Goal: Use online tool/utility: Utilize a website feature to perform a specific function

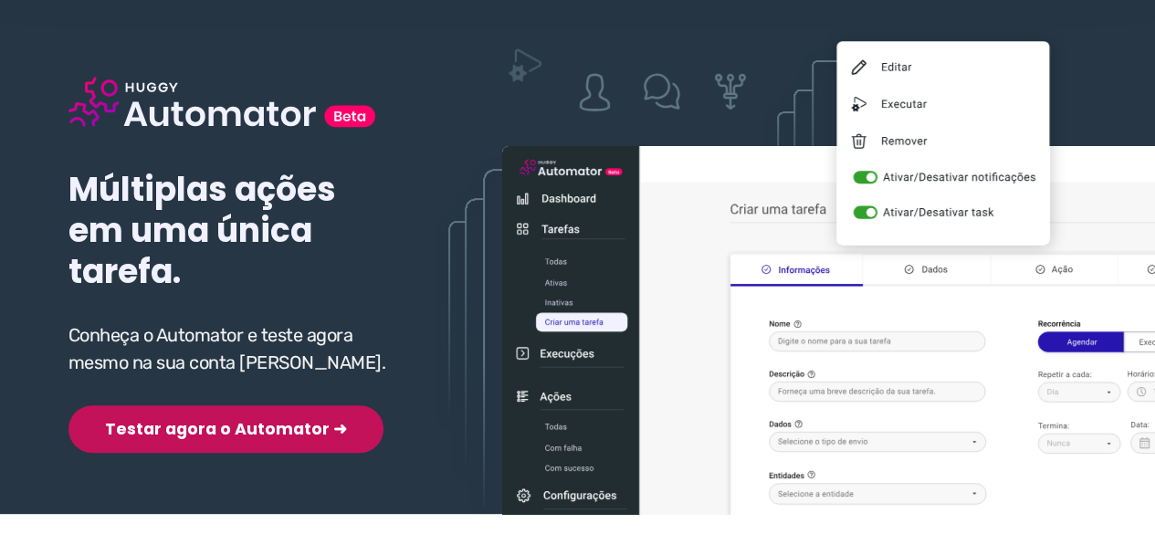
scroll to position [183, 0]
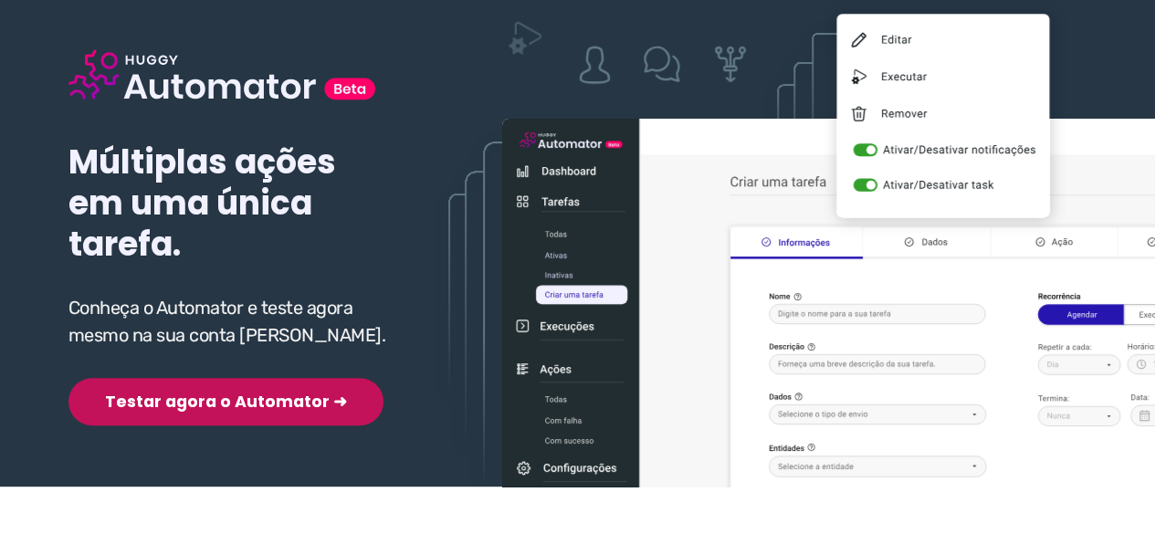
click at [203, 405] on button "Testar agora o Automator ➜" at bounding box center [225, 401] width 315 height 47
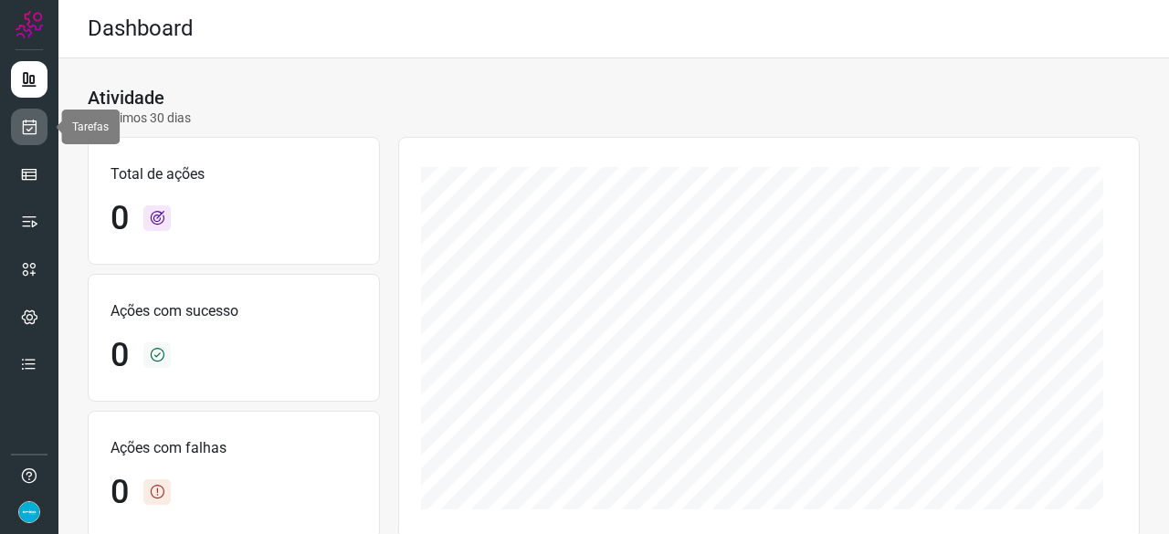
click at [26, 122] on icon at bounding box center [29, 127] width 19 height 18
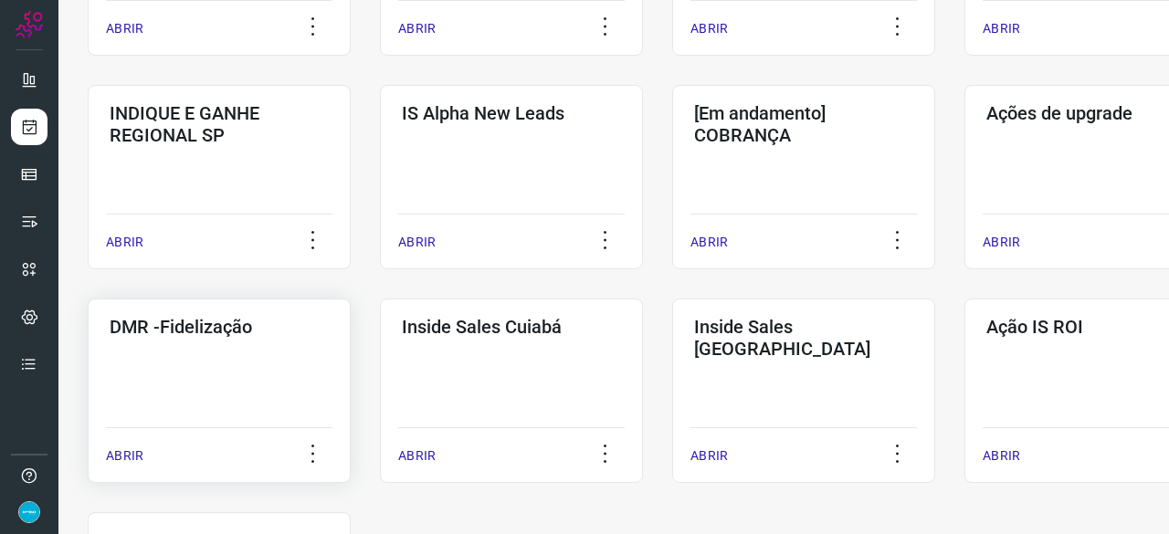
scroll to position [731, 0]
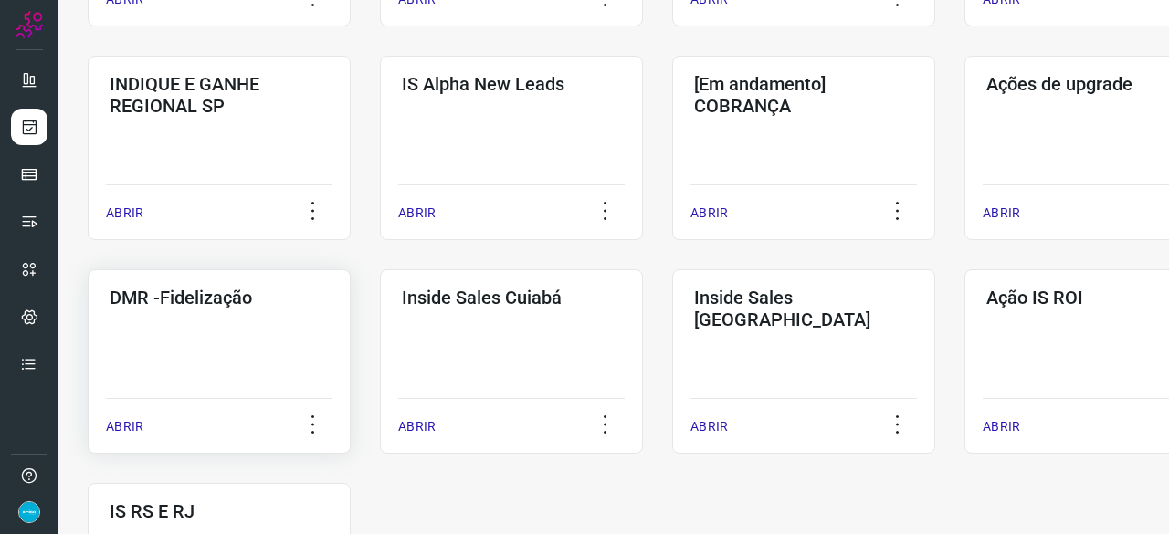
click at [117, 425] on p "ABRIR" at bounding box center [124, 426] width 37 height 19
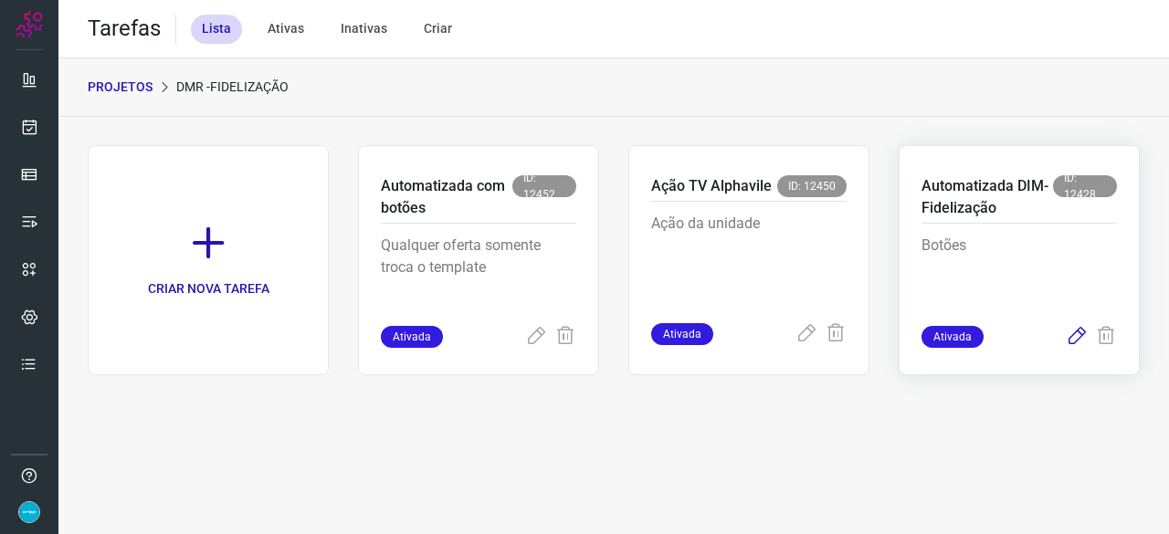
click at [1079, 333] on icon at bounding box center [1077, 337] width 22 height 22
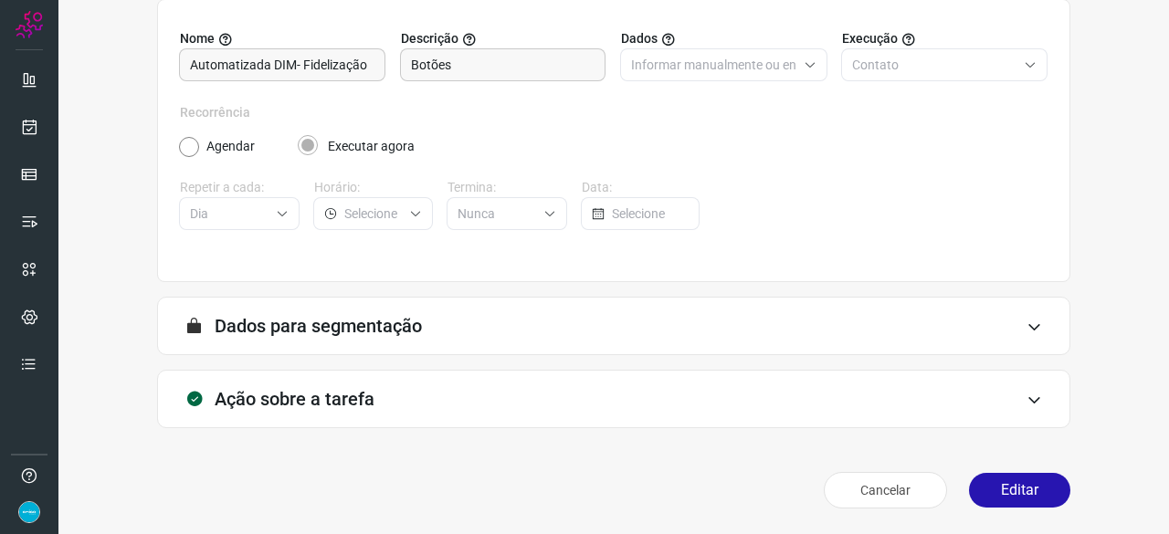
scroll to position [178, 0]
click at [1002, 491] on button "Editar" at bounding box center [1019, 491] width 101 height 35
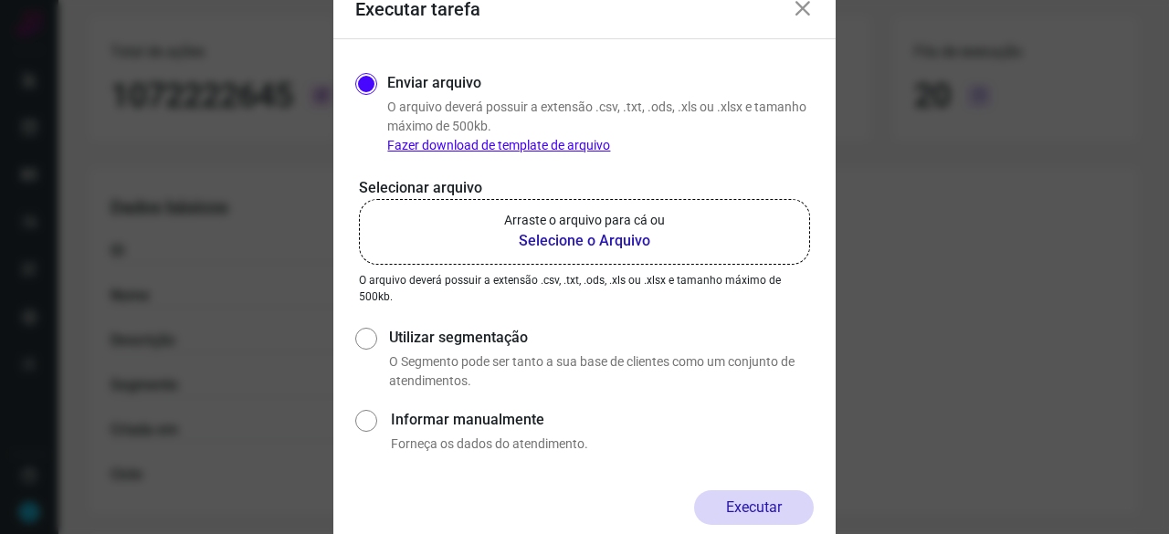
click at [546, 244] on b "Selecione o Arquivo" at bounding box center [584, 241] width 161 height 22
click at [0, 0] on input "Arraste o arquivo para cá ou Selecione o Arquivo" at bounding box center [0, 0] width 0 height 0
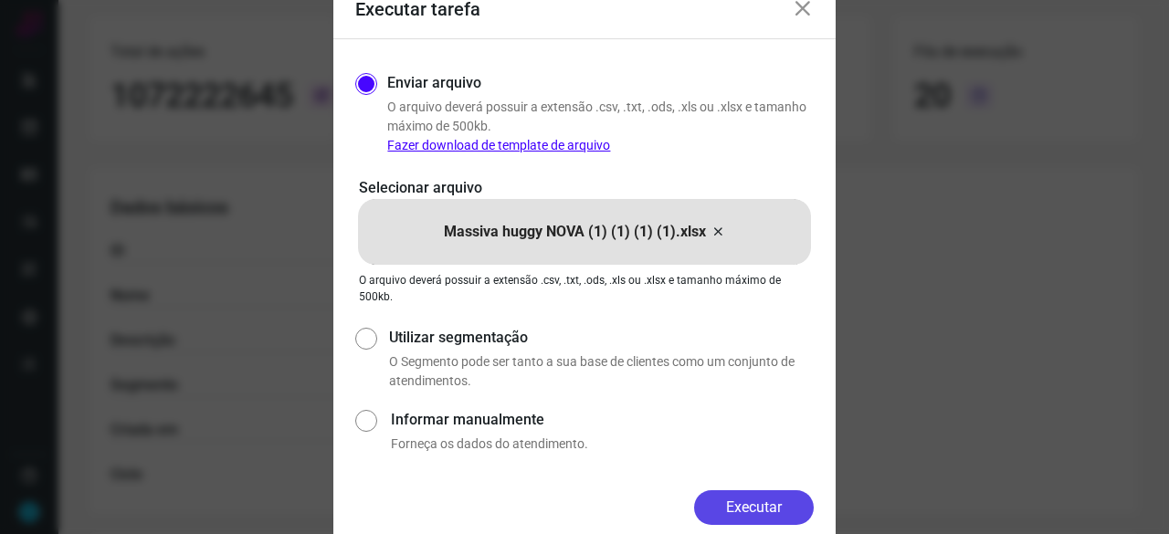
click at [795, 507] on button "Executar" at bounding box center [754, 507] width 120 height 35
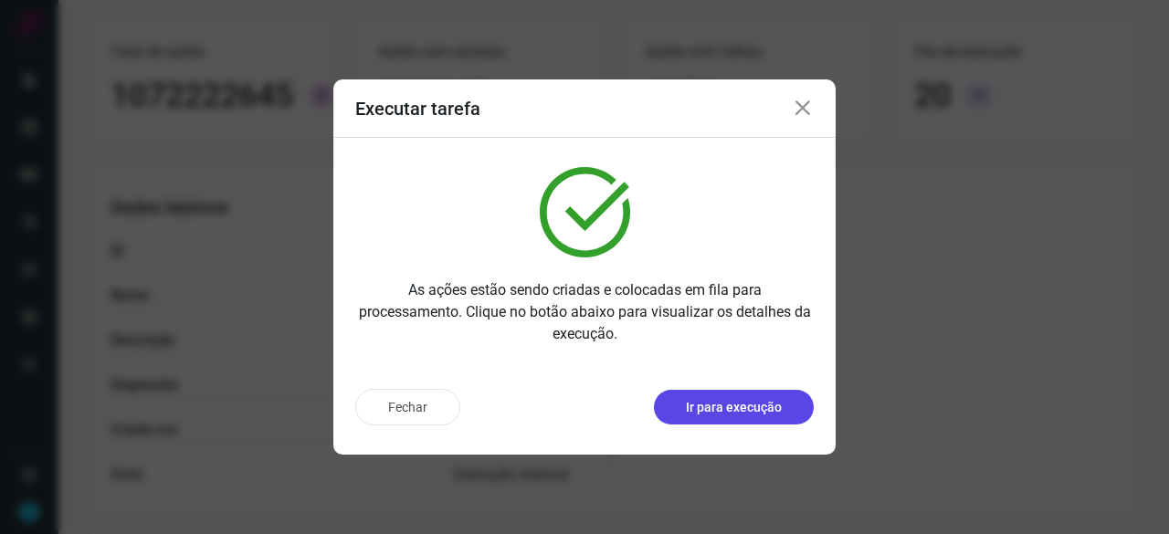
click at [690, 410] on p "Ir para execução" at bounding box center [734, 407] width 96 height 19
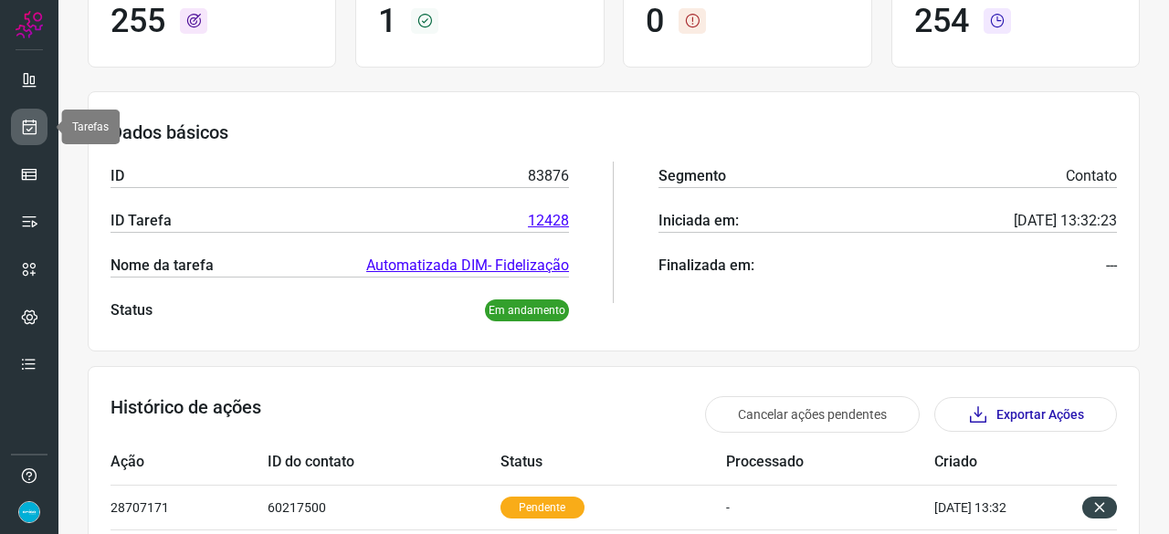
click at [35, 132] on icon at bounding box center [29, 127] width 19 height 18
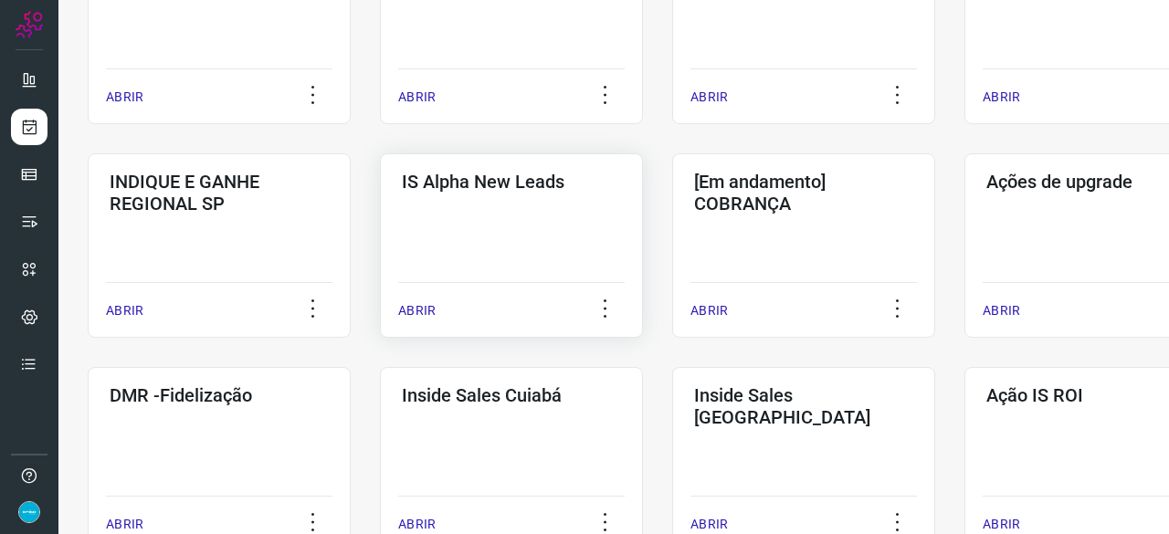
scroll to position [694, 0]
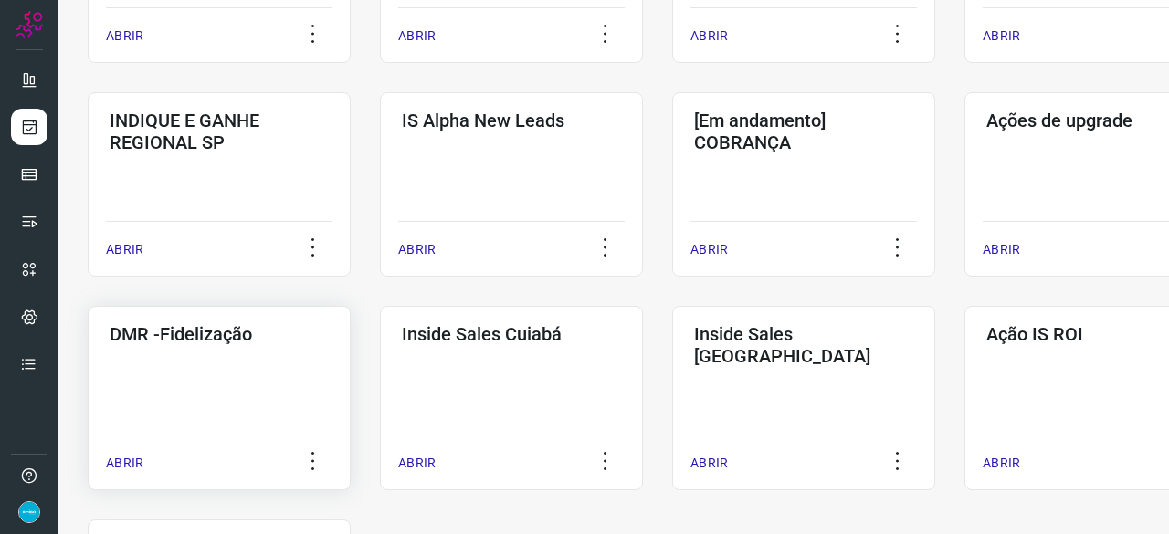
click at [124, 460] on p "ABRIR" at bounding box center [124, 463] width 37 height 19
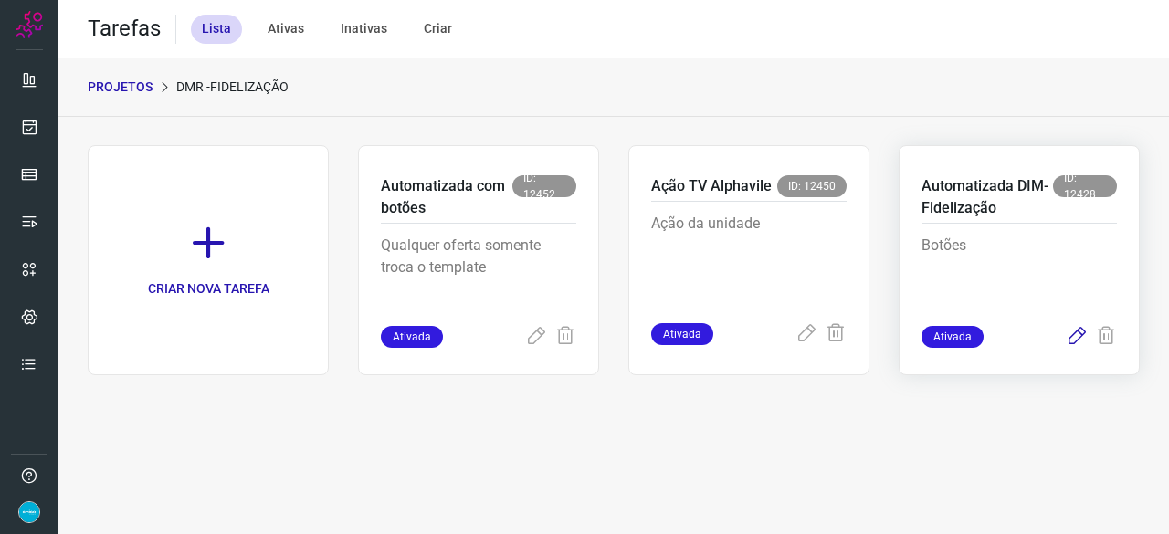
click at [1082, 337] on icon at bounding box center [1077, 337] width 22 height 22
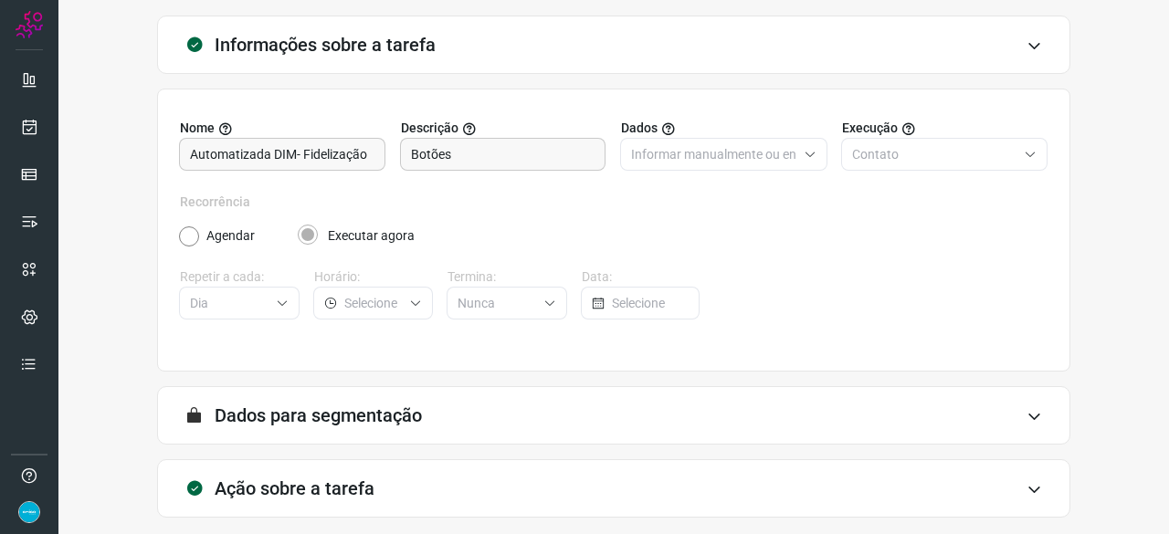
scroll to position [178, 0]
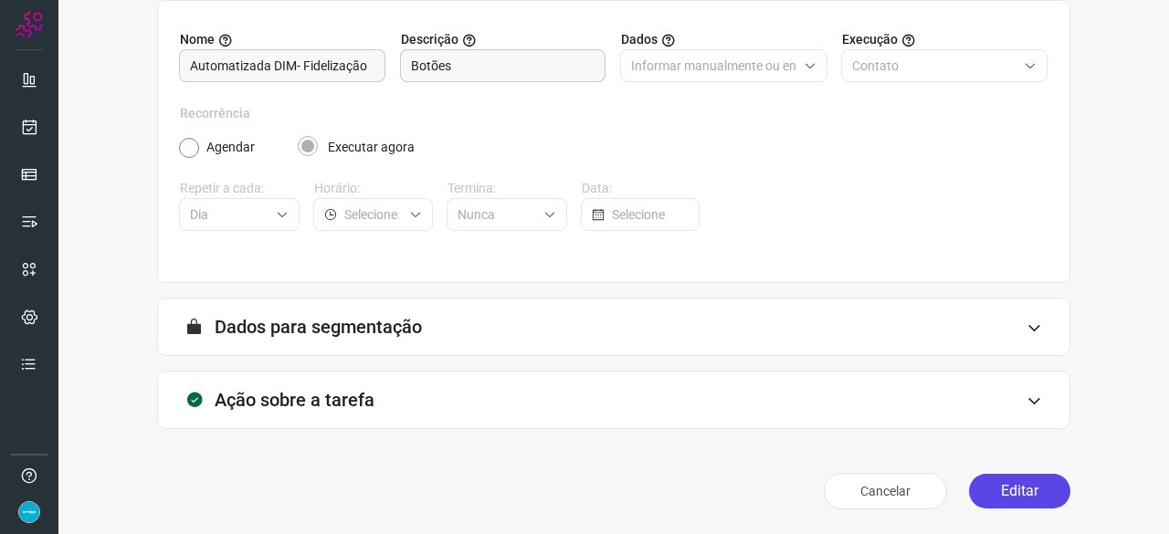
click at [1003, 492] on button "Editar" at bounding box center [1019, 491] width 101 height 35
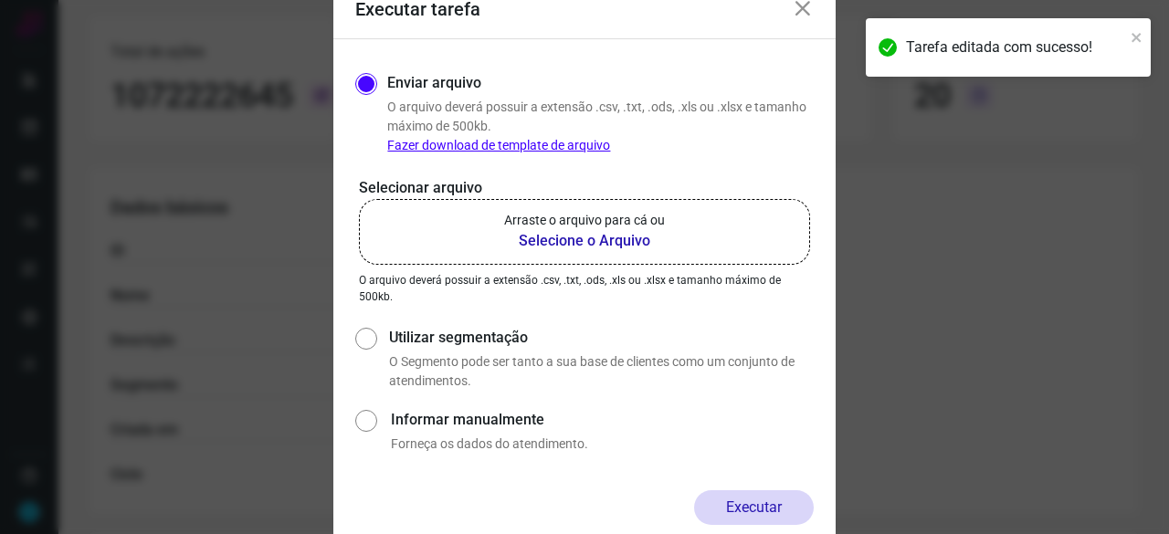
click at [548, 240] on b "Selecione o Arquivo" at bounding box center [584, 241] width 161 height 22
click at [0, 0] on input "Arraste o arquivo para cá ou Selecione o Arquivo" at bounding box center [0, 0] width 0 height 0
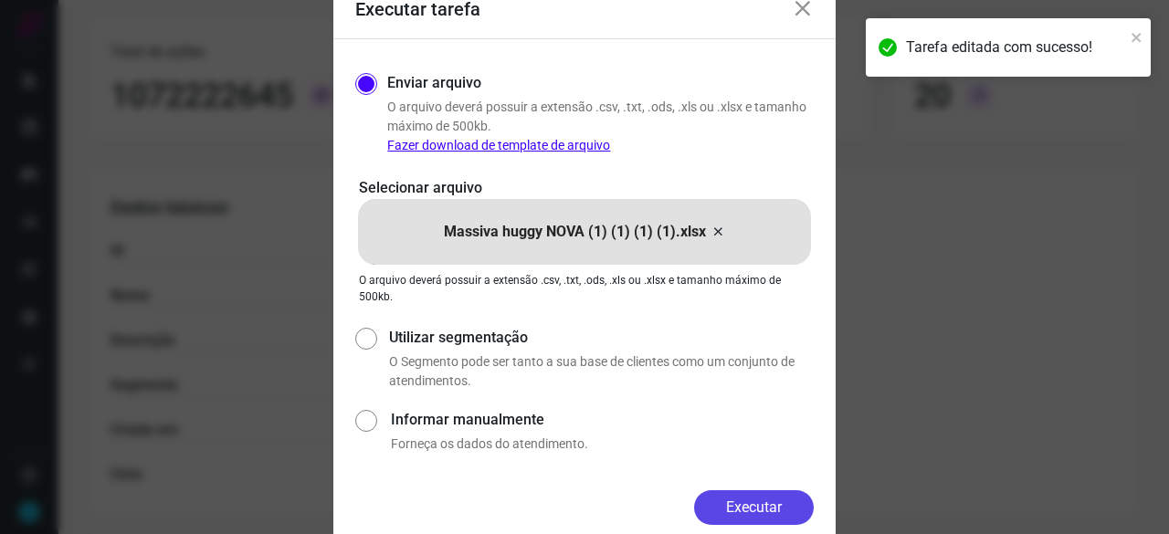
drag, startPoint x: 779, startPoint y: 512, endPoint x: 686, endPoint y: 467, distance: 103.7
click at [778, 511] on button "Executar" at bounding box center [754, 507] width 120 height 35
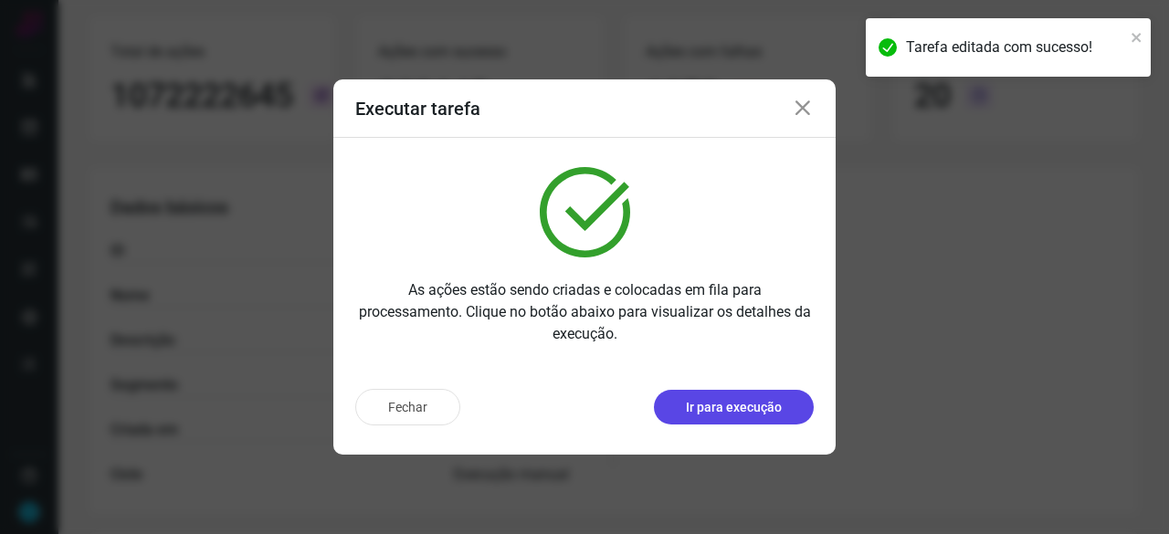
click at [738, 406] on p "Ir para execução" at bounding box center [734, 407] width 96 height 19
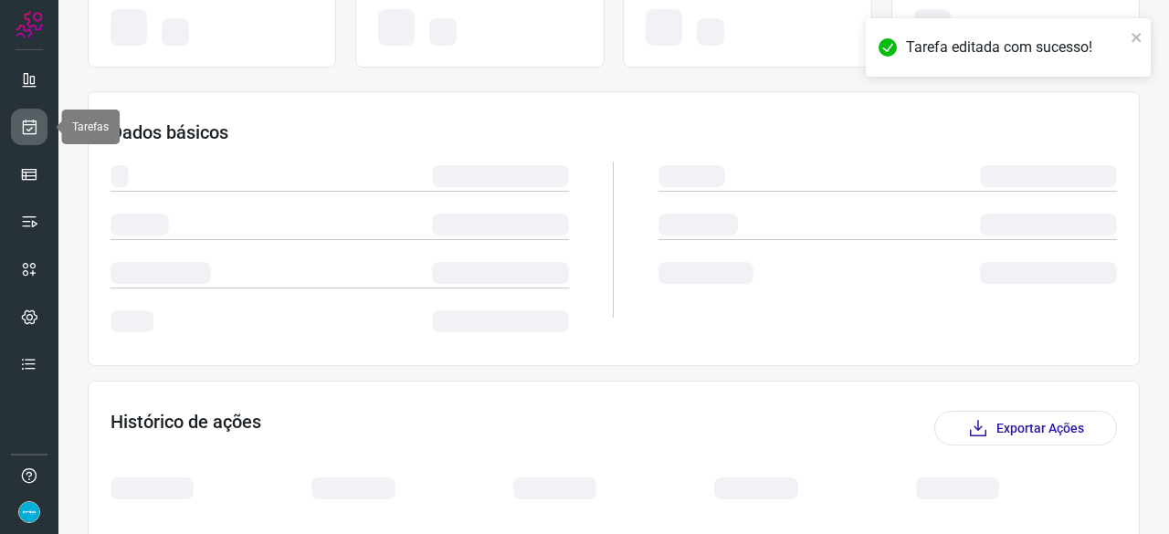
click at [35, 129] on icon at bounding box center [29, 127] width 19 height 18
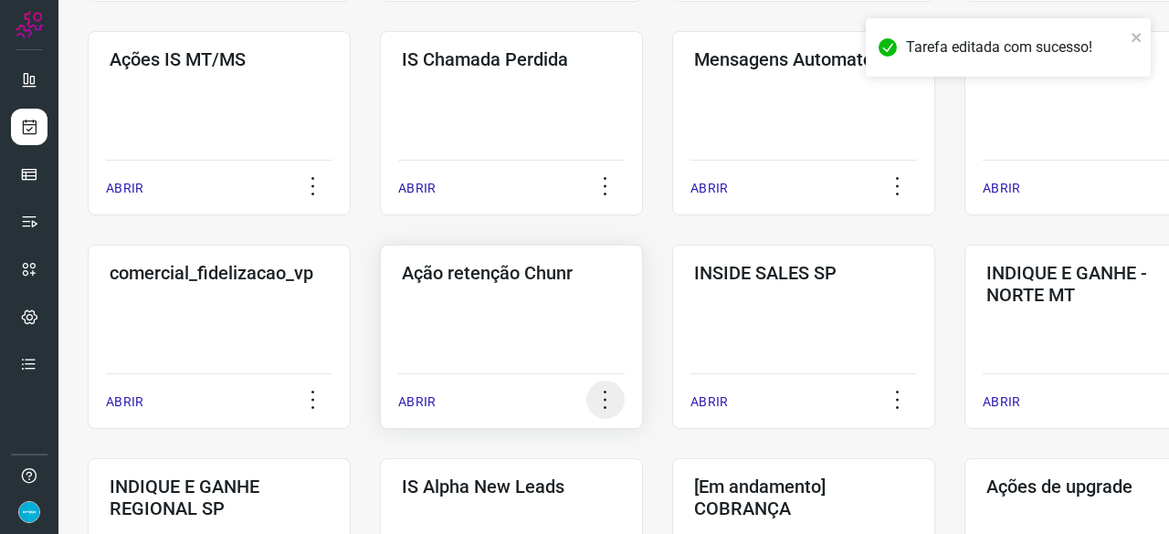
scroll to position [329, 0]
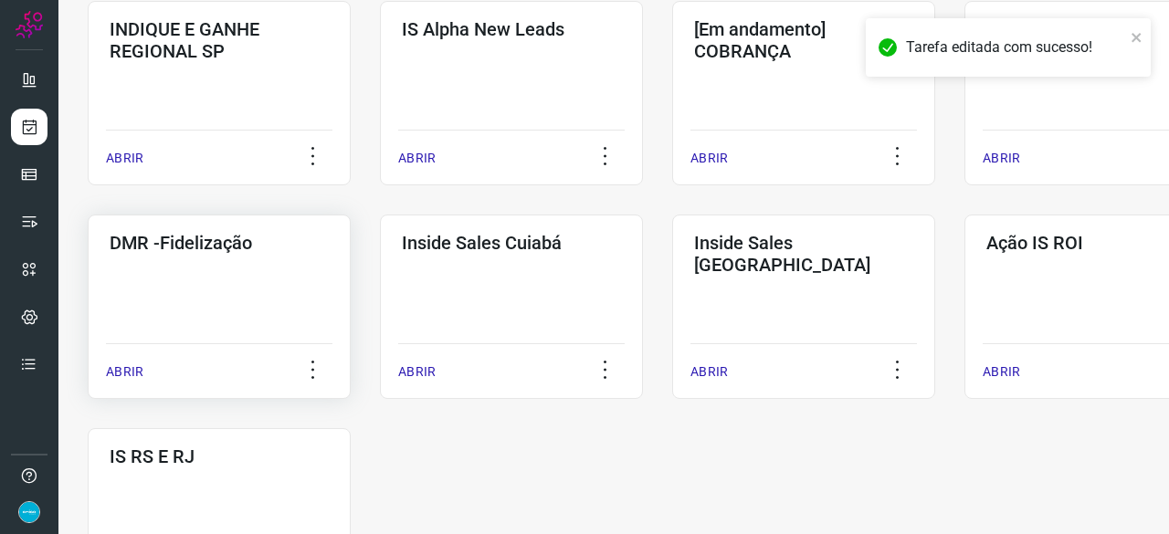
click at [121, 377] on p "ABRIR" at bounding box center [124, 372] width 37 height 19
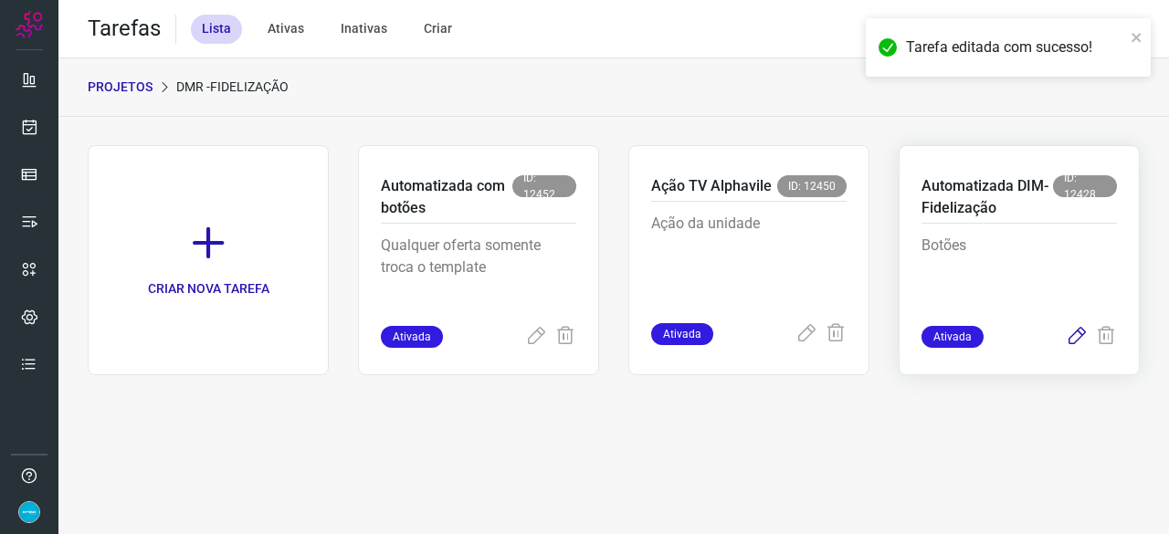
click at [1077, 332] on icon at bounding box center [1077, 337] width 22 height 22
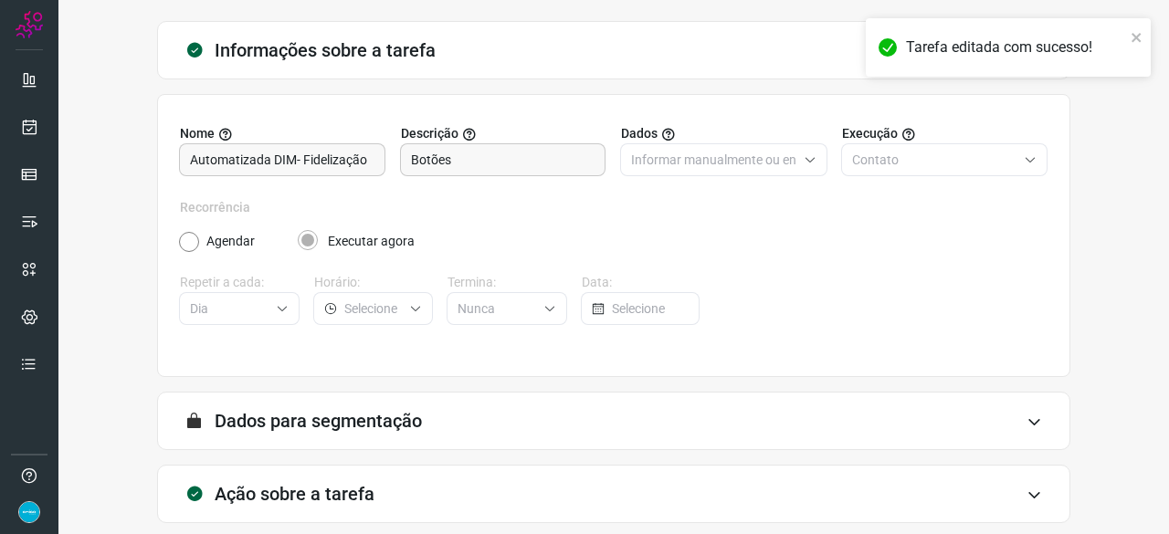
scroll to position [178, 0]
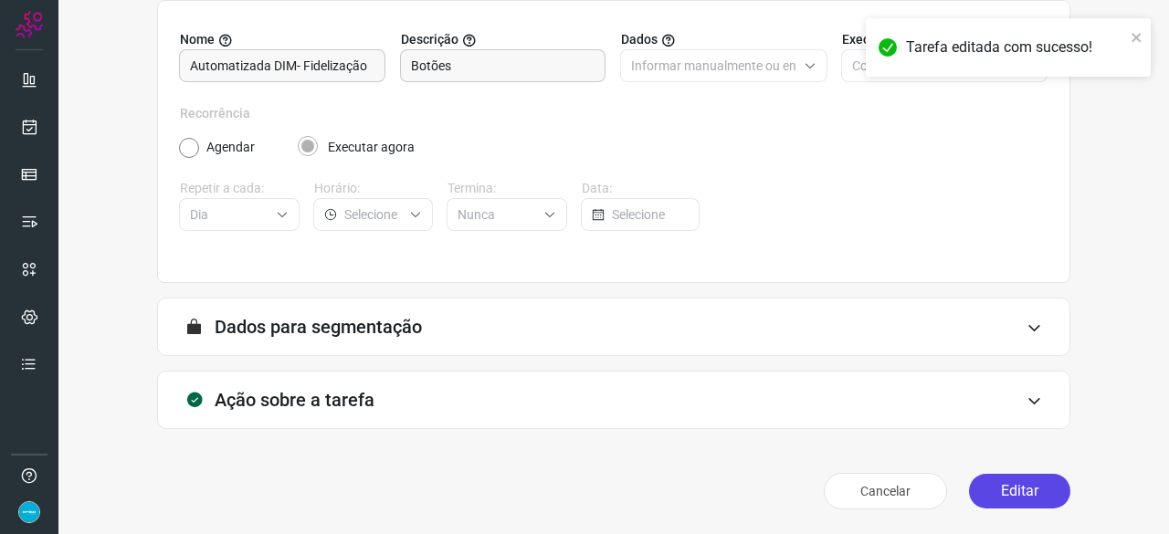
click at [1000, 492] on button "Editar" at bounding box center [1019, 491] width 101 height 35
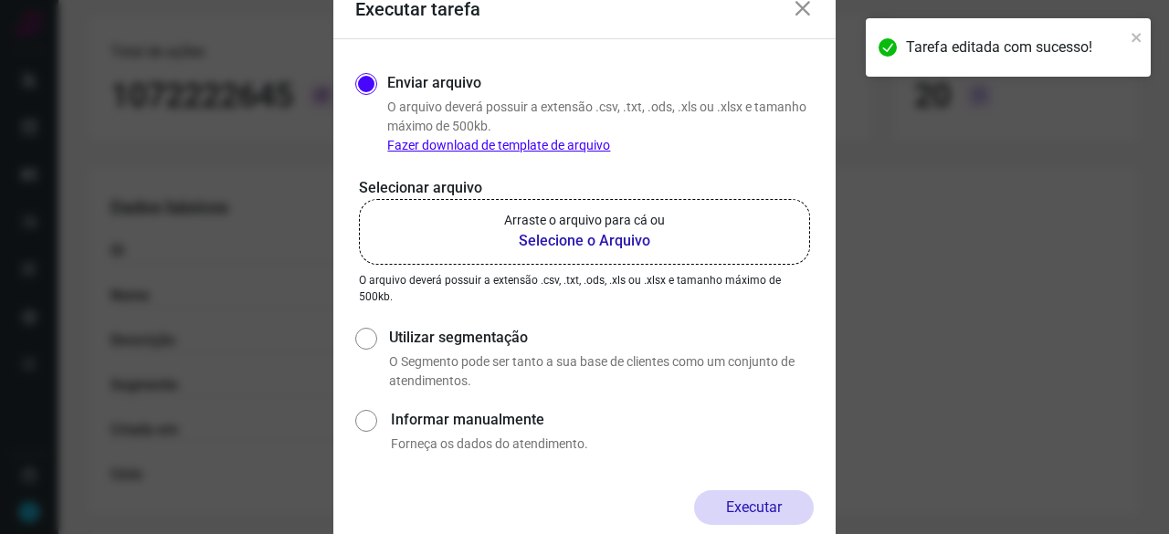
click at [588, 240] on b "Selecione o Arquivo" at bounding box center [584, 241] width 161 height 22
click at [0, 0] on input "Arraste o arquivo para cá ou Selecione o Arquivo" at bounding box center [0, 0] width 0 height 0
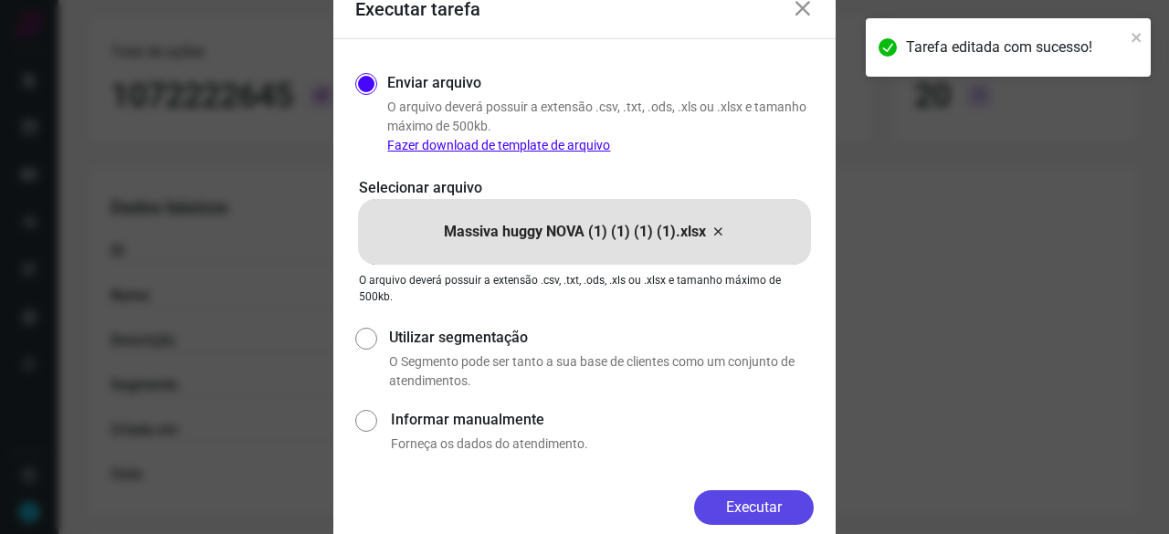
click at [795, 505] on button "Executar" at bounding box center [754, 507] width 120 height 35
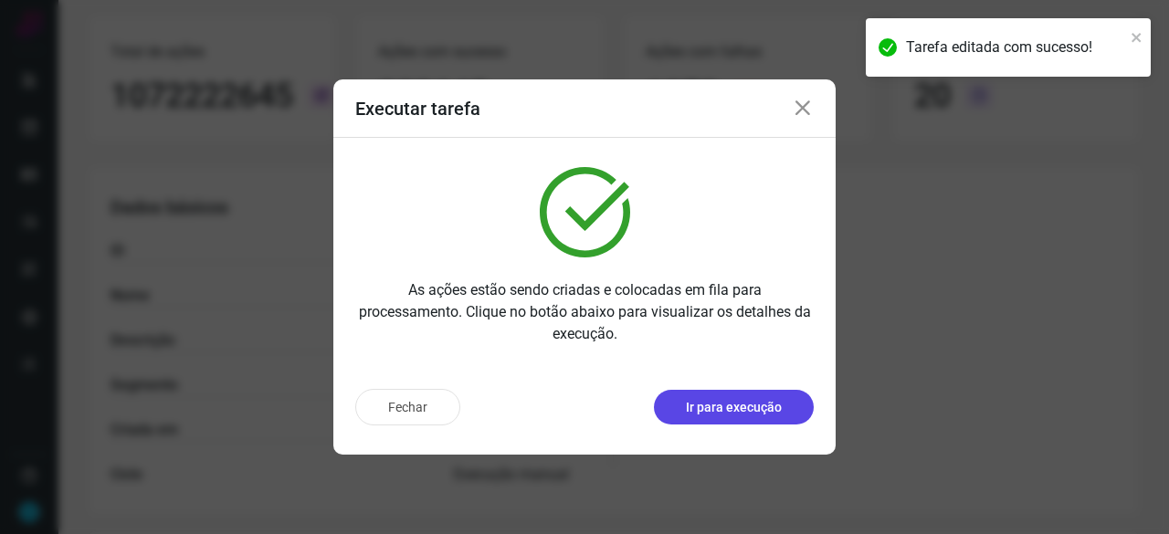
click at [767, 407] on p "Ir para execução" at bounding box center [734, 407] width 96 height 19
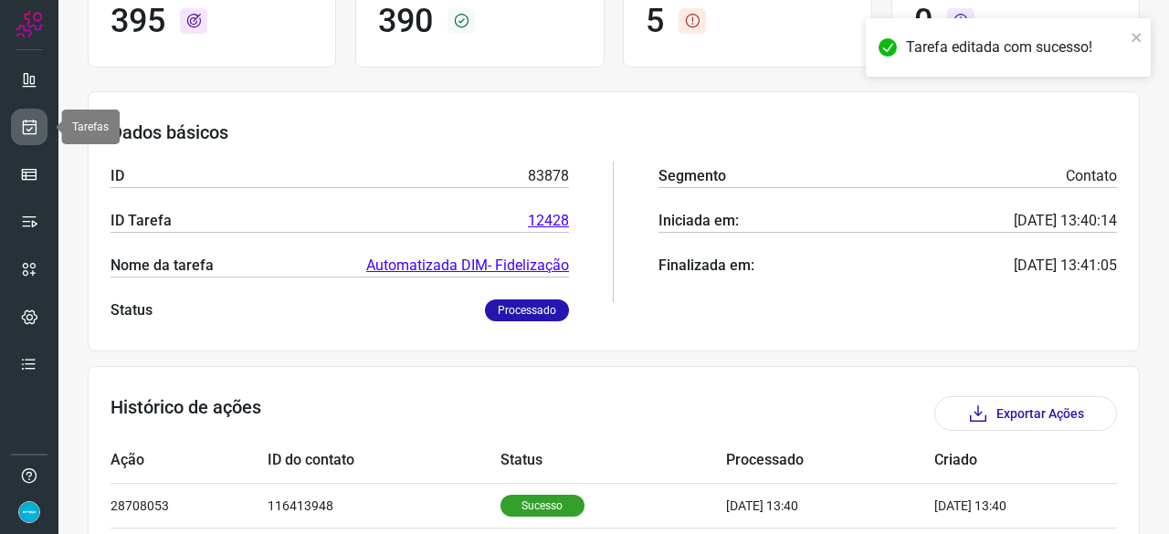
click at [28, 133] on icon at bounding box center [29, 127] width 19 height 18
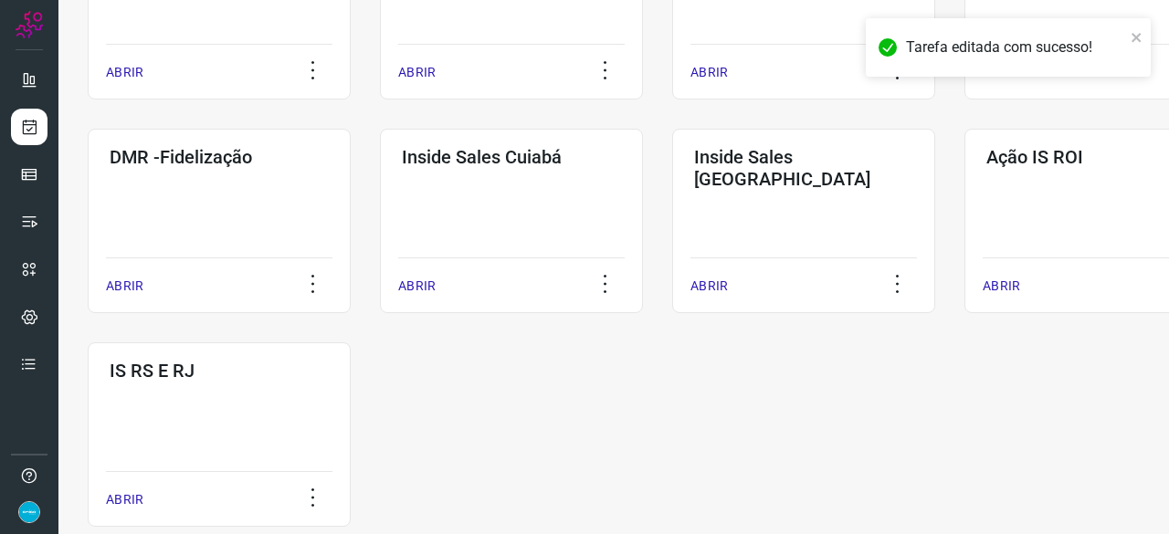
scroll to position [877, 0]
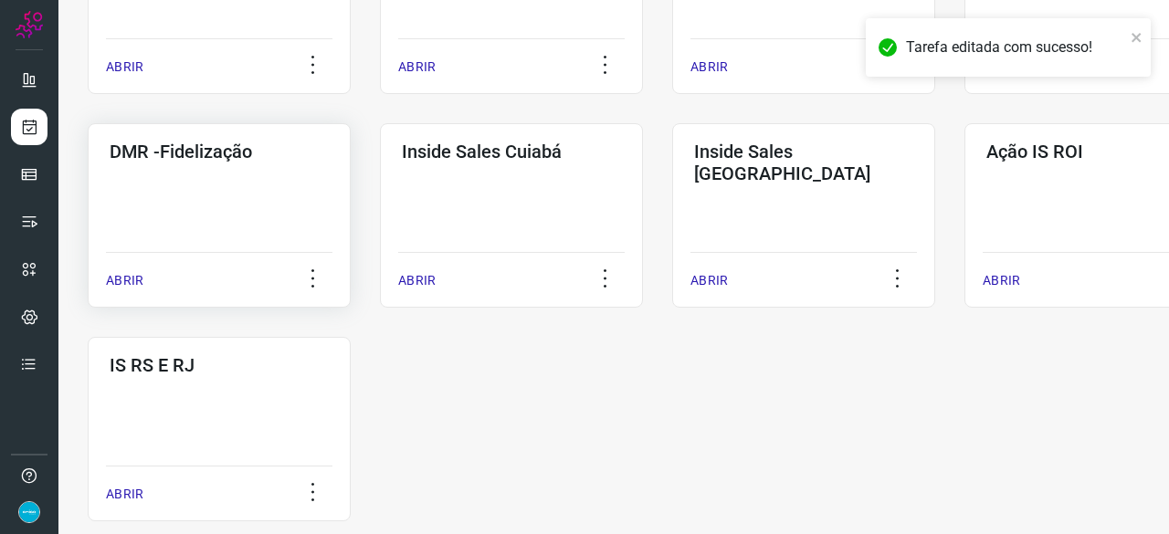
click at [131, 279] on p "ABRIR" at bounding box center [124, 280] width 37 height 19
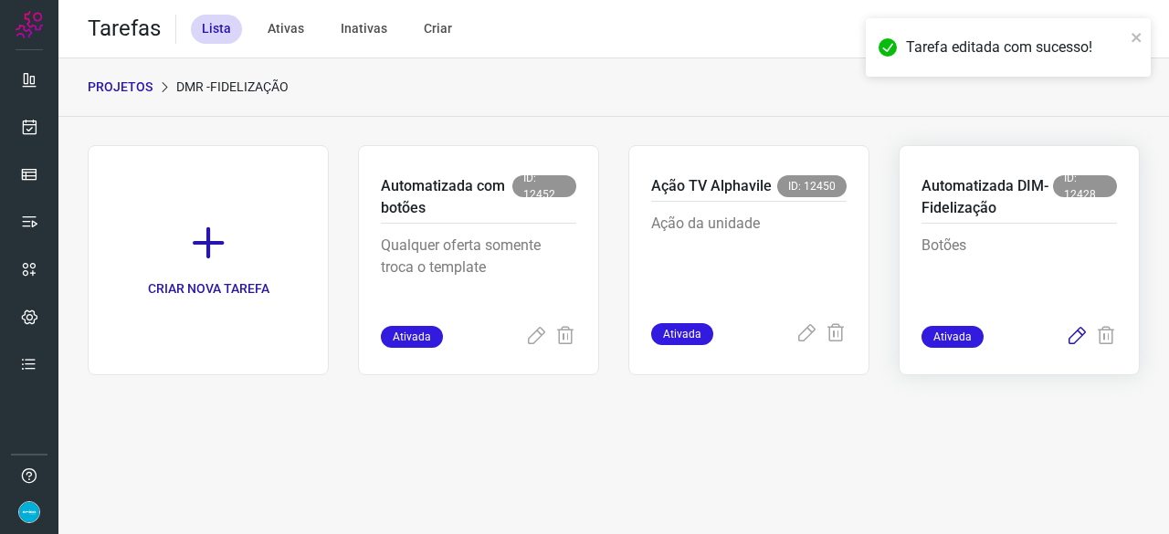
click at [1079, 334] on icon at bounding box center [1077, 337] width 22 height 22
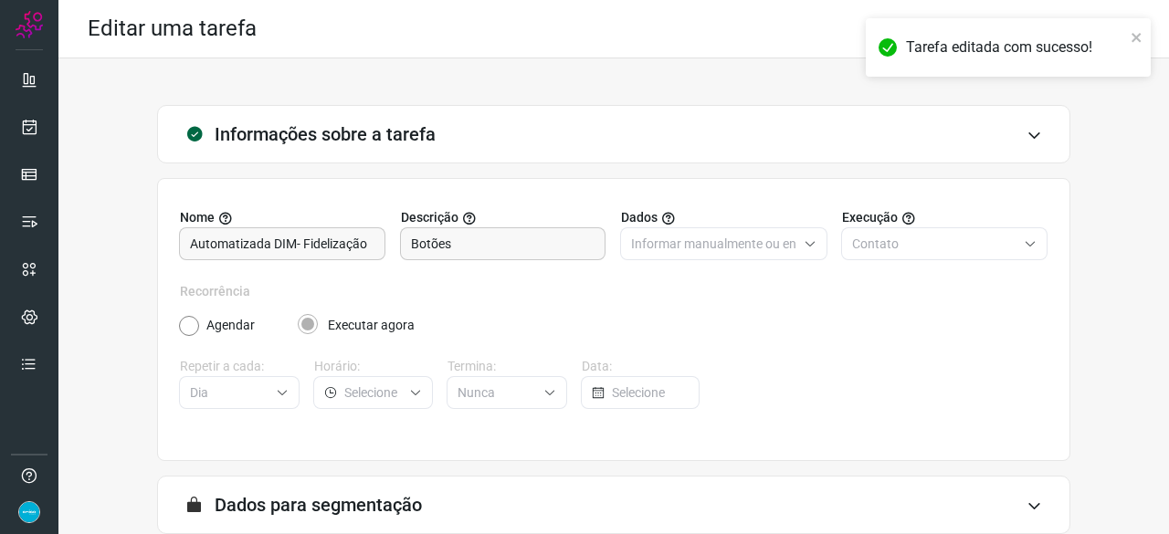
scroll to position [178, 0]
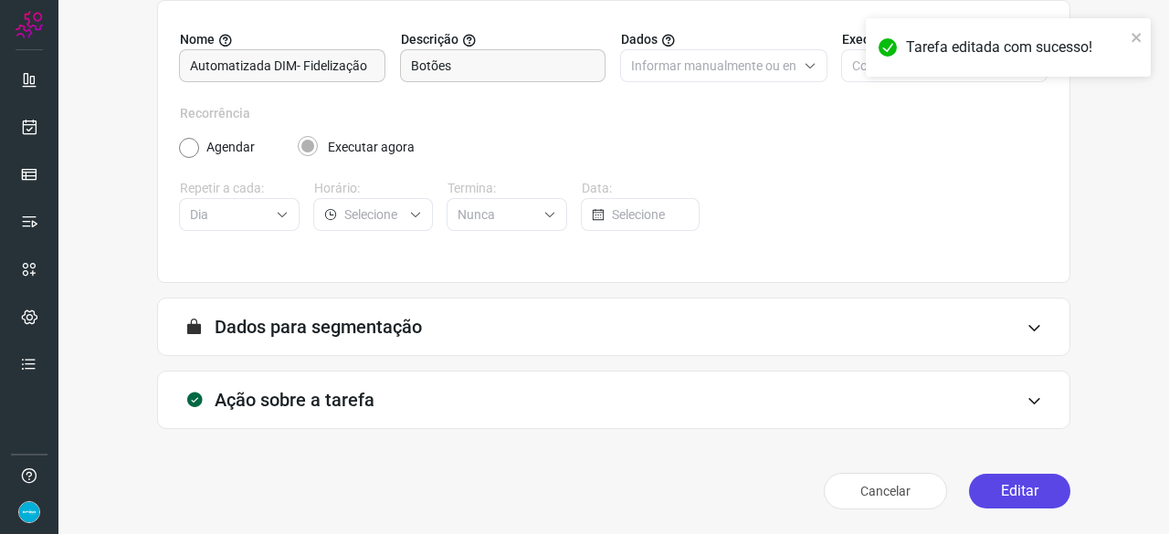
click at [1006, 490] on button "Editar" at bounding box center [1019, 491] width 101 height 35
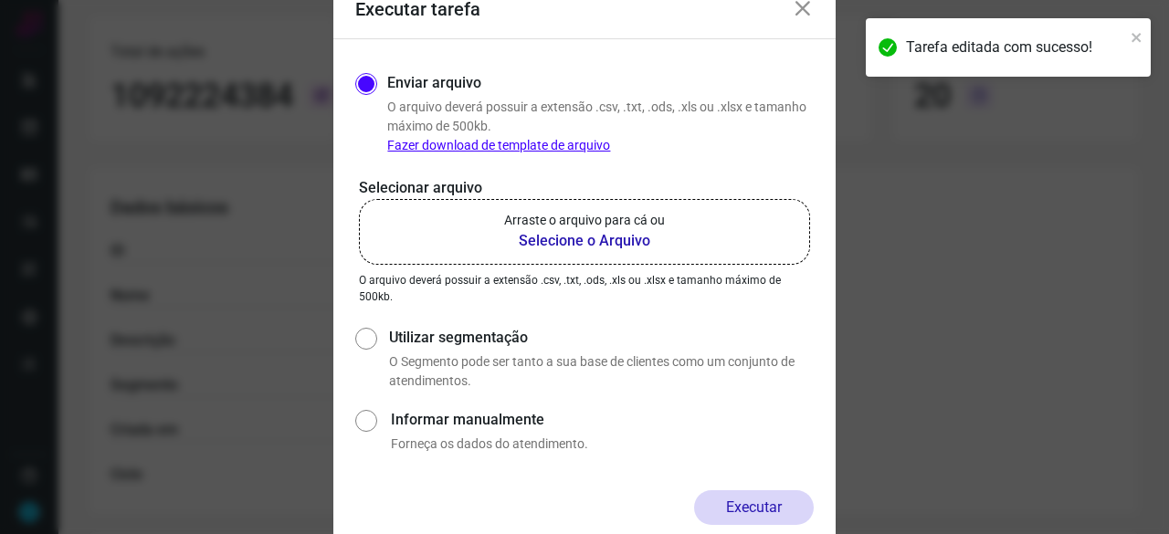
click at [539, 242] on b "Selecione o Arquivo" at bounding box center [584, 241] width 161 height 22
click at [0, 0] on input "Arraste o arquivo para cá ou Selecione o Arquivo" at bounding box center [0, 0] width 0 height 0
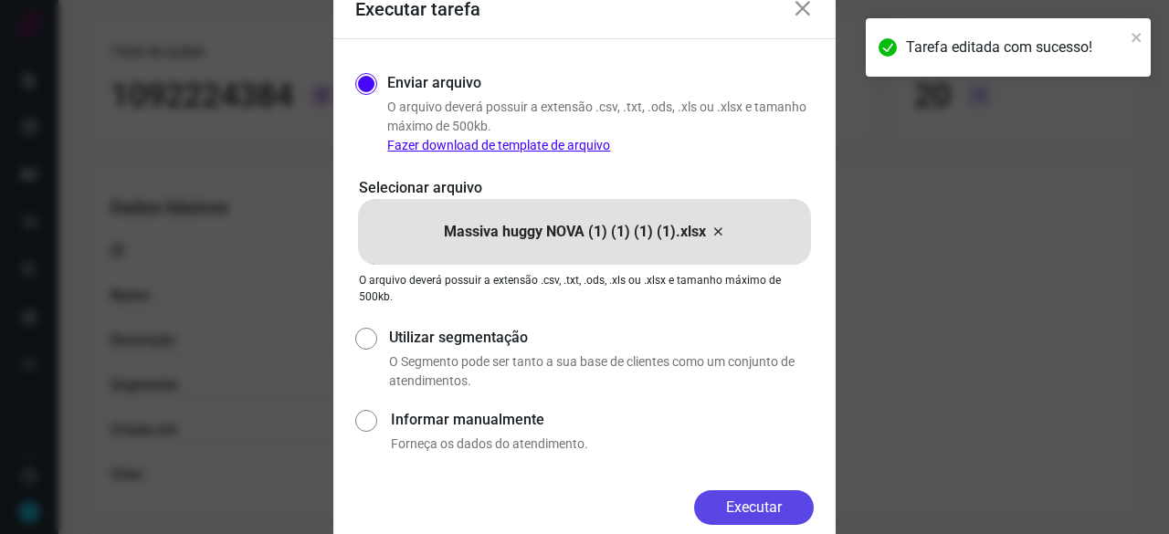
click at [777, 494] on button "Executar" at bounding box center [754, 507] width 120 height 35
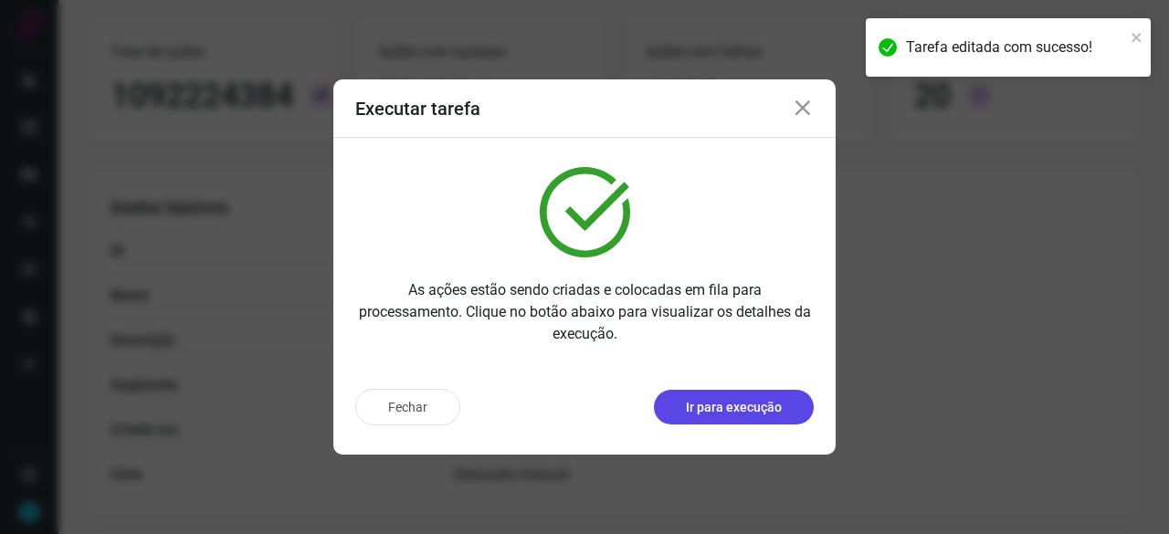
click at [755, 405] on p "Ir para execução" at bounding box center [734, 407] width 96 height 19
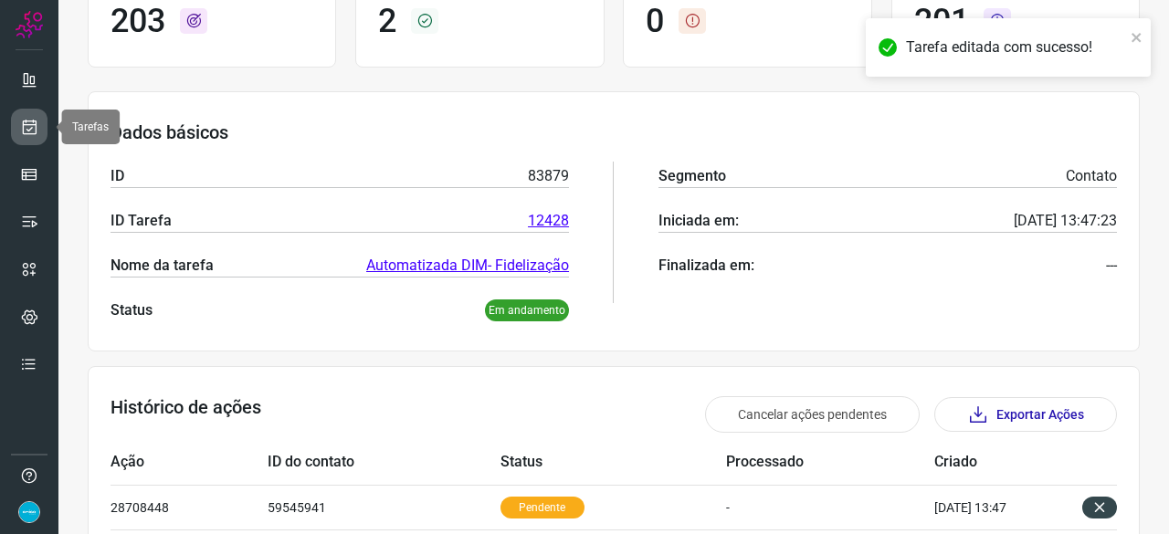
click at [31, 126] on icon at bounding box center [29, 127] width 19 height 18
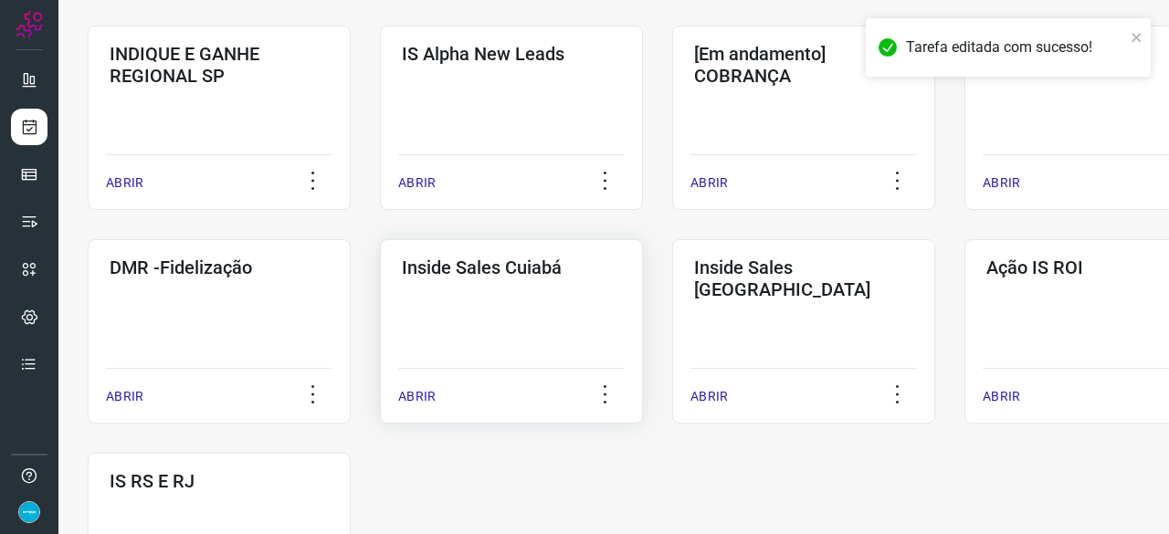
scroll to position [785, 0]
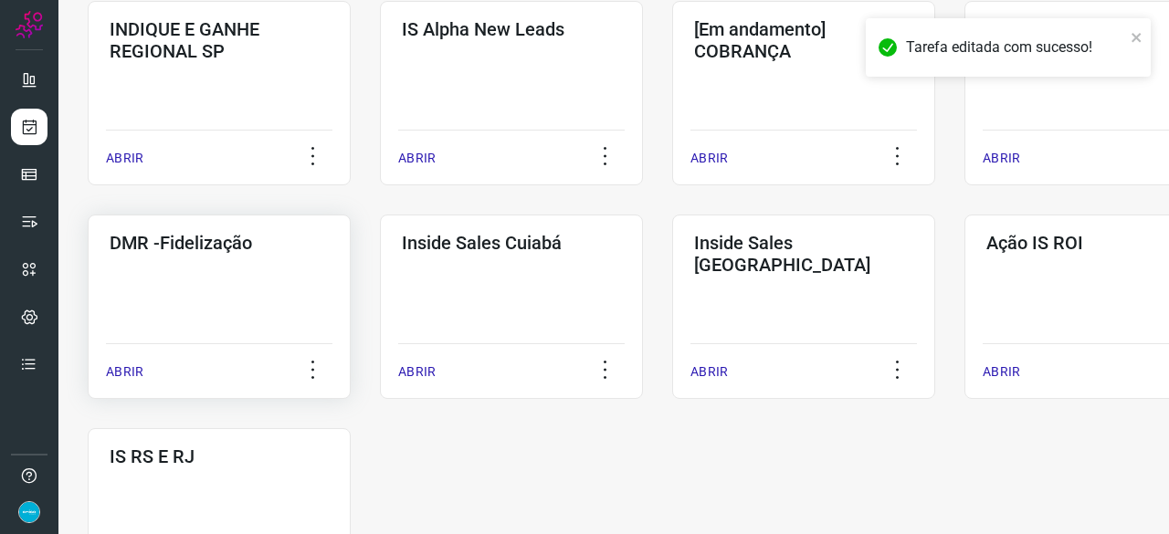
click at [132, 372] on p "ABRIR" at bounding box center [124, 372] width 37 height 19
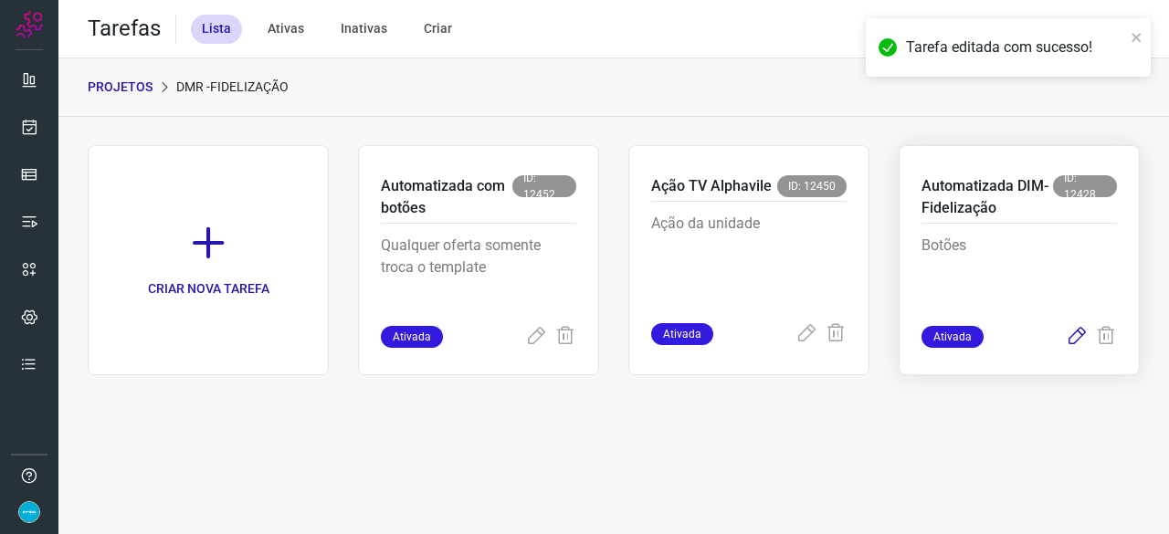
click at [1078, 332] on icon at bounding box center [1077, 337] width 22 height 22
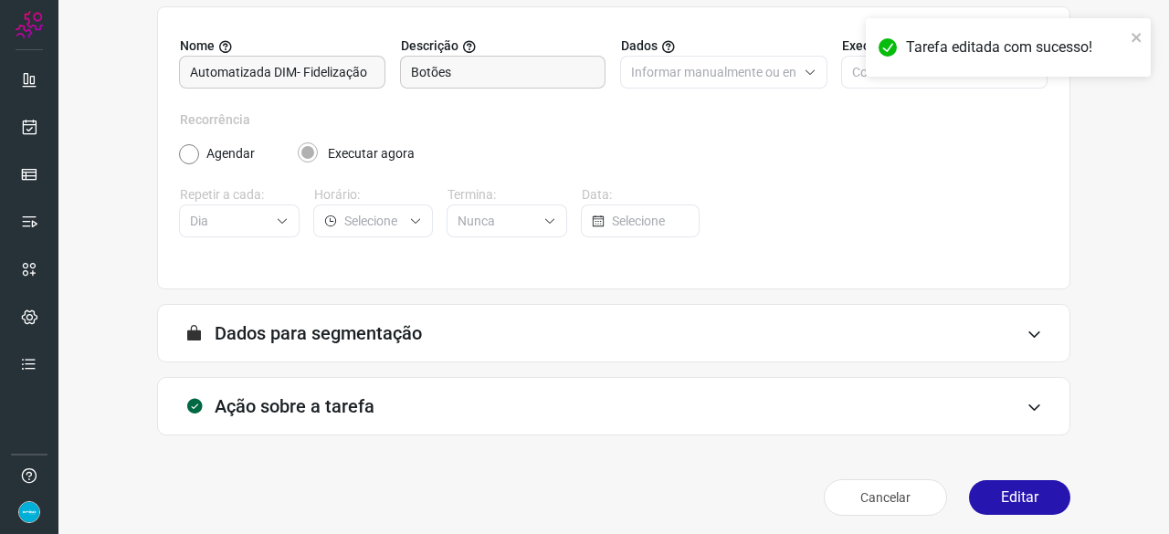
scroll to position [178, 0]
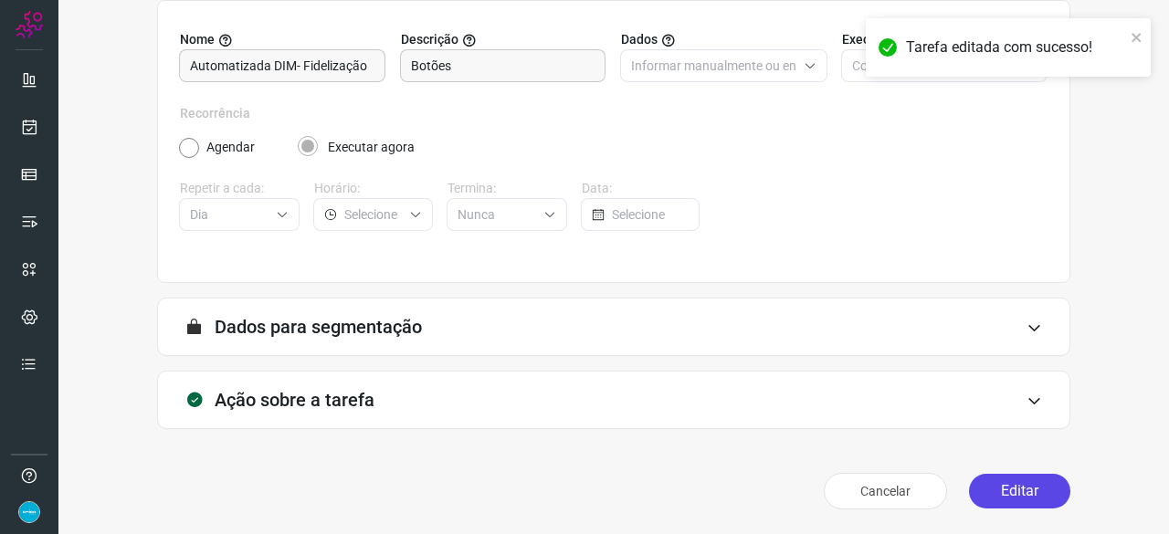
click at [1005, 493] on button "Editar" at bounding box center [1019, 491] width 101 height 35
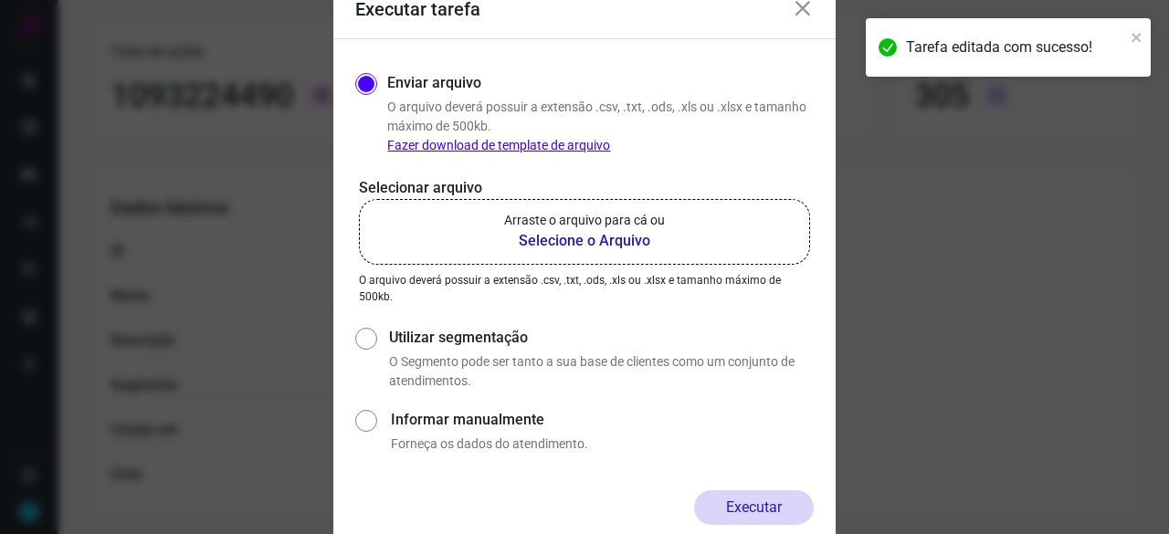
click at [556, 242] on b "Selecione o Arquivo" at bounding box center [584, 241] width 161 height 22
click at [0, 0] on input "Arraste o arquivo para cá ou Selecione o Arquivo" at bounding box center [0, 0] width 0 height 0
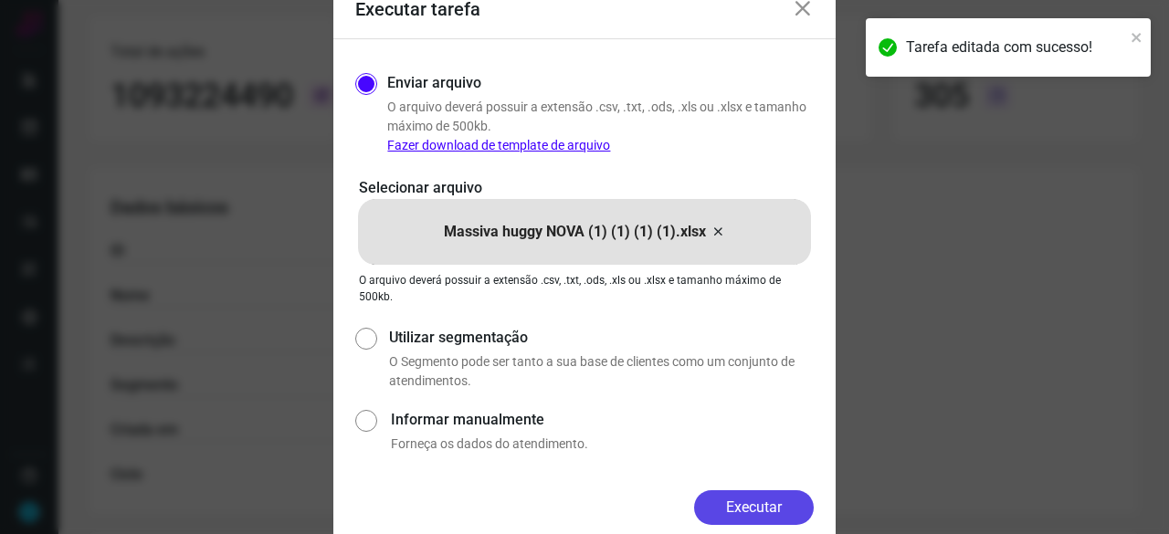
click at [782, 508] on button "Executar" at bounding box center [754, 507] width 120 height 35
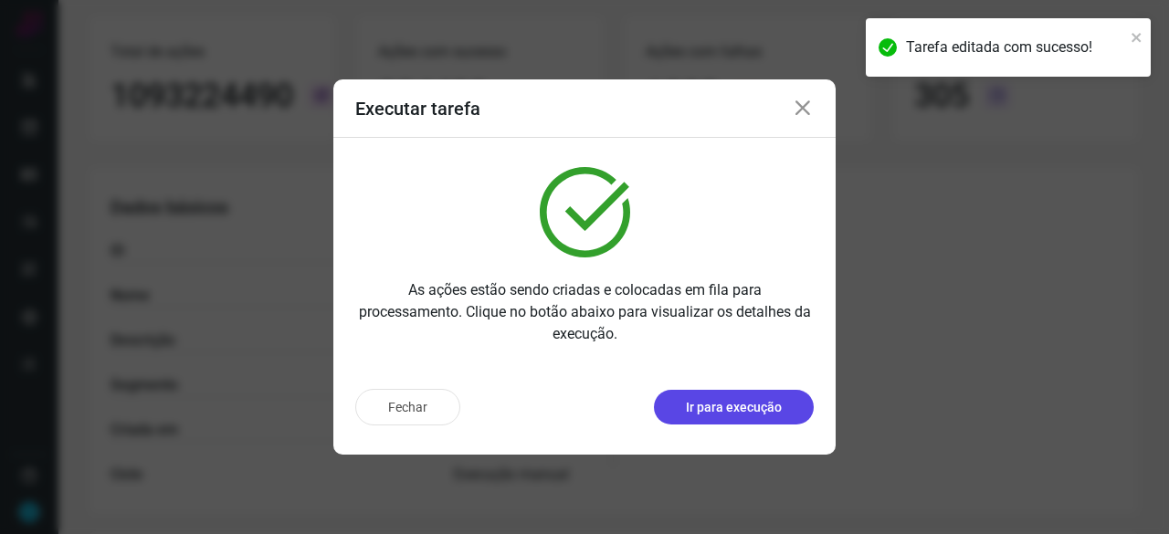
click at [702, 406] on p "Ir para execução" at bounding box center [734, 407] width 96 height 19
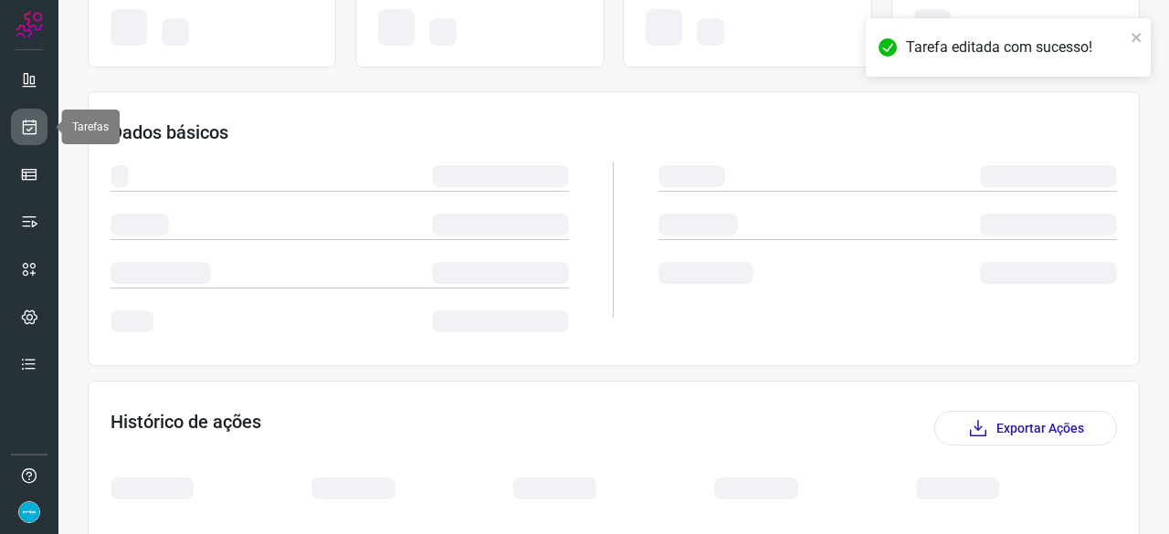
click at [39, 120] on link at bounding box center [29, 127] width 37 height 37
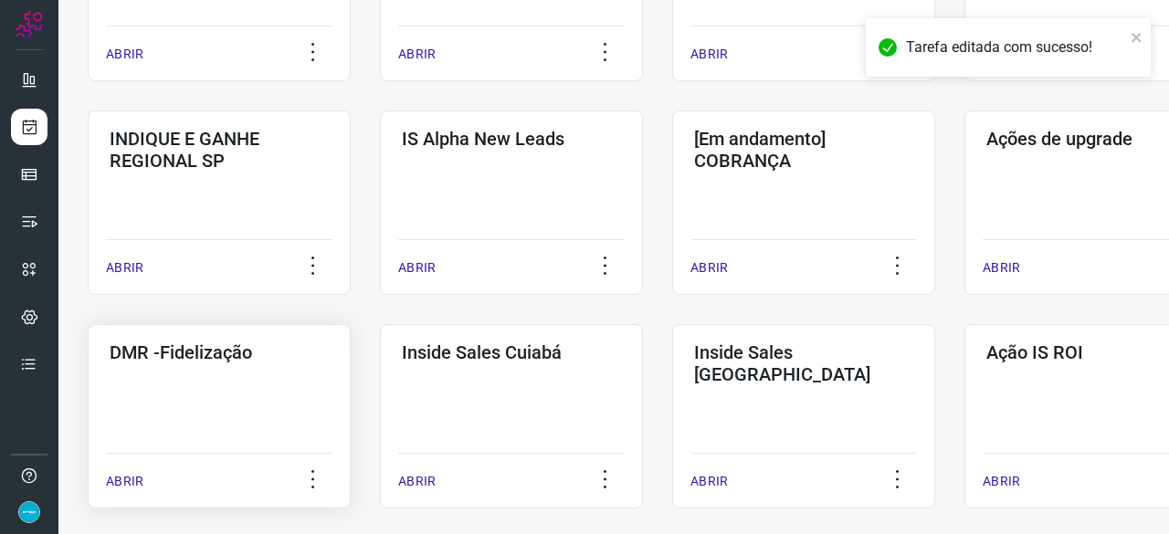
scroll to position [694, 0]
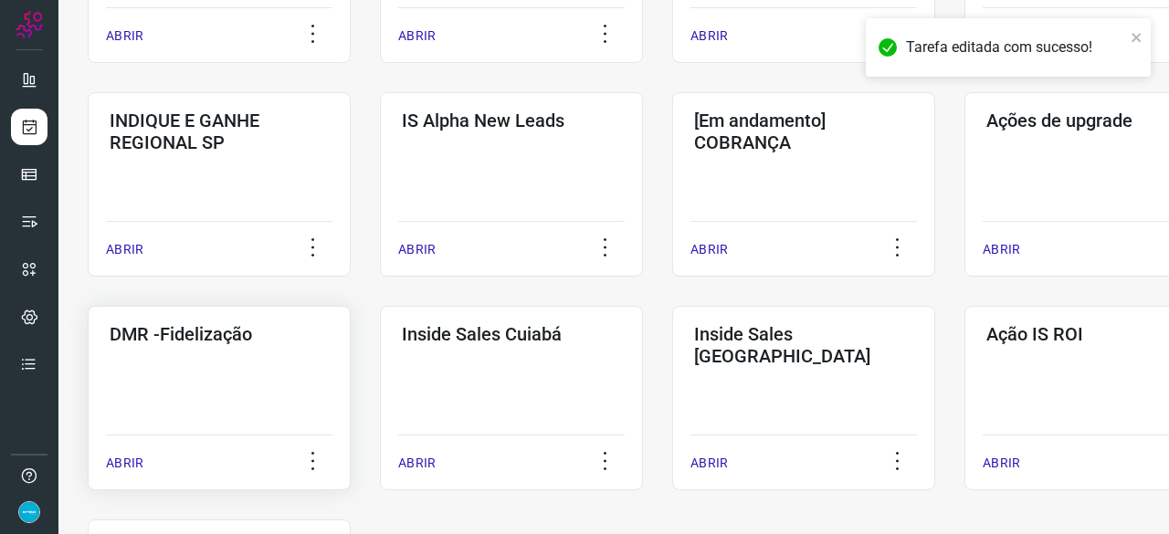
click at [135, 464] on p "ABRIR" at bounding box center [124, 463] width 37 height 19
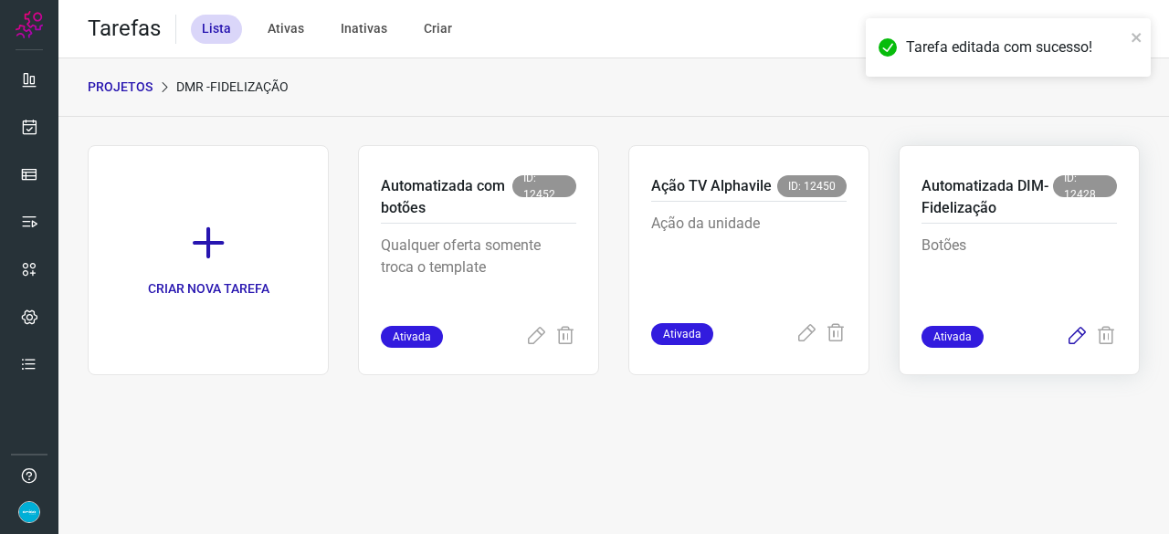
click at [1074, 342] on icon at bounding box center [1077, 337] width 22 height 22
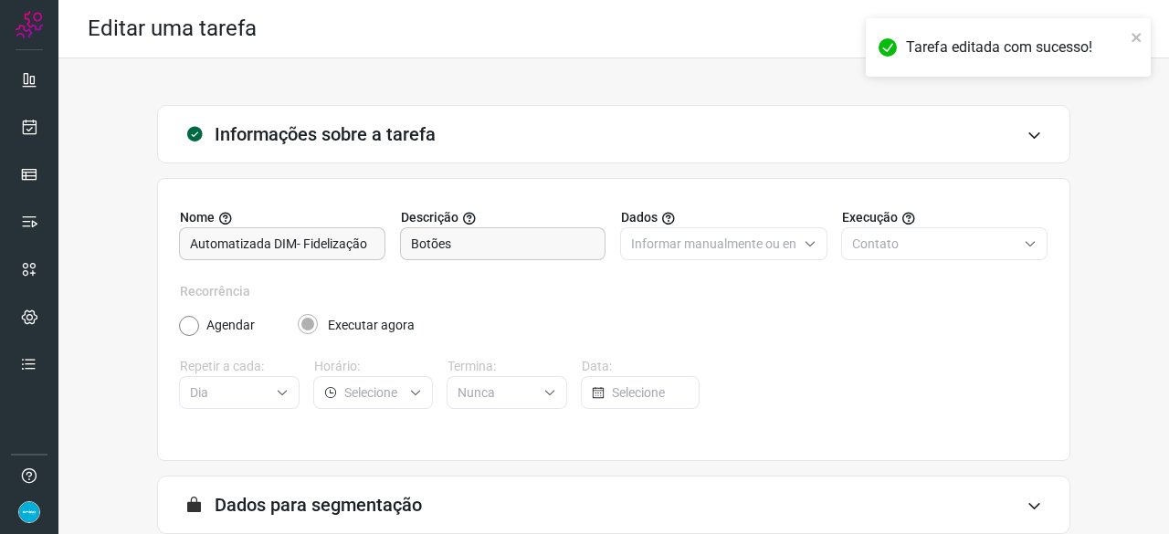
scroll to position [178, 0]
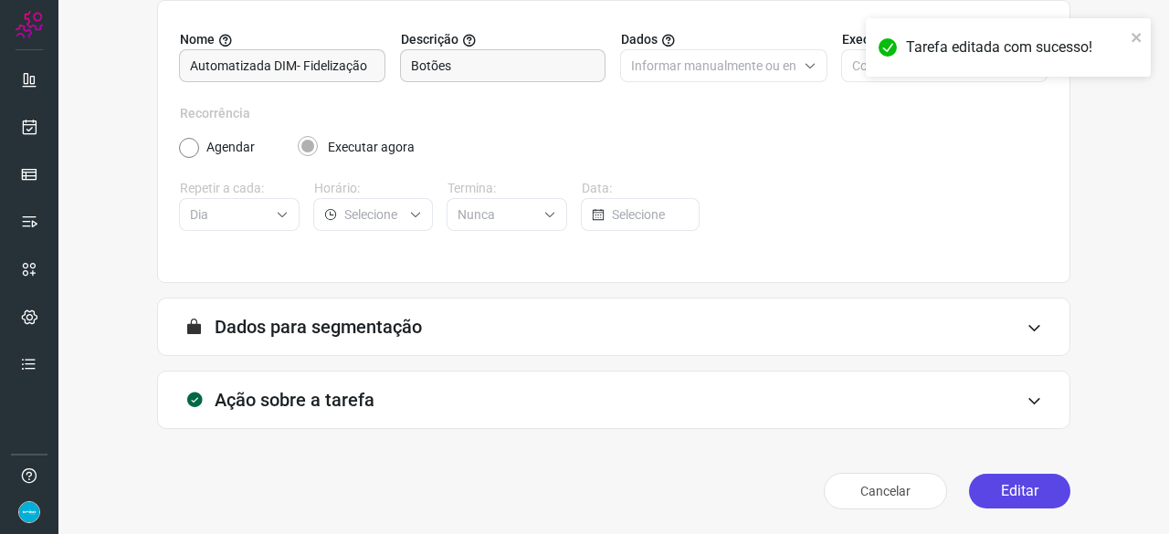
click at [988, 482] on button "Editar" at bounding box center [1019, 491] width 101 height 35
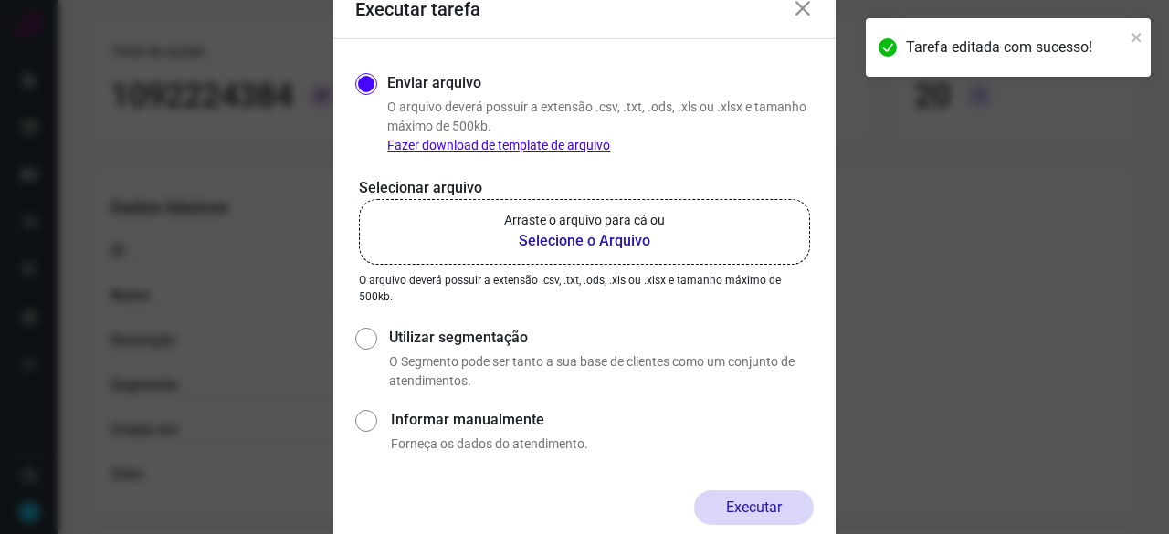
click at [557, 241] on b "Selecione o Arquivo" at bounding box center [584, 241] width 161 height 22
click at [0, 0] on input "Arraste o arquivo para cá ou Selecione o Arquivo" at bounding box center [0, 0] width 0 height 0
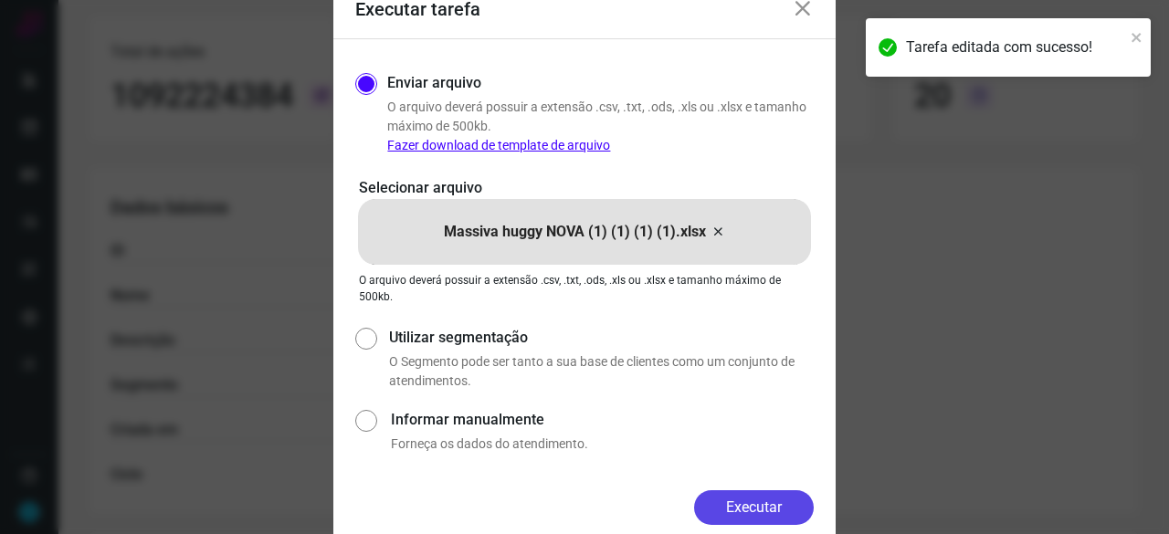
click at [802, 497] on button "Executar" at bounding box center [754, 507] width 120 height 35
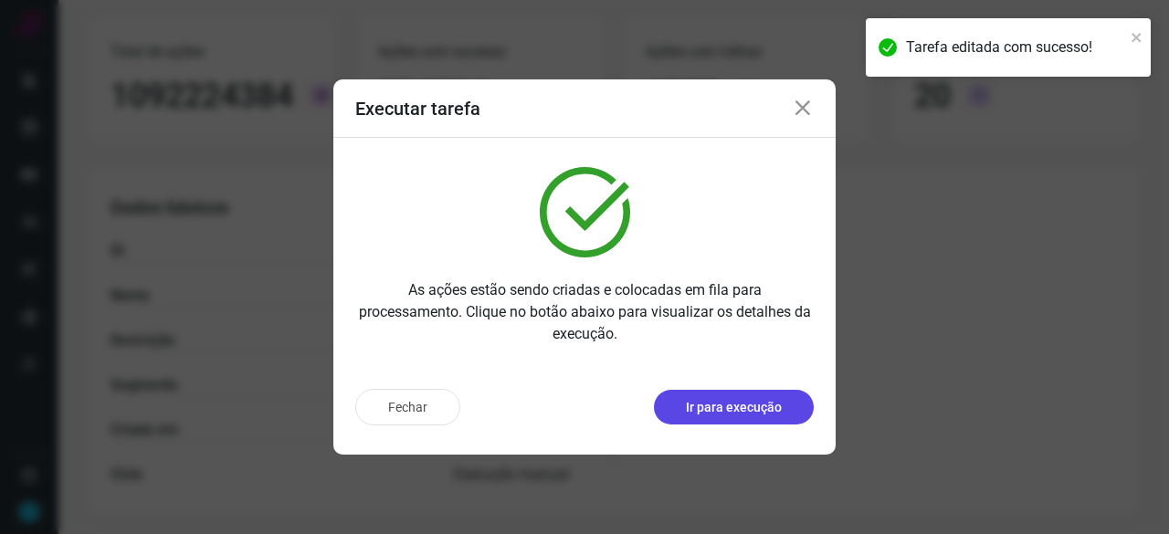
click at [760, 408] on p "Ir para execução" at bounding box center [734, 407] width 96 height 19
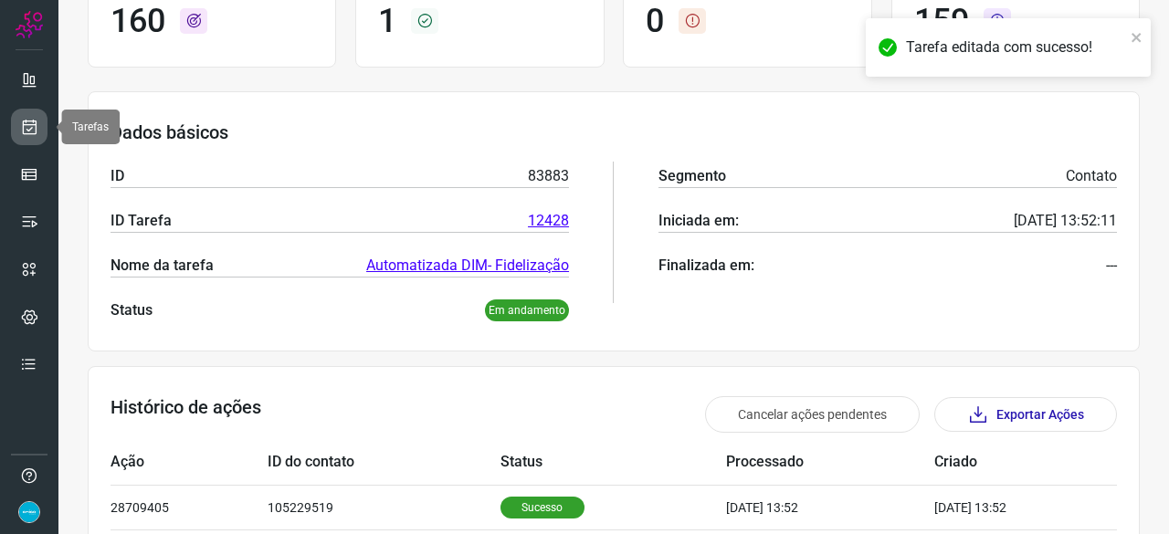
click at [27, 124] on icon at bounding box center [29, 127] width 19 height 18
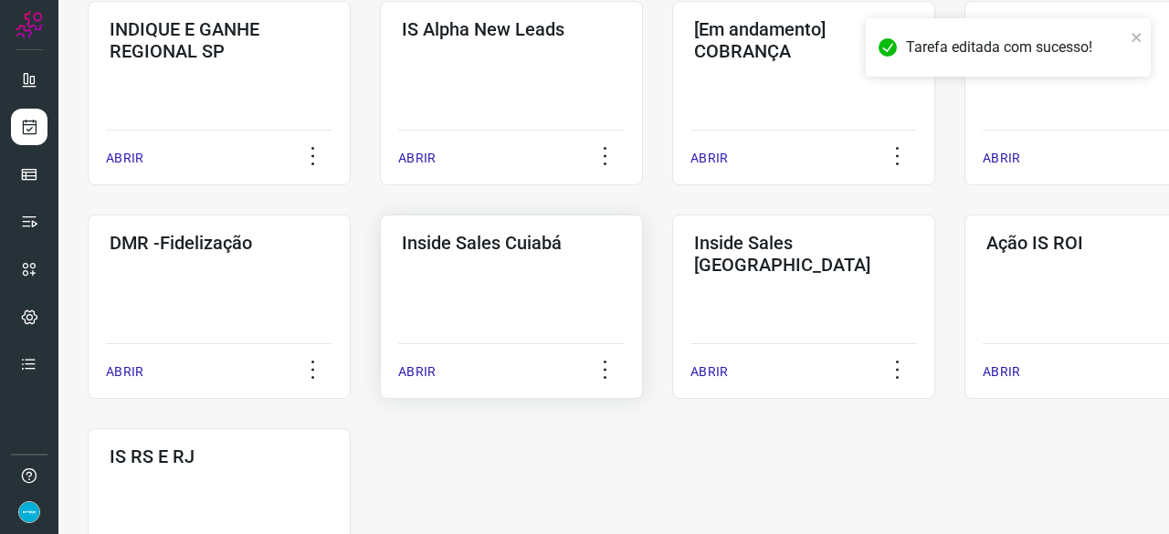
scroll to position [953, 0]
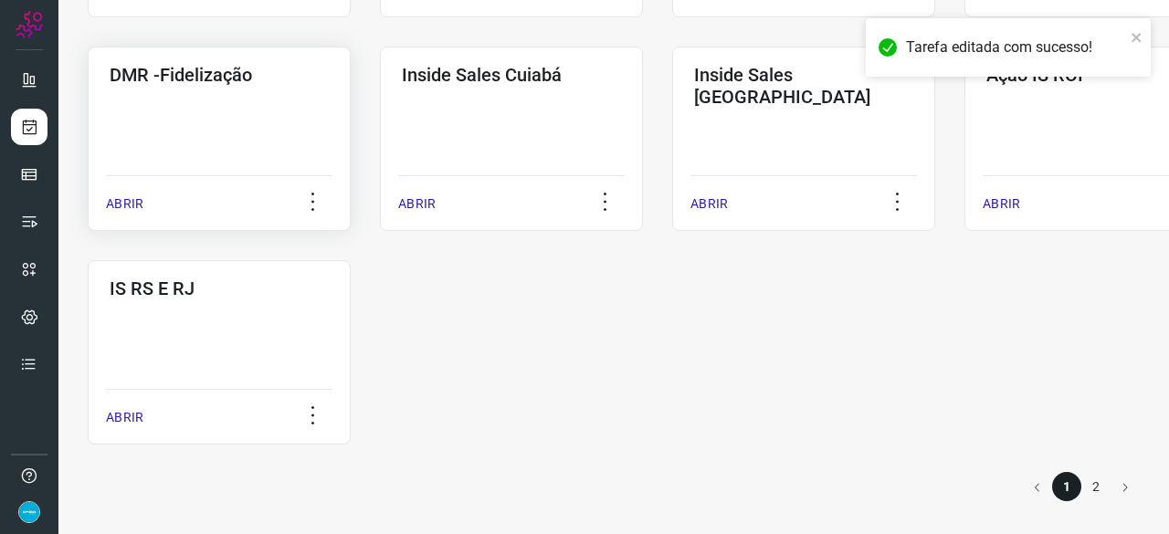
click at [121, 208] on p "ABRIR" at bounding box center [124, 204] width 37 height 19
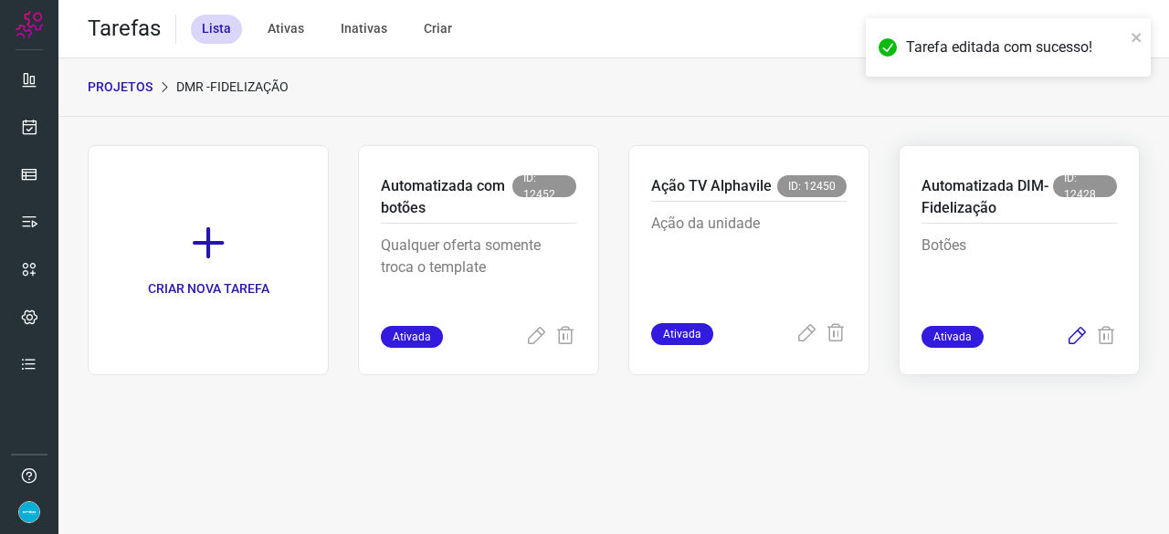
click at [1080, 333] on icon at bounding box center [1077, 337] width 22 height 22
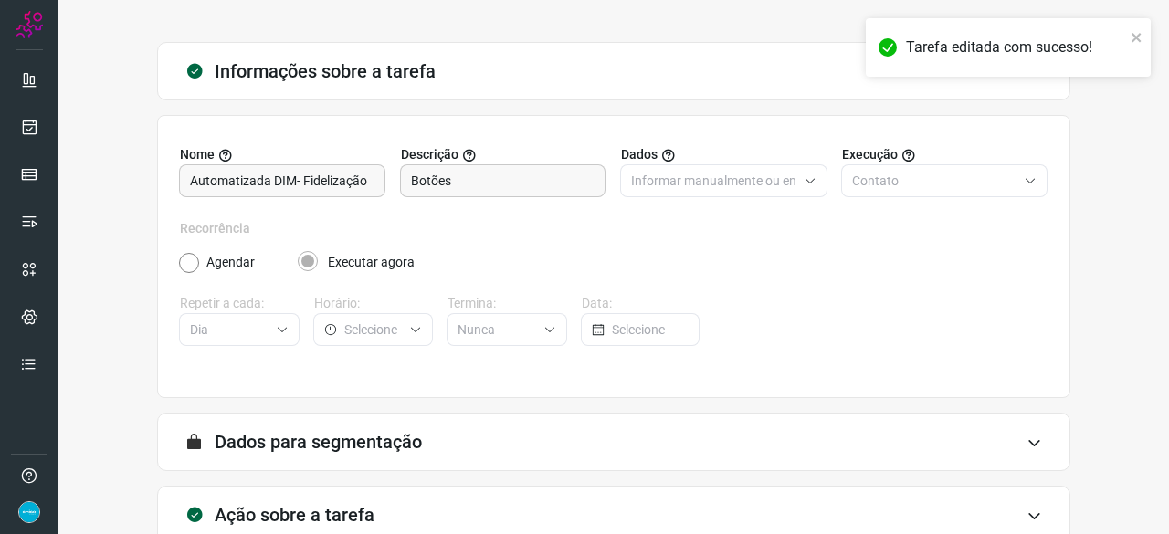
scroll to position [178, 0]
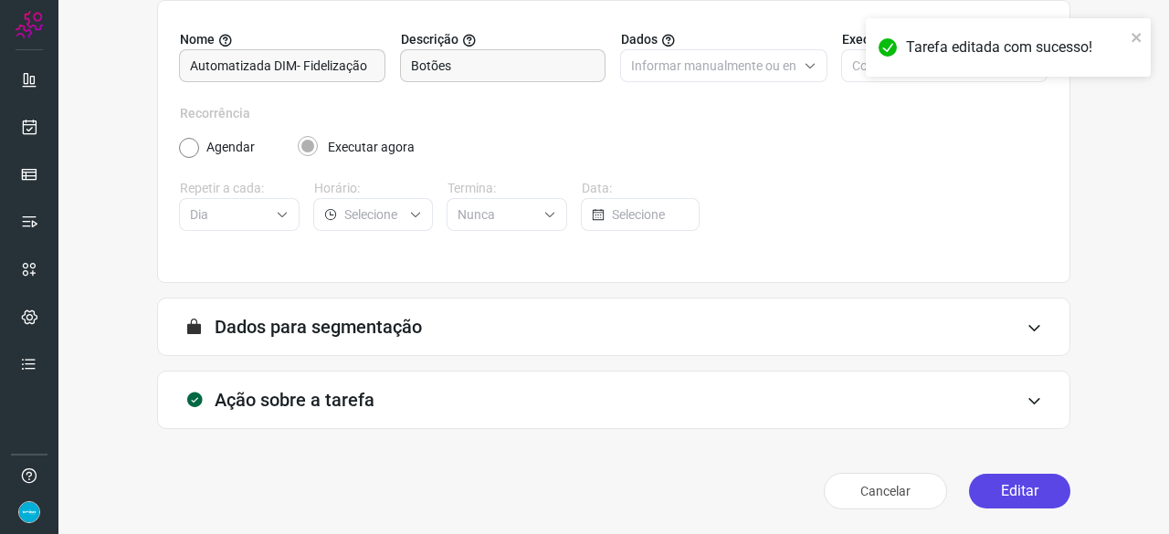
click at [1010, 487] on button "Editar" at bounding box center [1019, 491] width 101 height 35
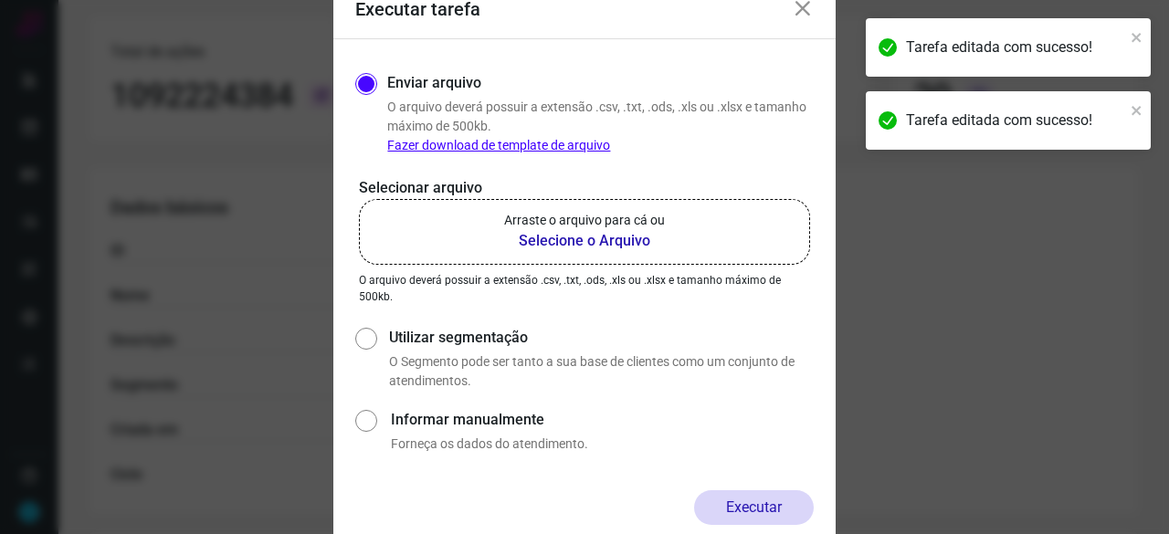
click at [544, 244] on b "Selecione o Arquivo" at bounding box center [584, 241] width 161 height 22
click at [0, 0] on input "Arraste o arquivo para cá ou Selecione o Arquivo" at bounding box center [0, 0] width 0 height 0
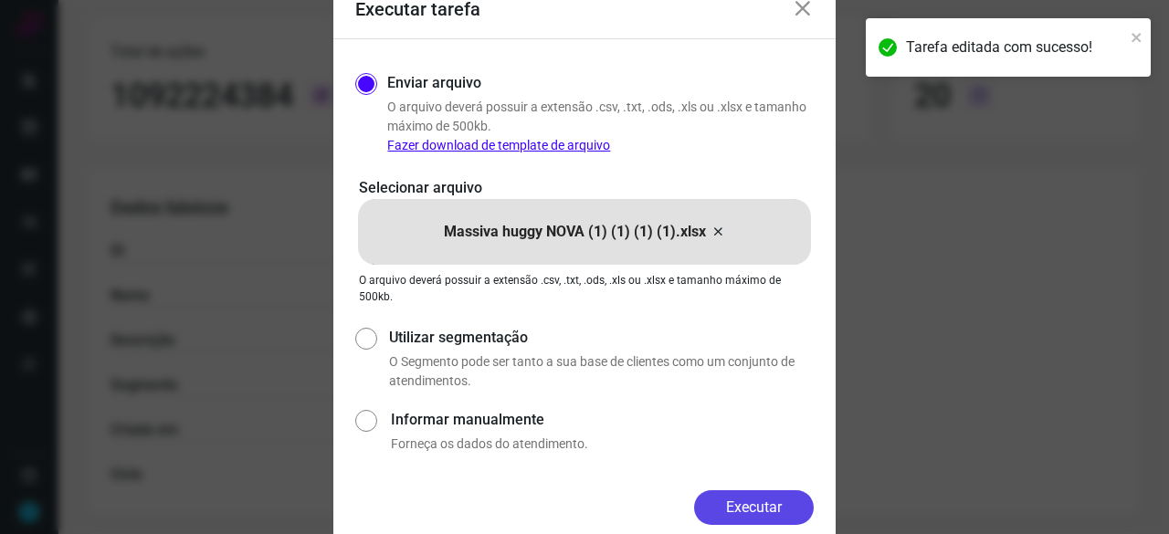
click at [736, 514] on button "Executar" at bounding box center [754, 507] width 120 height 35
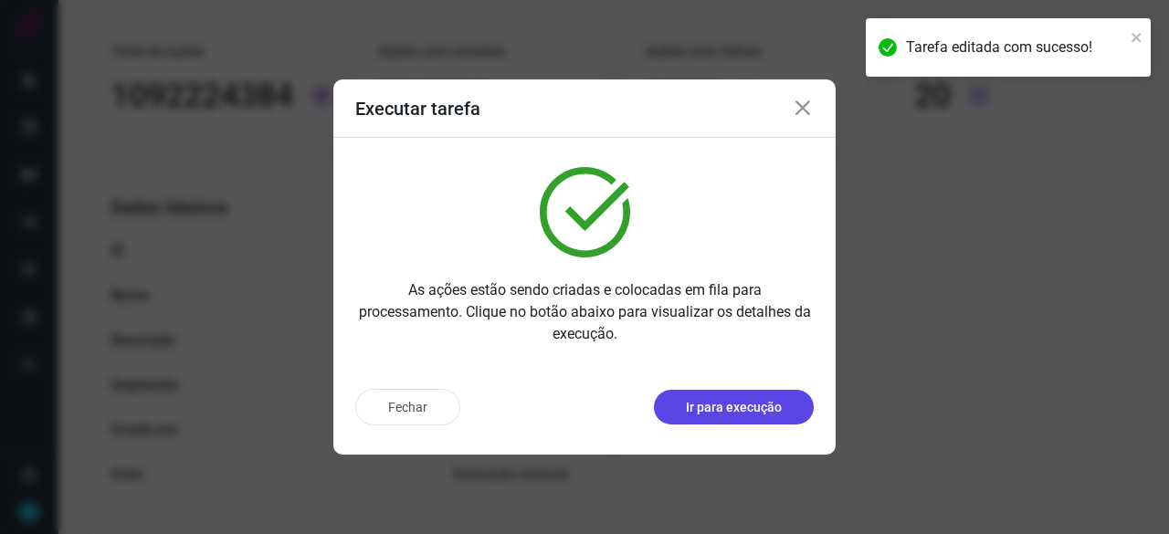
click at [746, 415] on p "Ir para execução" at bounding box center [734, 407] width 96 height 19
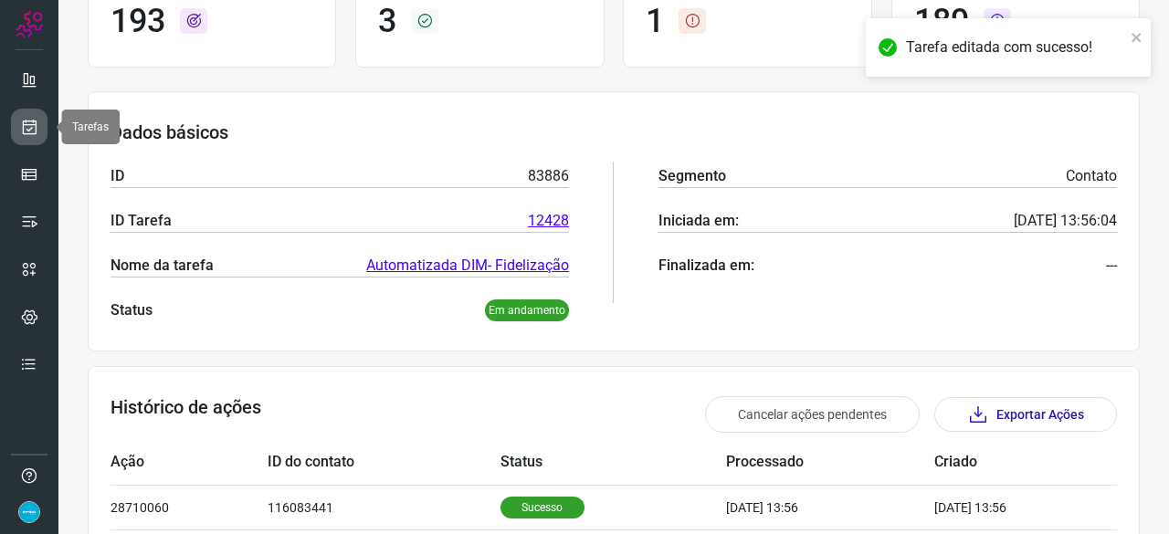
click at [22, 125] on icon at bounding box center [29, 127] width 19 height 18
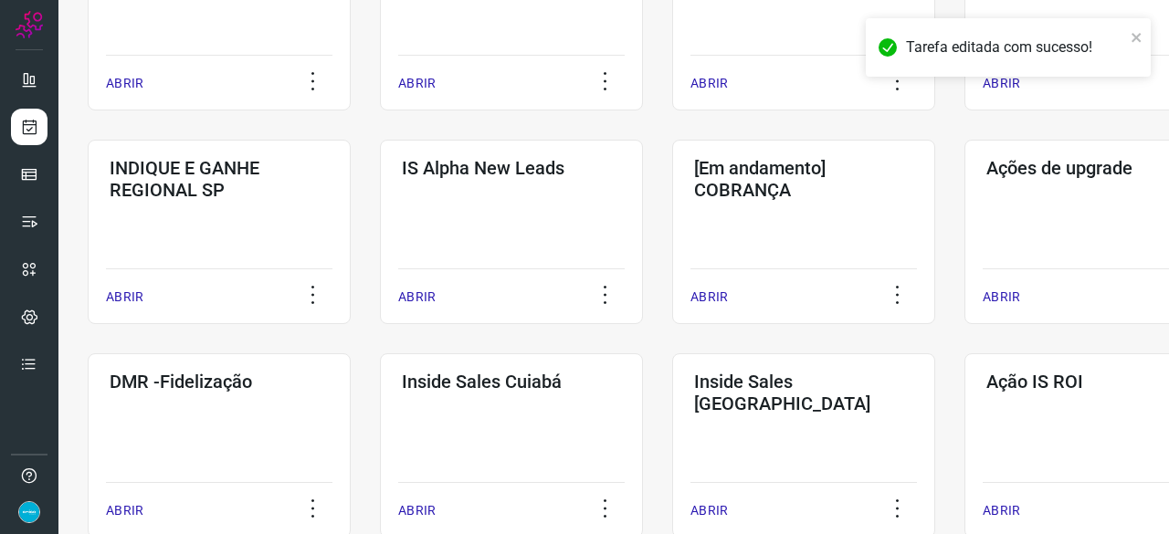
scroll to position [694, 0]
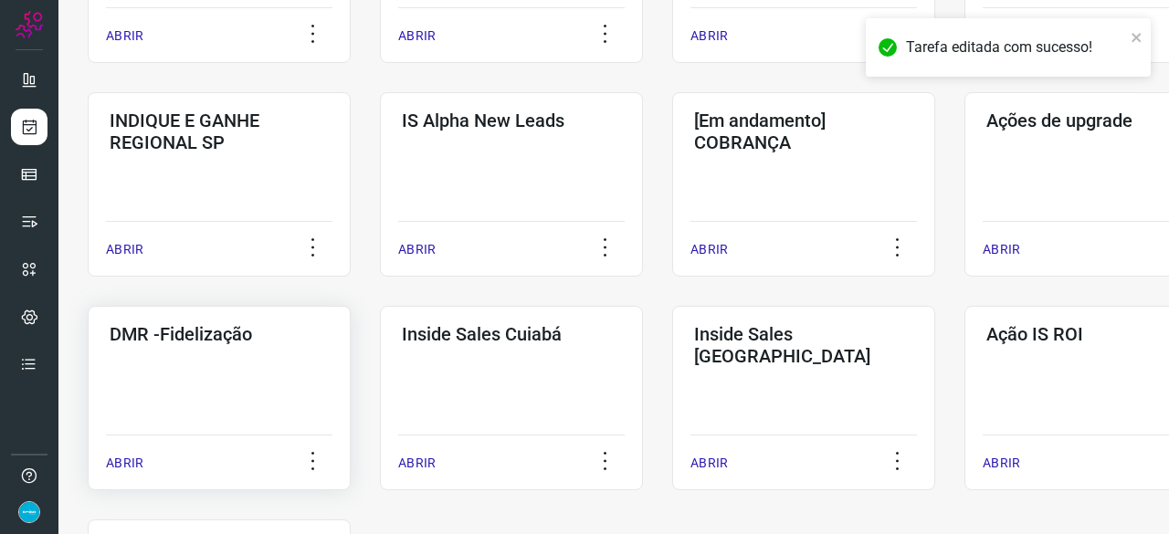
click at [129, 468] on p "ABRIR" at bounding box center [124, 463] width 37 height 19
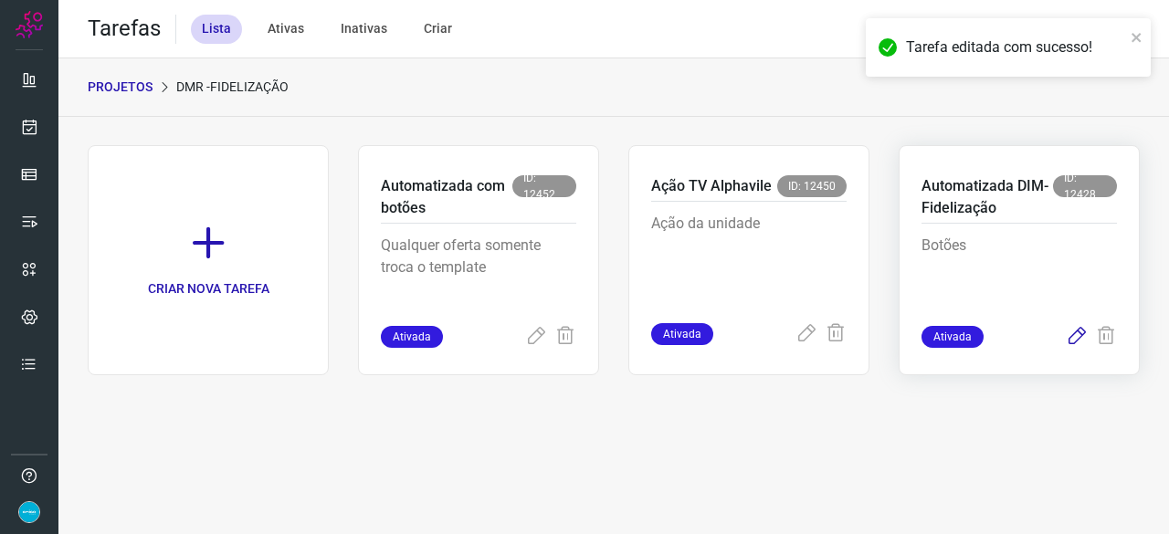
click at [1079, 335] on icon at bounding box center [1077, 337] width 22 height 22
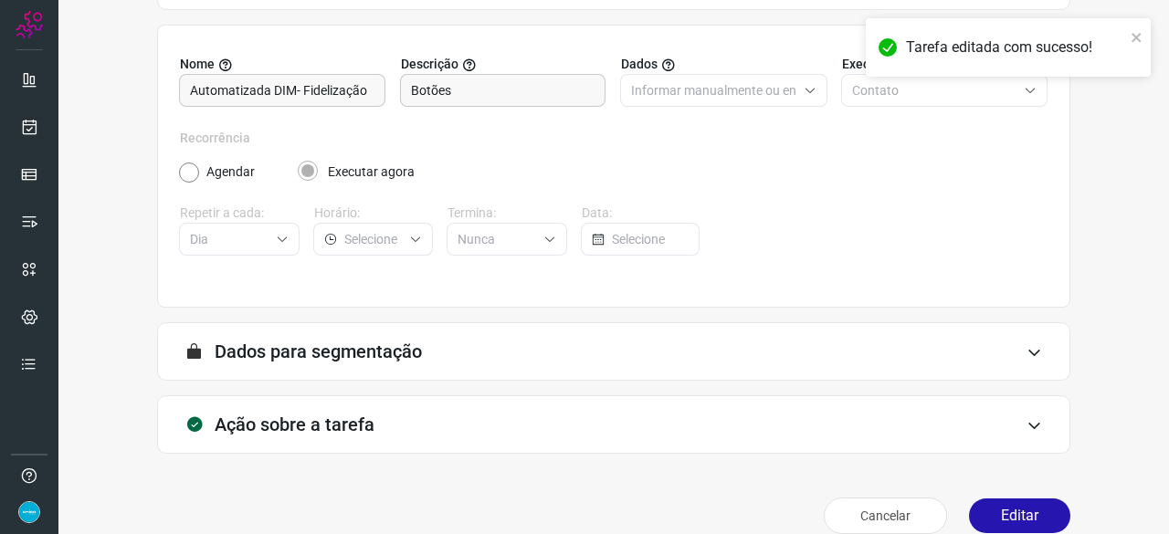
scroll to position [178, 0]
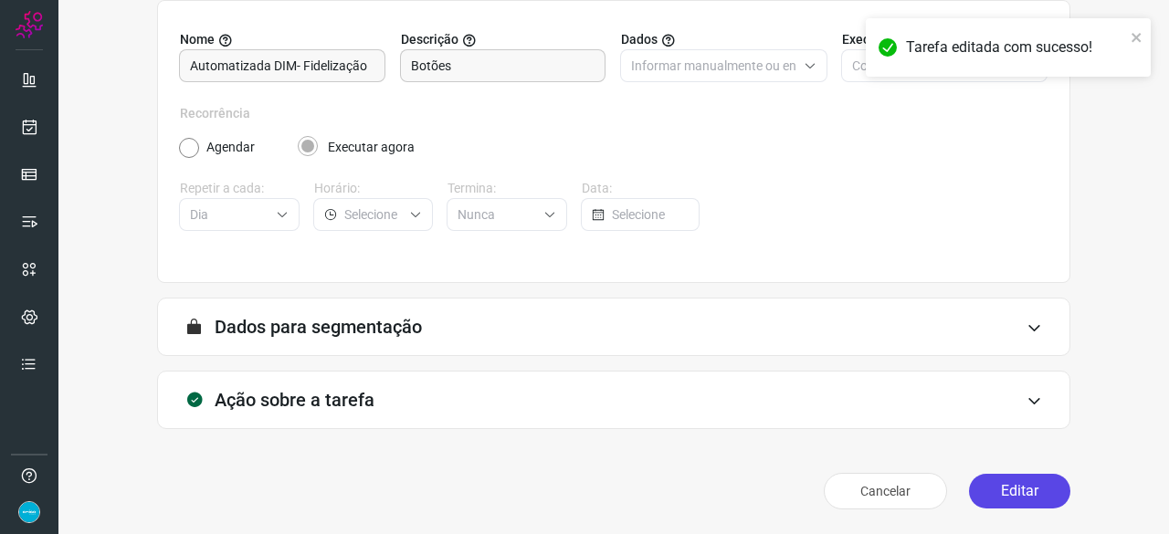
click at [995, 487] on button "Editar" at bounding box center [1019, 491] width 101 height 35
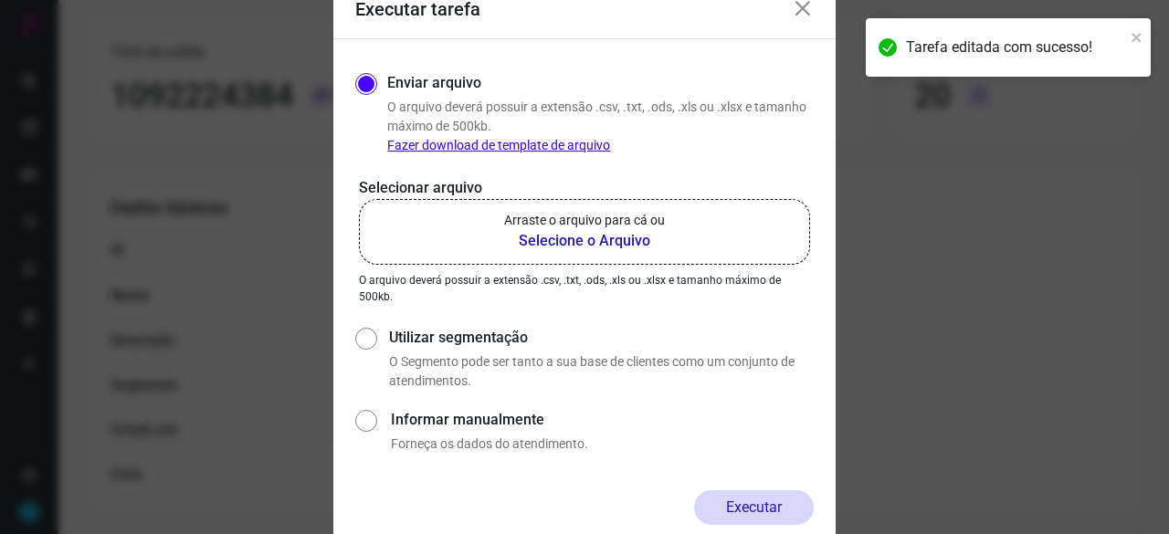
click at [567, 240] on b "Selecione o Arquivo" at bounding box center [584, 241] width 161 height 22
click at [0, 0] on input "Arraste o arquivo para cá ou Selecione o Arquivo" at bounding box center [0, 0] width 0 height 0
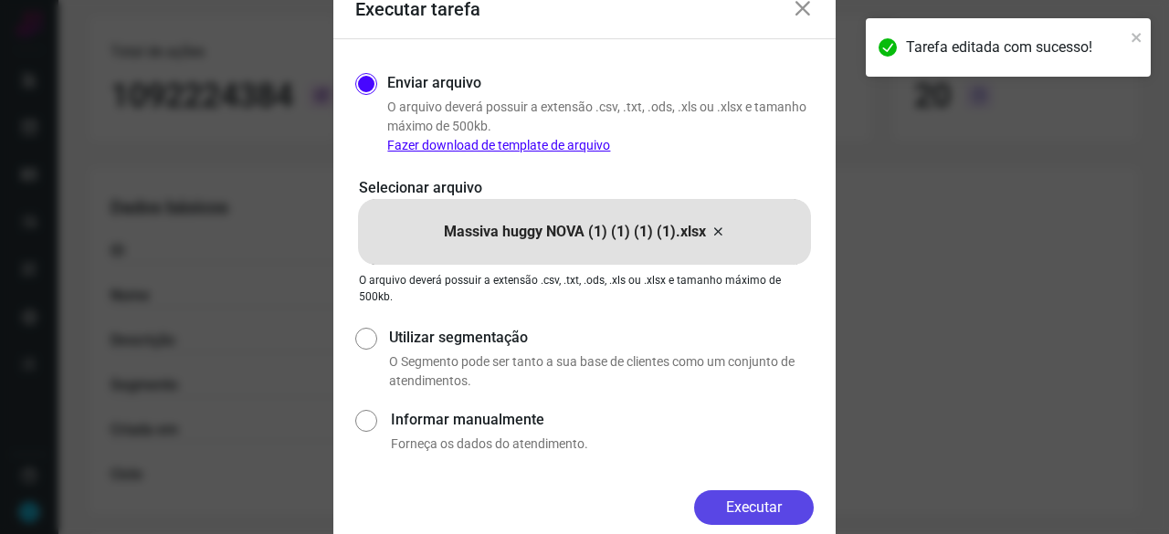
click at [782, 518] on button "Executar" at bounding box center [754, 507] width 120 height 35
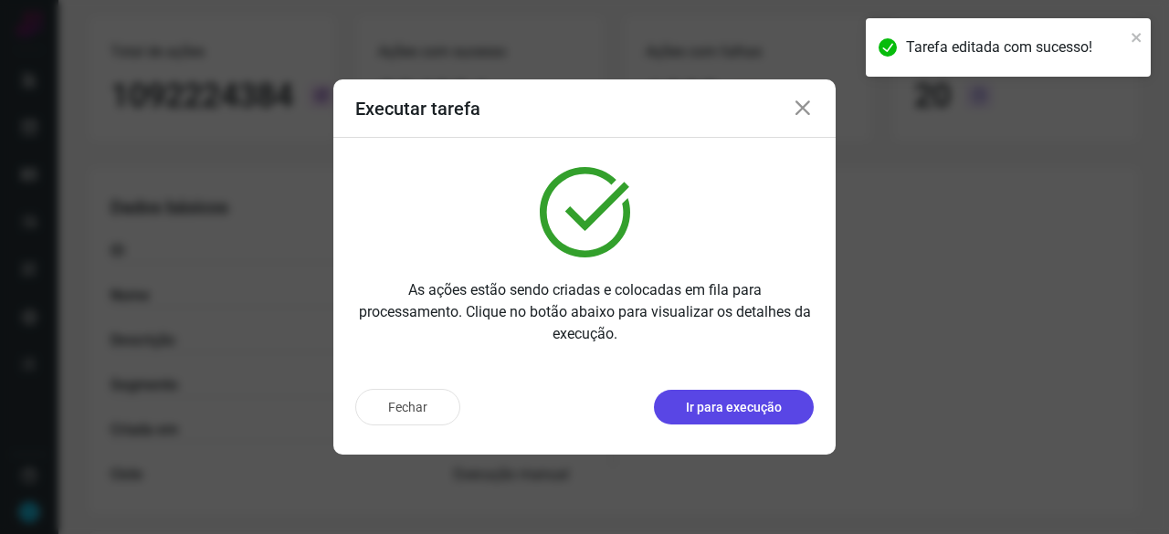
click at [699, 407] on p "Ir para execução" at bounding box center [734, 407] width 96 height 19
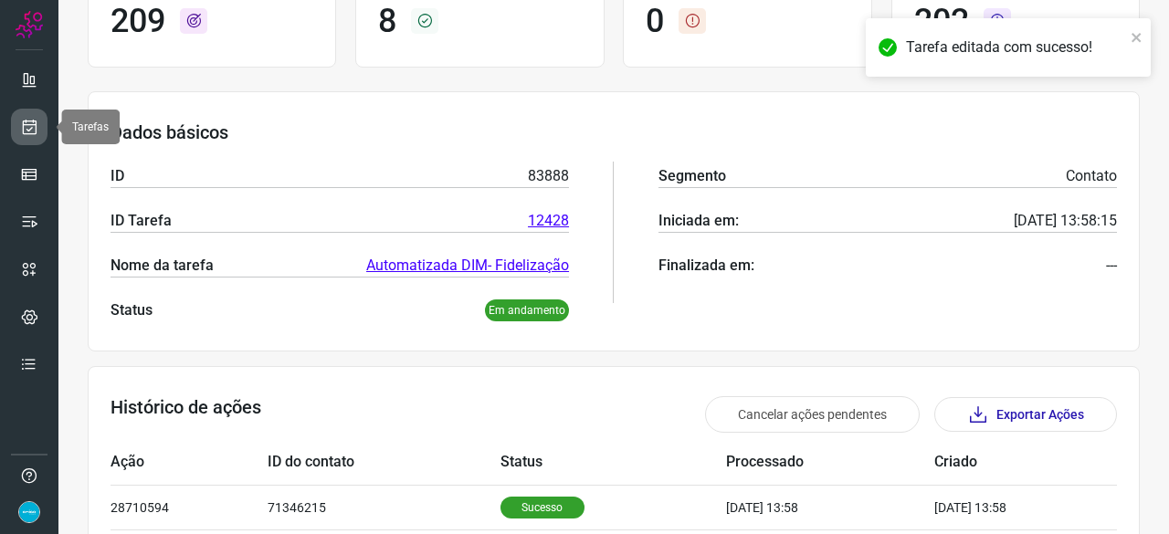
click at [37, 126] on icon at bounding box center [29, 127] width 19 height 18
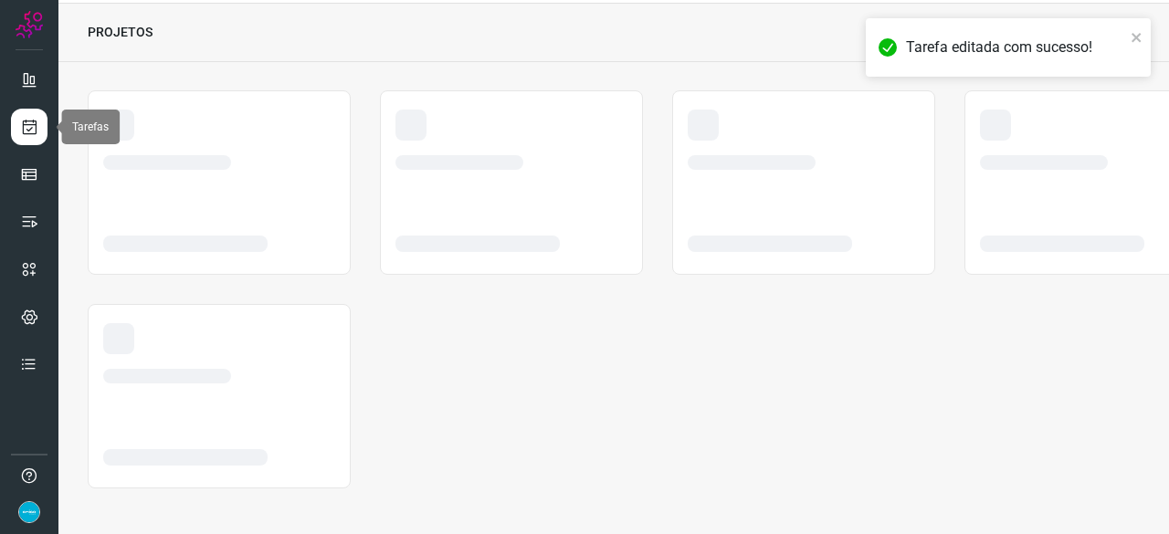
scroll to position [55, 0]
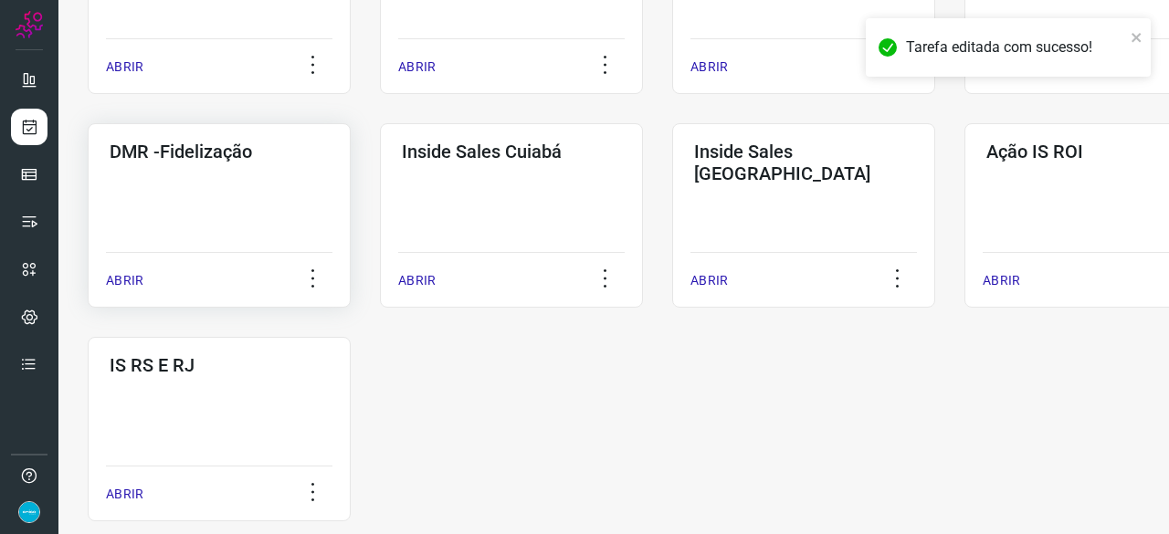
click at [119, 285] on p "ABRIR" at bounding box center [124, 280] width 37 height 19
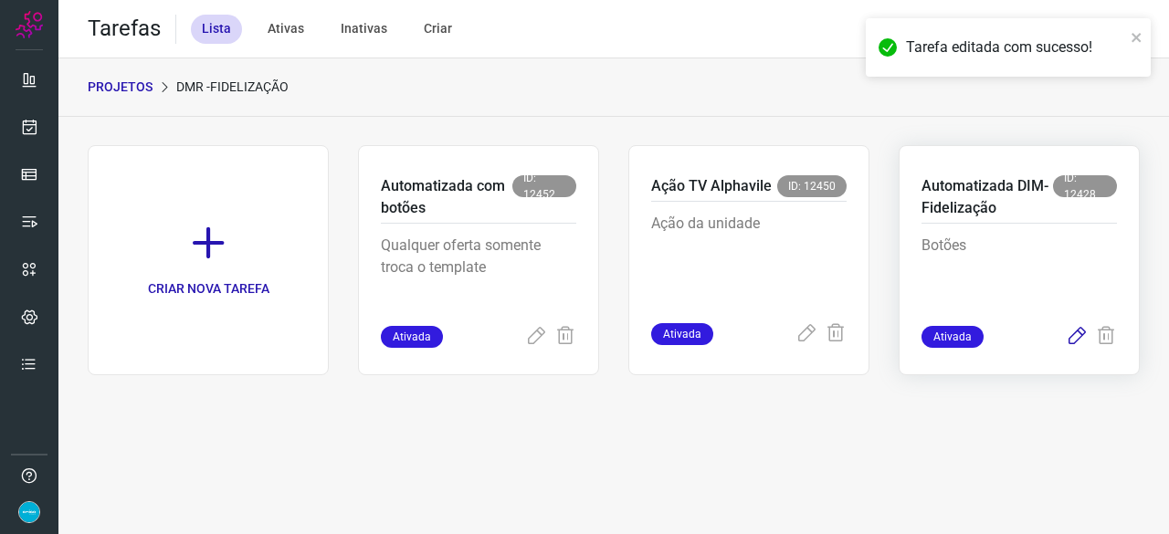
click at [1082, 332] on icon at bounding box center [1077, 337] width 22 height 22
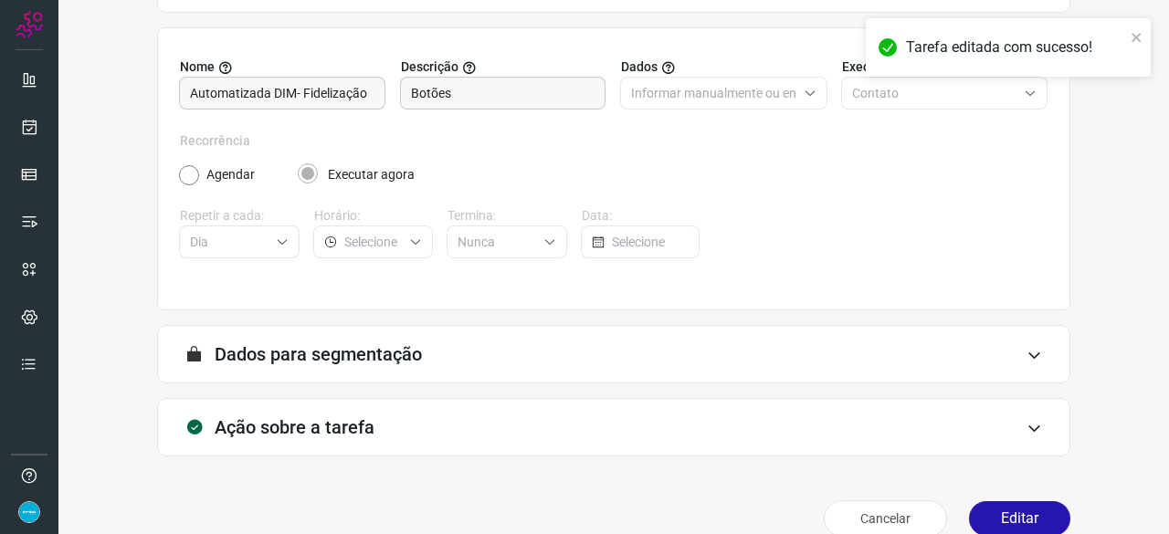
scroll to position [178, 0]
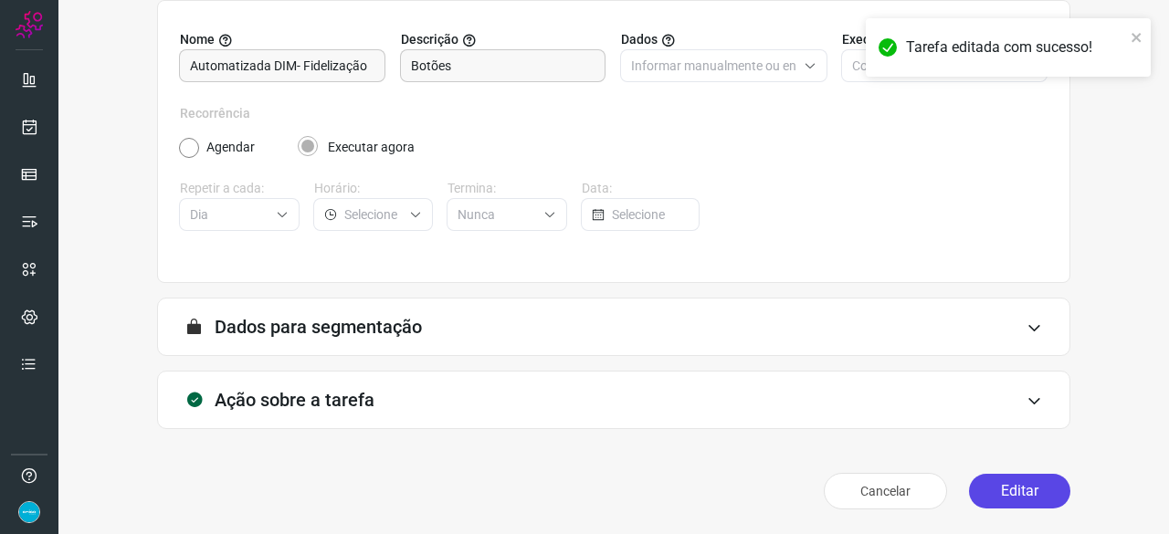
click at [1029, 492] on button "Editar" at bounding box center [1019, 491] width 101 height 35
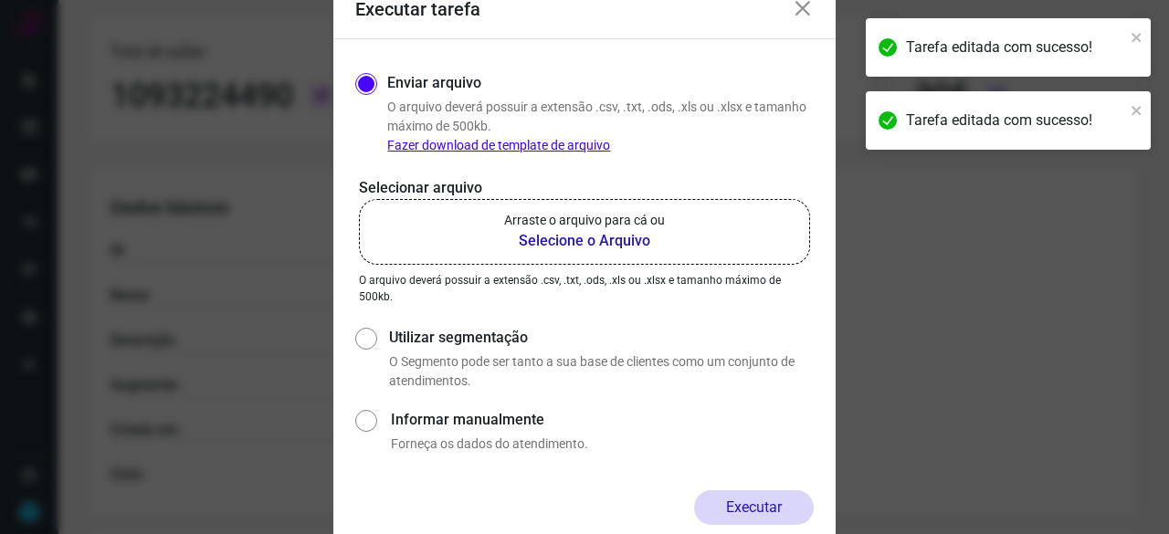
click at [566, 242] on b "Selecione o Arquivo" at bounding box center [584, 241] width 161 height 22
click at [0, 0] on input "Arraste o arquivo para cá ou Selecione o Arquivo" at bounding box center [0, 0] width 0 height 0
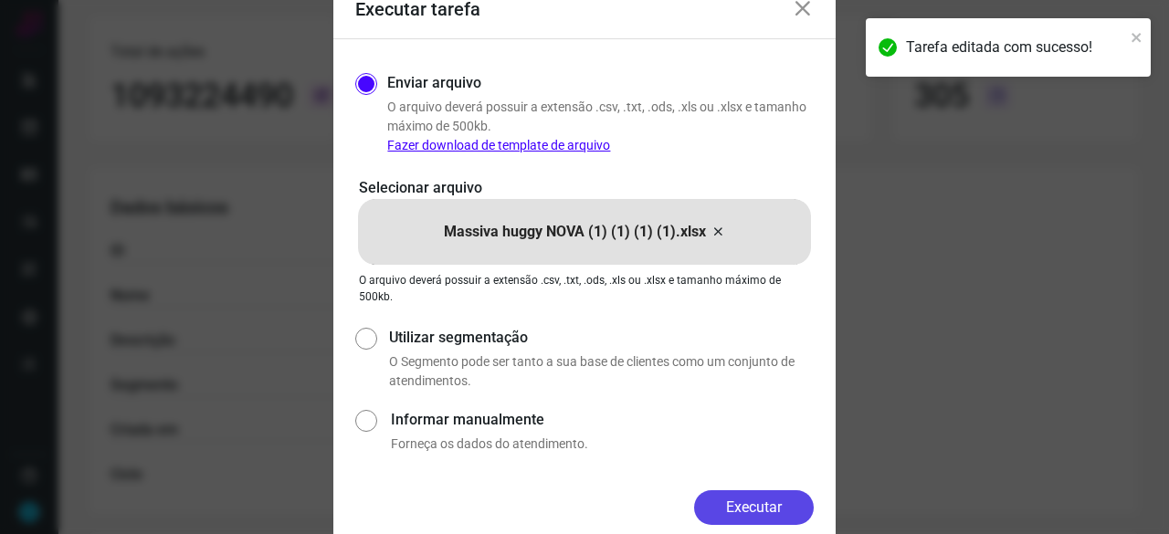
click at [785, 501] on button "Executar" at bounding box center [754, 507] width 120 height 35
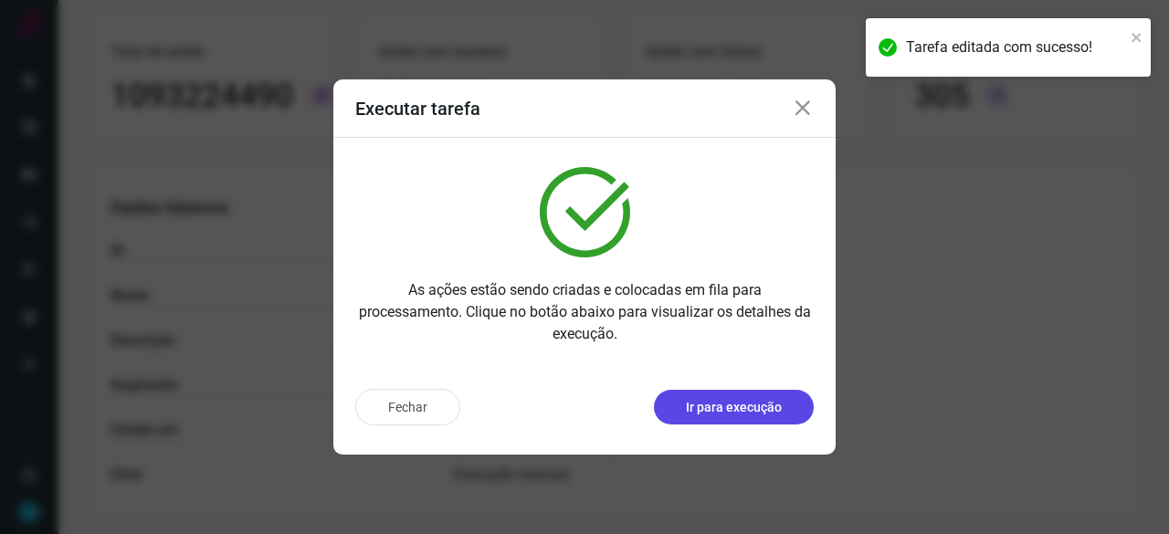
click at [709, 398] on p "Ir para execução" at bounding box center [734, 407] width 96 height 19
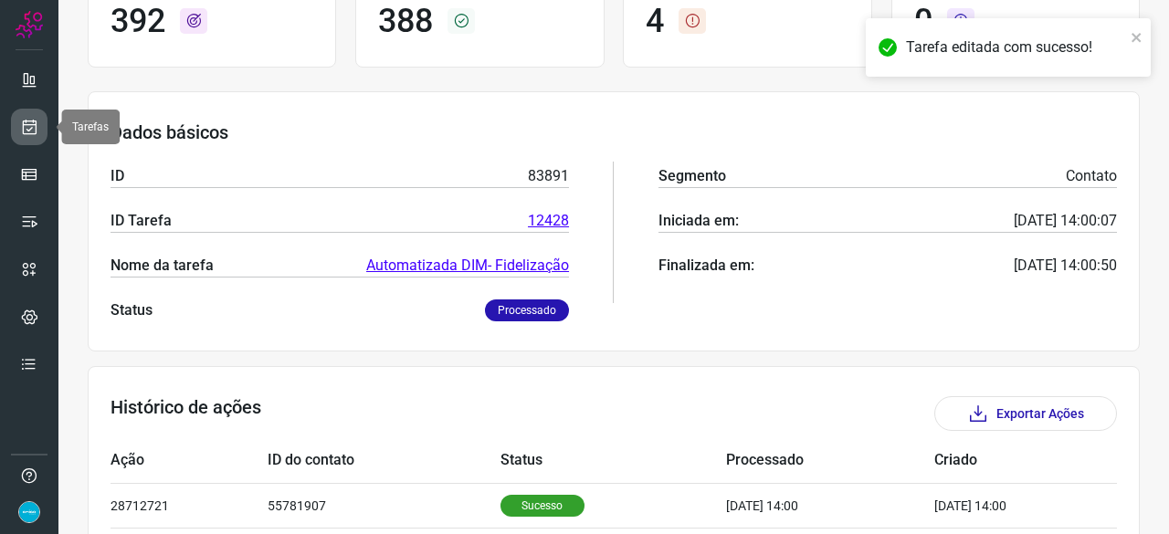
click at [27, 125] on icon at bounding box center [29, 127] width 19 height 18
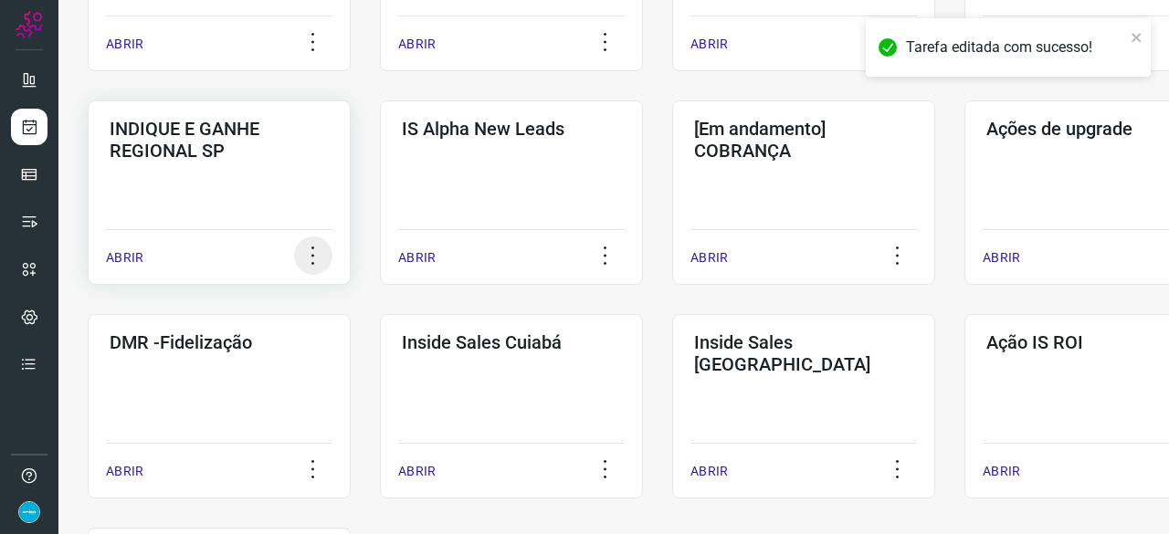
scroll to position [785, 0]
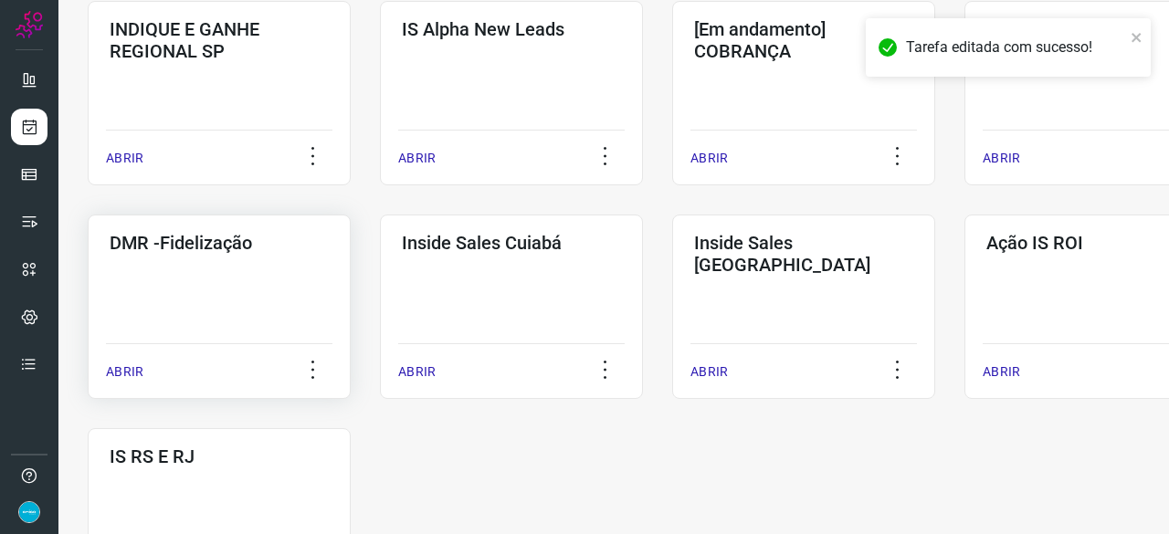
click at [113, 374] on p "ABRIR" at bounding box center [124, 372] width 37 height 19
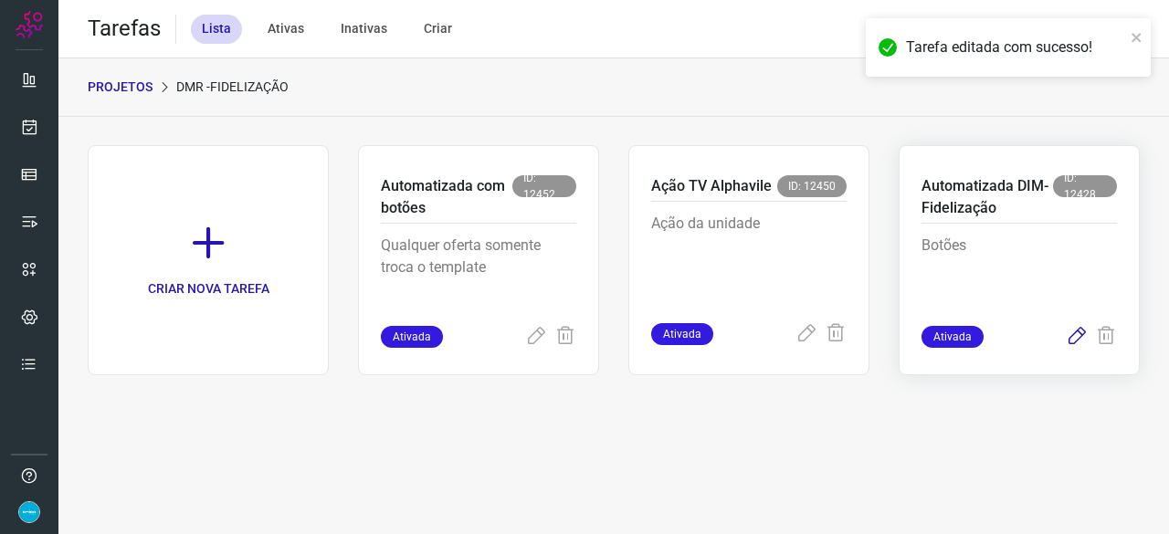
click at [1076, 333] on icon at bounding box center [1077, 337] width 22 height 22
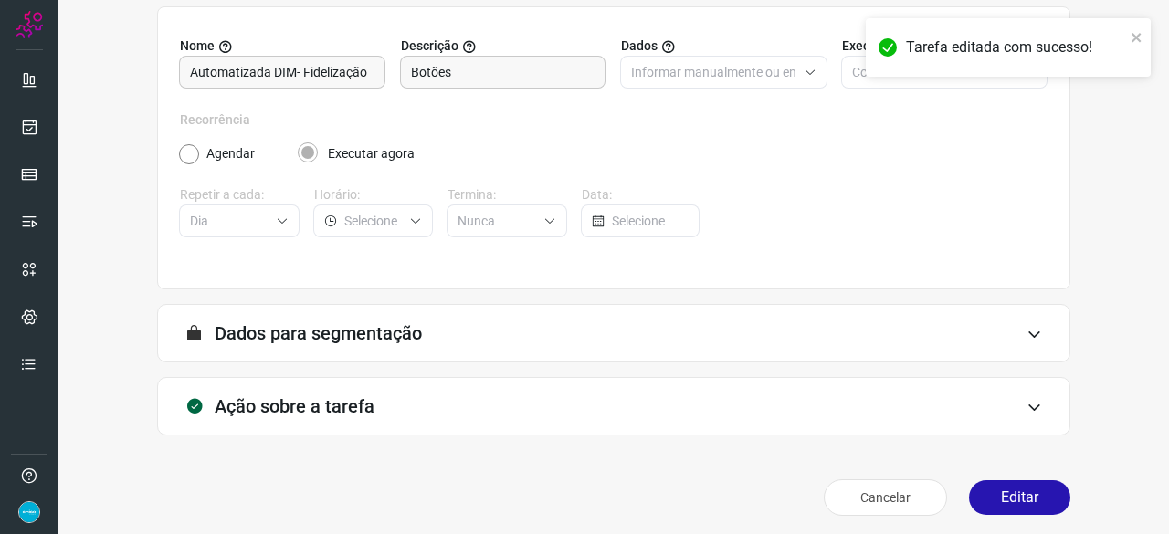
scroll to position [178, 0]
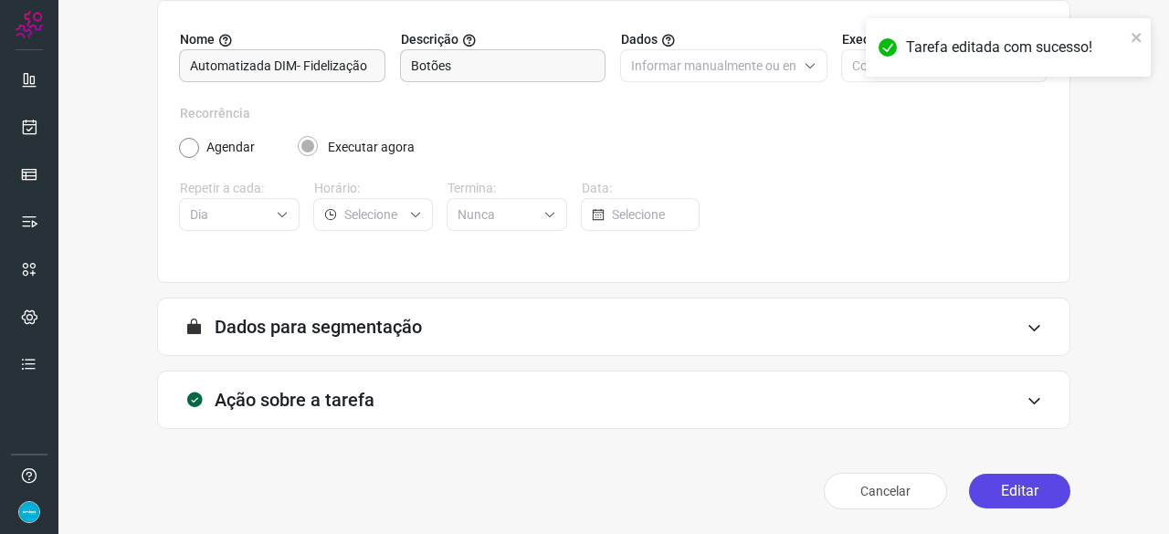
click at [1018, 495] on button "Editar" at bounding box center [1019, 491] width 101 height 35
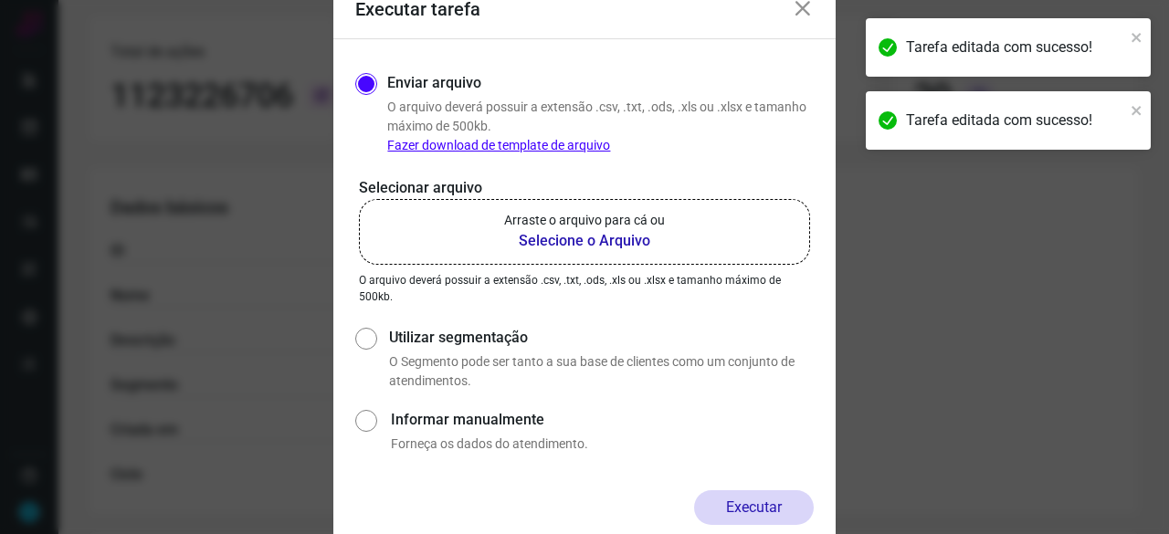
click at [573, 247] on b "Selecione o Arquivo" at bounding box center [584, 241] width 161 height 22
click at [0, 0] on input "Arraste o arquivo para cá ou Selecione o Arquivo" at bounding box center [0, 0] width 0 height 0
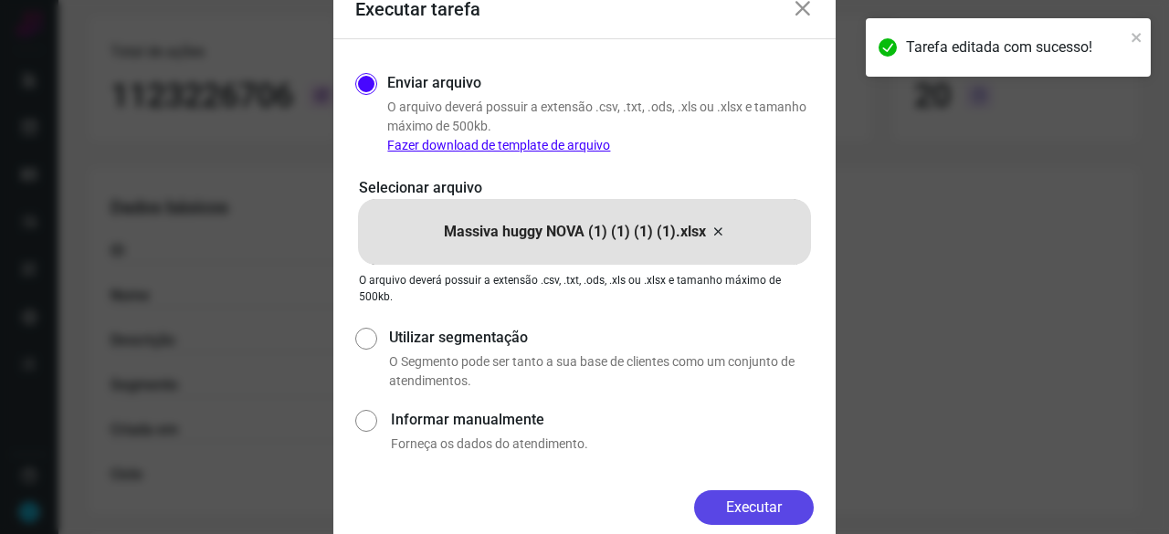
click at [774, 500] on button "Executar" at bounding box center [754, 507] width 120 height 35
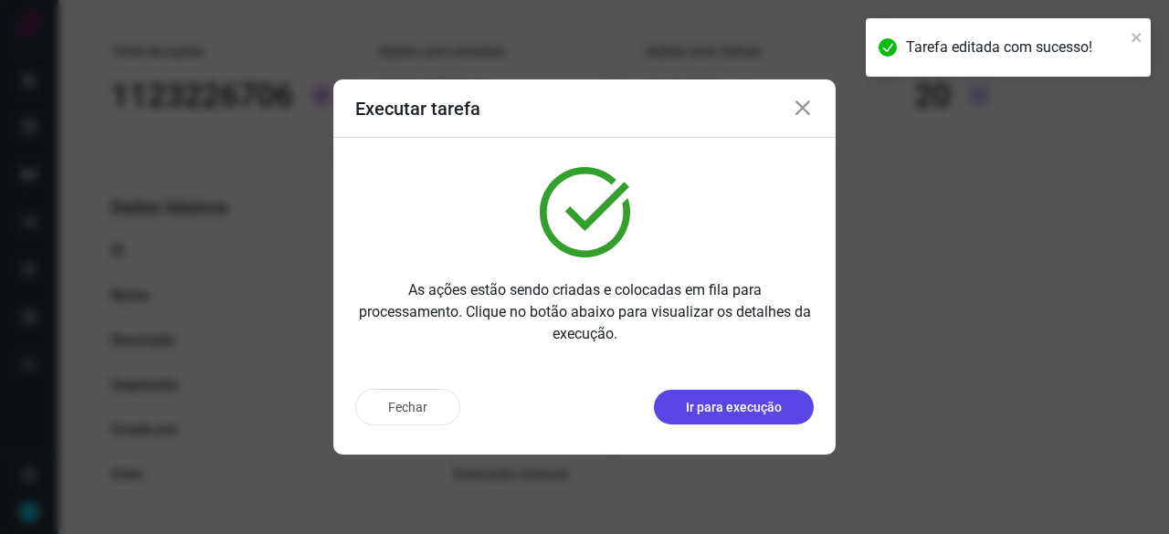
click at [719, 406] on p "Ir para execução" at bounding box center [734, 407] width 96 height 19
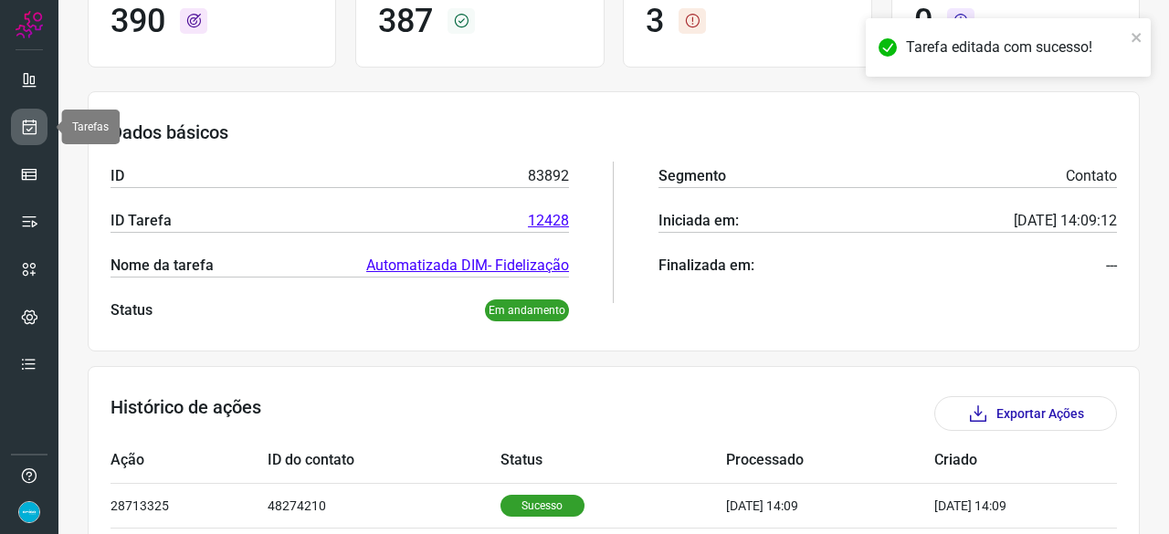
click at [29, 129] on icon at bounding box center [29, 127] width 19 height 18
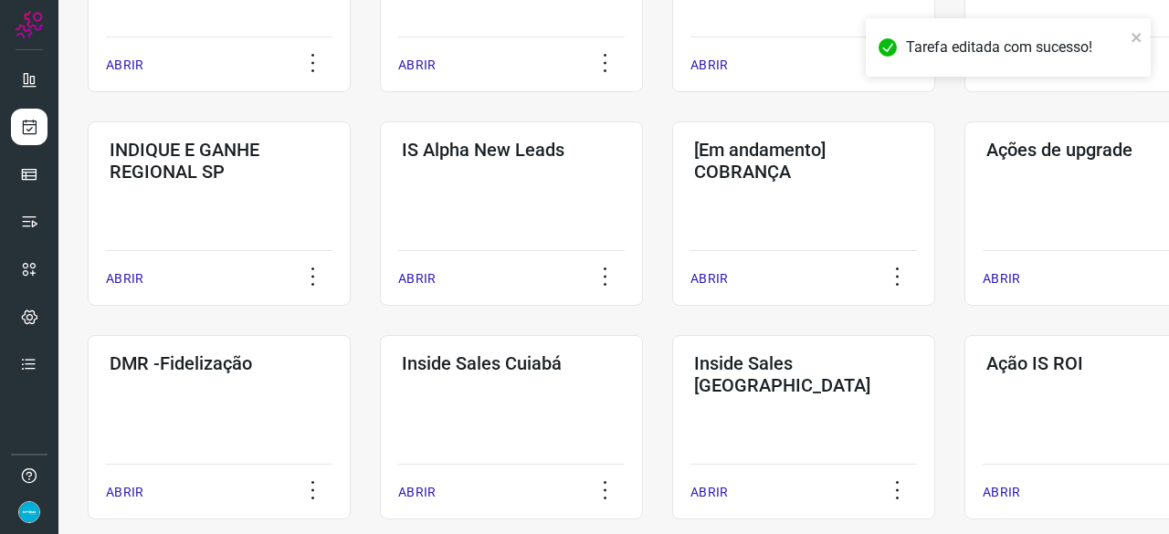
scroll to position [694, 0]
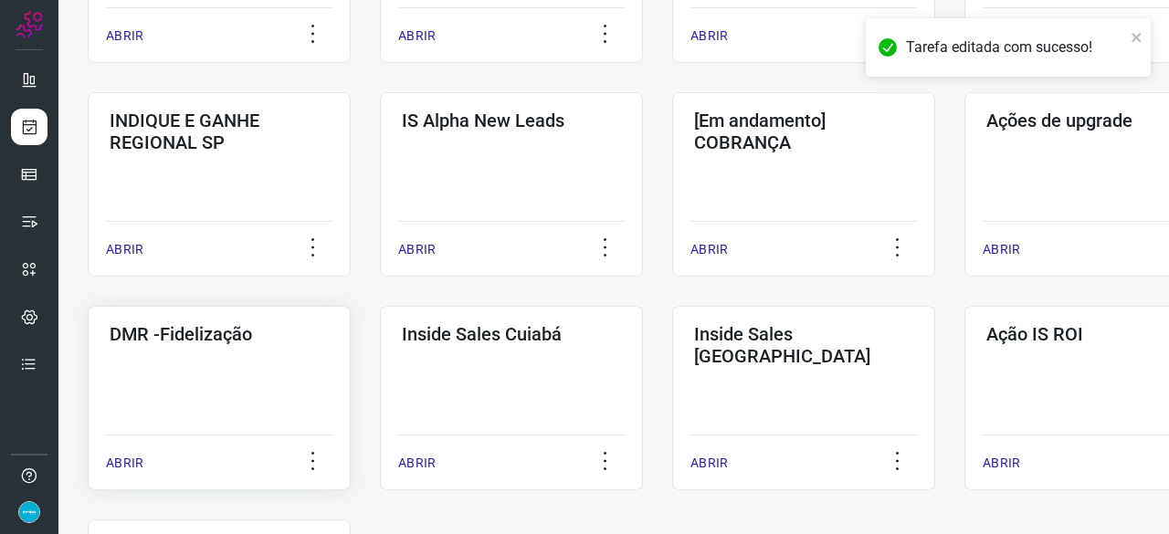
click at [137, 464] on p "ABRIR" at bounding box center [124, 463] width 37 height 19
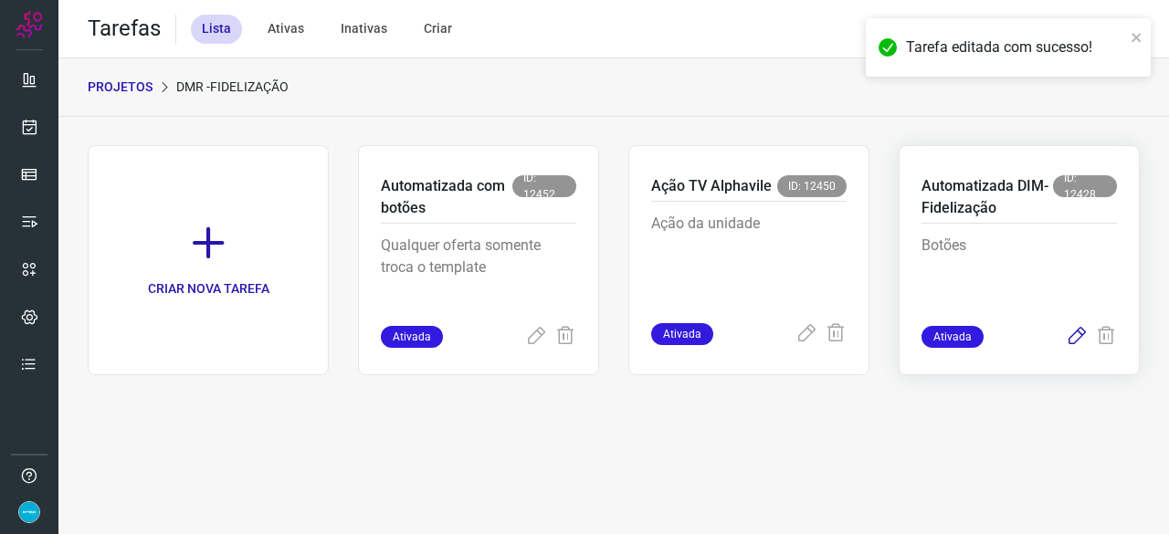
click at [1077, 328] on icon at bounding box center [1077, 337] width 22 height 22
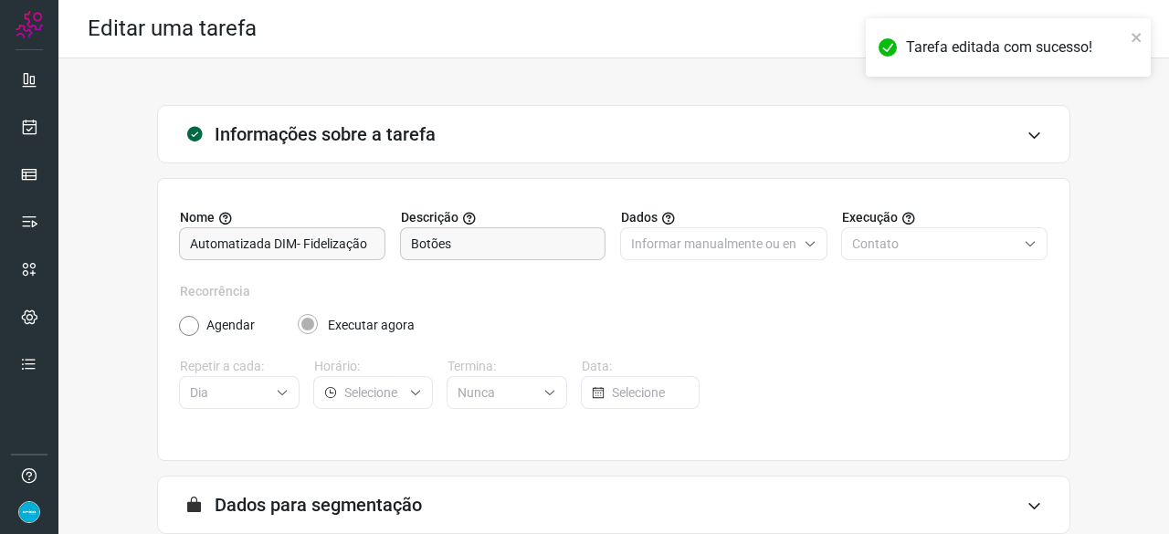
scroll to position [178, 0]
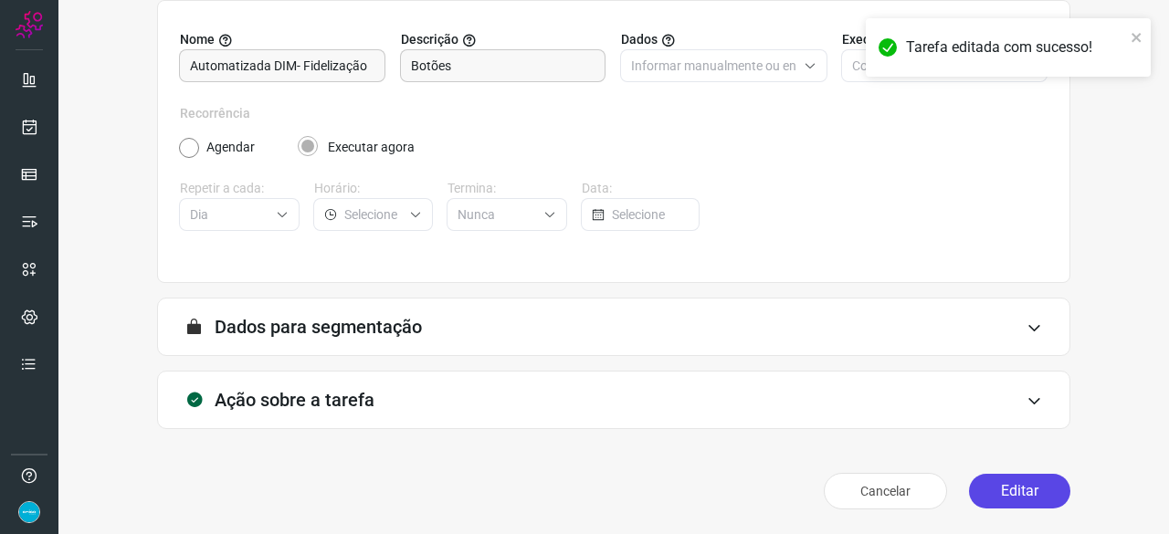
drag, startPoint x: 1009, startPoint y: 490, endPoint x: 988, endPoint y: 490, distance: 21.0
click at [1009, 490] on button "Editar" at bounding box center [1019, 491] width 101 height 35
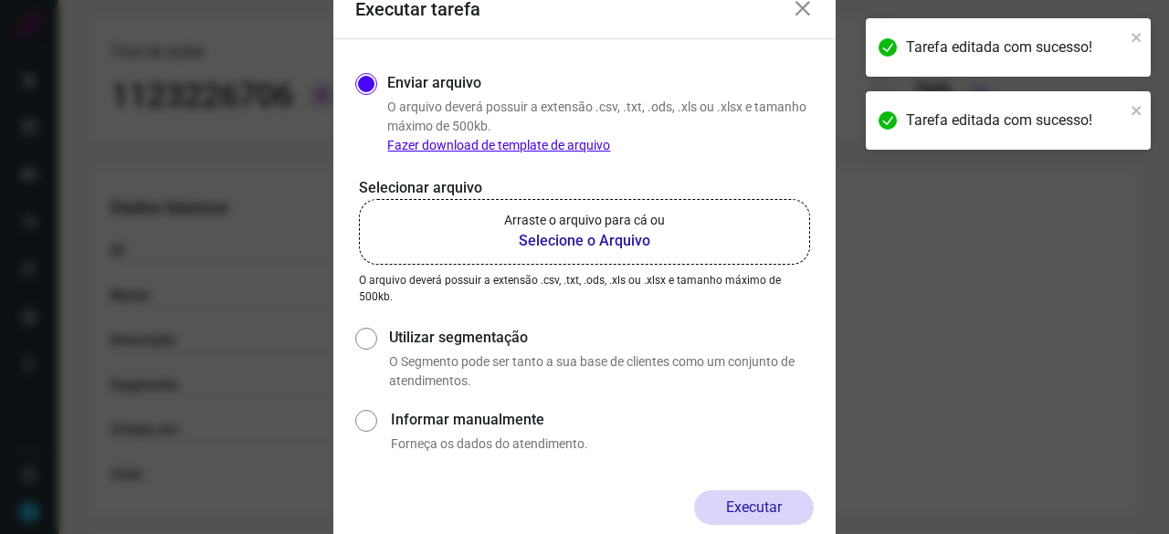
click at [542, 238] on b "Selecione o Arquivo" at bounding box center [584, 241] width 161 height 22
click at [0, 0] on input "Arraste o arquivo para cá ou Selecione o Arquivo" at bounding box center [0, 0] width 0 height 0
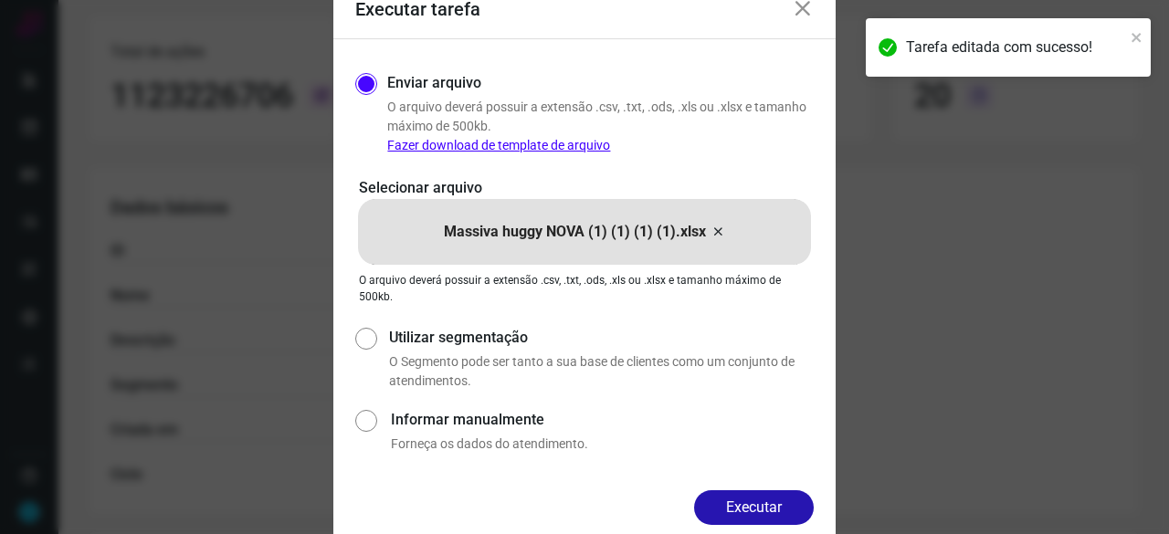
click at [742, 507] on button "Executar" at bounding box center [754, 507] width 120 height 35
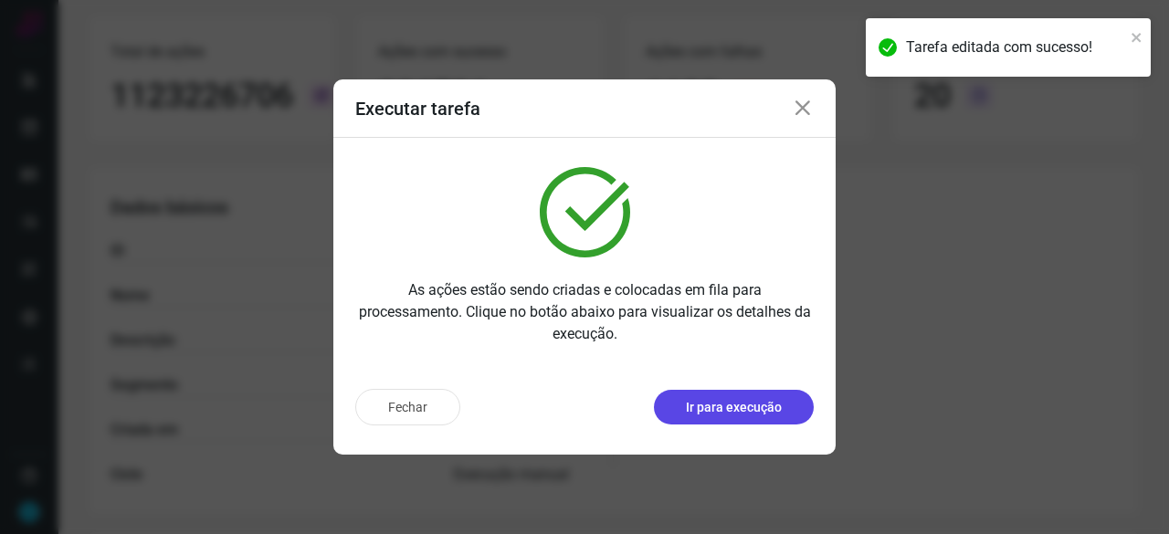
click at [736, 419] on button "Ir para execução" at bounding box center [734, 407] width 160 height 35
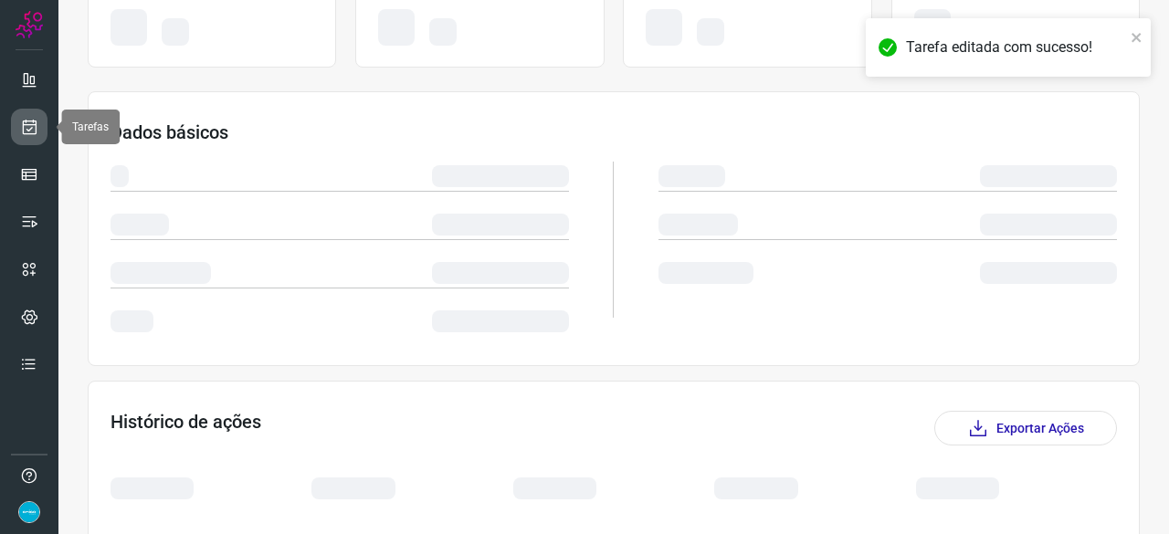
click at [22, 122] on icon at bounding box center [29, 127] width 19 height 18
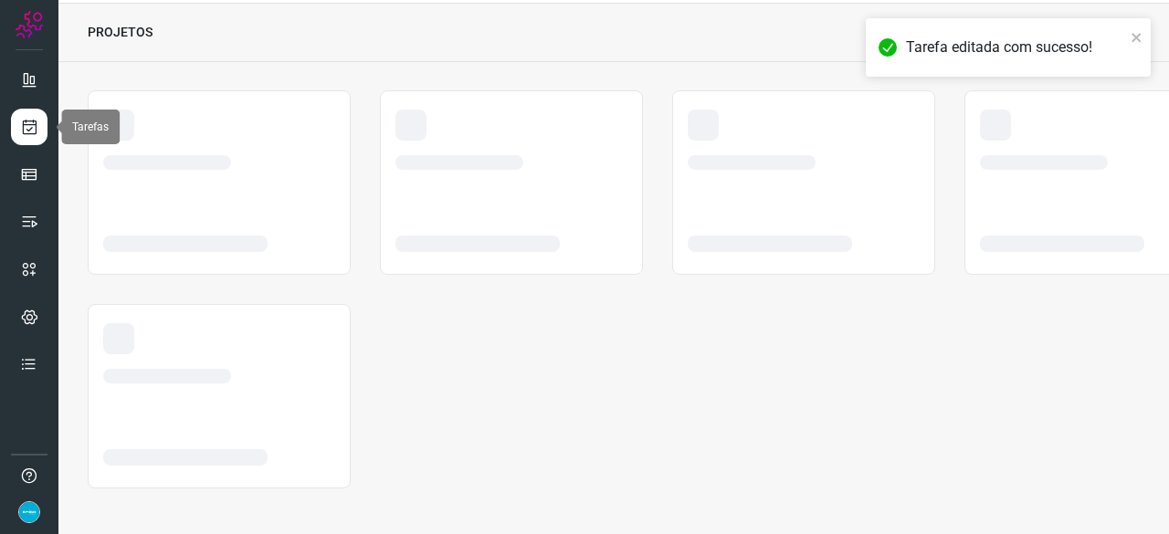
scroll to position [55, 0]
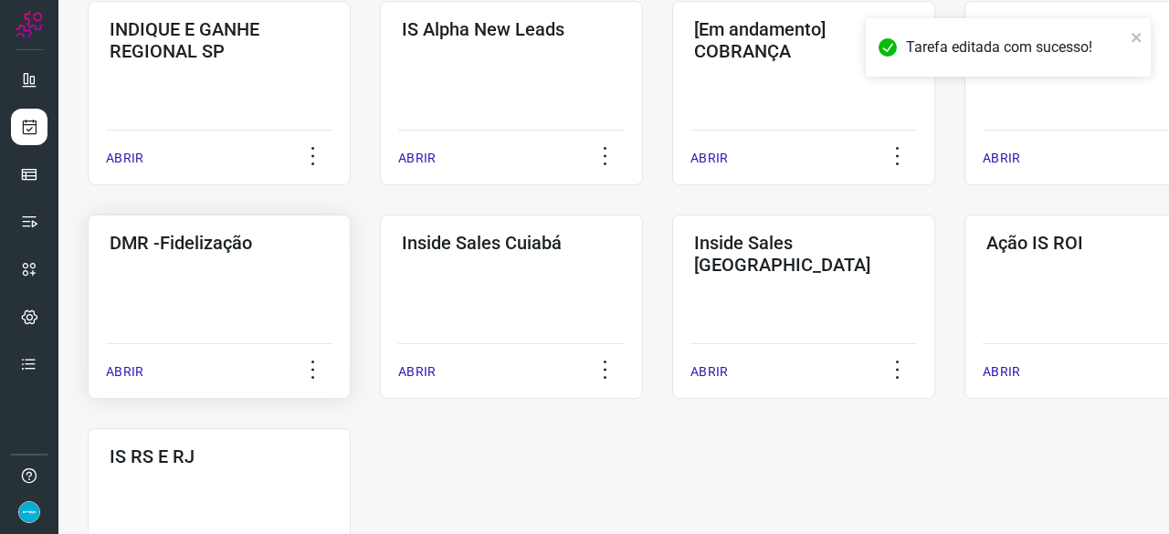
click at [133, 373] on p "ABRIR" at bounding box center [124, 372] width 37 height 19
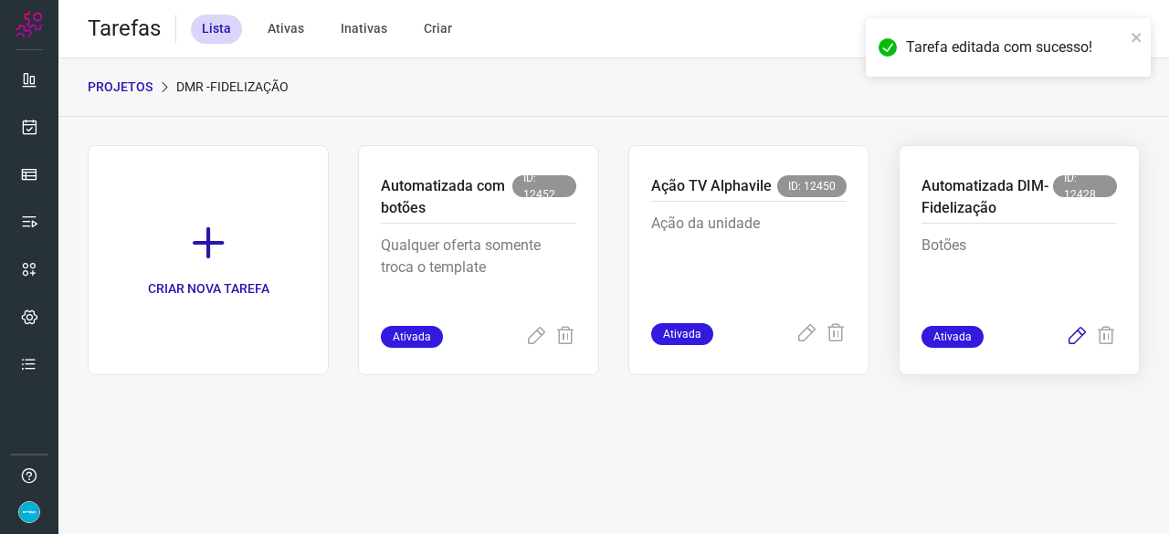
click at [1075, 337] on icon at bounding box center [1077, 337] width 22 height 22
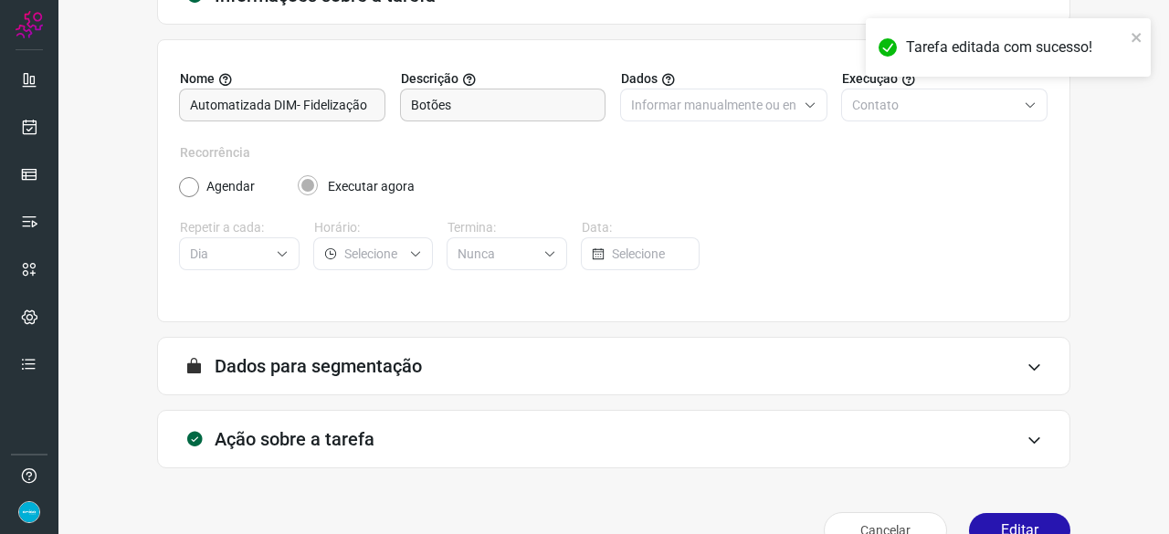
scroll to position [178, 0]
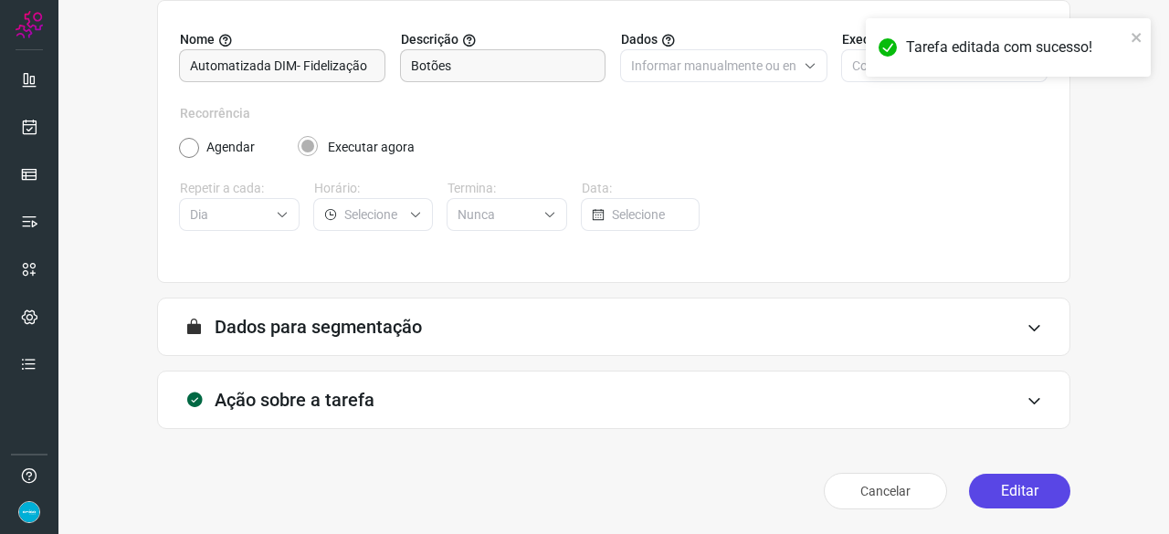
click at [1012, 498] on button "Editar" at bounding box center [1019, 491] width 101 height 35
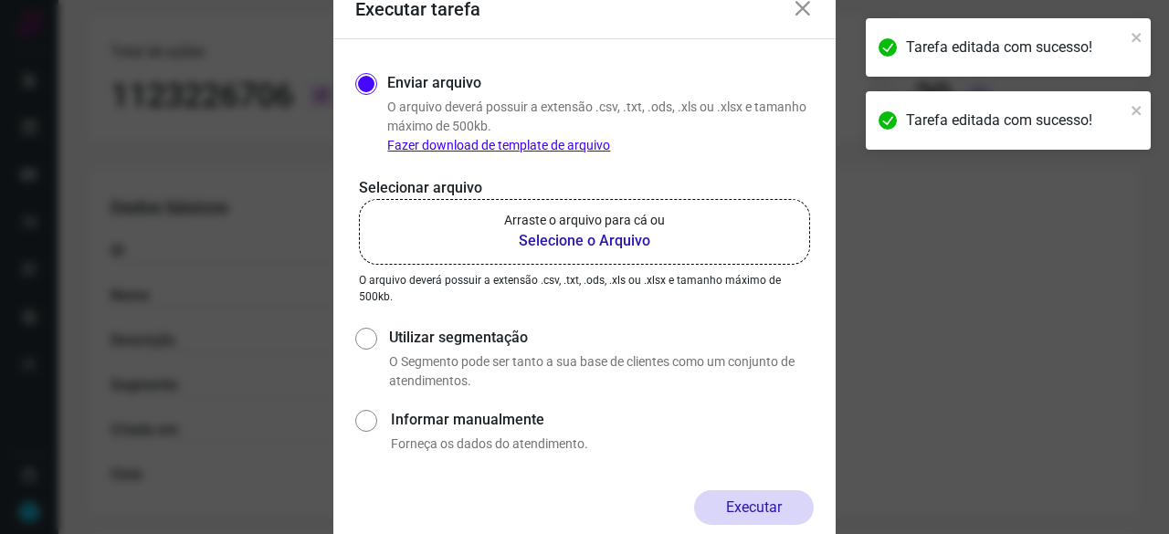
click at [621, 240] on b "Selecione o Arquivo" at bounding box center [584, 241] width 161 height 22
click at [0, 0] on input "Arraste o arquivo para cá ou Selecione o Arquivo" at bounding box center [0, 0] width 0 height 0
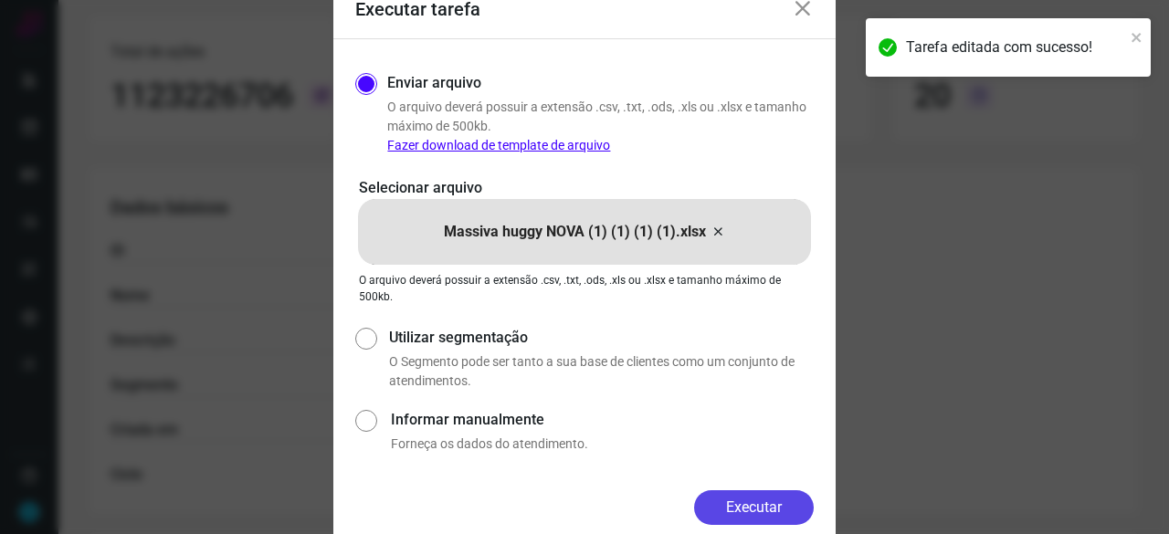
click at [767, 498] on button "Executar" at bounding box center [754, 507] width 120 height 35
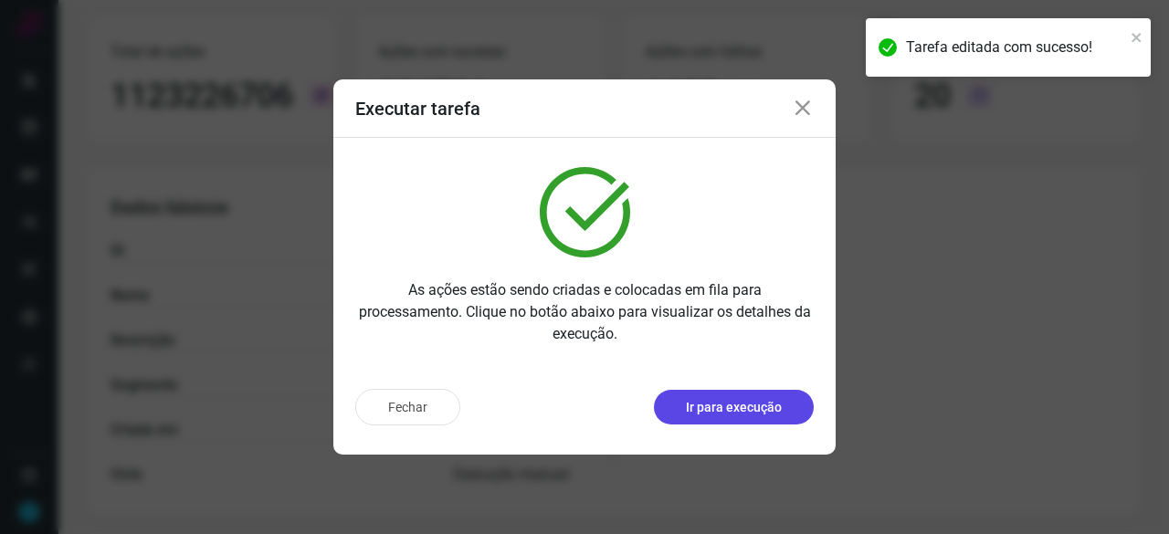
click at [738, 405] on p "Ir para execução" at bounding box center [734, 407] width 96 height 19
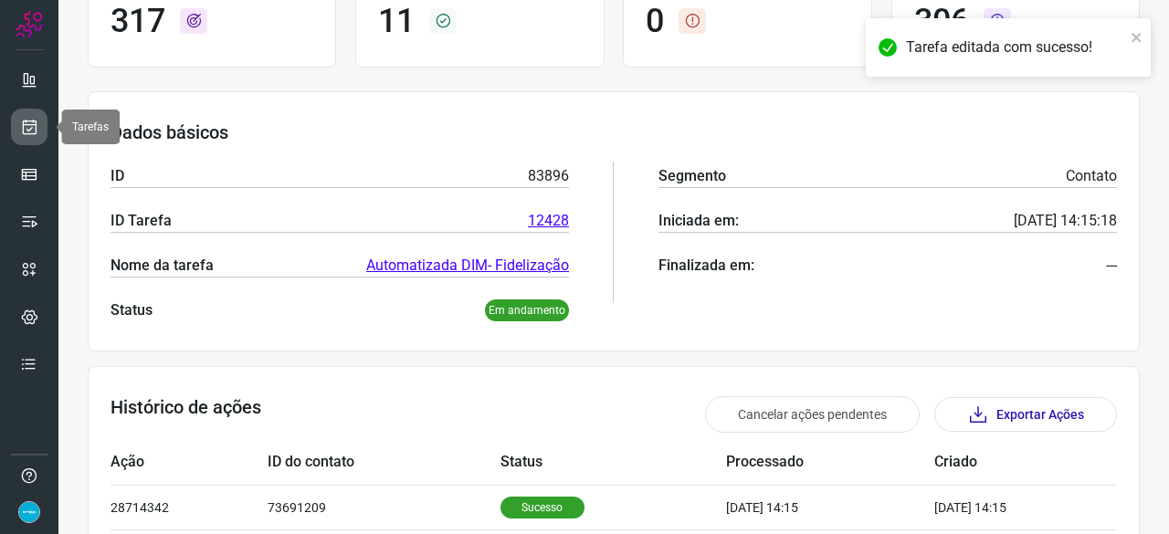
click at [35, 128] on icon at bounding box center [29, 127] width 19 height 18
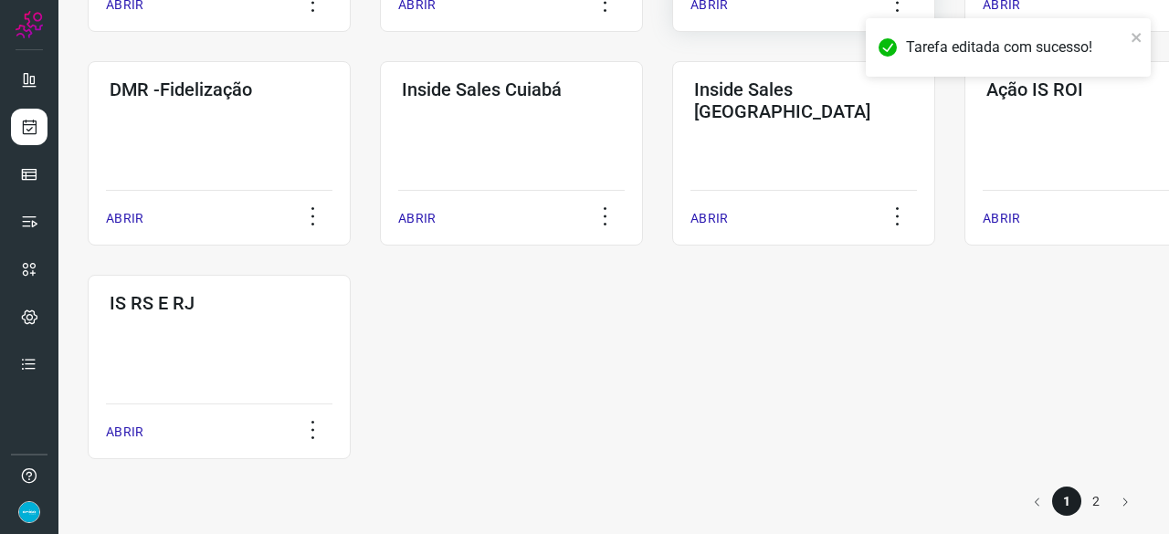
scroll to position [953, 0]
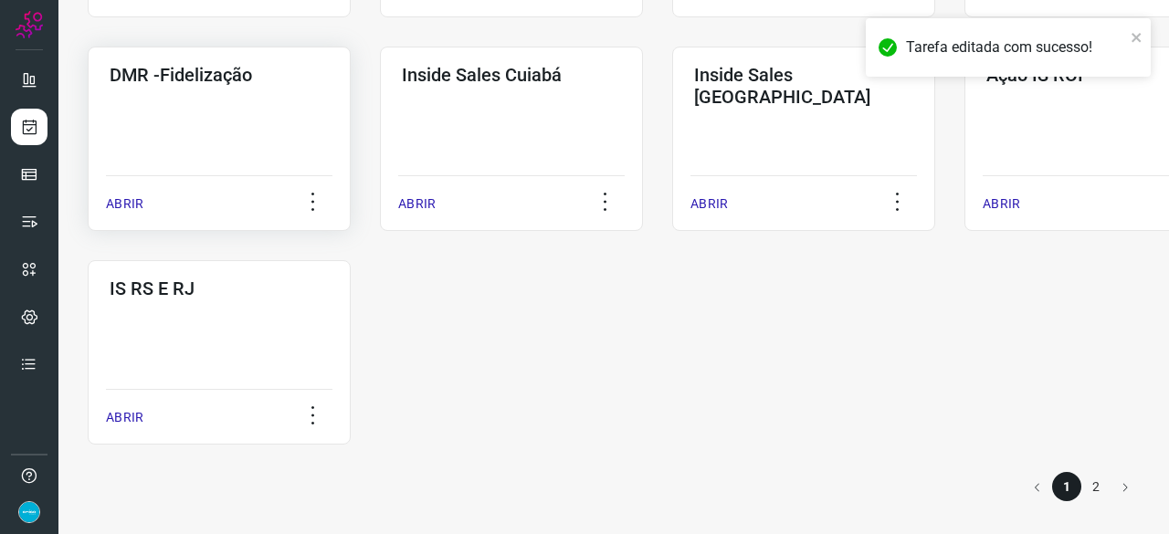
click at [127, 208] on p "ABRIR" at bounding box center [124, 204] width 37 height 19
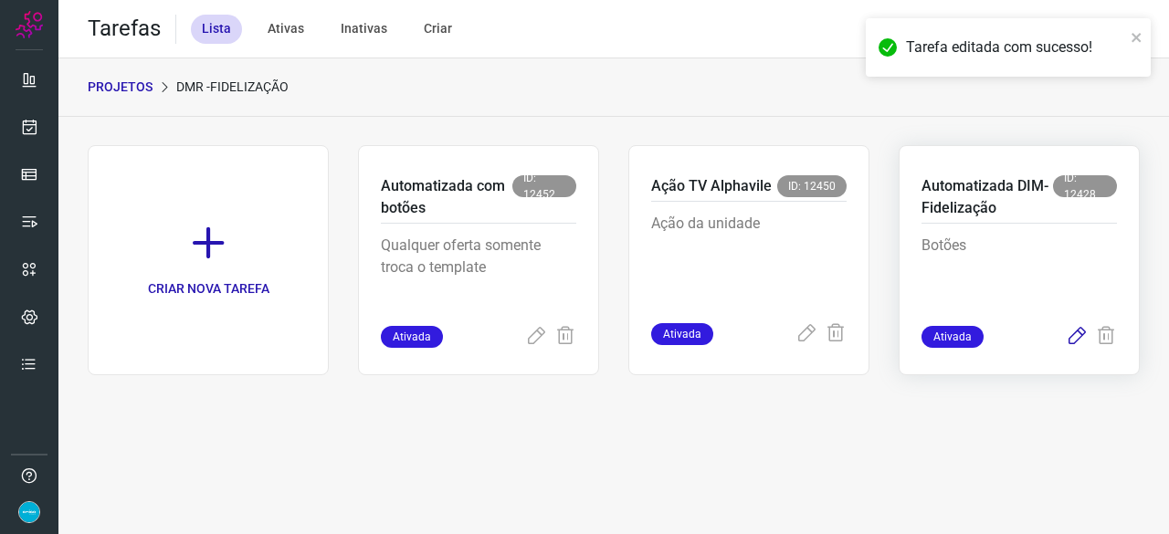
click at [1079, 334] on icon at bounding box center [1077, 337] width 22 height 22
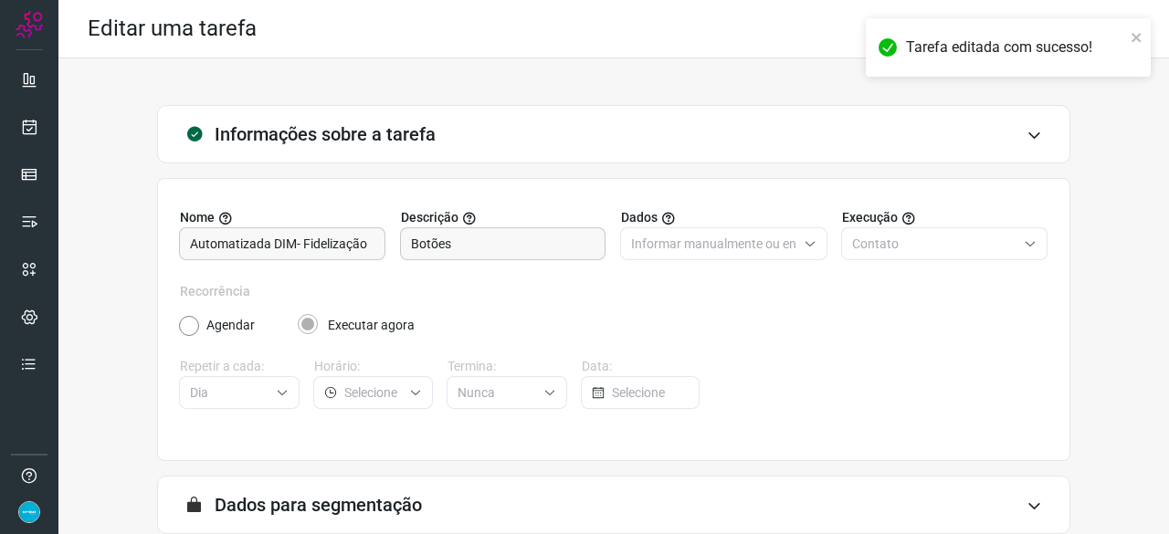
scroll to position [178, 0]
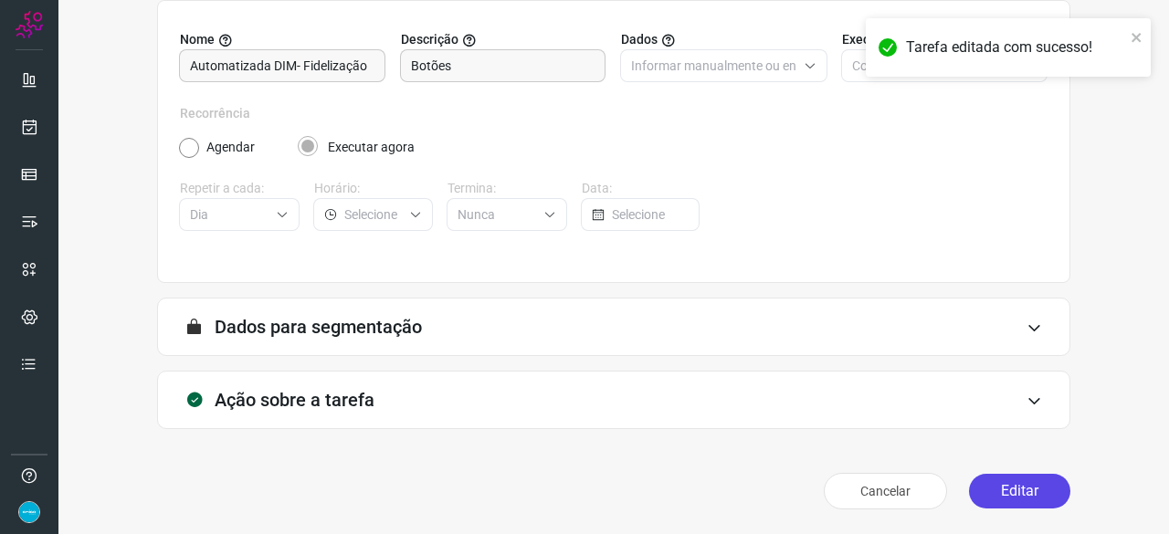
click at [985, 488] on button "Editar" at bounding box center [1019, 491] width 101 height 35
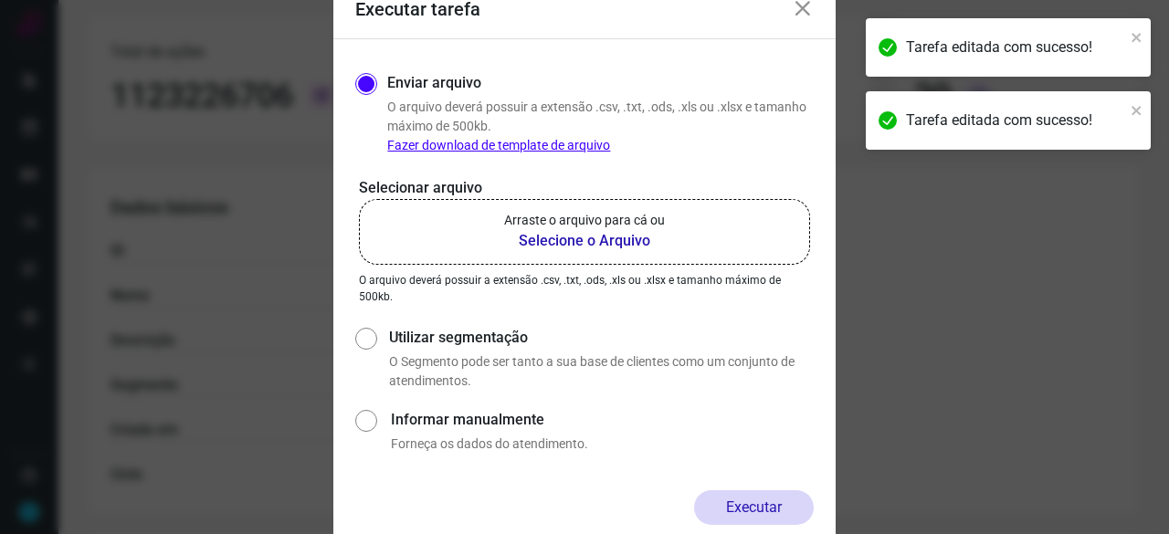
click at [605, 246] on b "Selecione o Arquivo" at bounding box center [584, 241] width 161 height 22
click at [0, 0] on input "Arraste o arquivo para cá ou Selecione o Arquivo" at bounding box center [0, 0] width 0 height 0
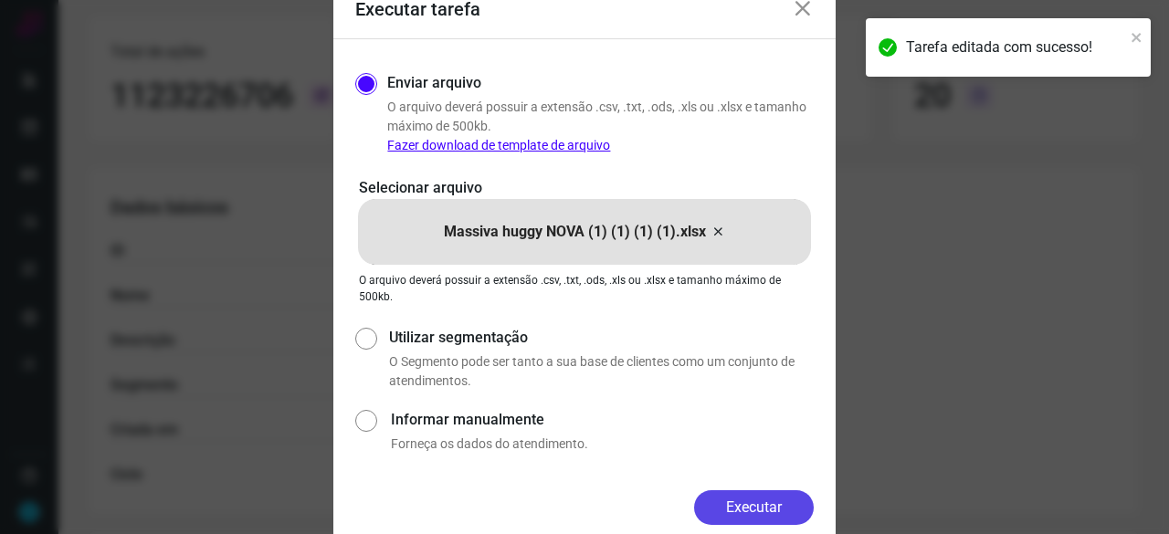
click at [769, 500] on button "Executar" at bounding box center [754, 507] width 120 height 35
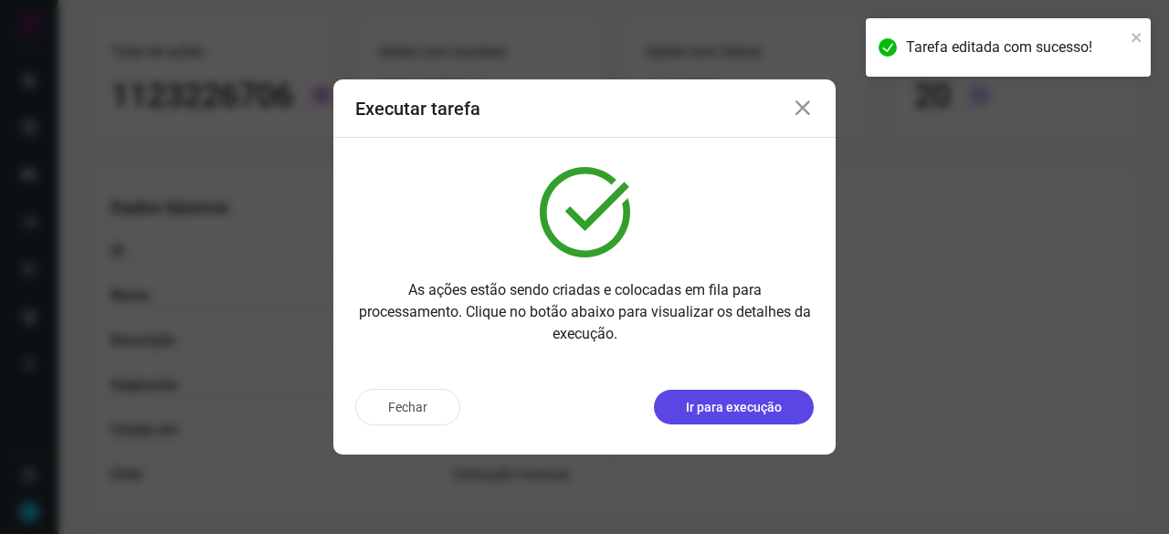
click at [748, 413] on p "Ir para execução" at bounding box center [734, 407] width 96 height 19
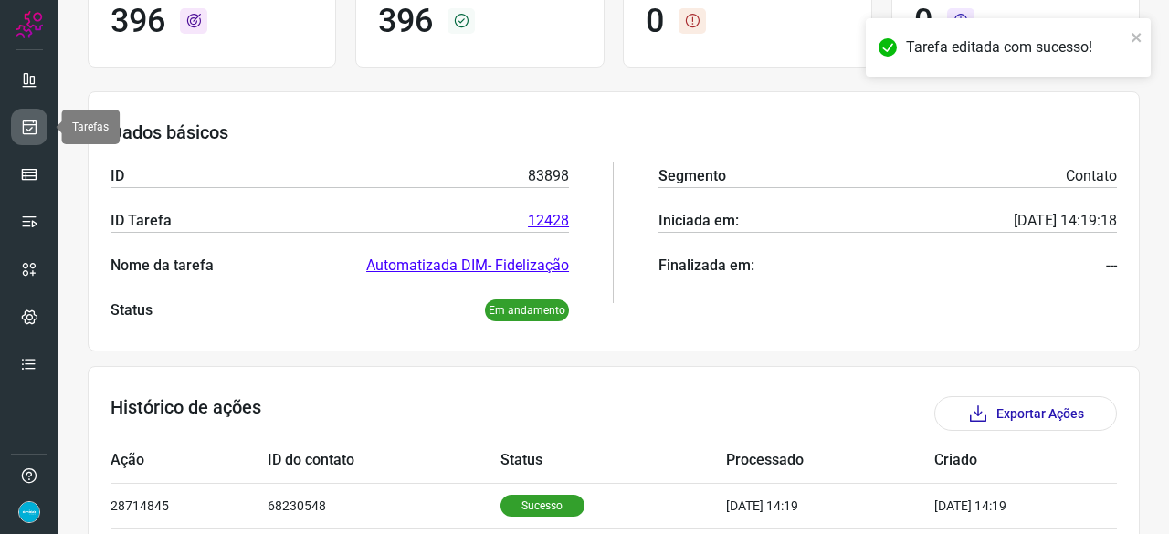
click at [29, 124] on icon at bounding box center [29, 127] width 19 height 18
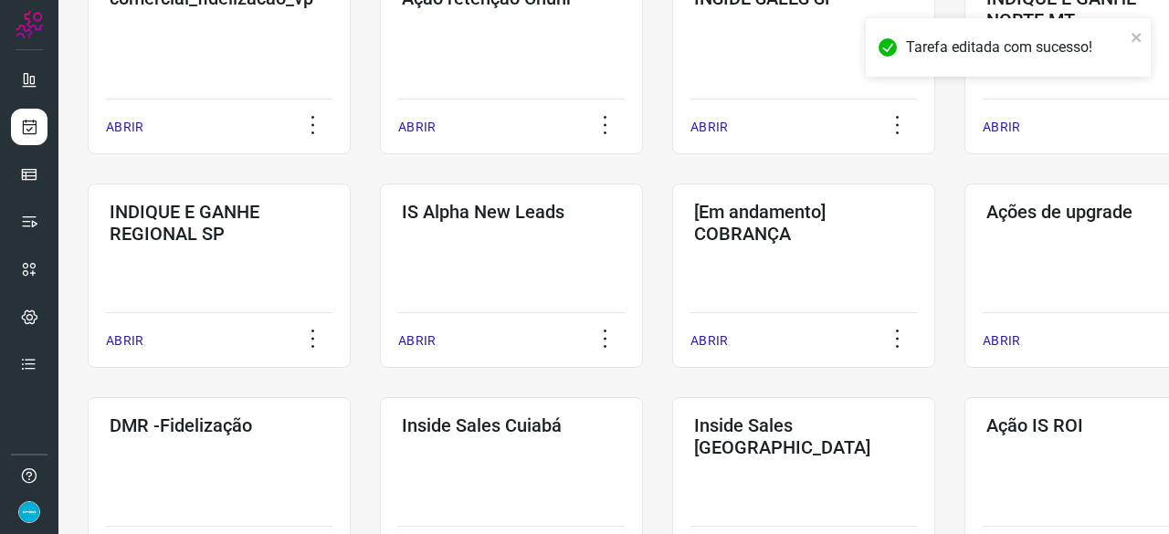
scroll to position [785, 0]
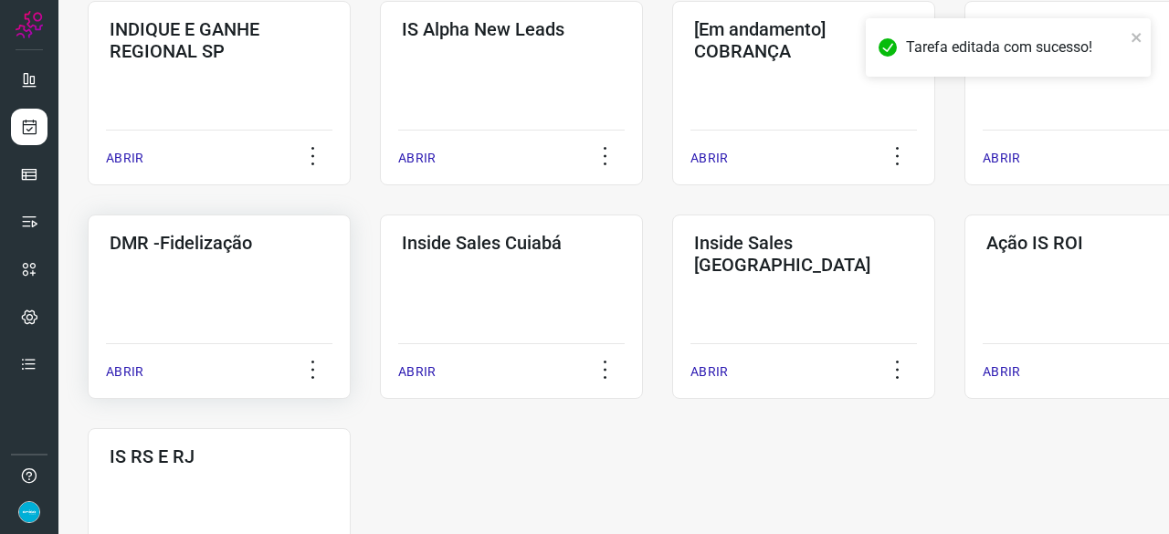
click at [131, 370] on p "ABRIR" at bounding box center [124, 372] width 37 height 19
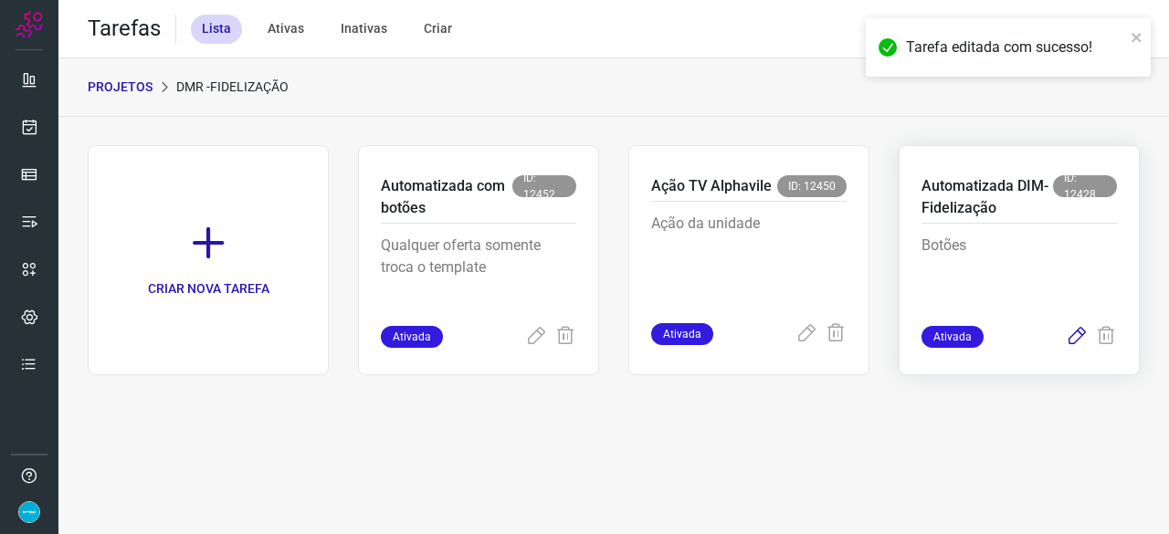
click at [1075, 335] on icon at bounding box center [1077, 337] width 22 height 22
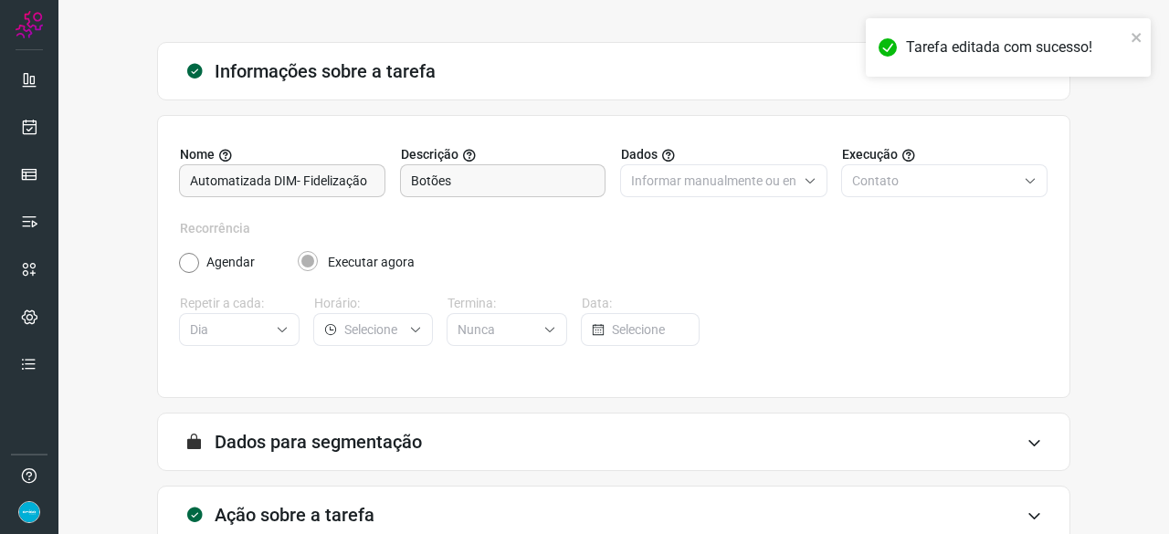
scroll to position [178, 0]
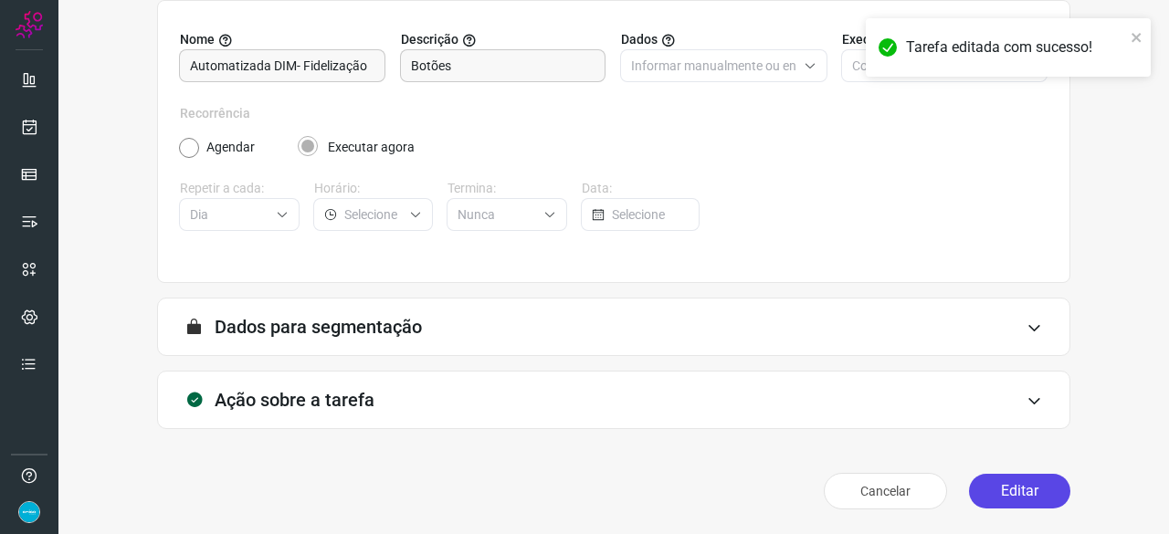
click at [1013, 490] on button "Editar" at bounding box center [1019, 491] width 101 height 35
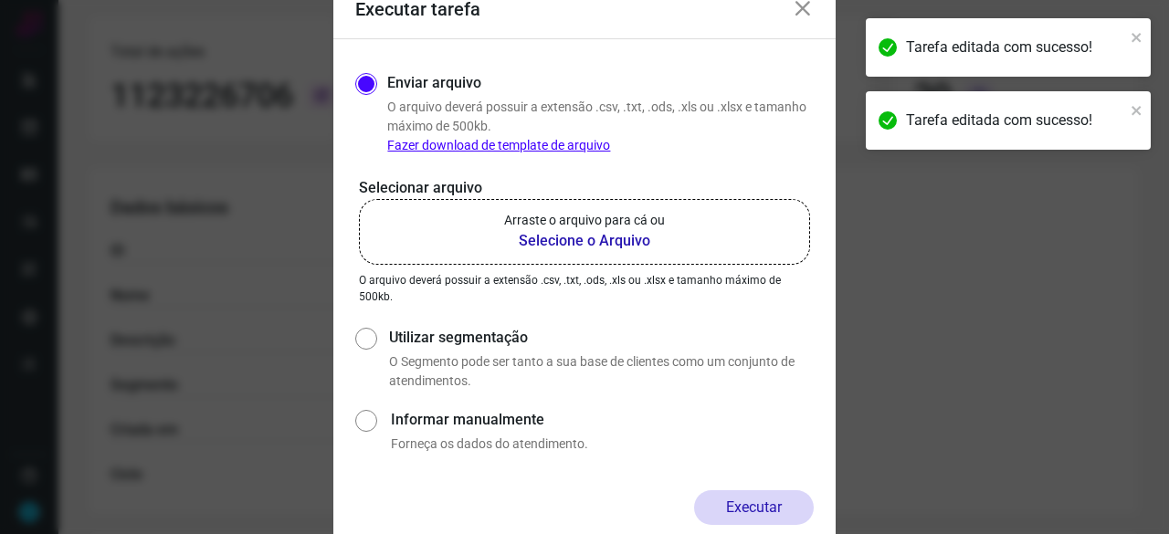
click at [552, 242] on b "Selecione o Arquivo" at bounding box center [584, 241] width 161 height 22
click at [0, 0] on input "Arraste o arquivo para cá ou Selecione o Arquivo" at bounding box center [0, 0] width 0 height 0
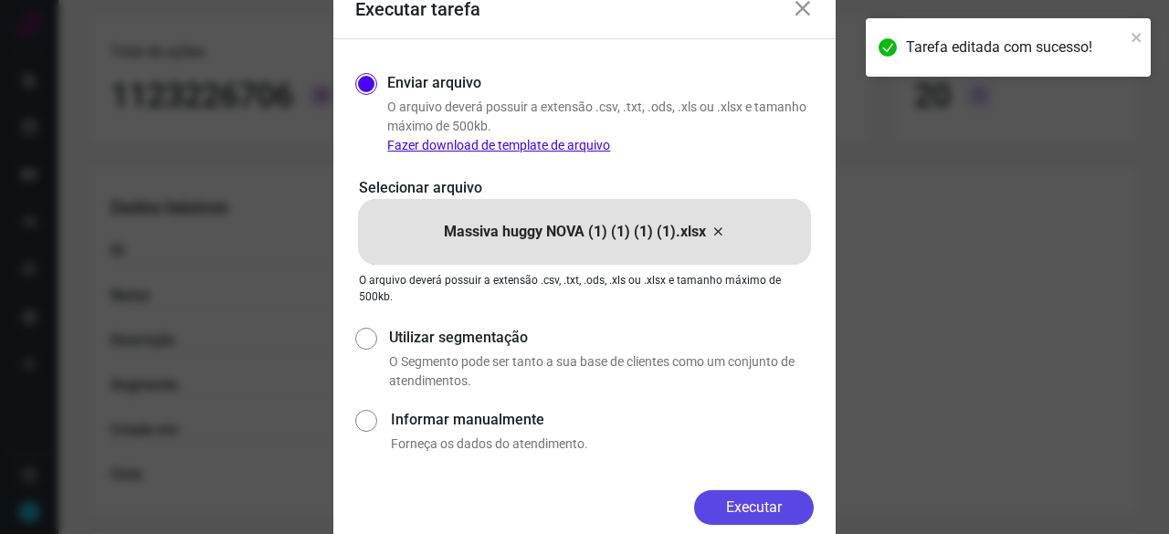
click at [760, 512] on button "Executar" at bounding box center [754, 507] width 120 height 35
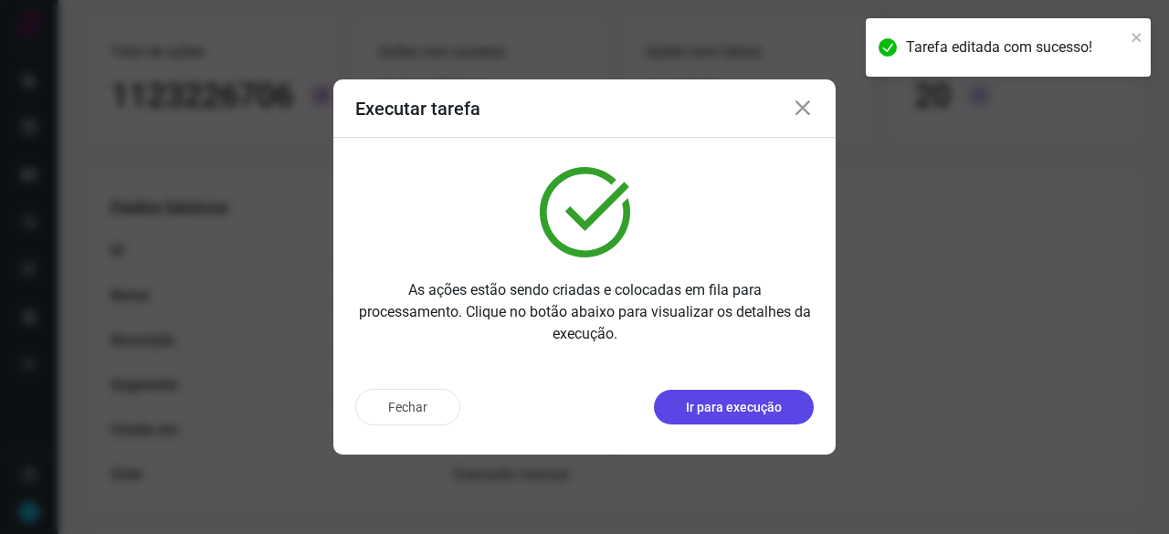
click at [747, 408] on p "Ir para execução" at bounding box center [734, 407] width 96 height 19
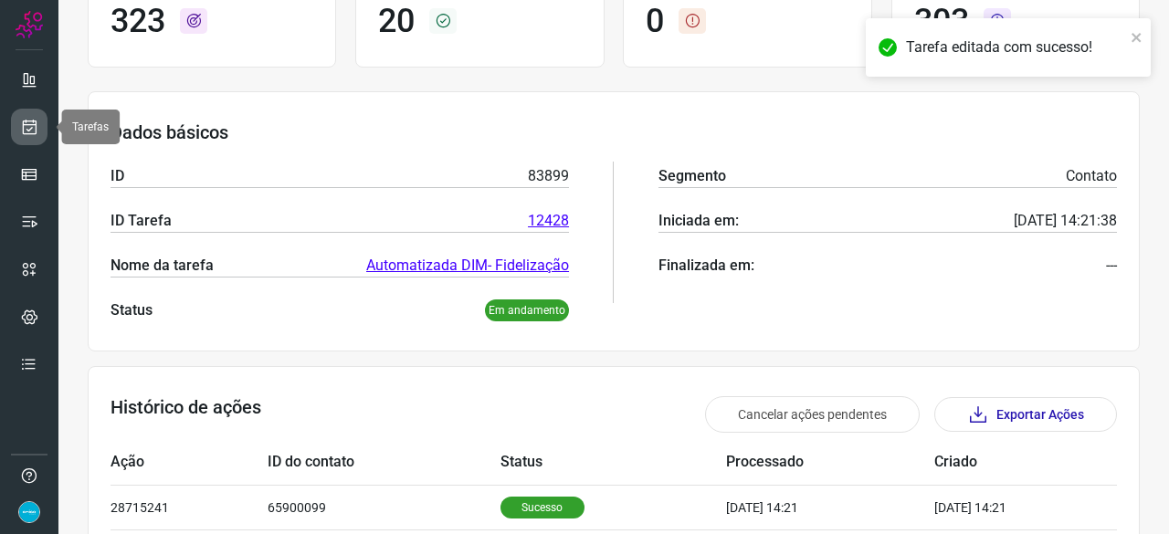
click at [26, 127] on icon at bounding box center [29, 127] width 19 height 18
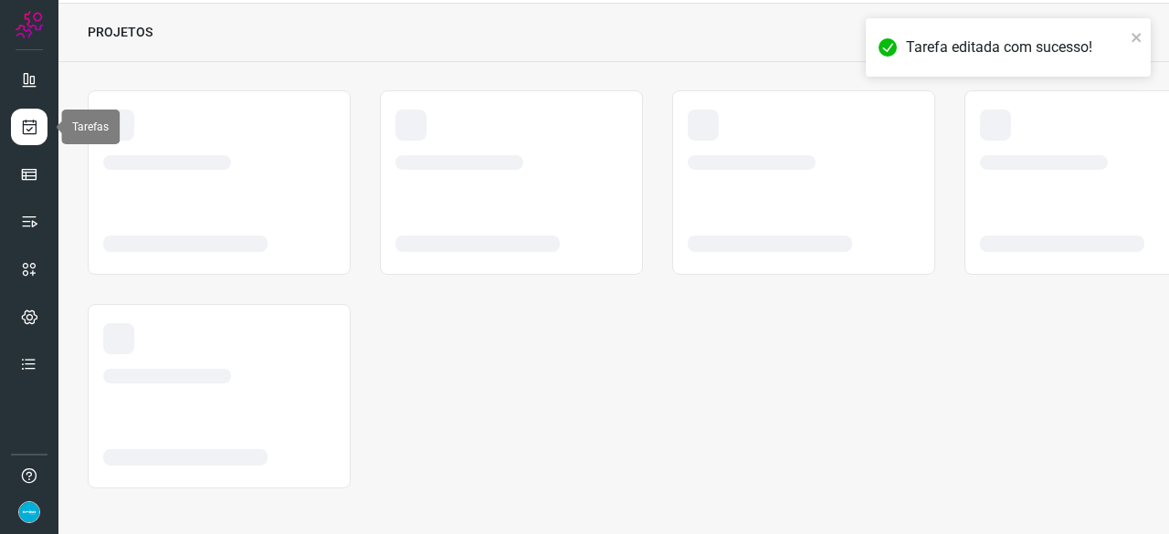
scroll to position [55, 0]
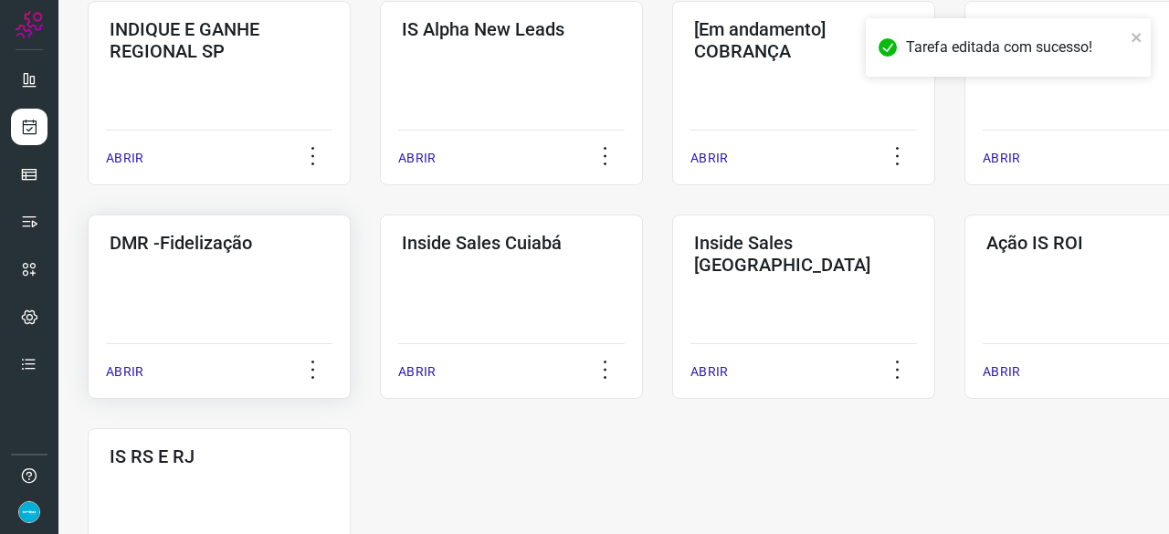
click at [130, 371] on p "ABRIR" at bounding box center [124, 372] width 37 height 19
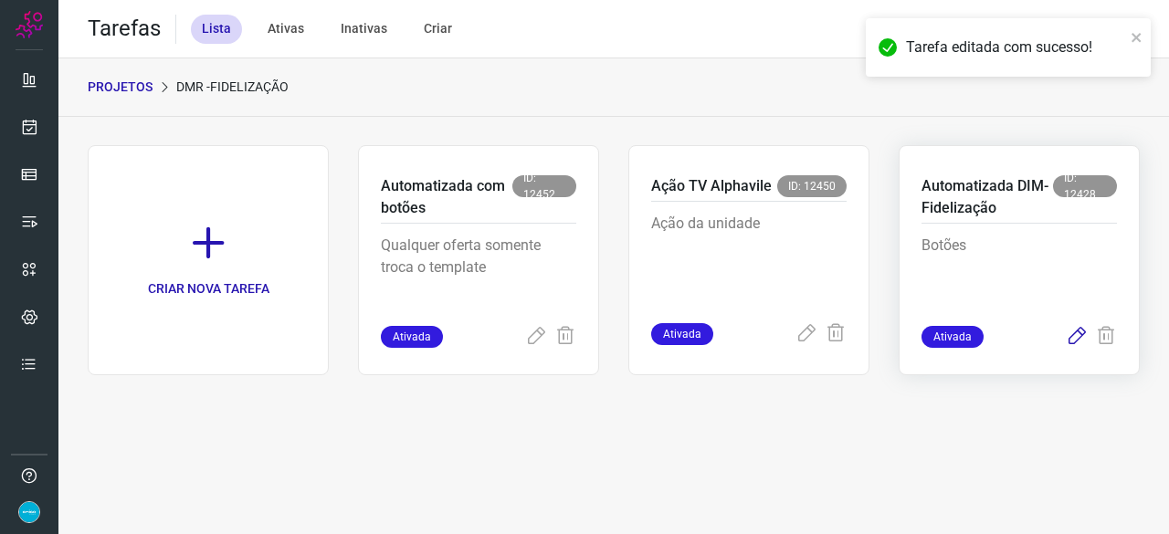
click at [1073, 333] on icon at bounding box center [1077, 337] width 22 height 22
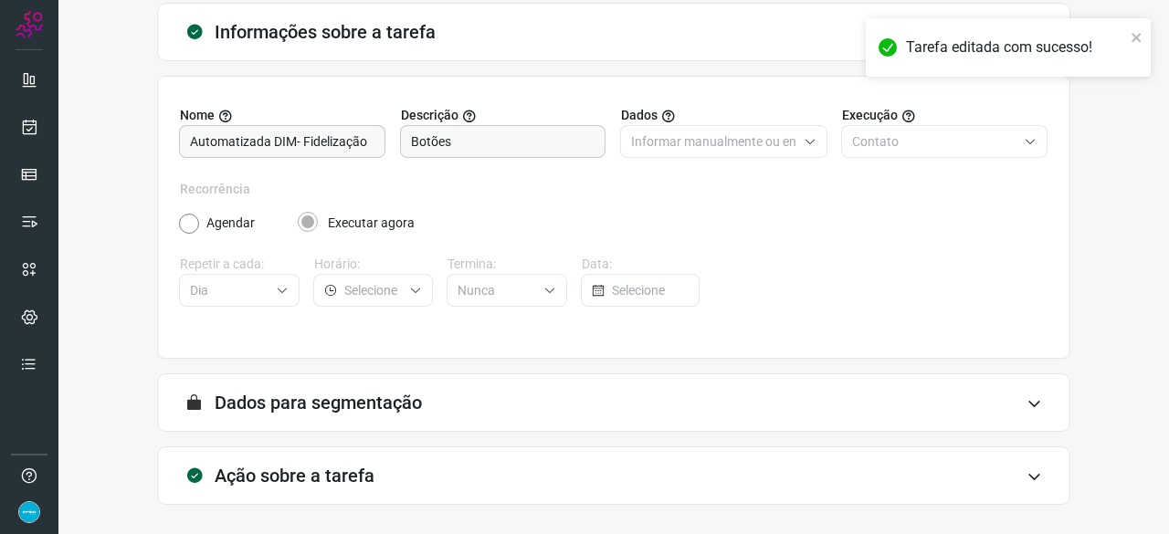
scroll to position [178, 0]
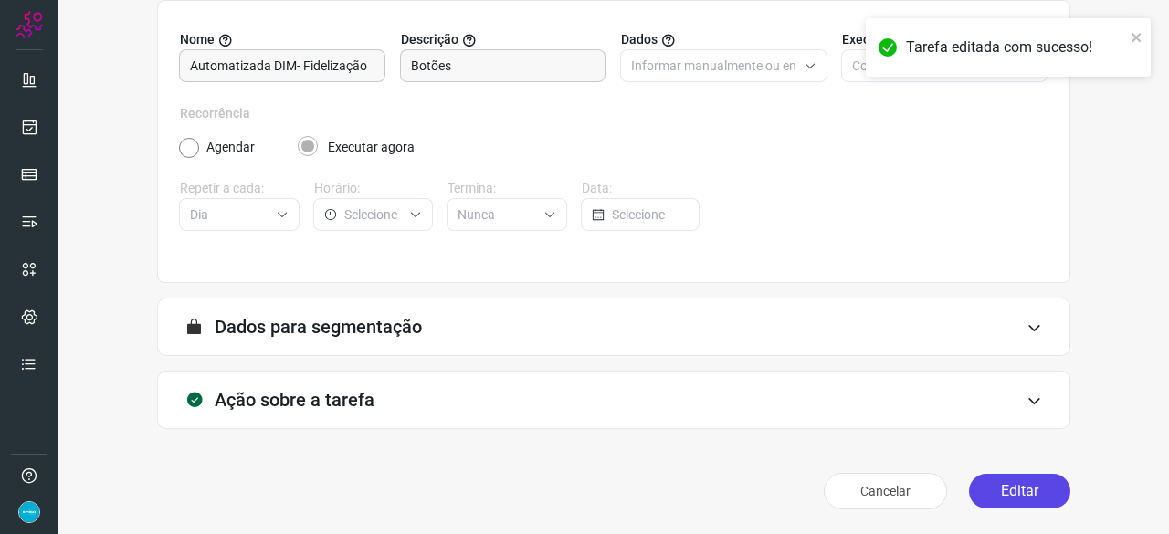
click at [1011, 494] on button "Editar" at bounding box center [1019, 491] width 101 height 35
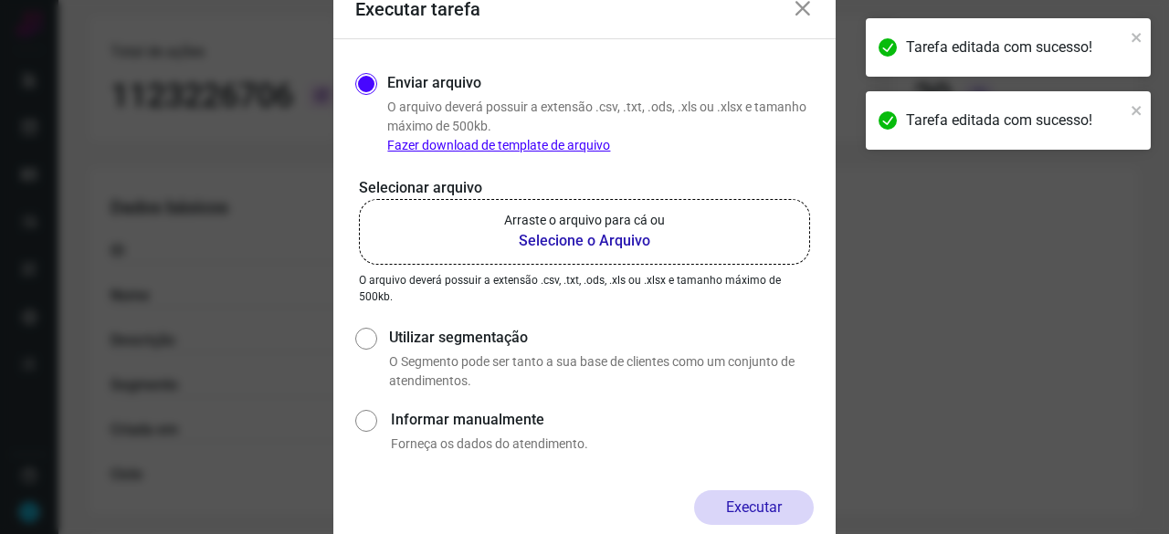
click at [542, 240] on b "Selecione o Arquivo" at bounding box center [584, 241] width 161 height 22
click at [0, 0] on input "Arraste o arquivo para cá ou Selecione o Arquivo" at bounding box center [0, 0] width 0 height 0
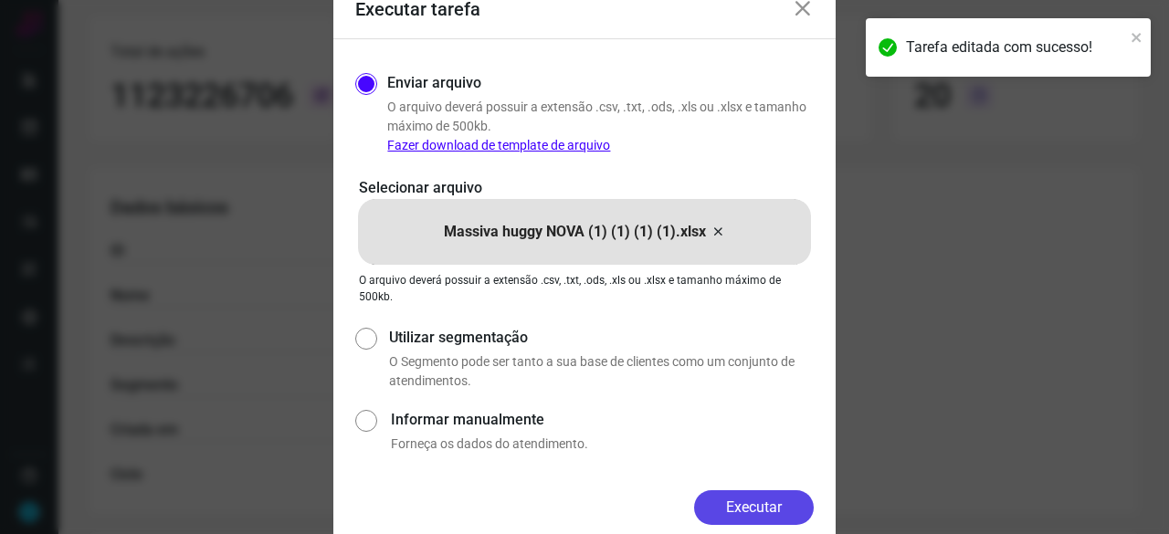
click at [783, 496] on button "Executar" at bounding box center [754, 507] width 120 height 35
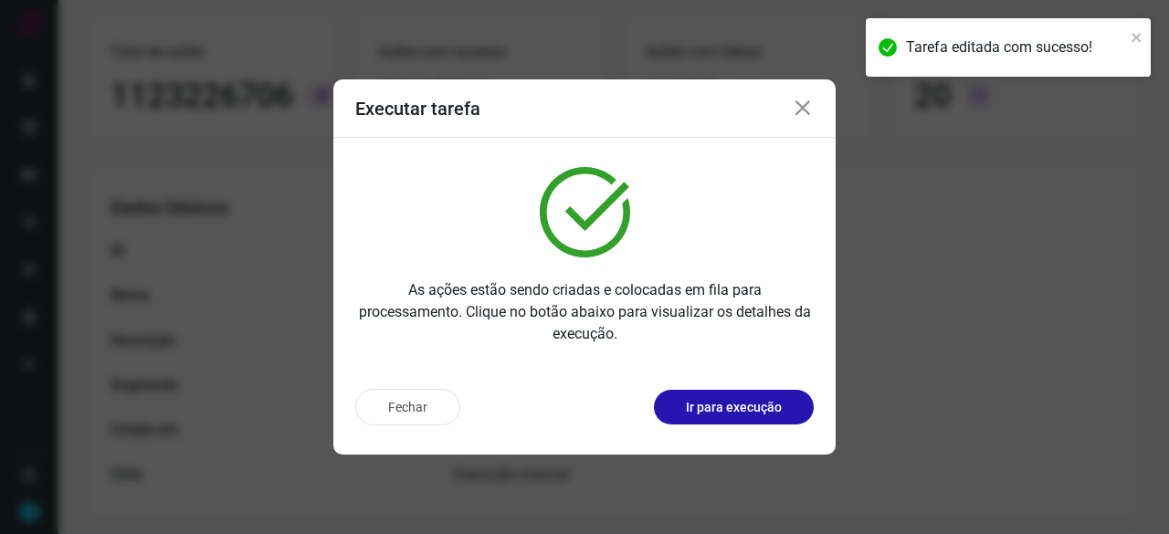
click at [771, 399] on p "Ir para execução" at bounding box center [734, 407] width 96 height 19
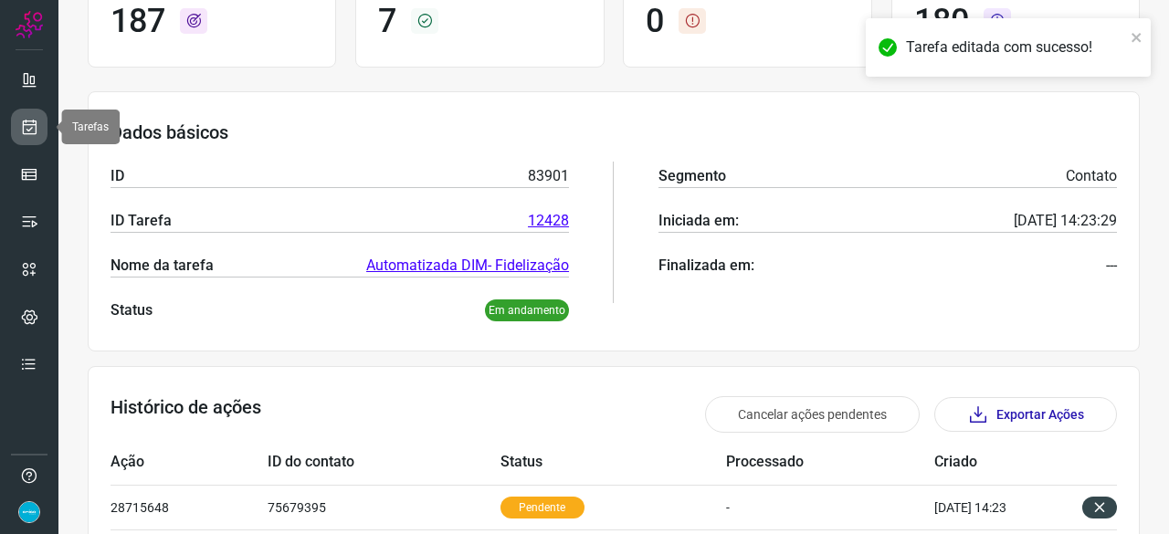
click at [35, 127] on icon at bounding box center [29, 127] width 19 height 18
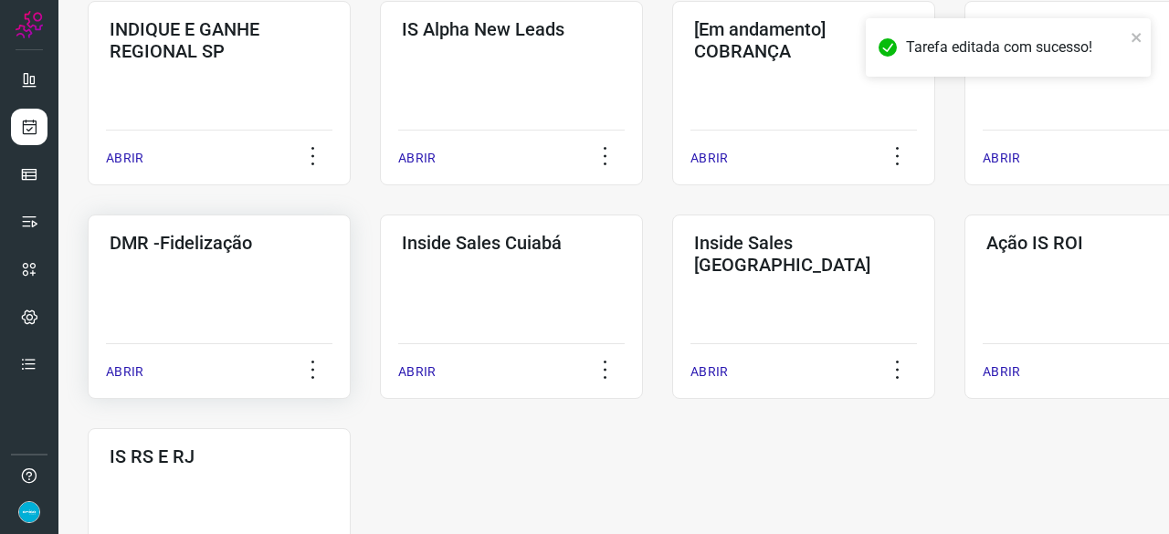
click at [120, 377] on p "ABRIR" at bounding box center [124, 372] width 37 height 19
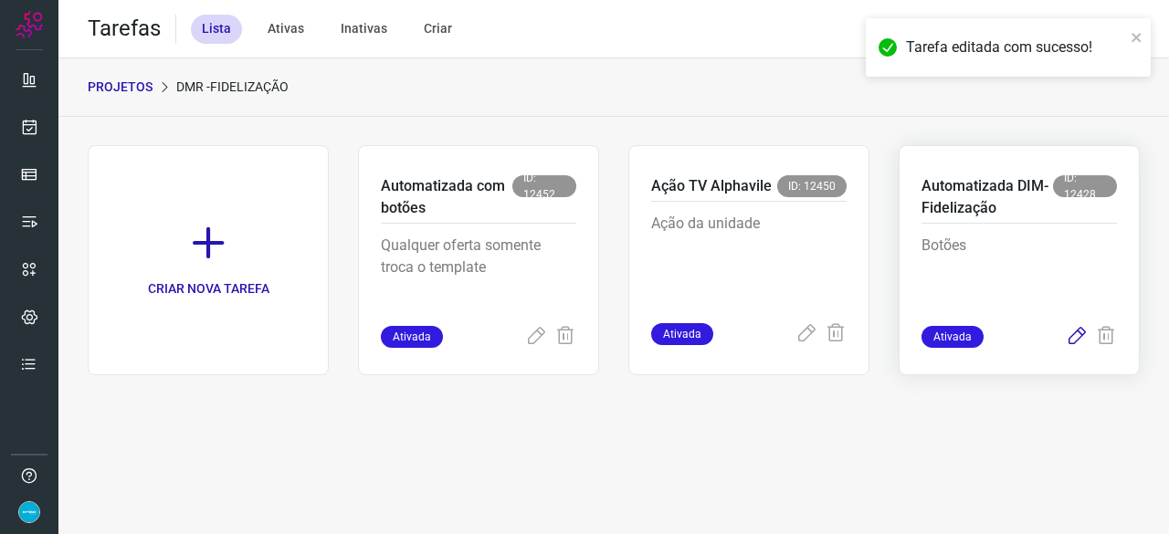
click at [1074, 336] on icon at bounding box center [1077, 337] width 22 height 22
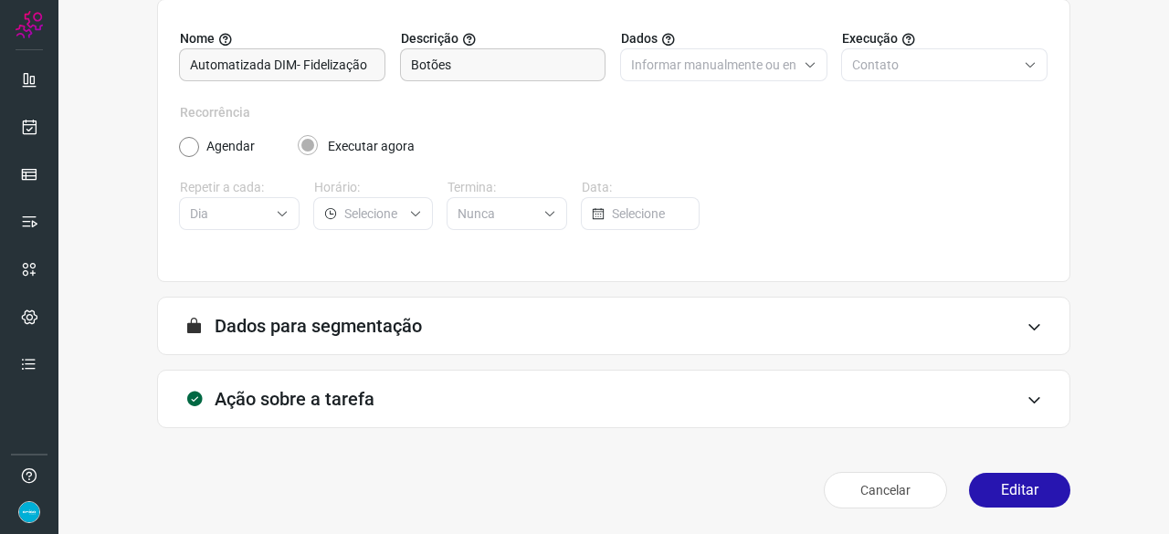
scroll to position [178, 0]
click at [1007, 483] on button "Editar" at bounding box center [1019, 491] width 101 height 35
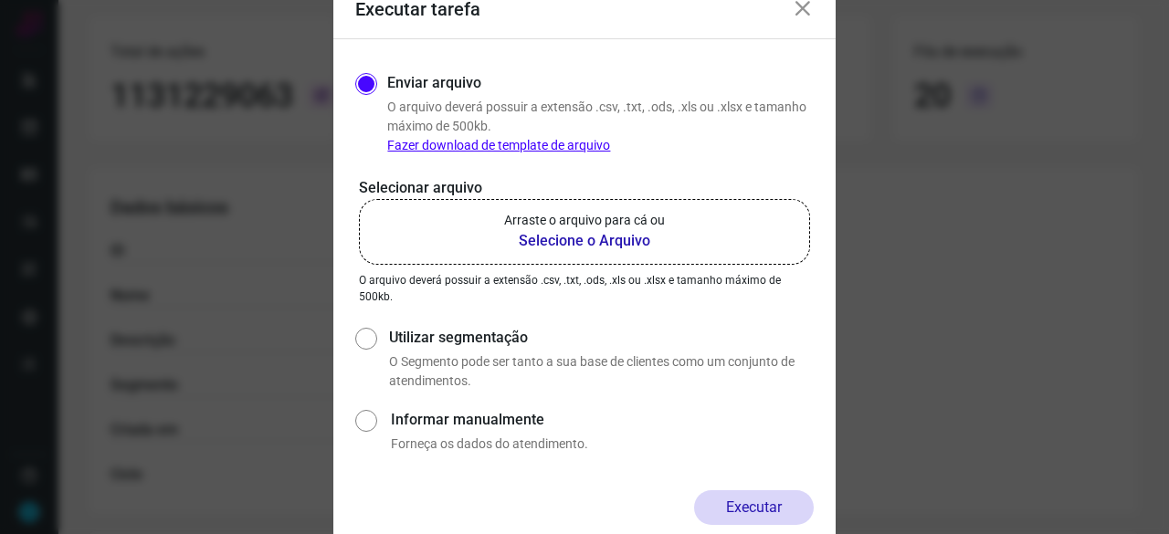
click at [558, 237] on b "Selecione o Arquivo" at bounding box center [584, 241] width 161 height 22
click at [0, 0] on input "Arraste o arquivo para cá ou Selecione o Arquivo" at bounding box center [0, 0] width 0 height 0
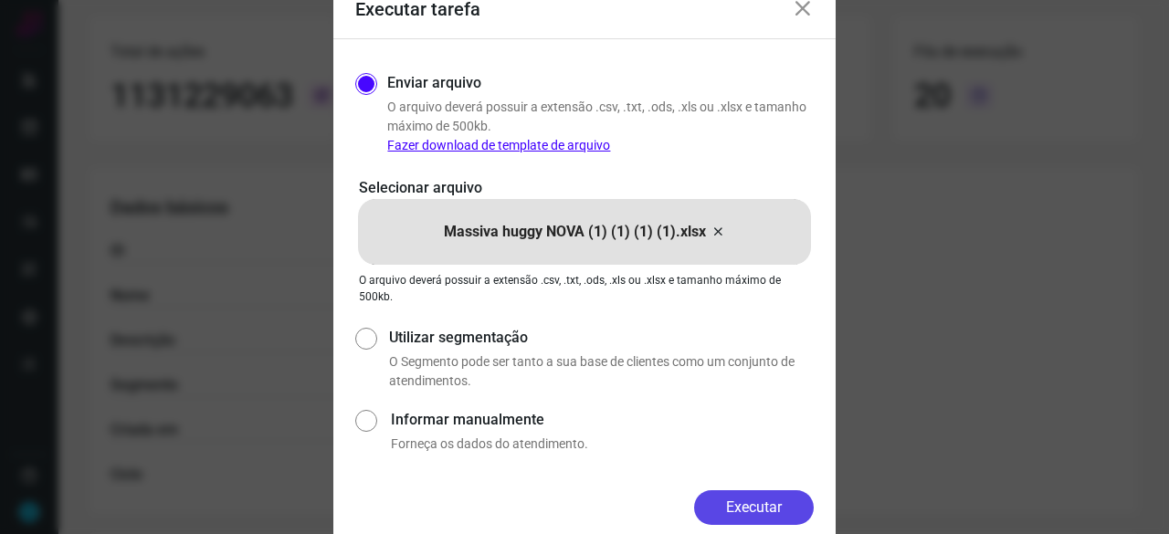
click at [729, 501] on button "Executar" at bounding box center [754, 507] width 120 height 35
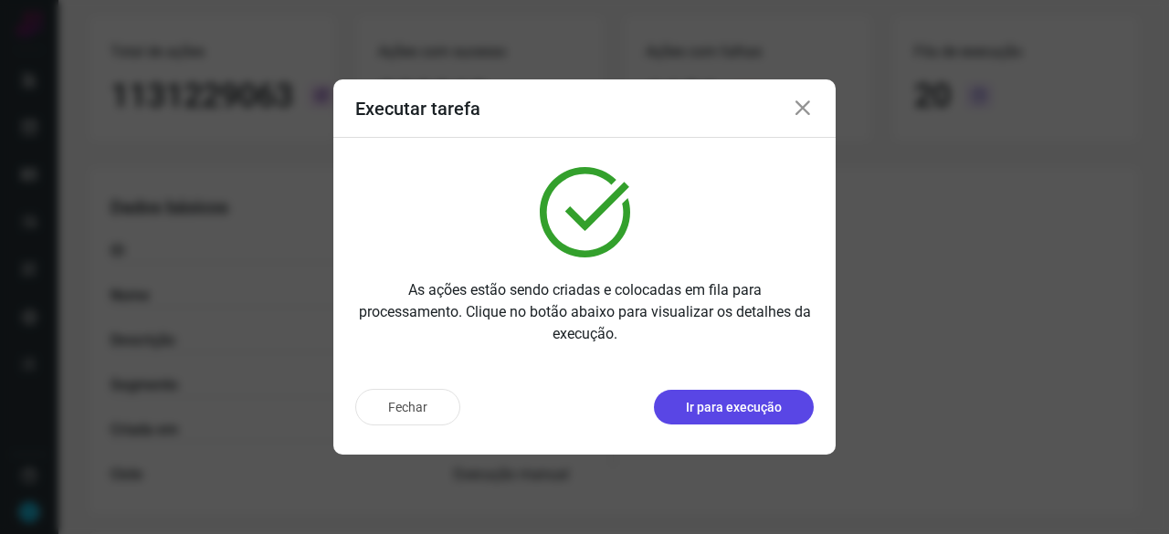
click at [704, 403] on p "Ir para execução" at bounding box center [734, 407] width 96 height 19
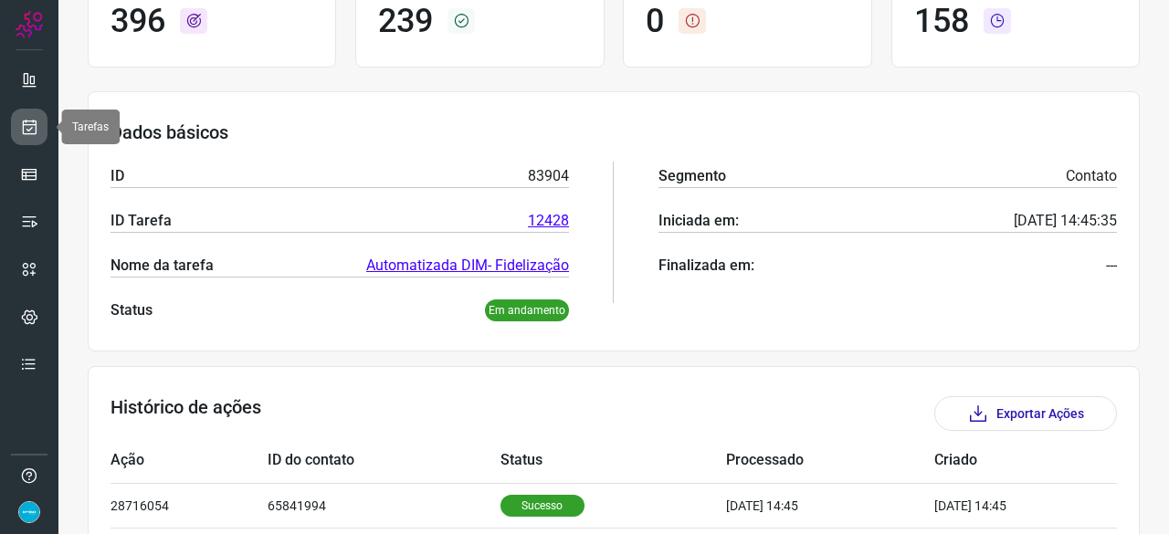
click at [42, 121] on link at bounding box center [29, 127] width 37 height 37
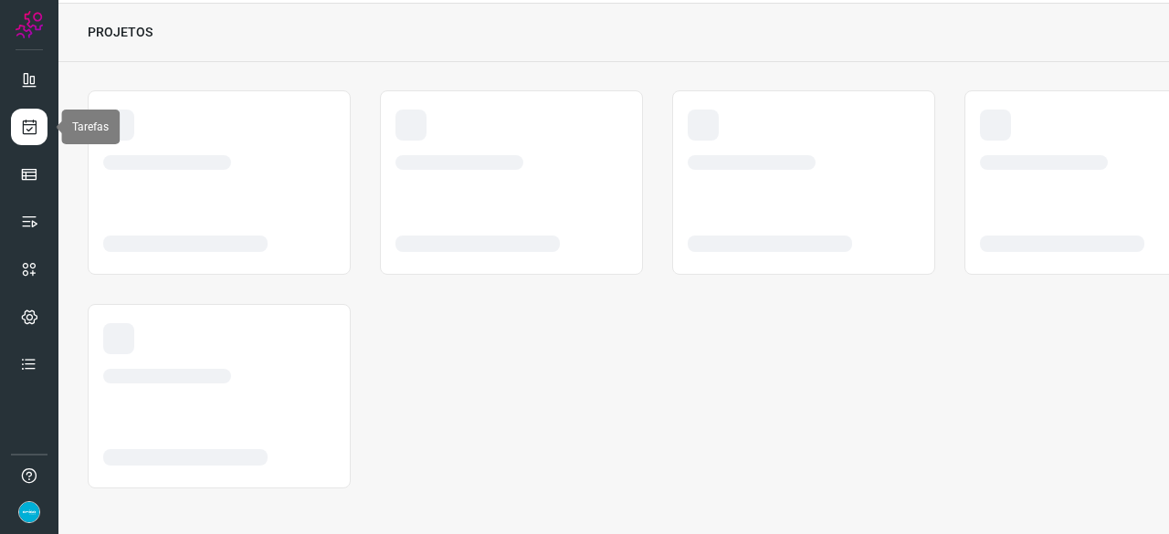
scroll to position [55, 0]
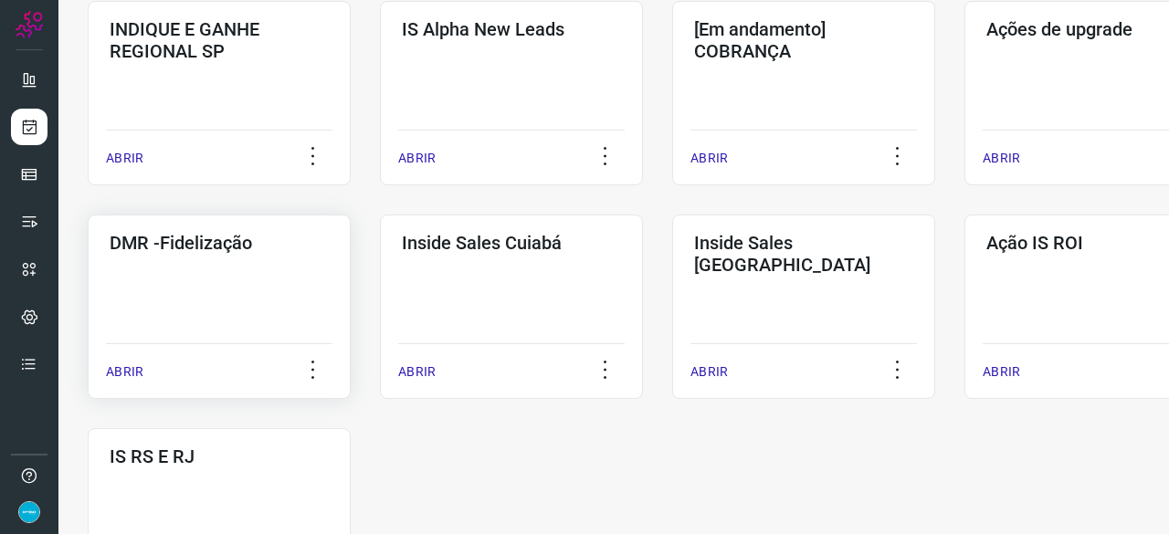
click at [141, 372] on p "ABRIR" at bounding box center [124, 372] width 37 height 19
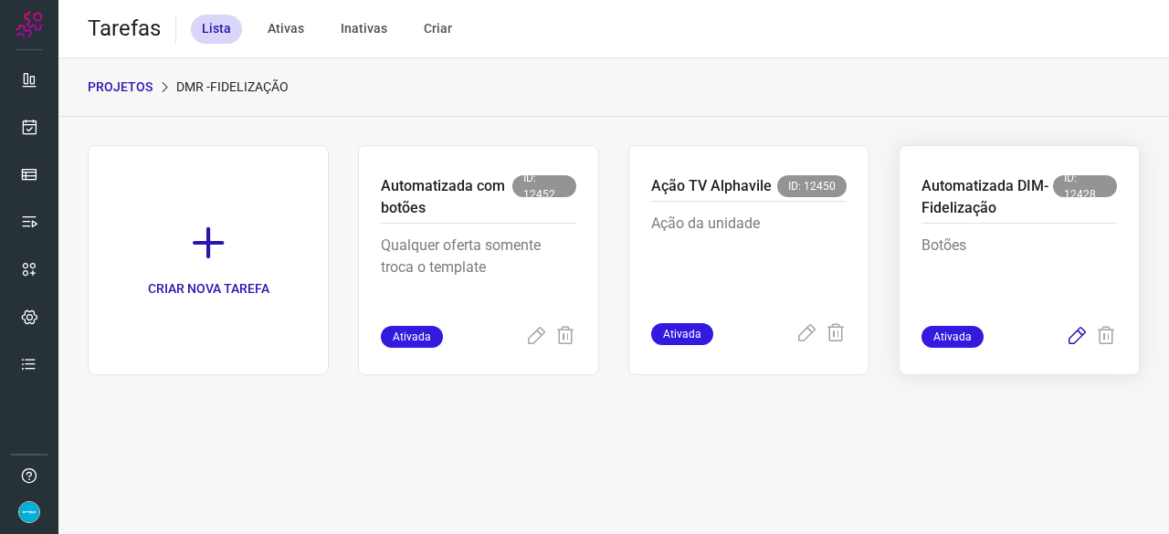
click at [1078, 337] on icon at bounding box center [1077, 337] width 22 height 22
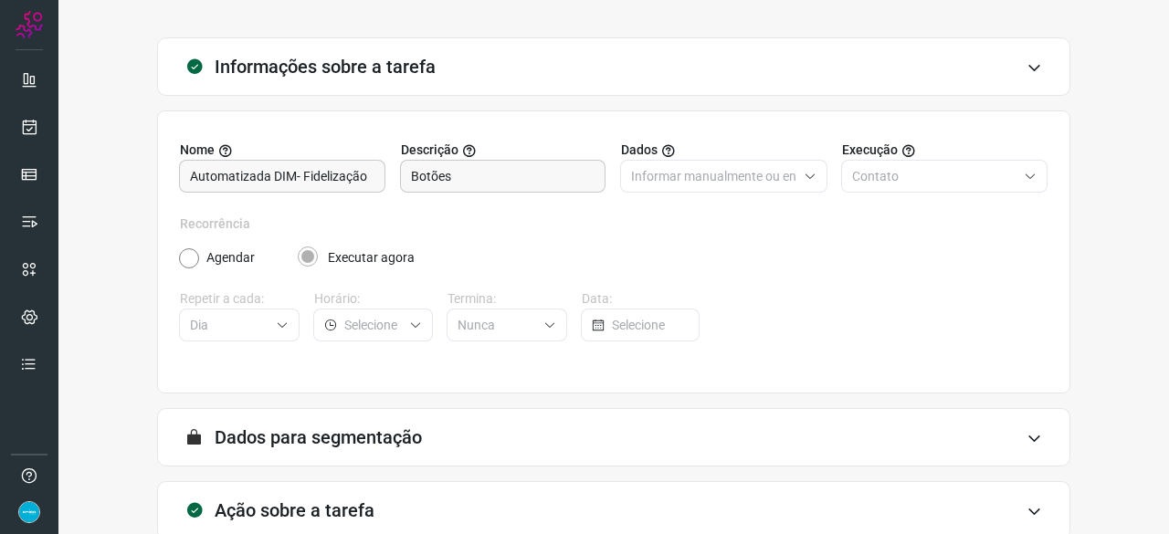
scroll to position [178, 0]
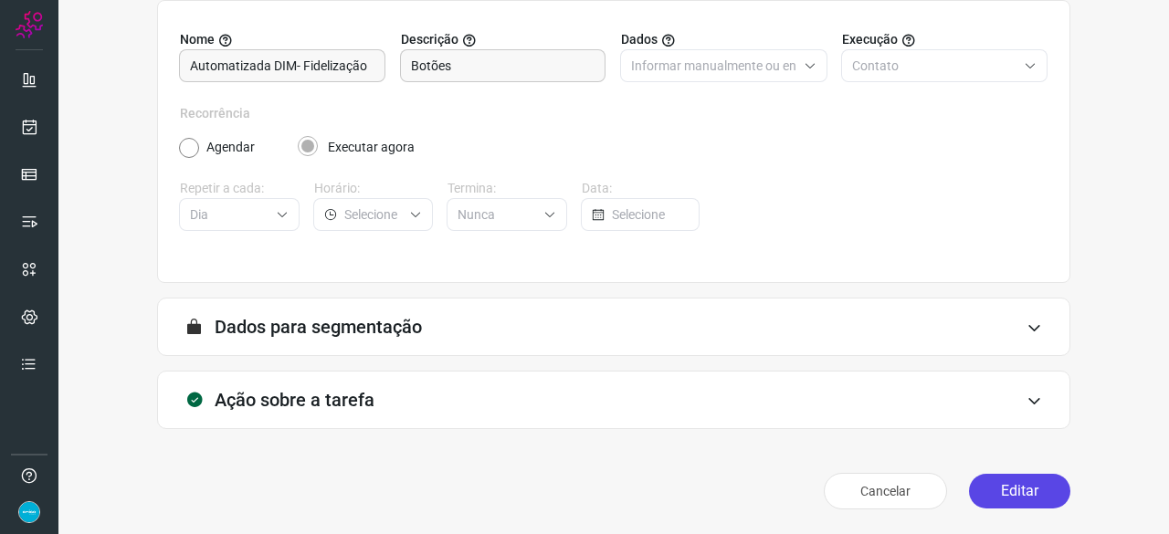
click at [1007, 482] on button "Editar" at bounding box center [1019, 491] width 101 height 35
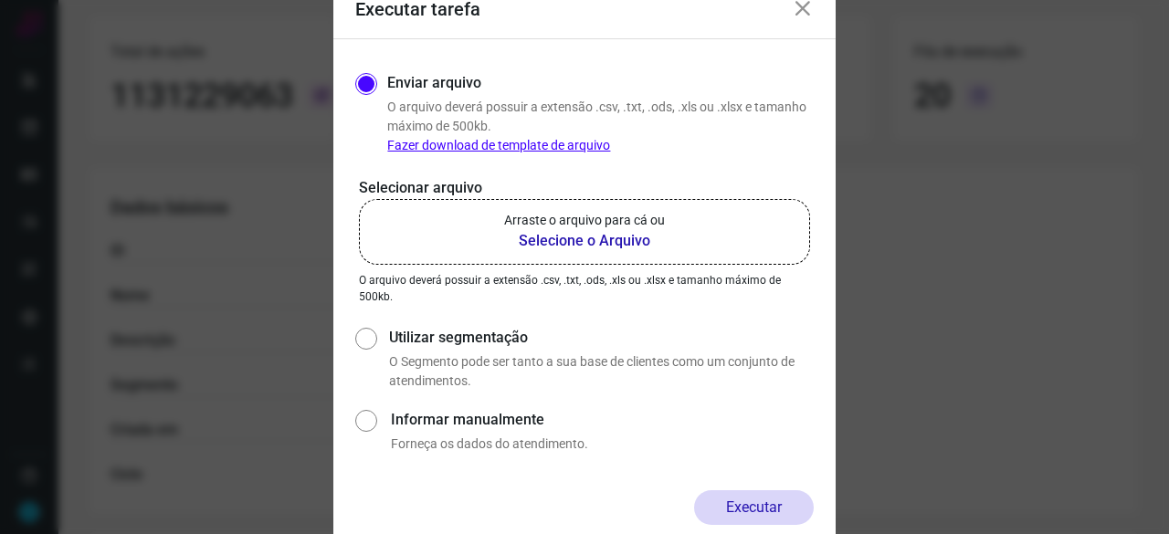
click at [549, 240] on b "Selecione o Arquivo" at bounding box center [584, 241] width 161 height 22
click at [0, 0] on input "Arraste o arquivo para cá ou Selecione o Arquivo" at bounding box center [0, 0] width 0 height 0
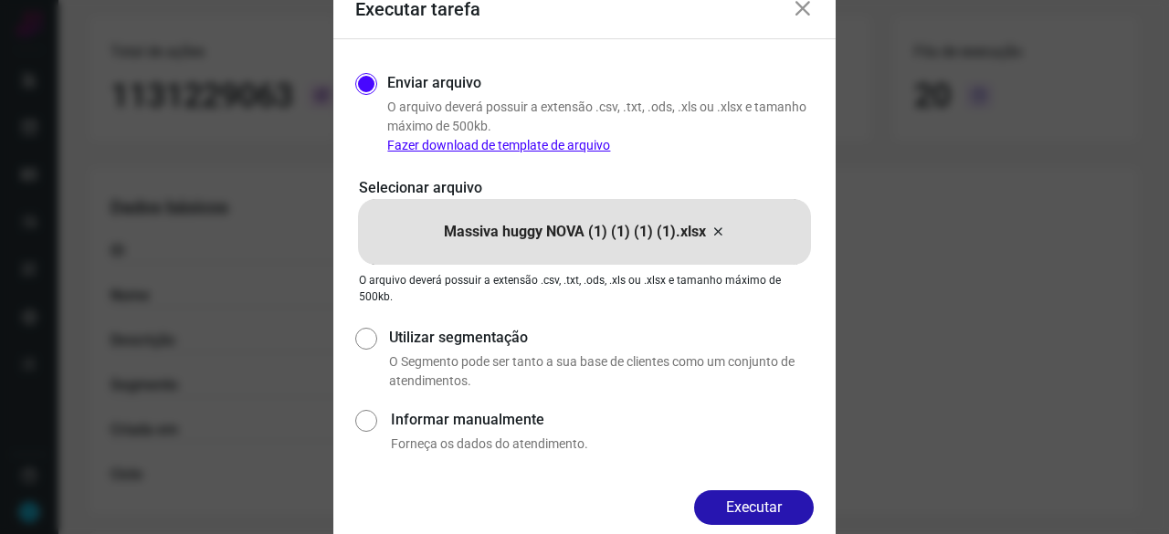
drag, startPoint x: 713, startPoint y: 505, endPoint x: 761, endPoint y: 513, distance: 48.2
click at [716, 505] on button "Executar" at bounding box center [754, 507] width 120 height 35
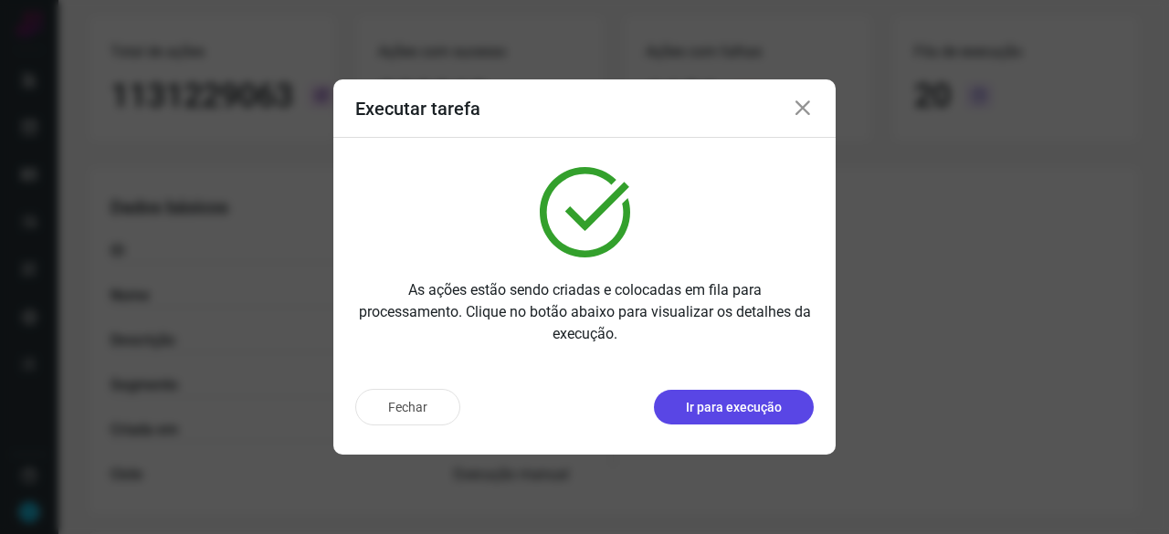
click at [709, 417] on button "Ir para execução" at bounding box center [734, 407] width 160 height 35
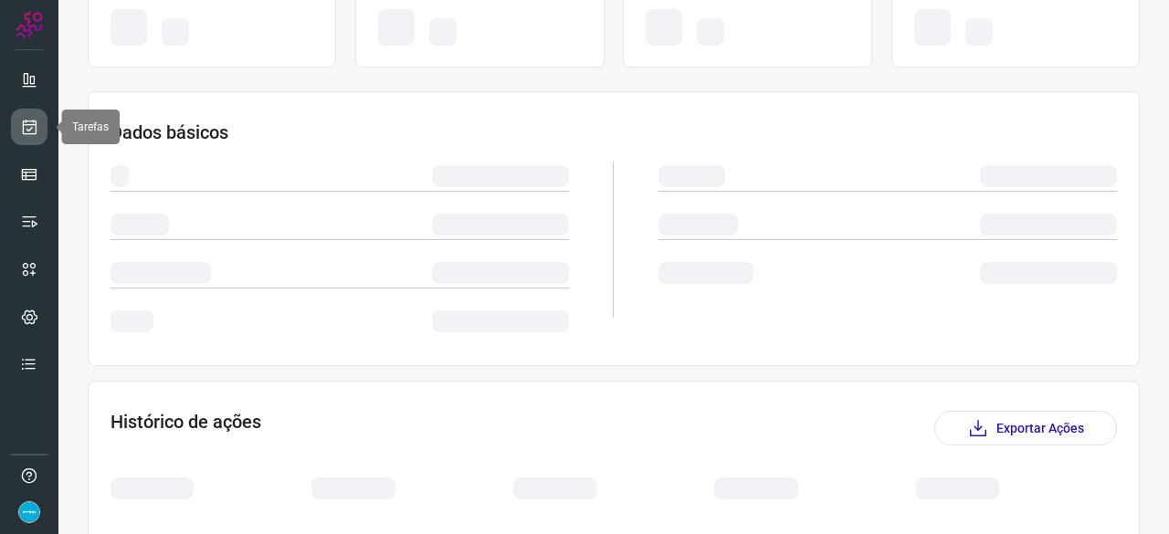
click at [29, 130] on icon at bounding box center [29, 127] width 19 height 18
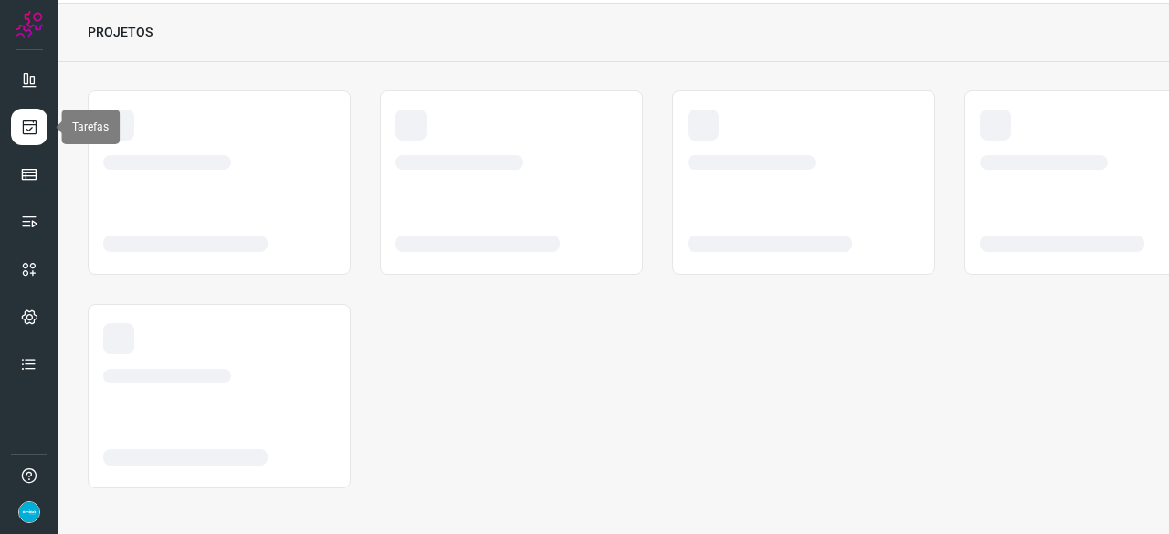
scroll to position [55, 0]
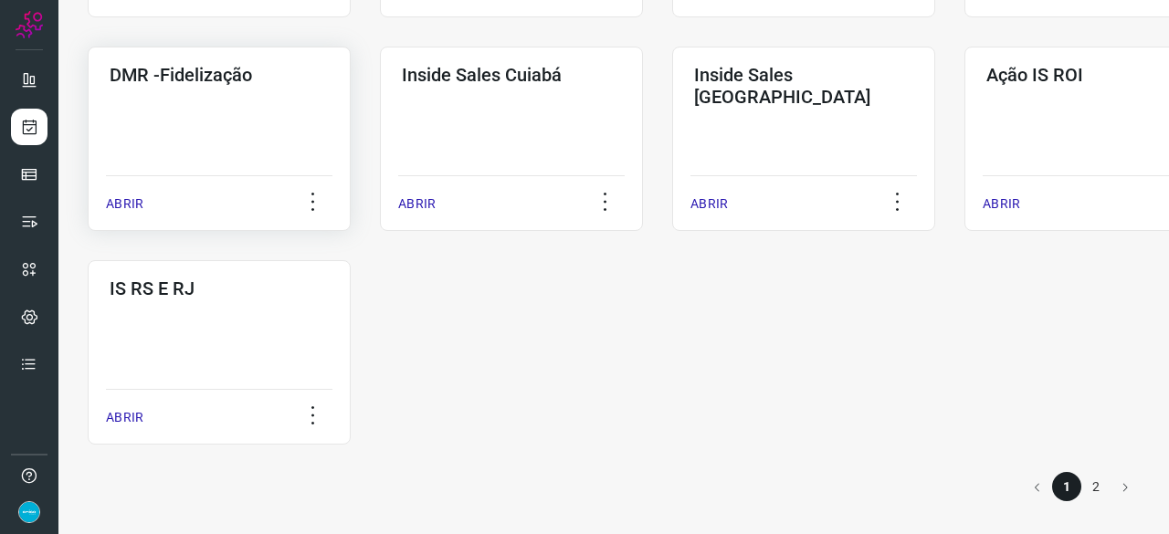
click at [133, 206] on p "ABRIR" at bounding box center [124, 204] width 37 height 19
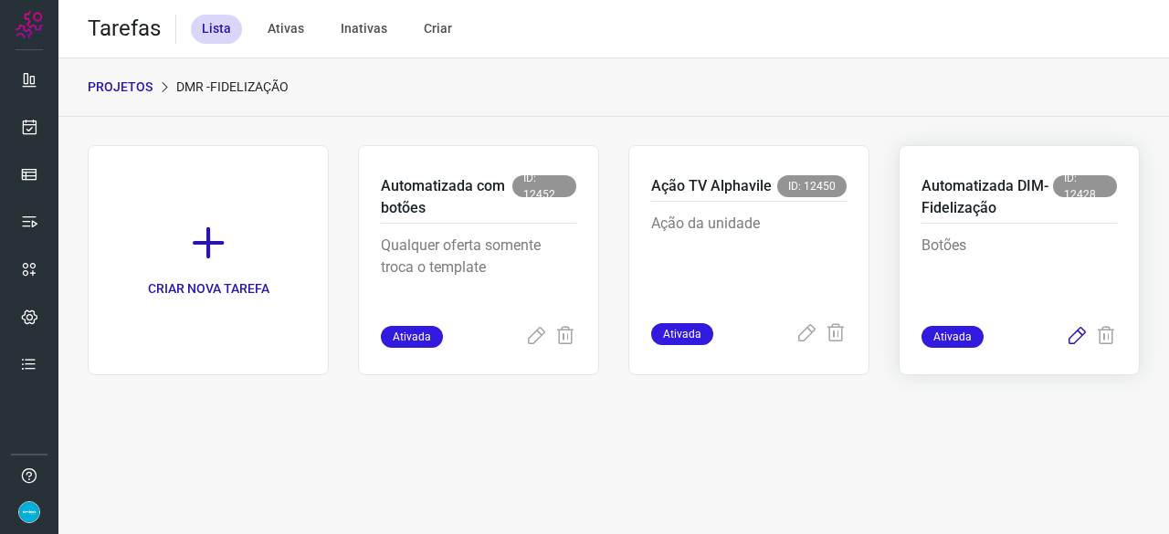
click at [1074, 337] on icon at bounding box center [1077, 337] width 22 height 22
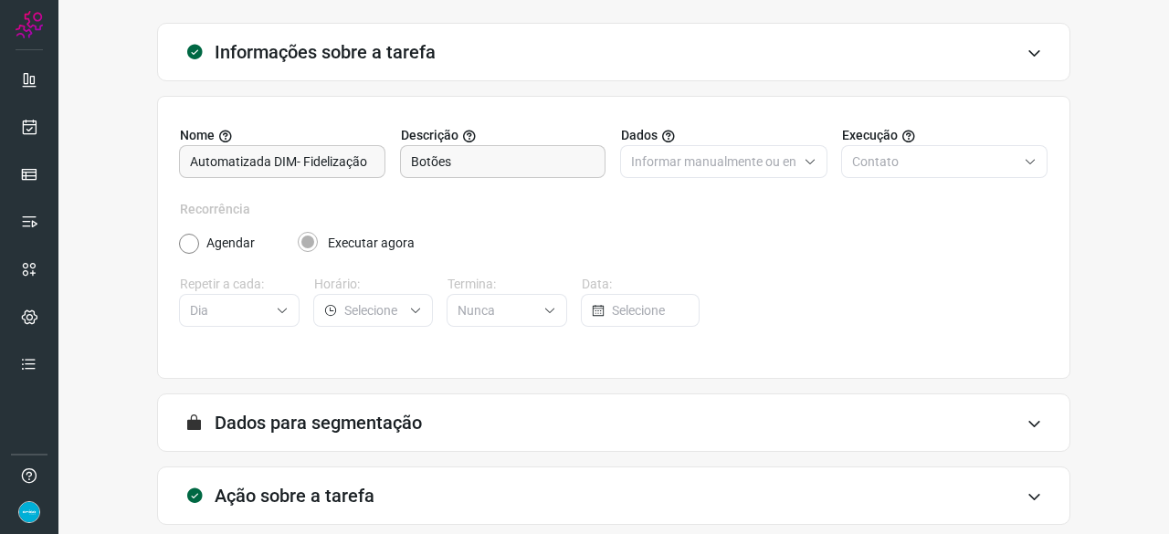
scroll to position [178, 0]
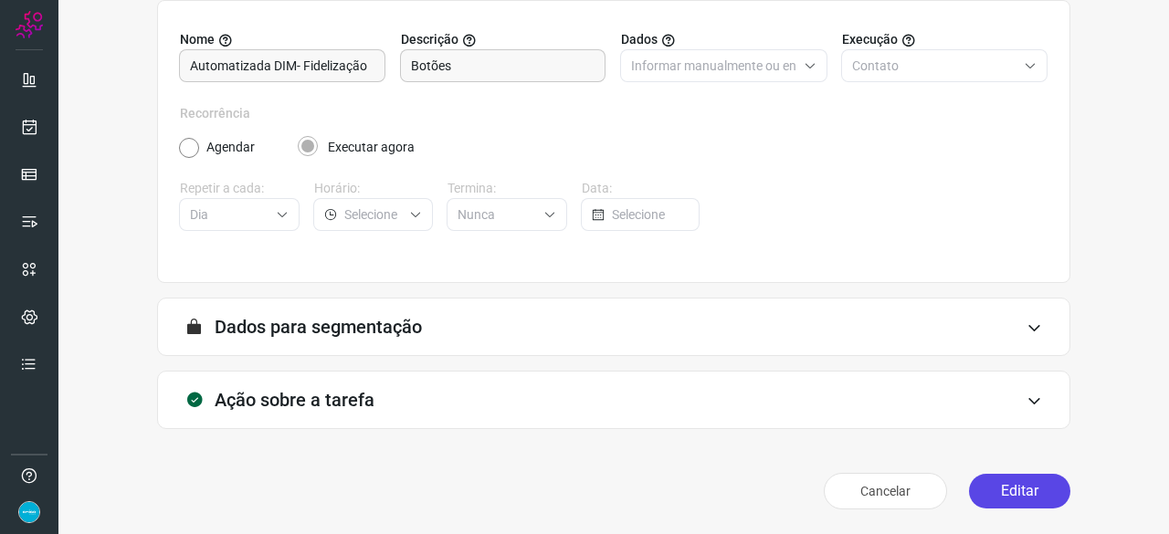
click at [1000, 491] on button "Editar" at bounding box center [1019, 491] width 101 height 35
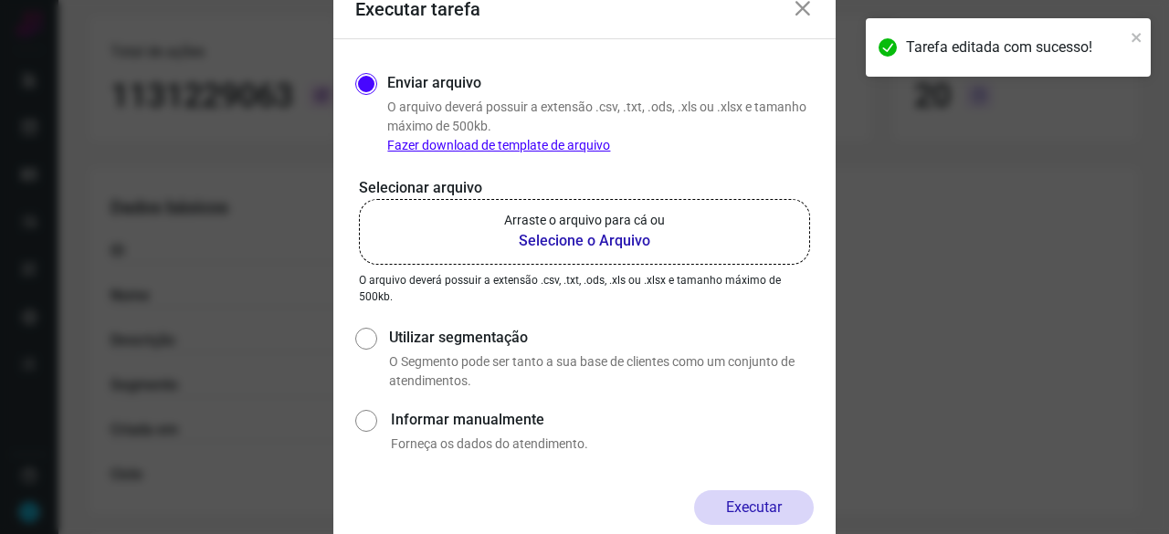
click at [595, 239] on b "Selecione o Arquivo" at bounding box center [584, 241] width 161 height 22
click at [0, 0] on input "Arraste o arquivo para cá ou Selecione o Arquivo" at bounding box center [0, 0] width 0 height 0
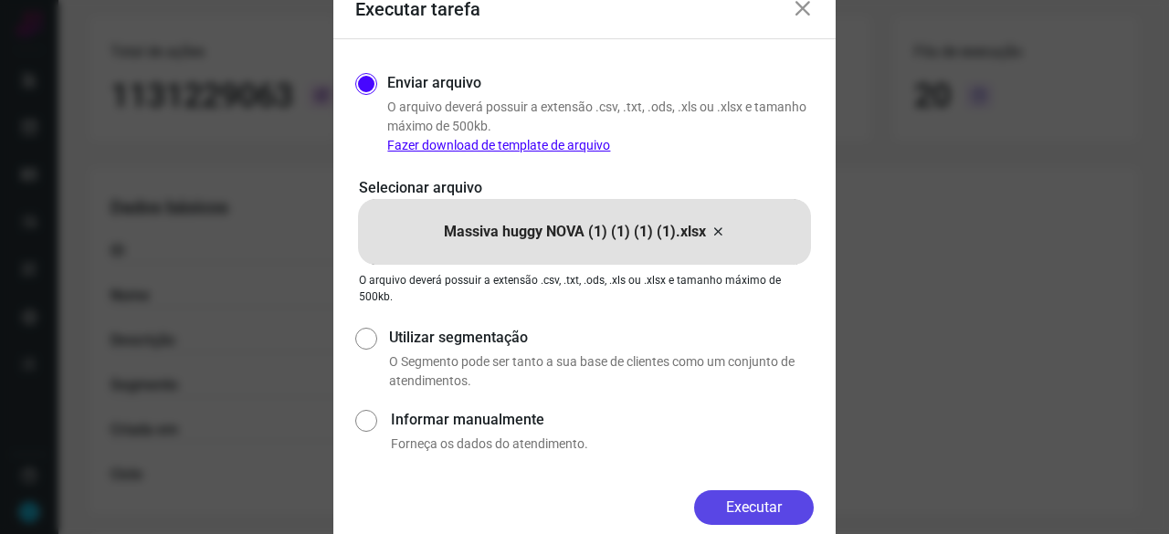
click at [759, 505] on button "Executar" at bounding box center [754, 507] width 120 height 35
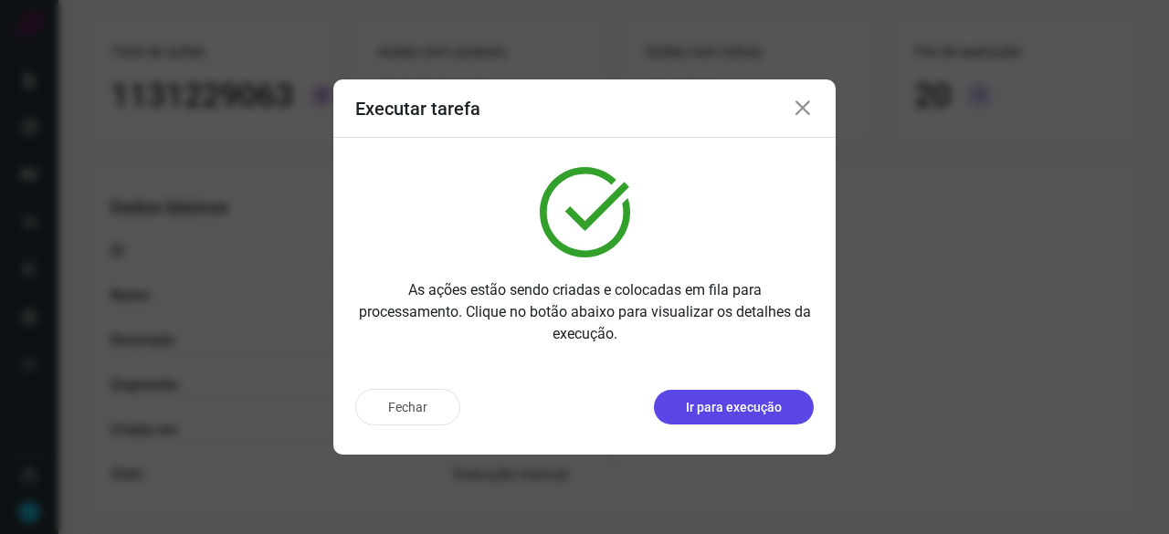
click at [742, 411] on p "Ir para execução" at bounding box center [734, 407] width 96 height 19
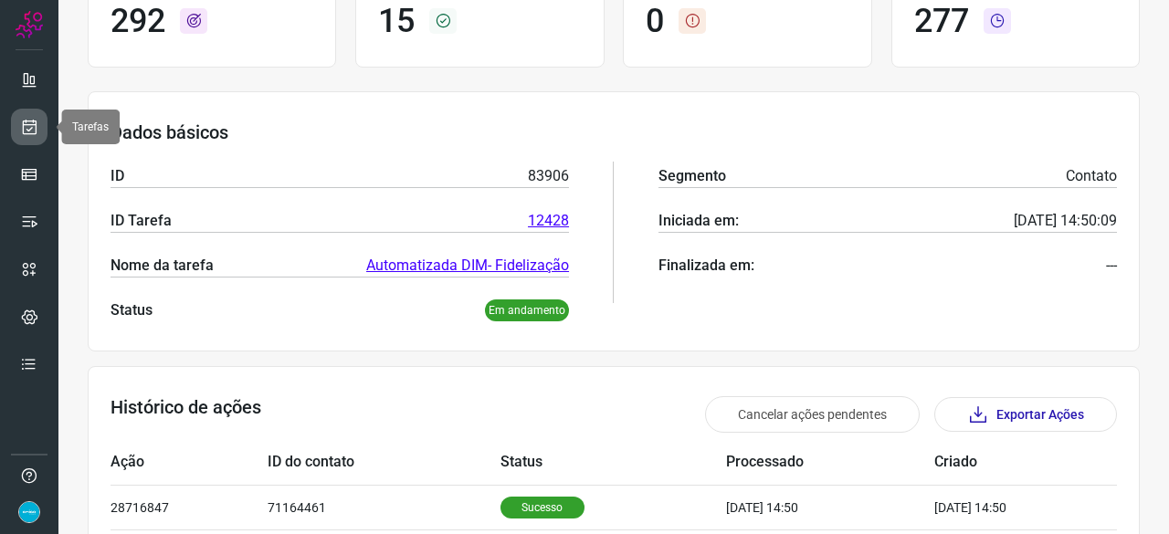
click at [36, 132] on icon at bounding box center [29, 127] width 19 height 18
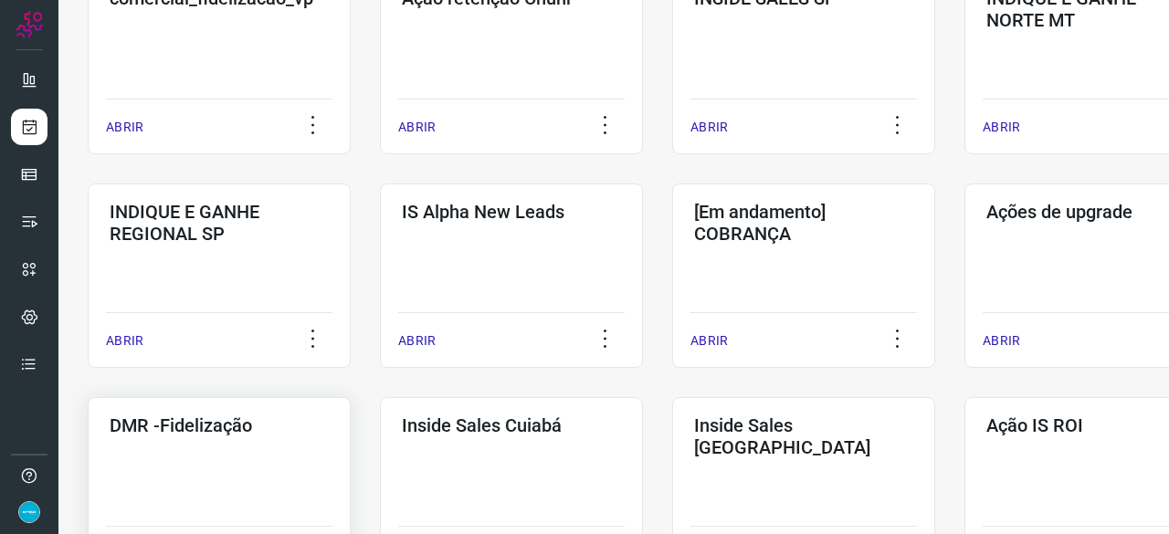
scroll to position [785, 0]
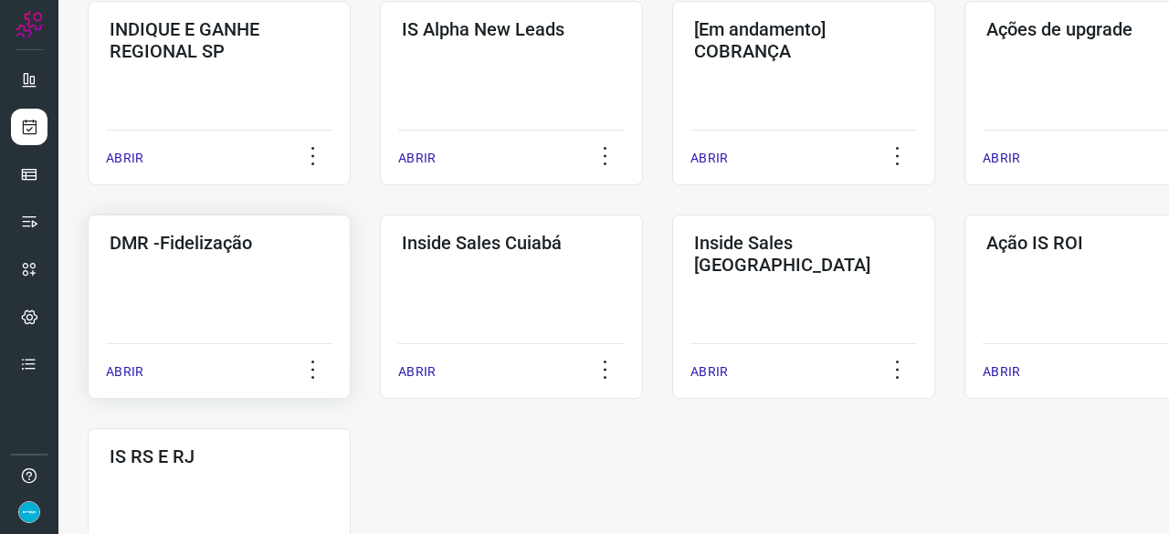
click at [113, 381] on p "ABRIR" at bounding box center [124, 372] width 37 height 19
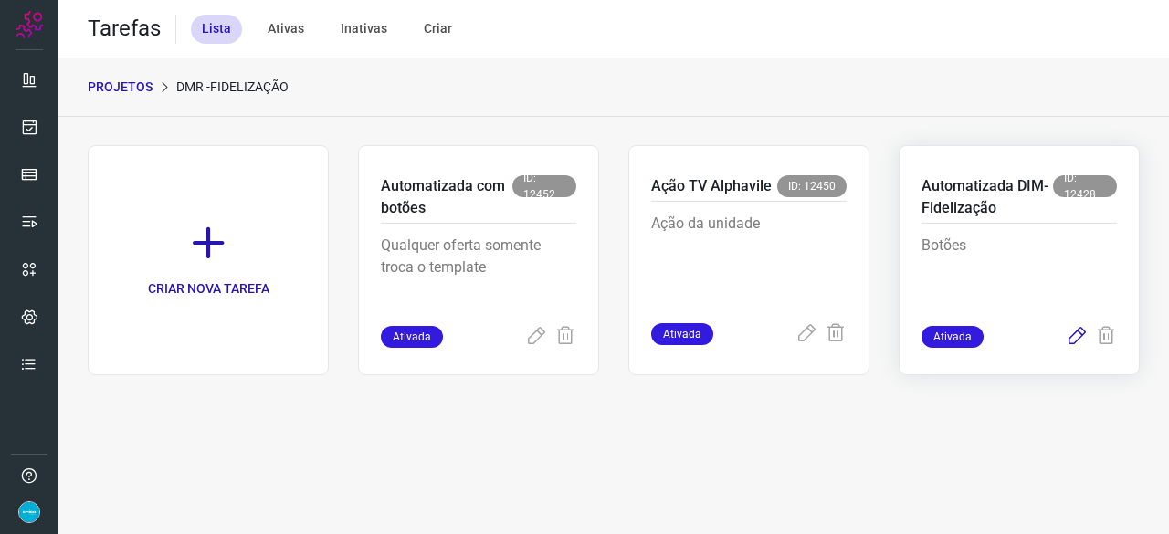
click at [1082, 335] on icon at bounding box center [1077, 337] width 22 height 22
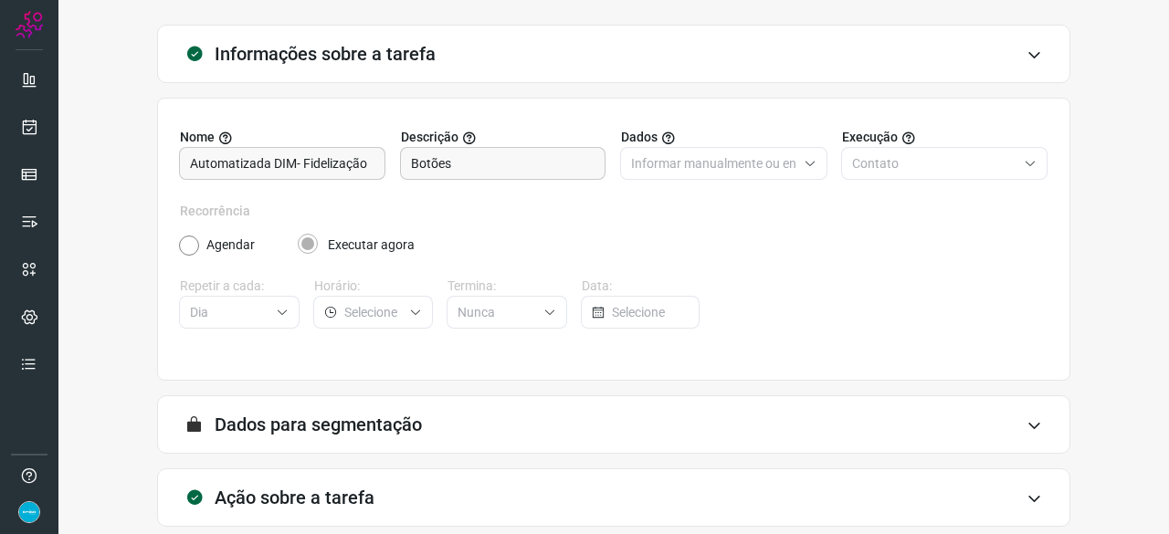
scroll to position [178, 0]
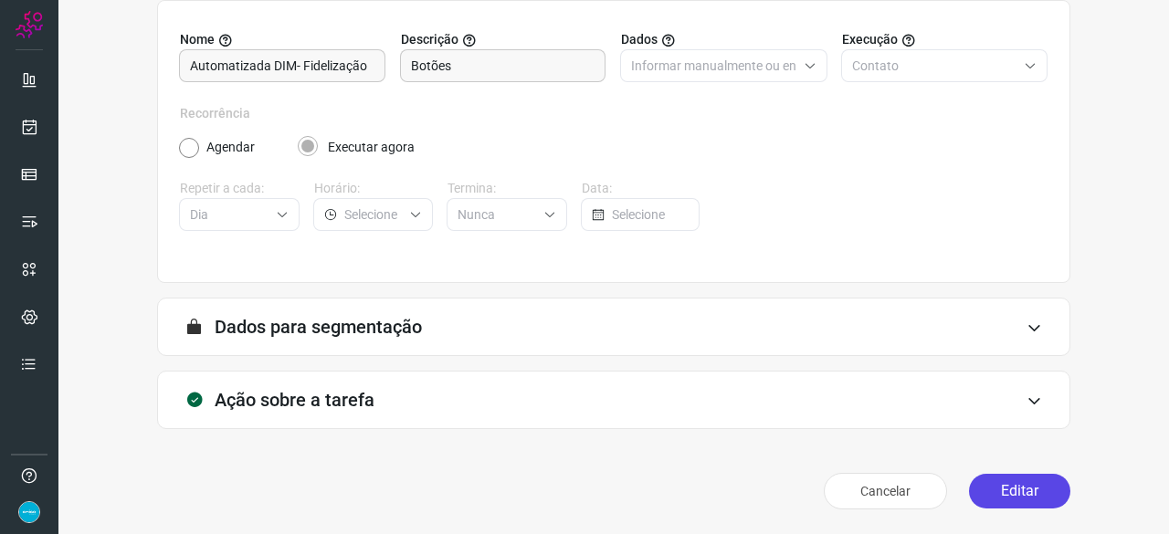
click at [1006, 498] on button "Editar" at bounding box center [1019, 491] width 101 height 35
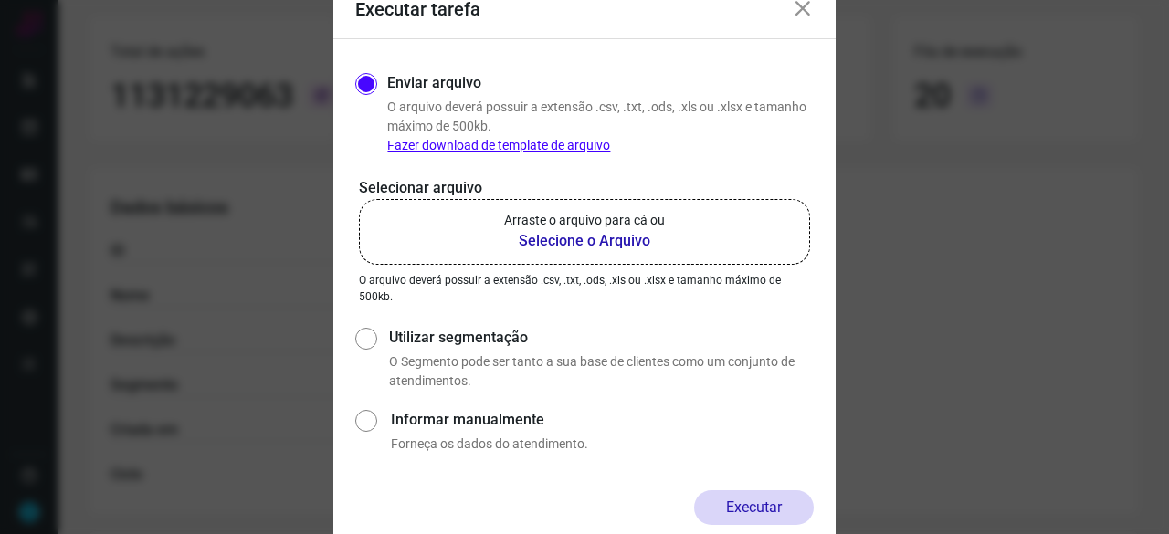
click at [584, 240] on b "Selecione o Arquivo" at bounding box center [584, 241] width 161 height 22
click at [0, 0] on input "Arraste o arquivo para cá ou Selecione o Arquivo" at bounding box center [0, 0] width 0 height 0
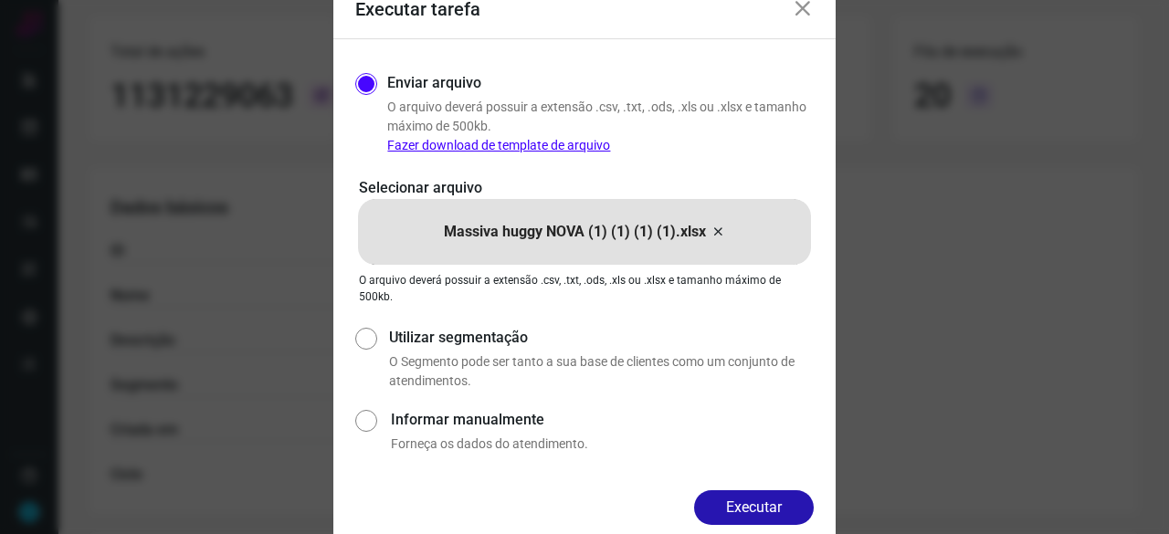
click at [775, 506] on button "Executar" at bounding box center [754, 507] width 120 height 35
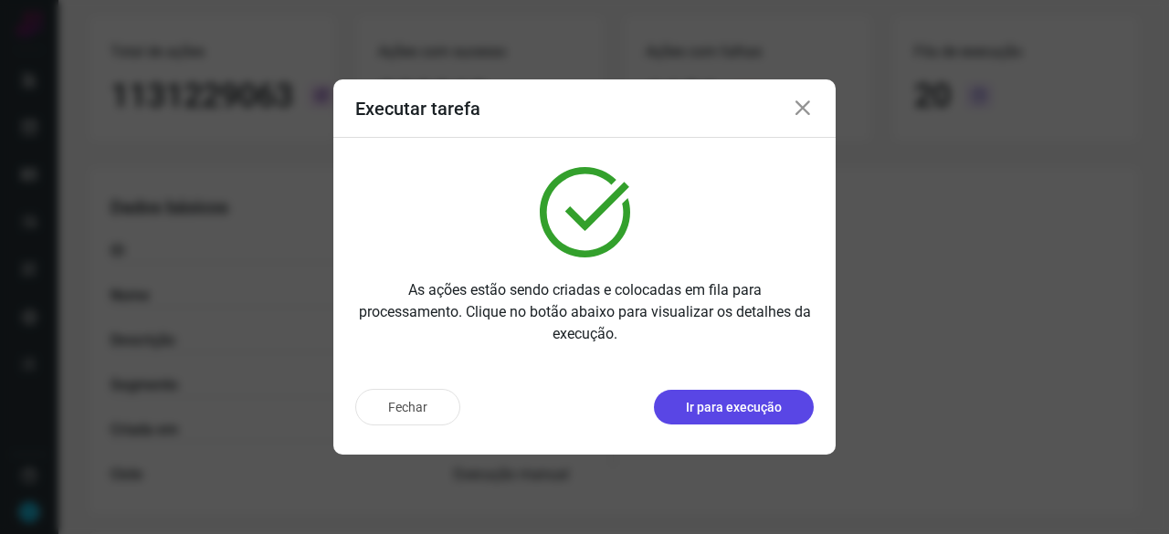
click at [713, 395] on button "Ir para execução" at bounding box center [734, 407] width 160 height 35
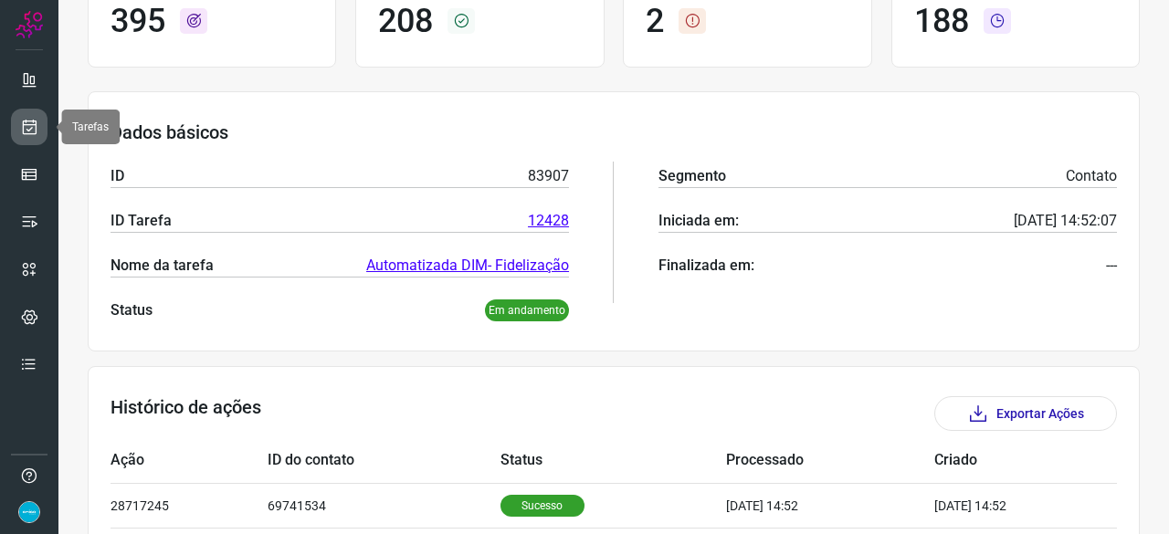
click at [30, 131] on icon at bounding box center [29, 127] width 19 height 18
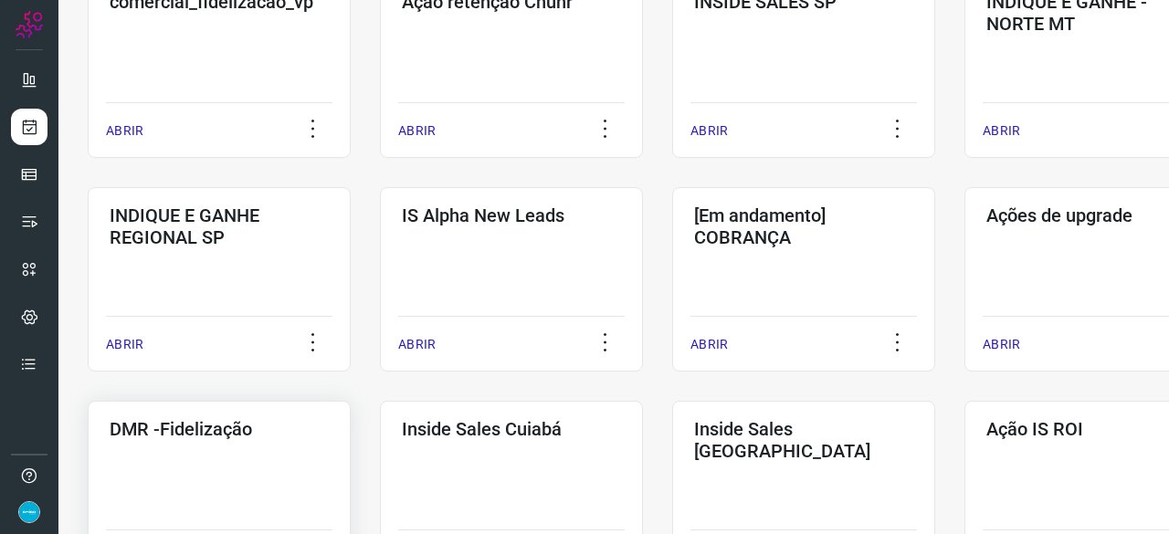
scroll to position [694, 0]
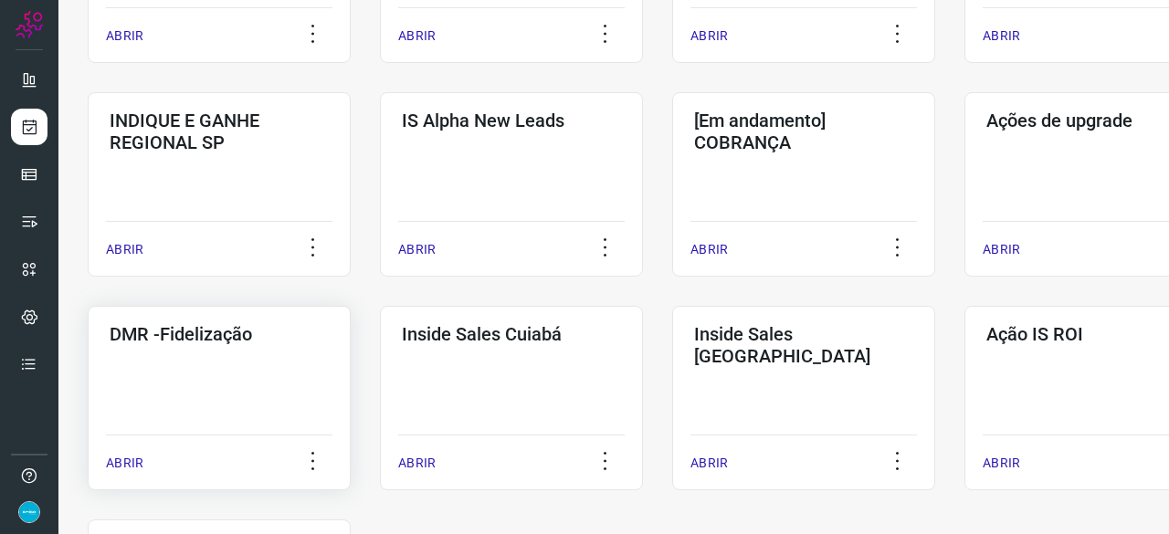
click at [135, 463] on p "ABRIR" at bounding box center [124, 463] width 37 height 19
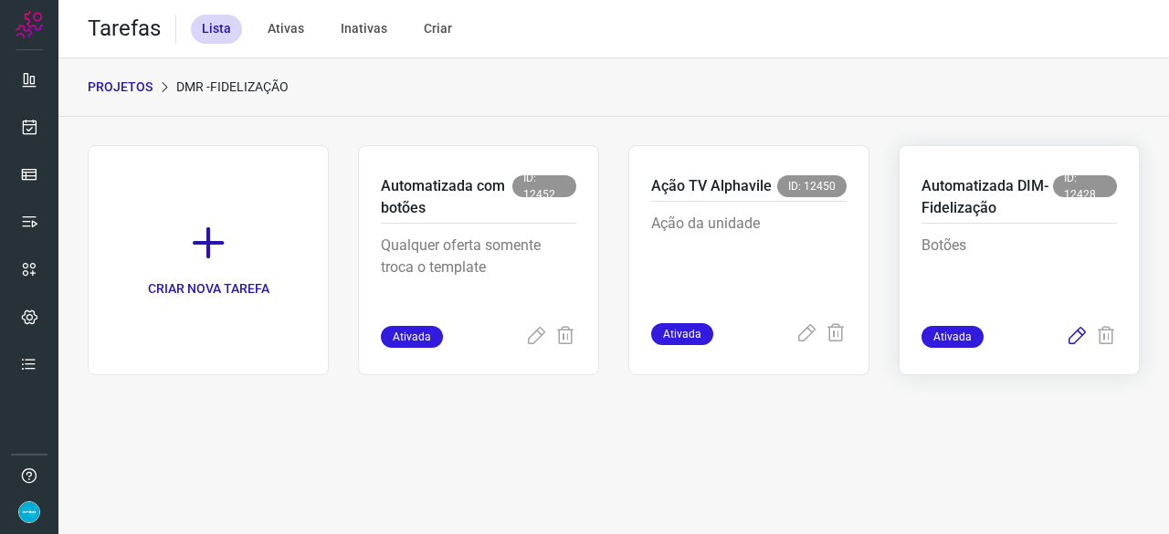
click at [1076, 332] on icon at bounding box center [1077, 337] width 22 height 22
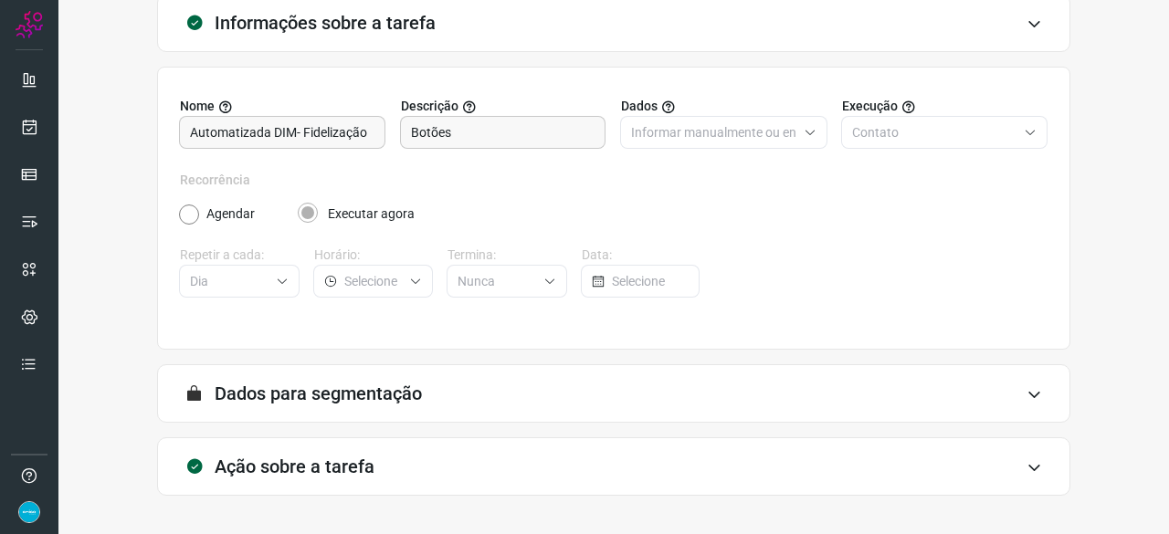
scroll to position [178, 0]
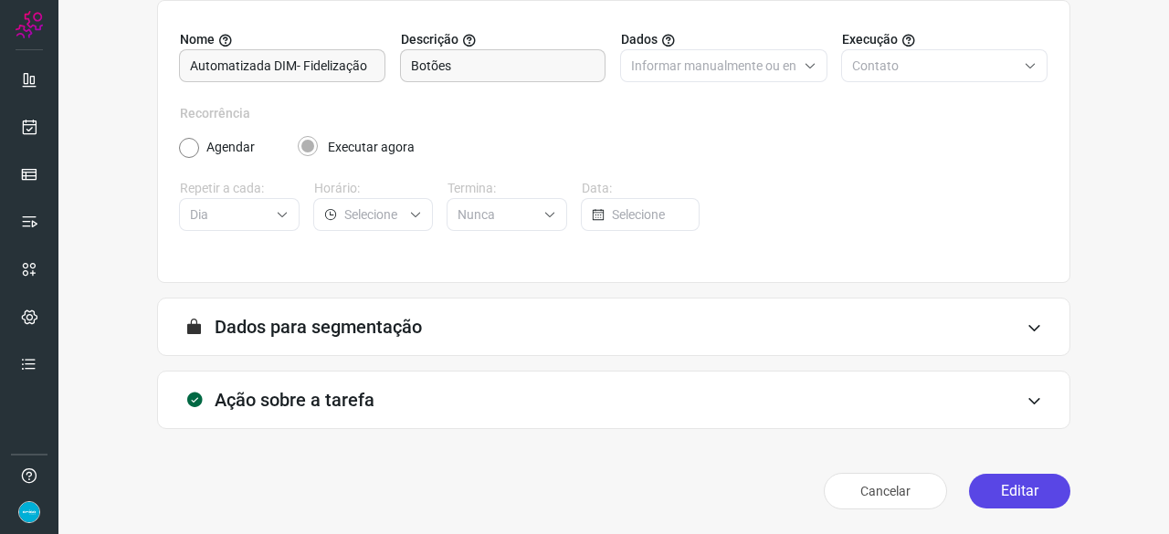
click at [1005, 494] on button "Editar" at bounding box center [1019, 491] width 101 height 35
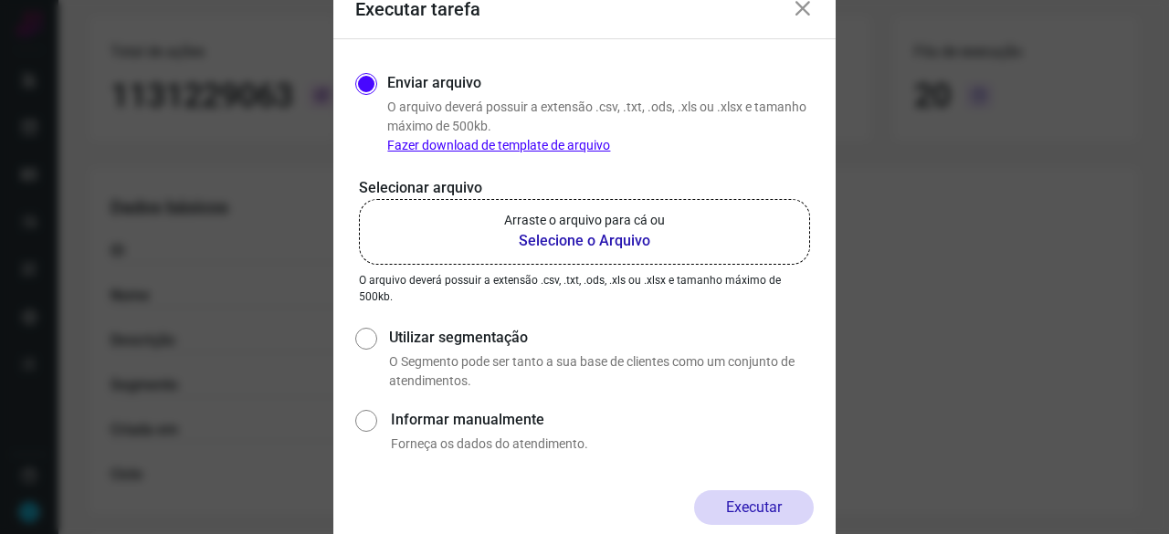
click at [575, 237] on b "Selecione o Arquivo" at bounding box center [584, 241] width 161 height 22
click at [0, 0] on input "Arraste o arquivo para cá ou Selecione o Arquivo" at bounding box center [0, 0] width 0 height 0
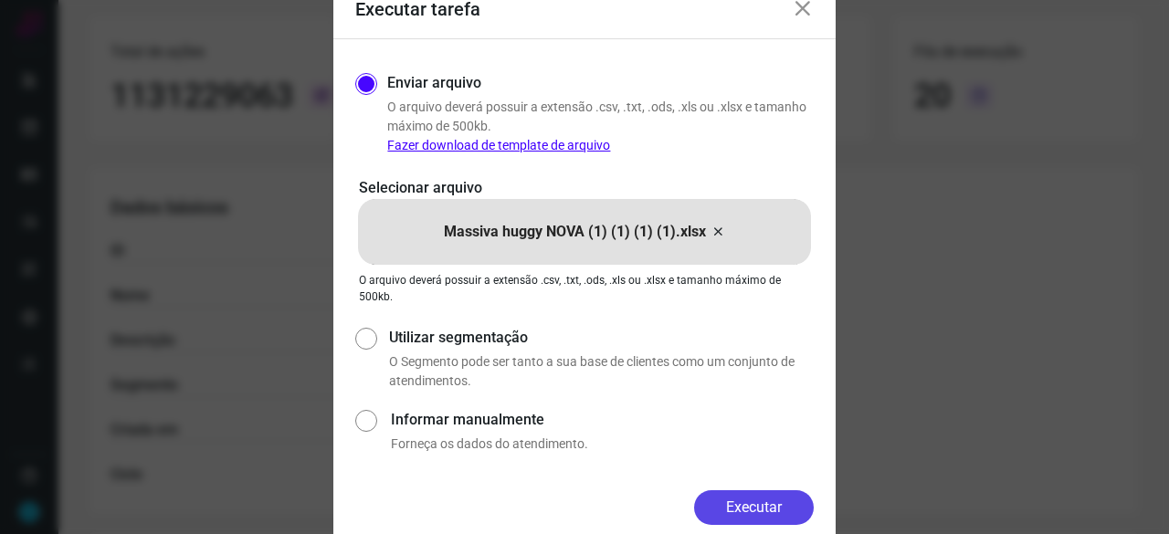
click at [769, 500] on button "Executar" at bounding box center [754, 507] width 120 height 35
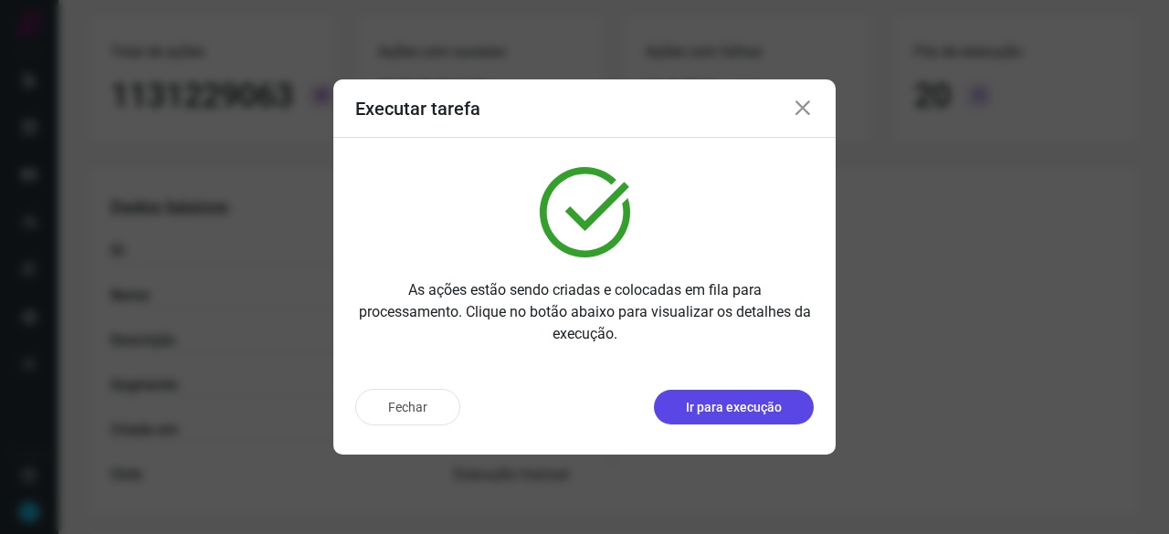
click at [734, 405] on p "Ir para execução" at bounding box center [734, 407] width 96 height 19
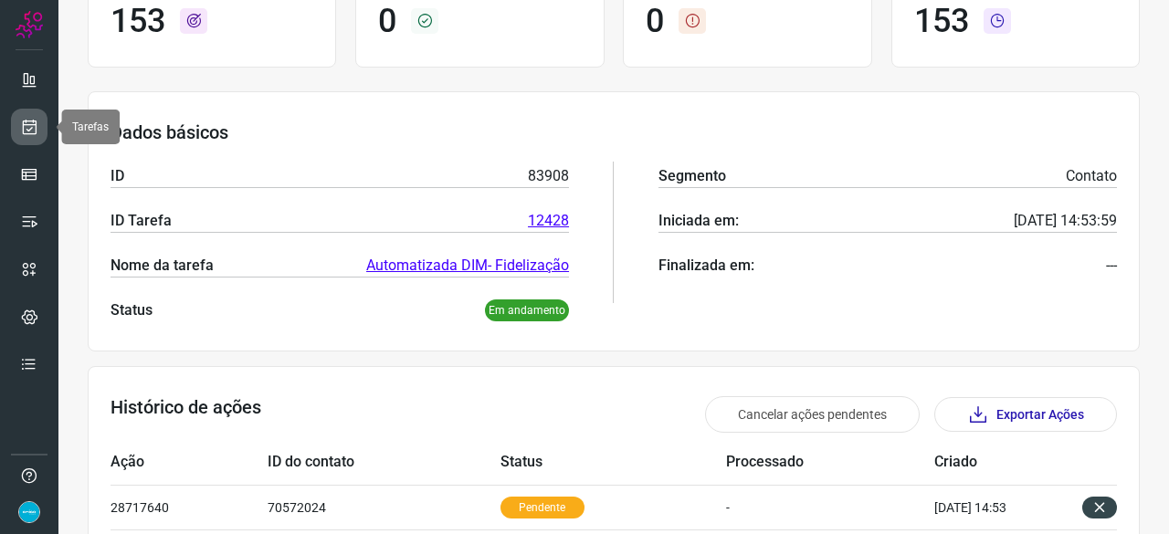
click at [34, 122] on icon at bounding box center [29, 127] width 19 height 18
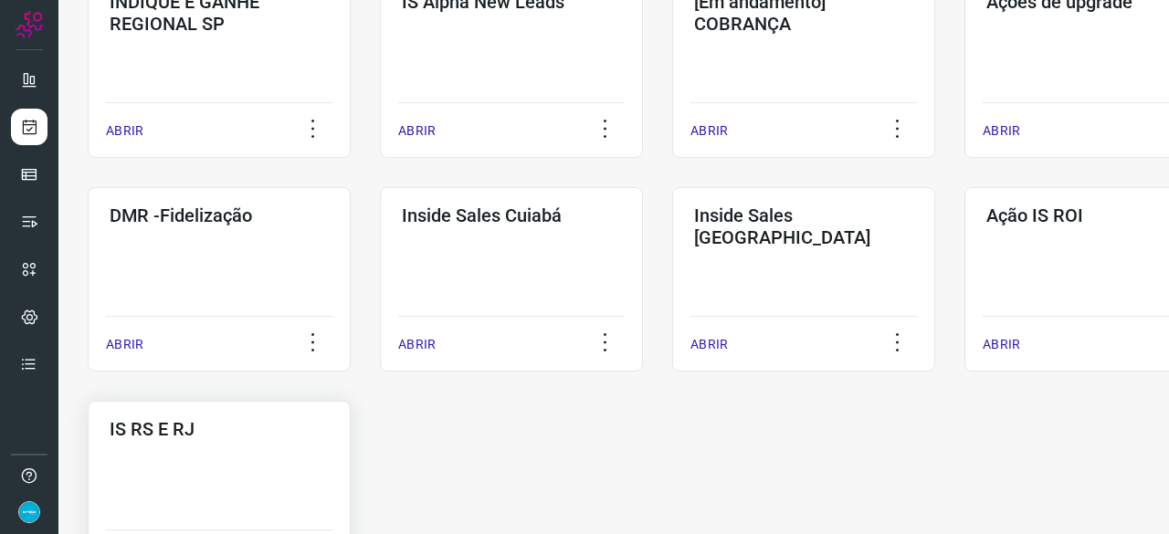
scroll to position [877, 0]
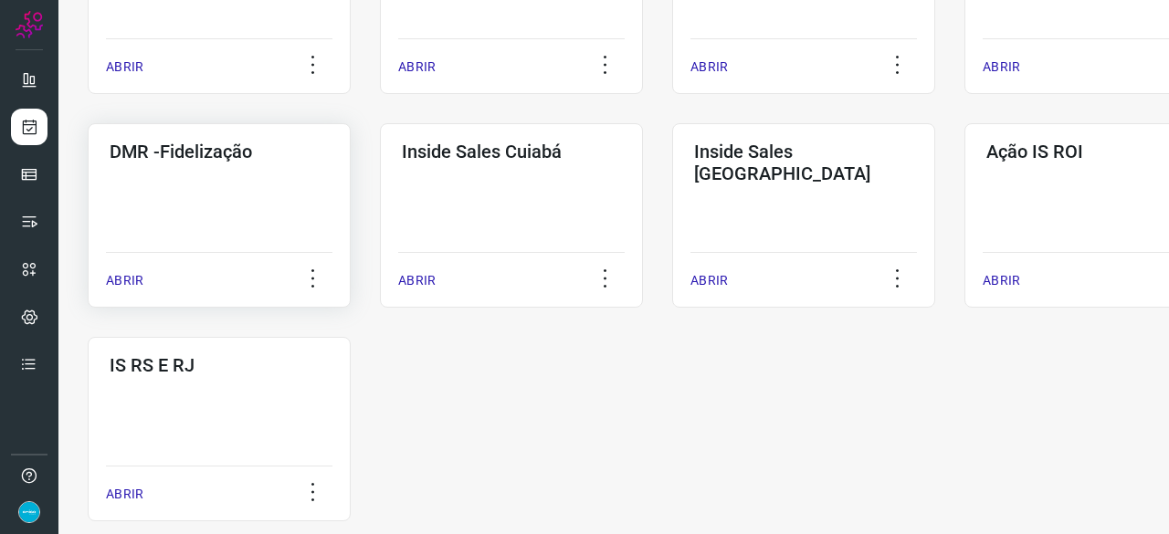
click at [142, 284] on p "ABRIR" at bounding box center [124, 280] width 37 height 19
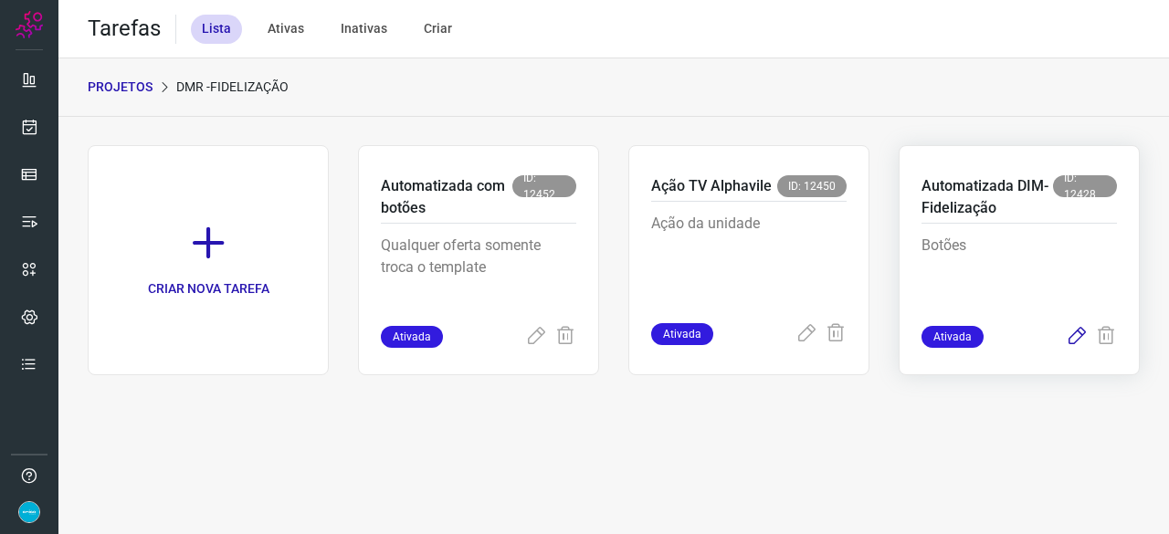
click at [1073, 336] on icon at bounding box center [1077, 337] width 22 height 22
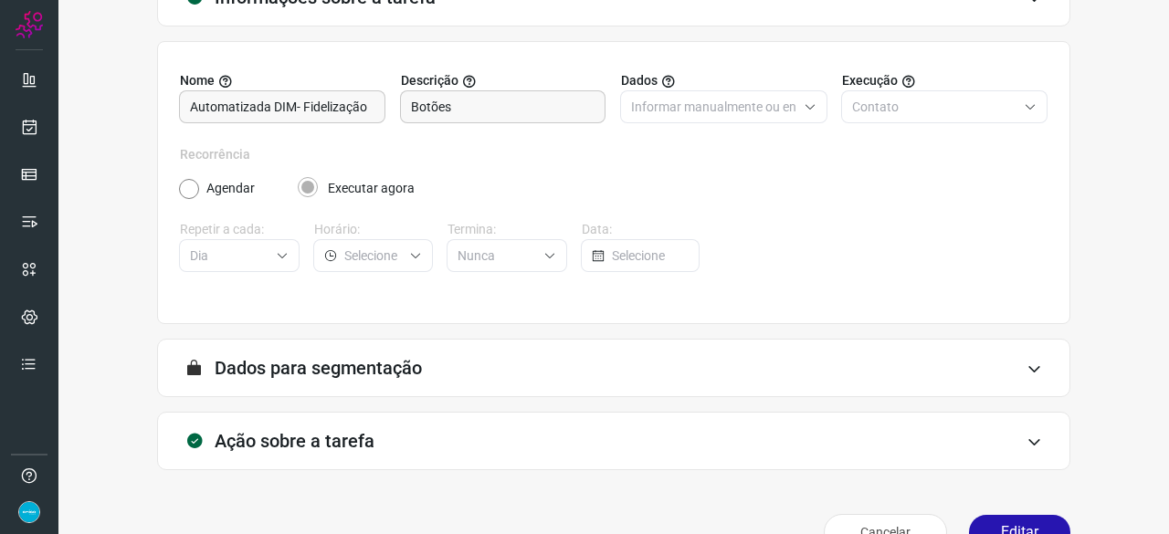
scroll to position [178, 0]
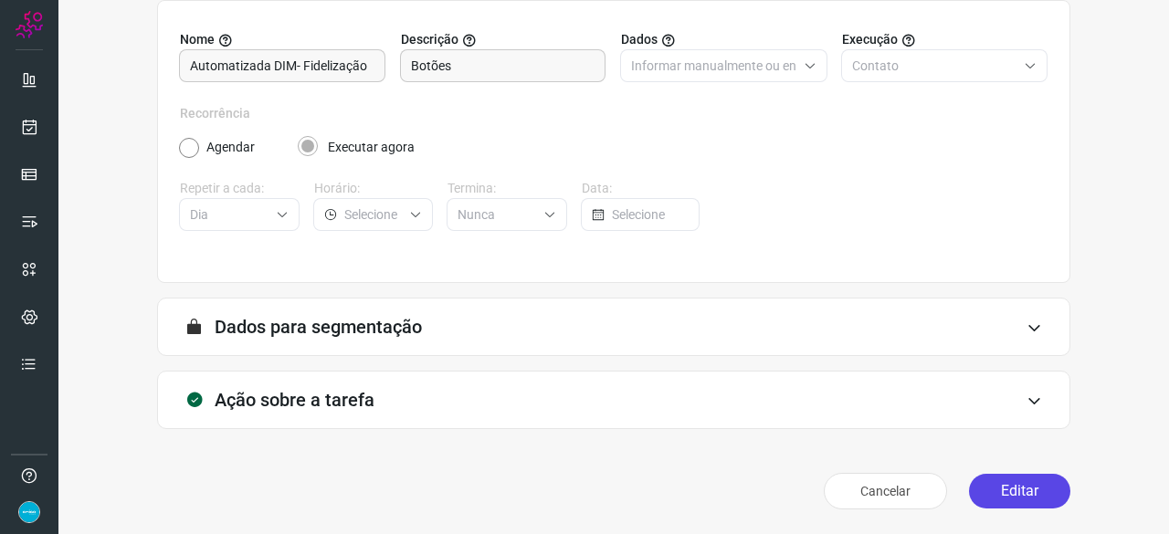
click at [1027, 492] on button "Editar" at bounding box center [1019, 491] width 101 height 35
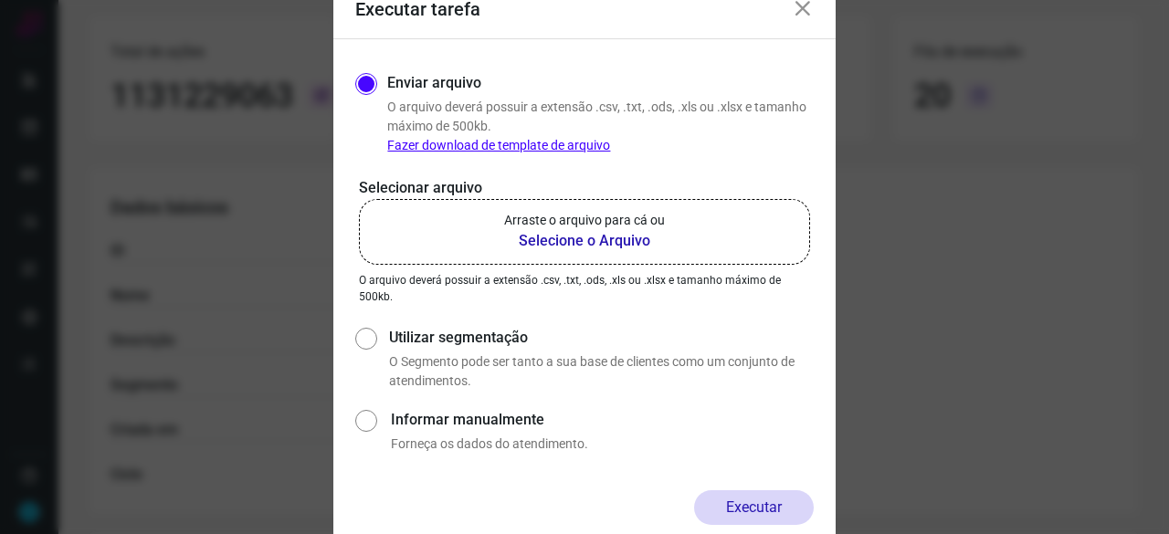
click at [577, 244] on b "Selecione o Arquivo" at bounding box center [584, 241] width 161 height 22
click at [0, 0] on input "Arraste o arquivo para cá ou Selecione o Arquivo" at bounding box center [0, 0] width 0 height 0
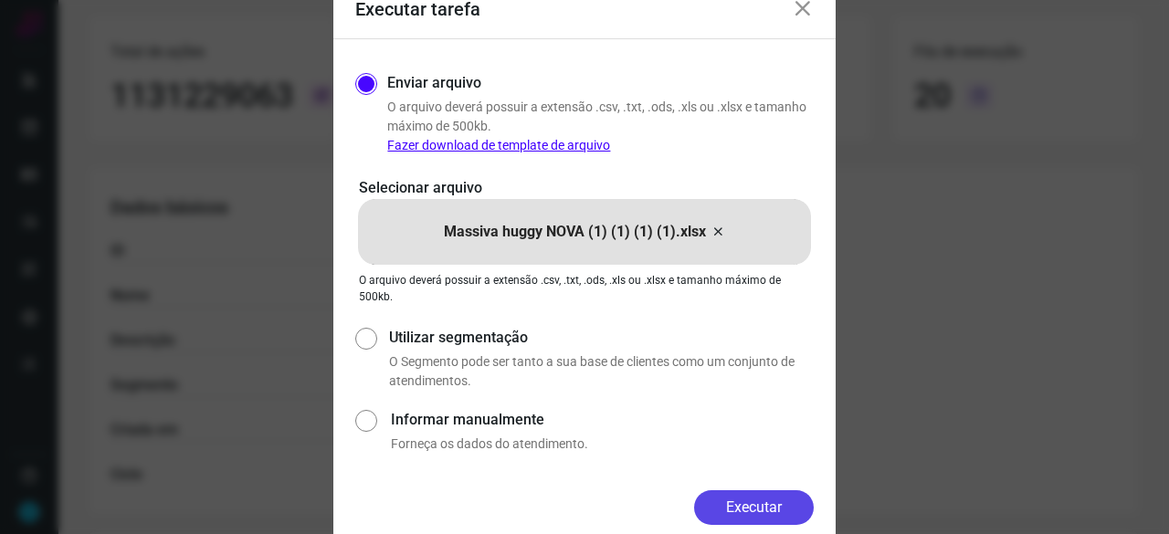
click at [796, 500] on button "Executar" at bounding box center [754, 507] width 120 height 35
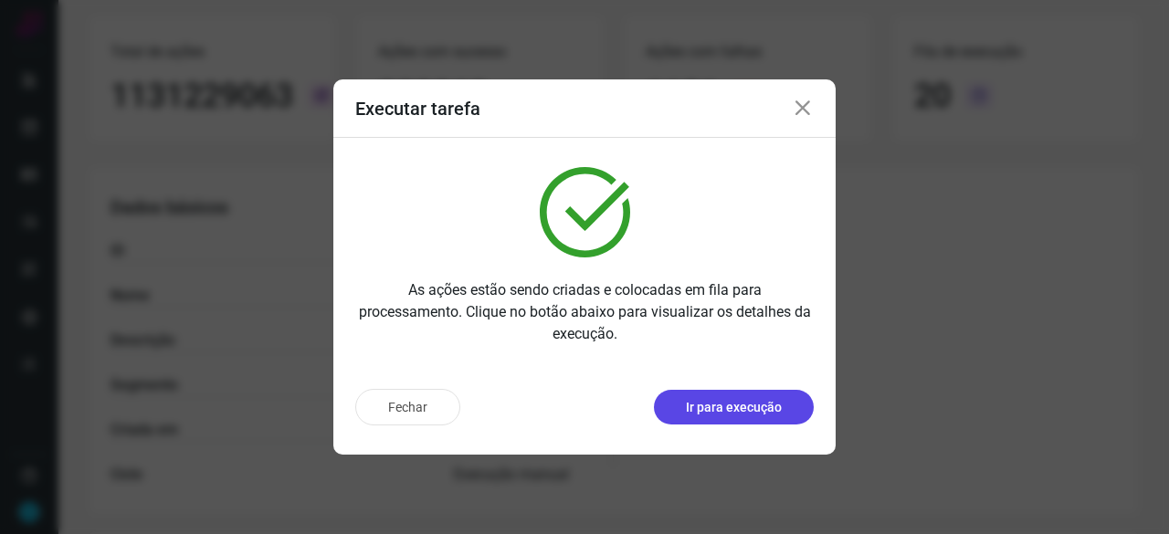
click at [721, 412] on p "Ir para execução" at bounding box center [734, 407] width 96 height 19
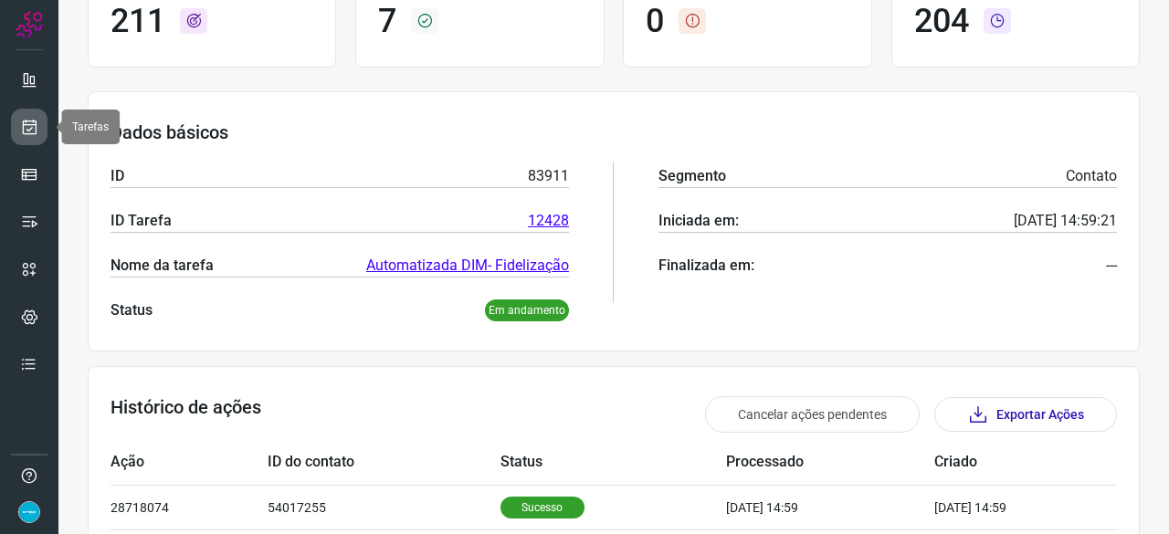
click at [29, 125] on icon at bounding box center [29, 127] width 19 height 18
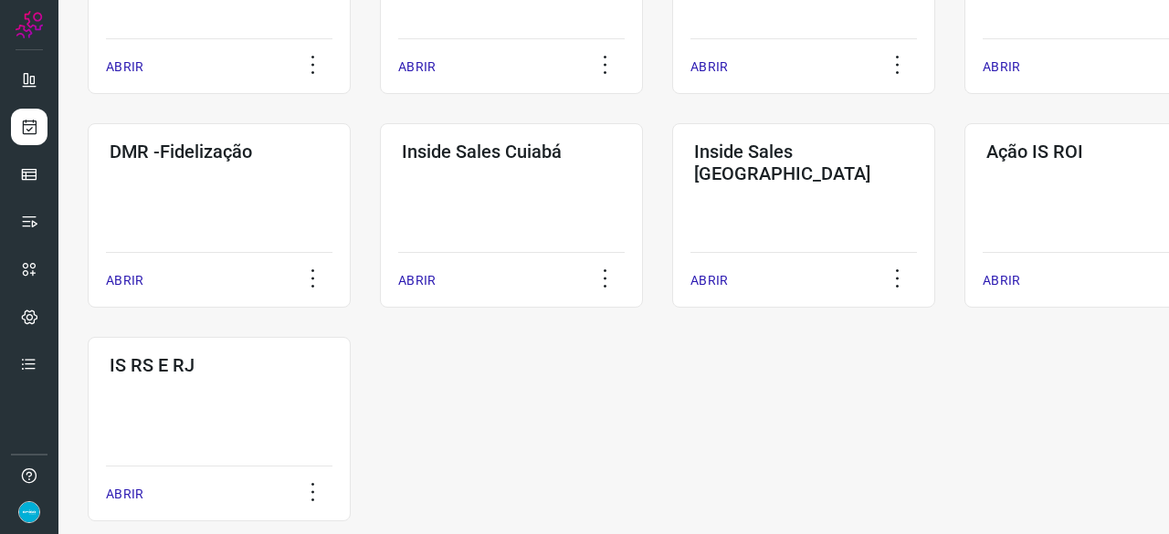
scroll to position [953, 0]
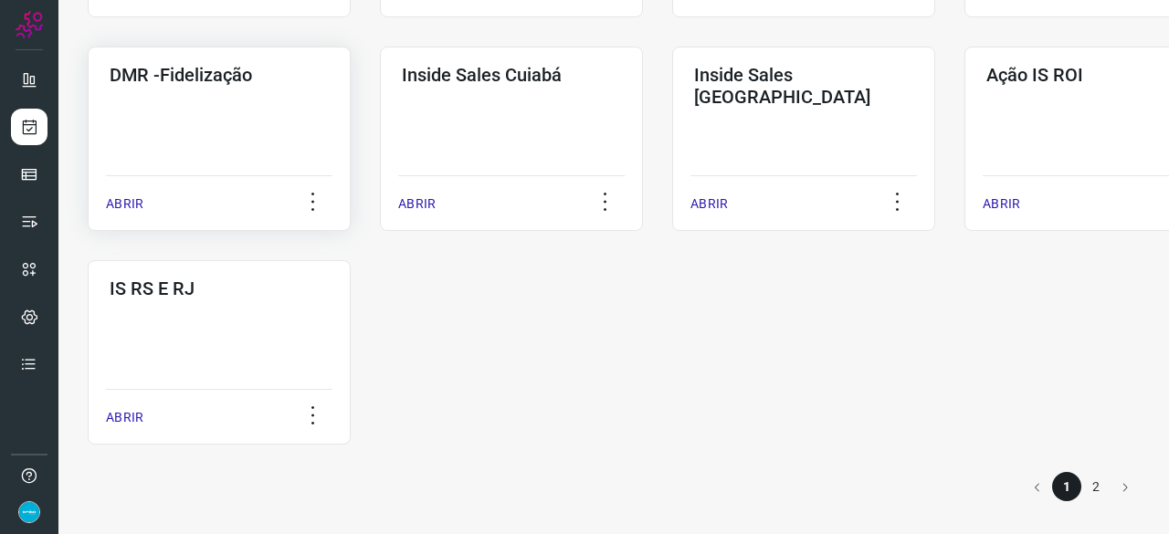
click at [130, 206] on p "ABRIR" at bounding box center [124, 204] width 37 height 19
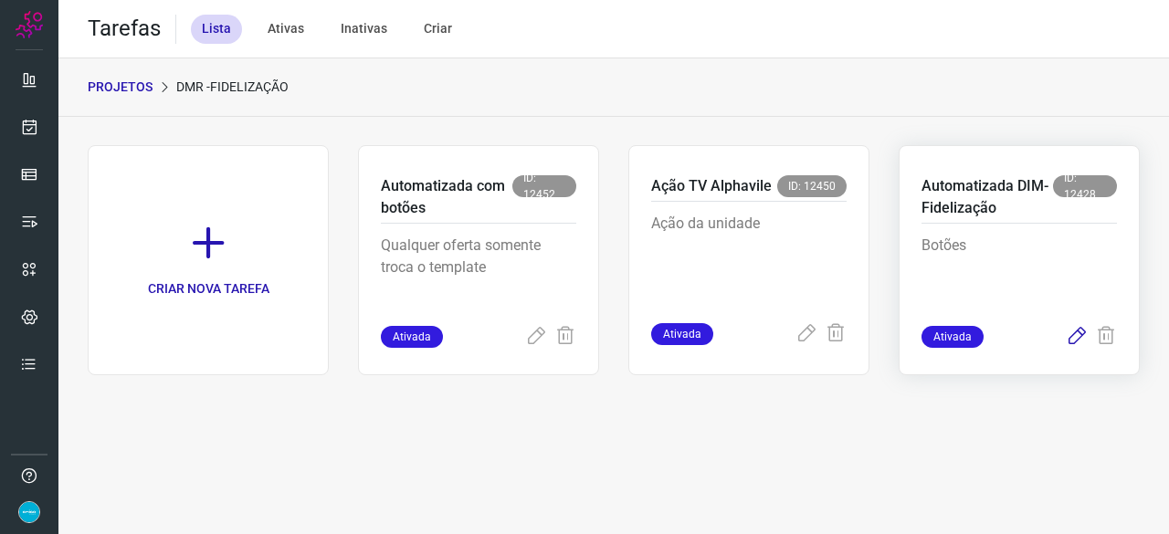
click at [1075, 336] on icon at bounding box center [1077, 337] width 22 height 22
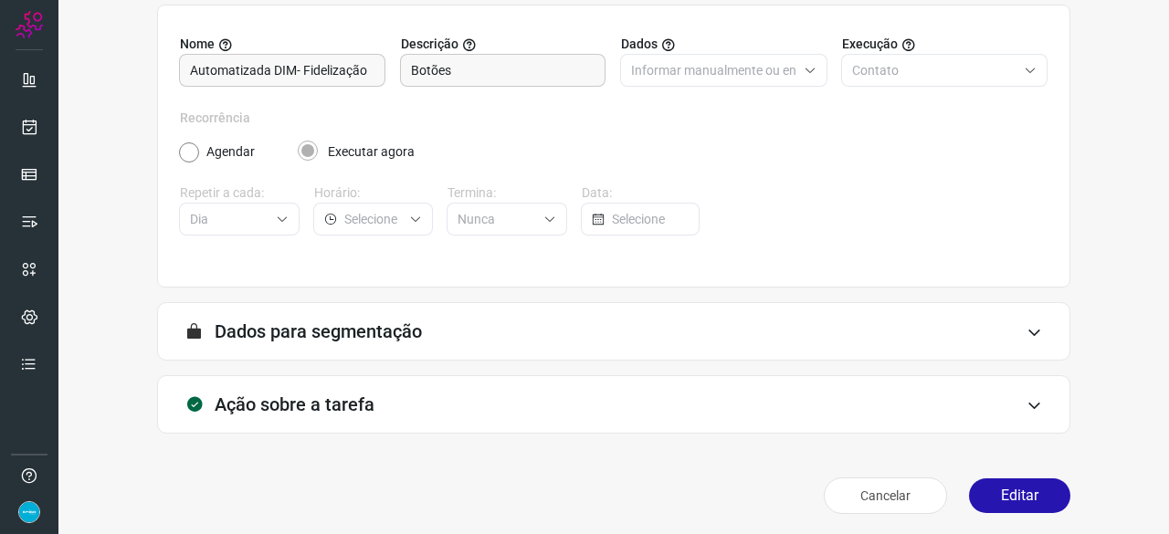
scroll to position [178, 0]
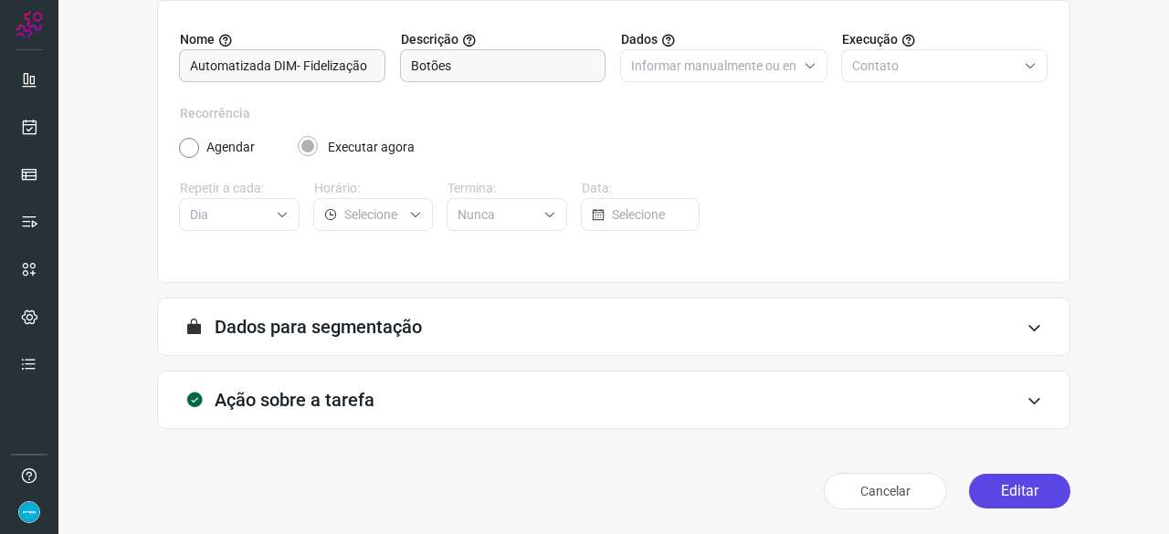
click at [1009, 489] on button "Editar" at bounding box center [1019, 491] width 101 height 35
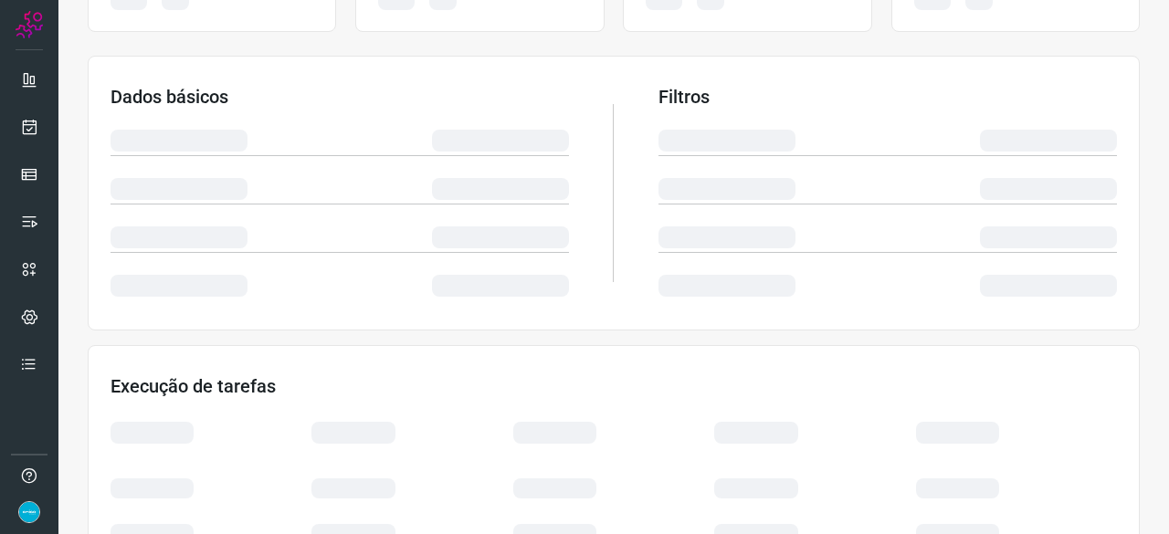
scroll to position [361, 0]
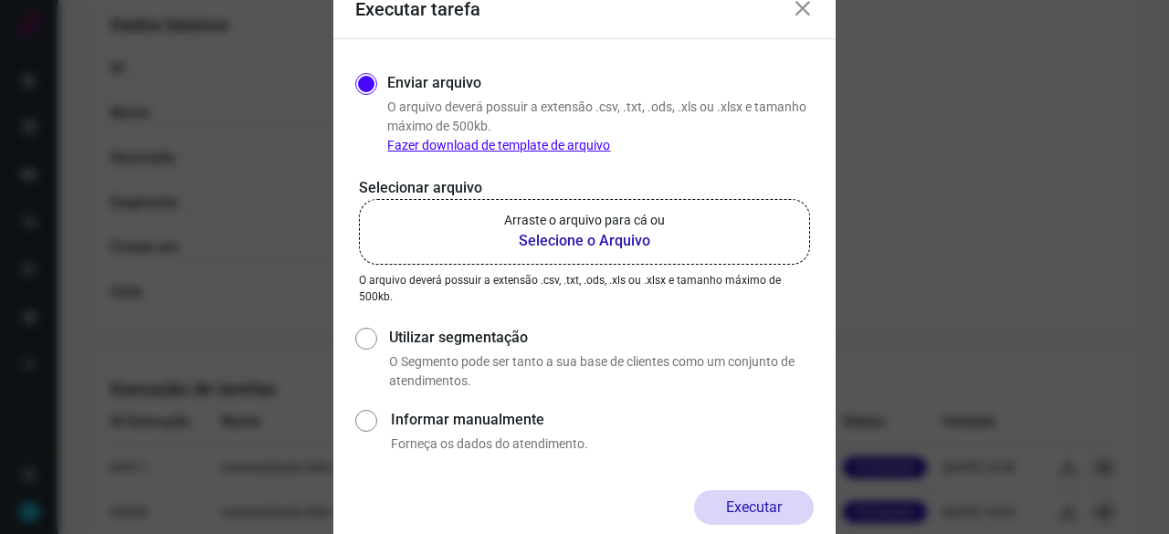
click at [545, 241] on b "Selecione o Arquivo" at bounding box center [584, 241] width 161 height 22
click at [0, 0] on input "Arraste o arquivo para cá ou Selecione o Arquivo" at bounding box center [0, 0] width 0 height 0
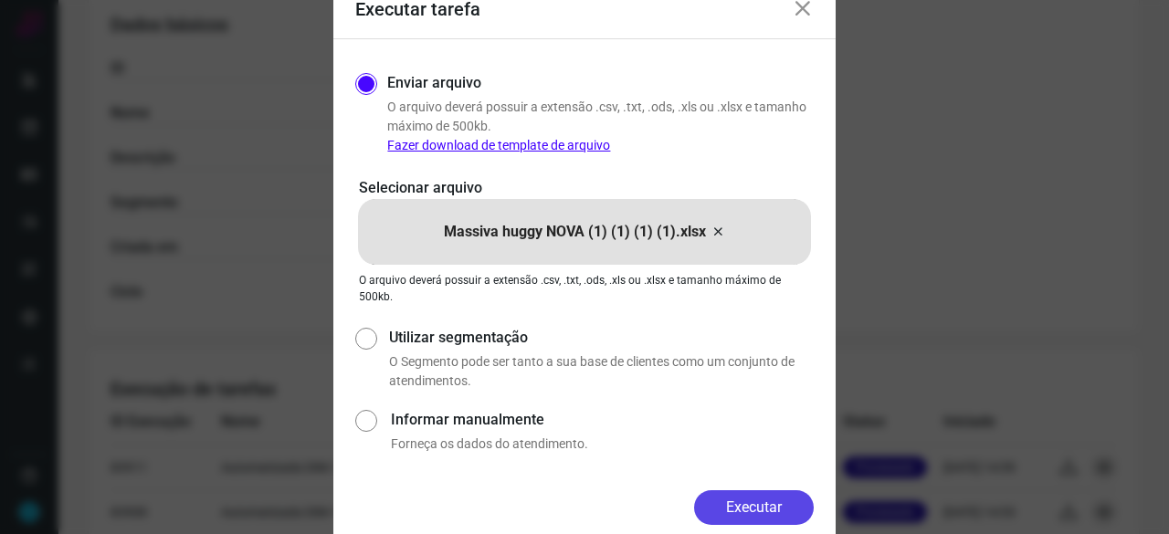
click at [743, 511] on button "Executar" at bounding box center [754, 507] width 120 height 35
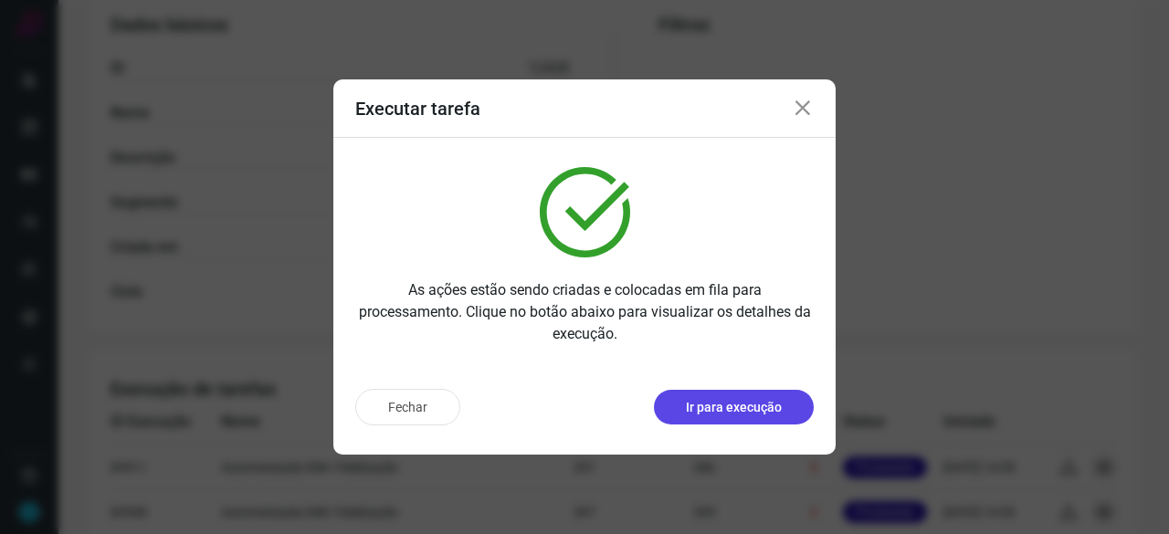
click at [743, 412] on p "Ir para execução" at bounding box center [734, 407] width 96 height 19
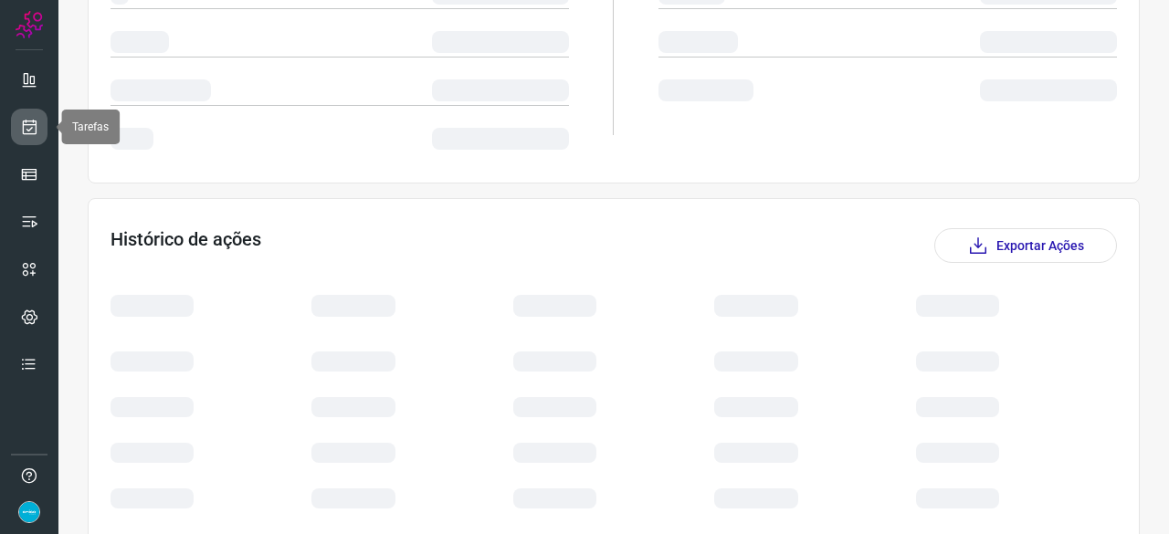
click at [28, 125] on icon at bounding box center [29, 127] width 19 height 18
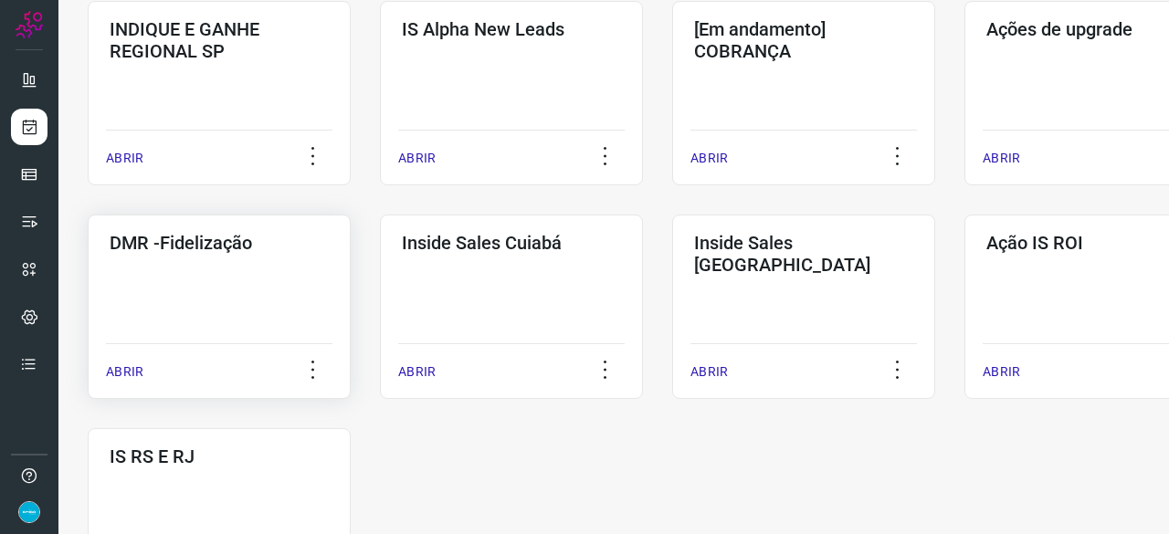
click at [130, 369] on p "ABRIR" at bounding box center [124, 372] width 37 height 19
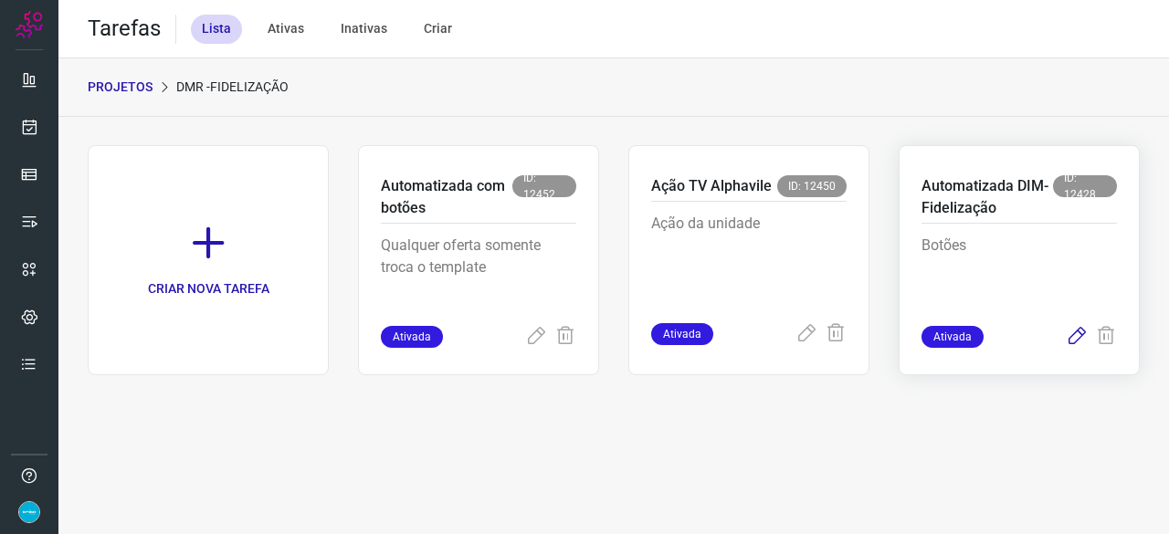
click at [1076, 337] on icon at bounding box center [1077, 337] width 22 height 22
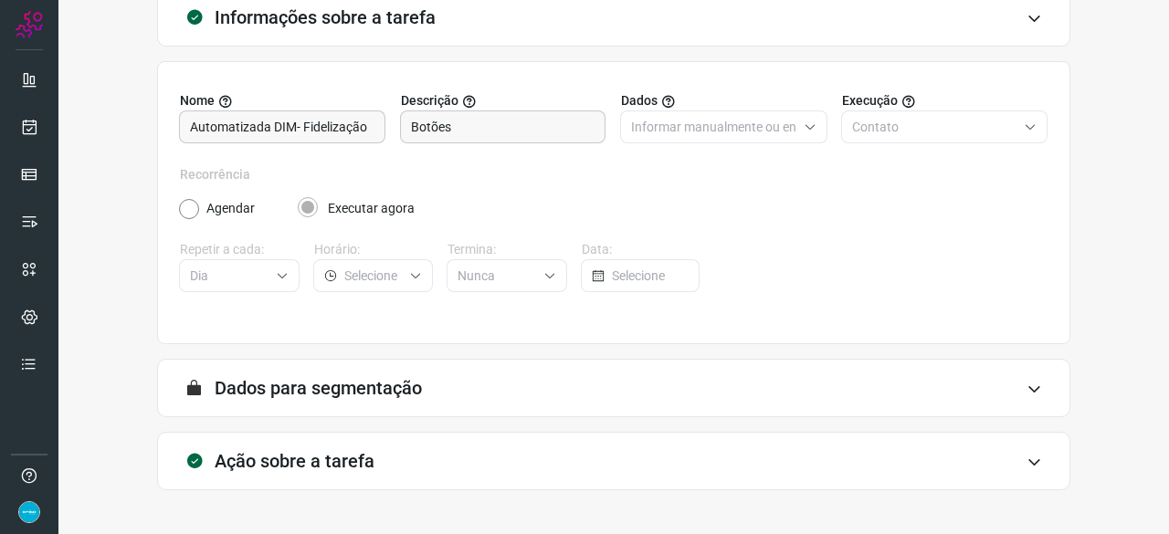
scroll to position [178, 0]
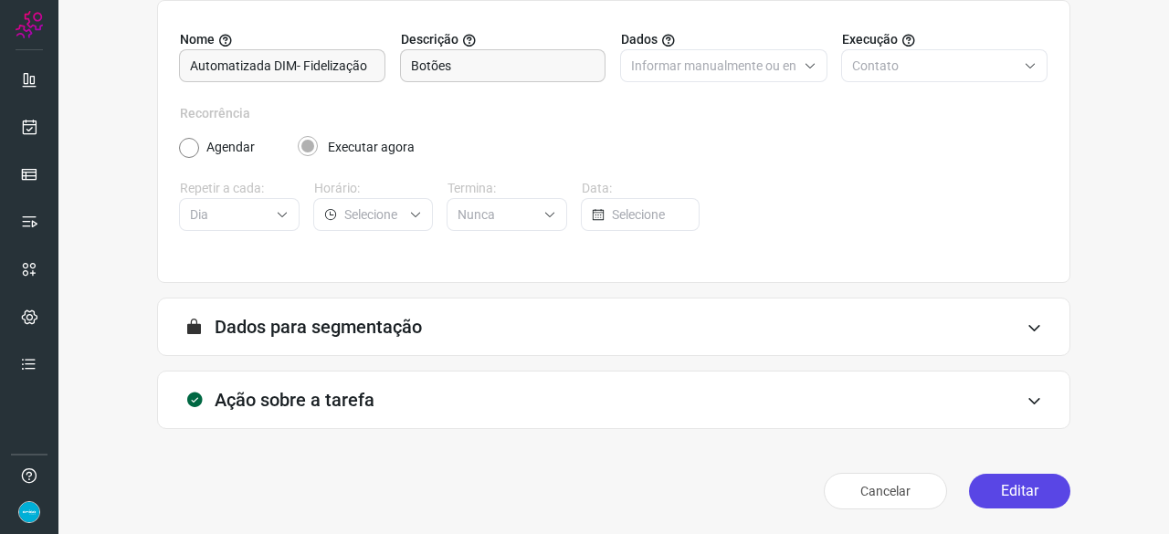
click at [999, 490] on button "Editar" at bounding box center [1019, 491] width 101 height 35
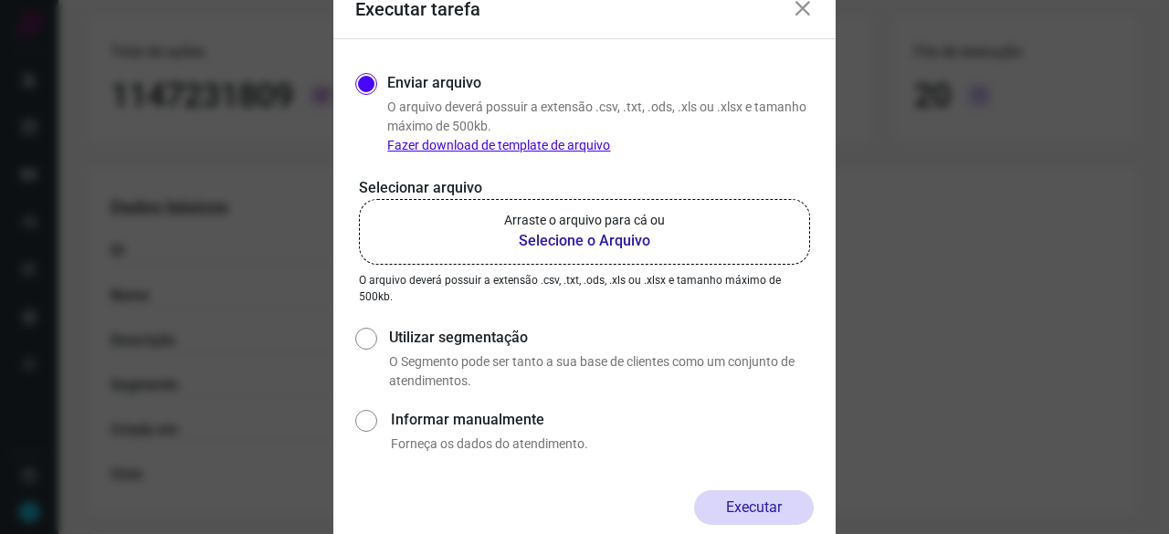
click at [565, 239] on b "Selecione o Arquivo" at bounding box center [584, 241] width 161 height 22
click at [0, 0] on input "Arraste o arquivo para cá ou Selecione o Arquivo" at bounding box center [0, 0] width 0 height 0
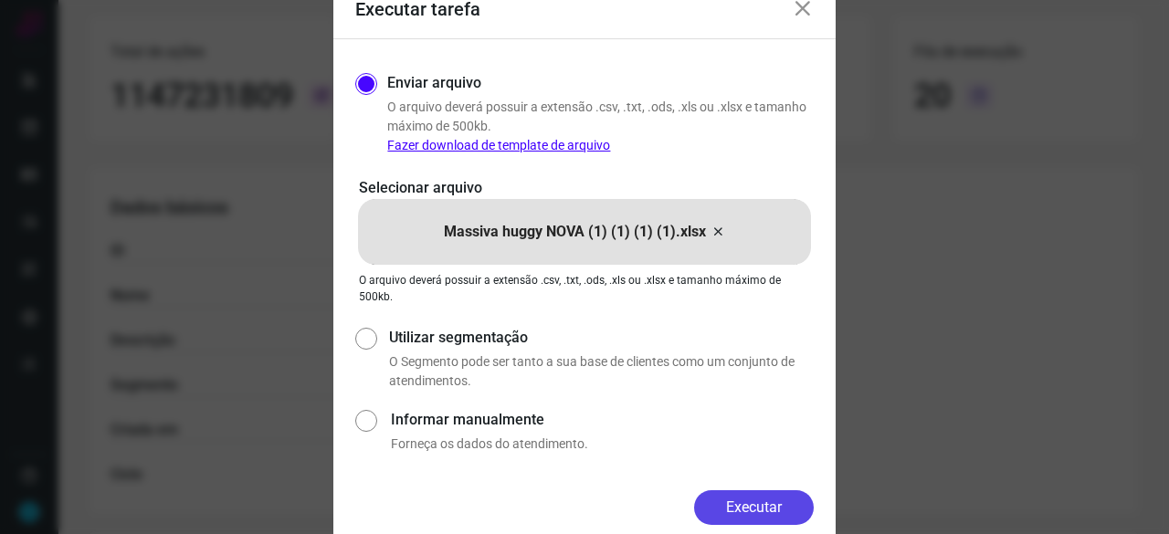
click at [741, 503] on button "Executar" at bounding box center [754, 507] width 120 height 35
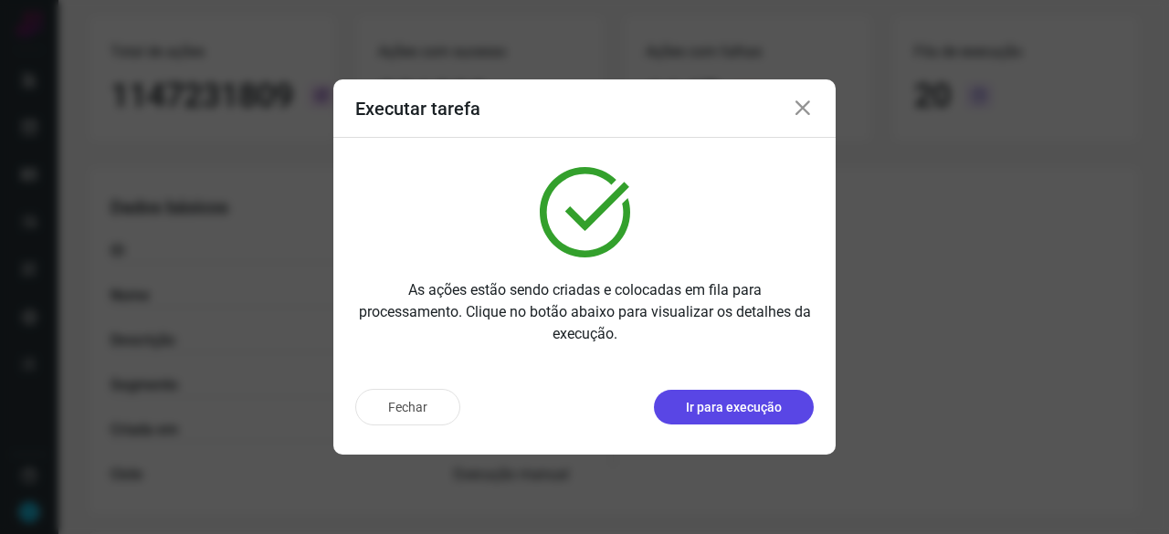
click at [710, 395] on button "Ir para execução" at bounding box center [734, 407] width 160 height 35
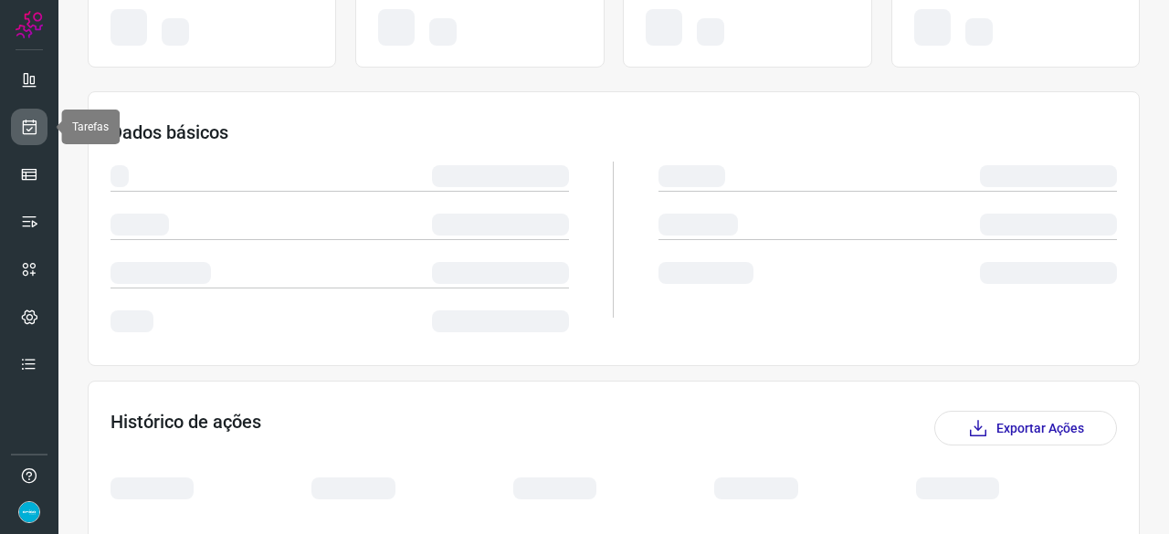
click at [19, 121] on link at bounding box center [29, 127] width 37 height 37
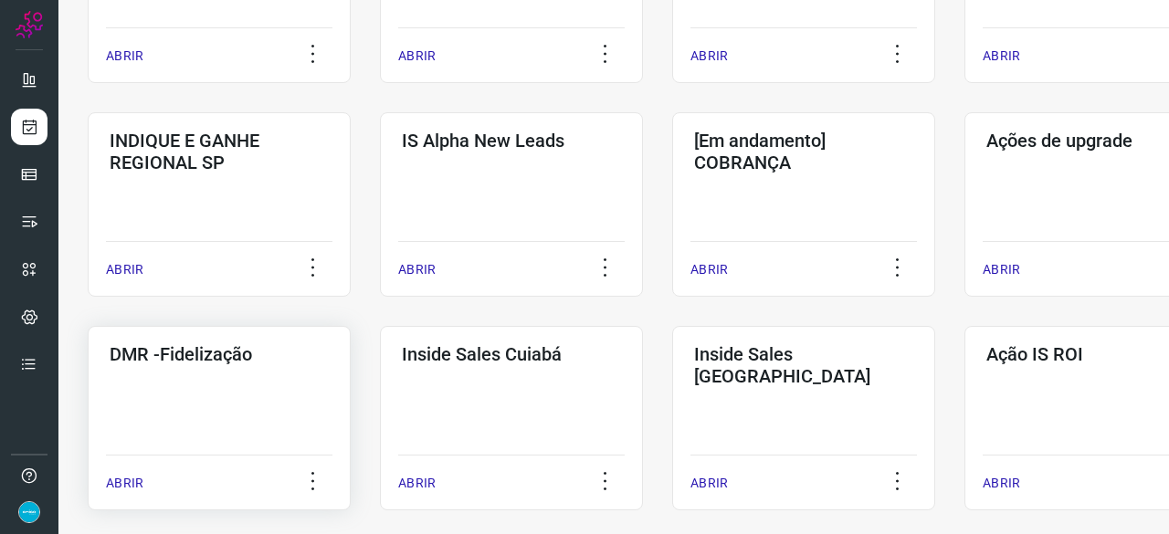
scroll to position [694, 0]
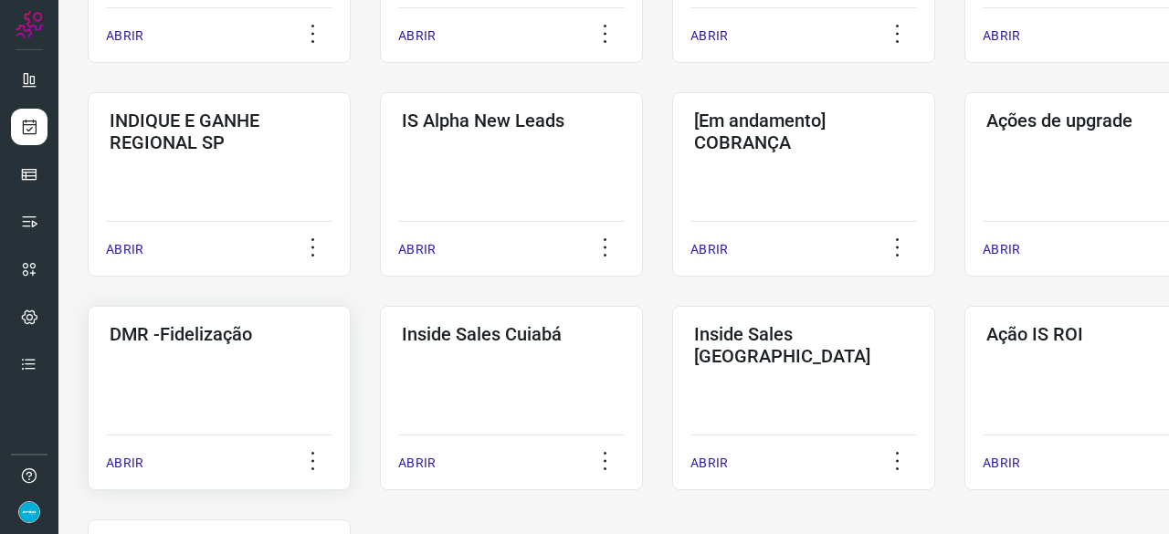
click at [116, 458] on p "ABRIR" at bounding box center [124, 463] width 37 height 19
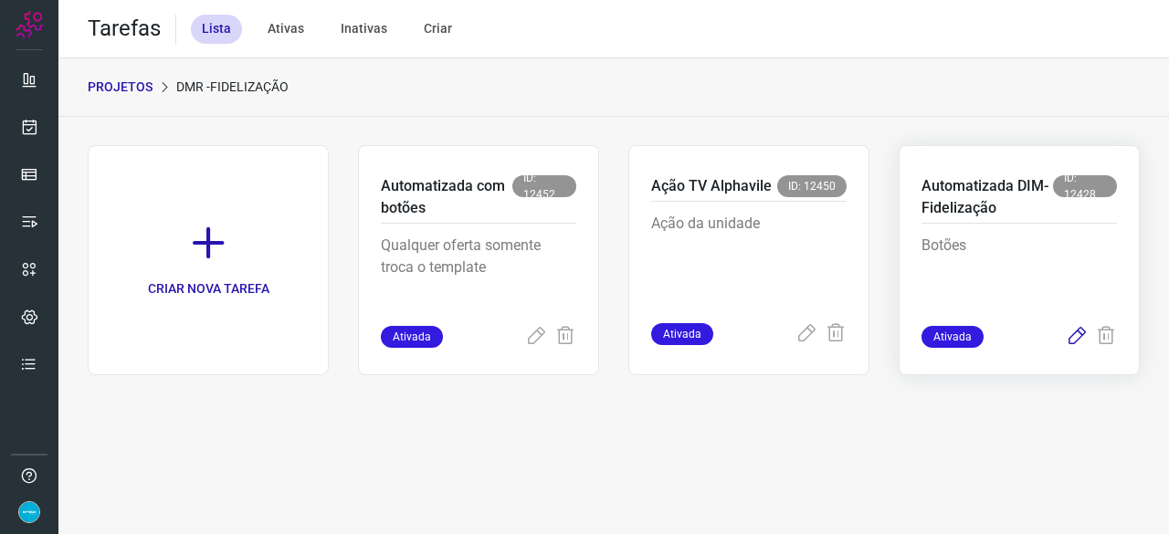
click at [1069, 342] on icon at bounding box center [1077, 337] width 22 height 22
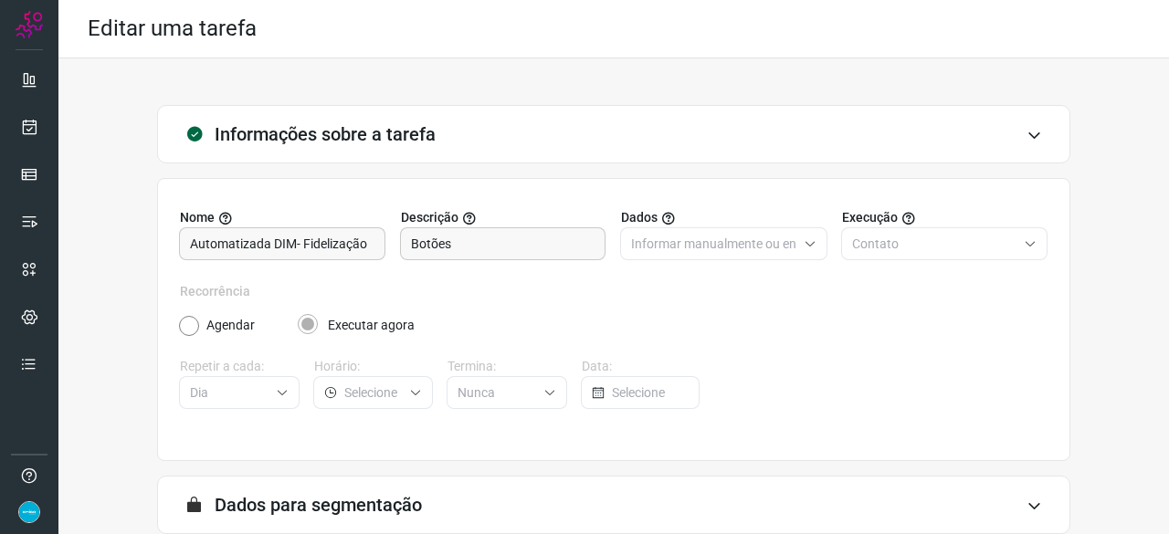
scroll to position [178, 0]
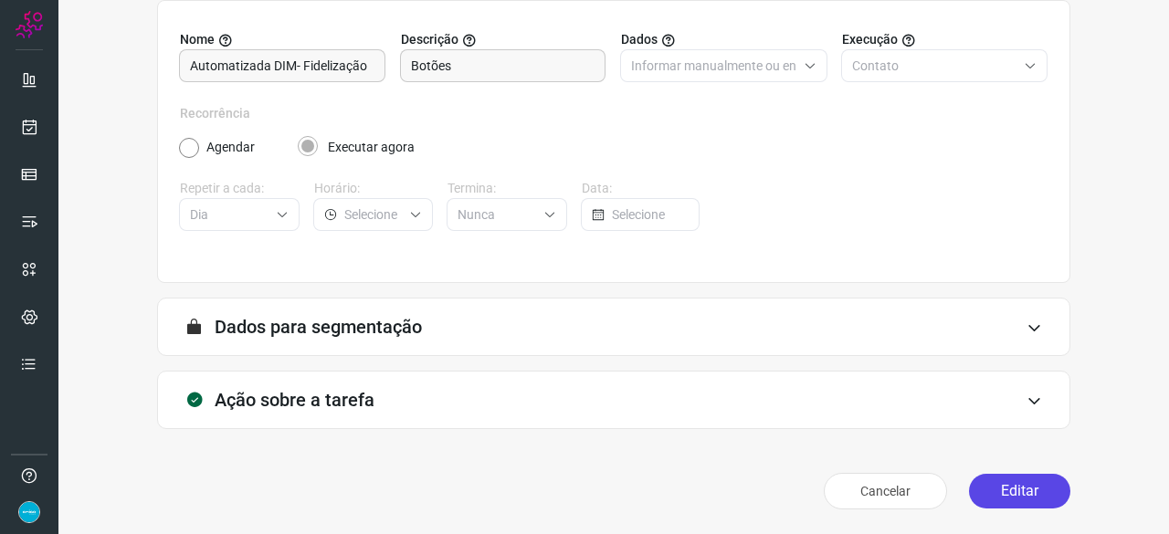
click at [1019, 496] on button "Editar" at bounding box center [1019, 491] width 101 height 35
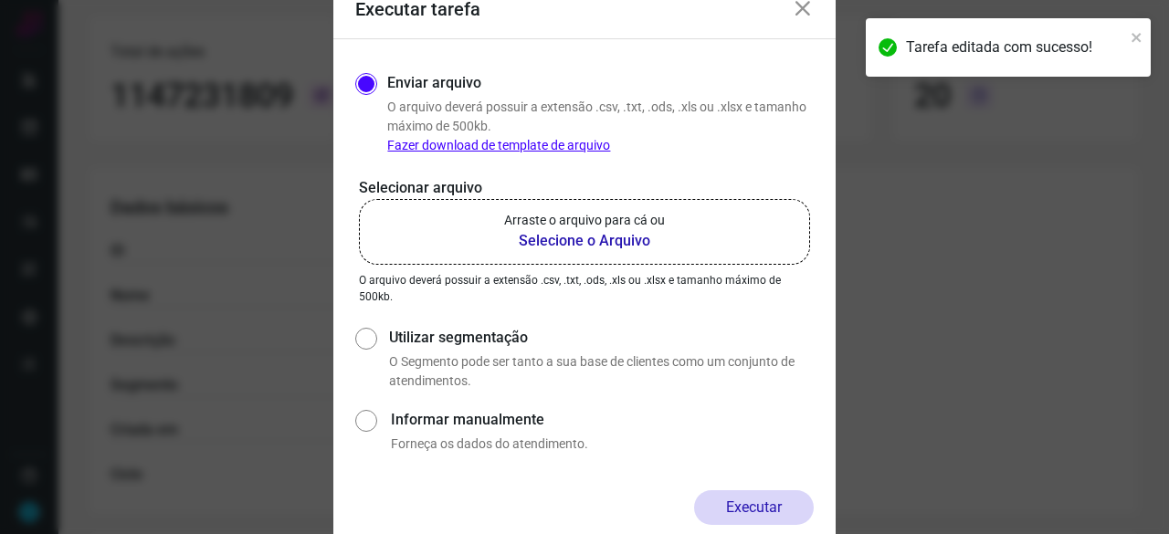
click at [581, 240] on b "Selecione o Arquivo" at bounding box center [584, 241] width 161 height 22
click at [0, 0] on input "Arraste o arquivo para cá ou Selecione o Arquivo" at bounding box center [0, 0] width 0 height 0
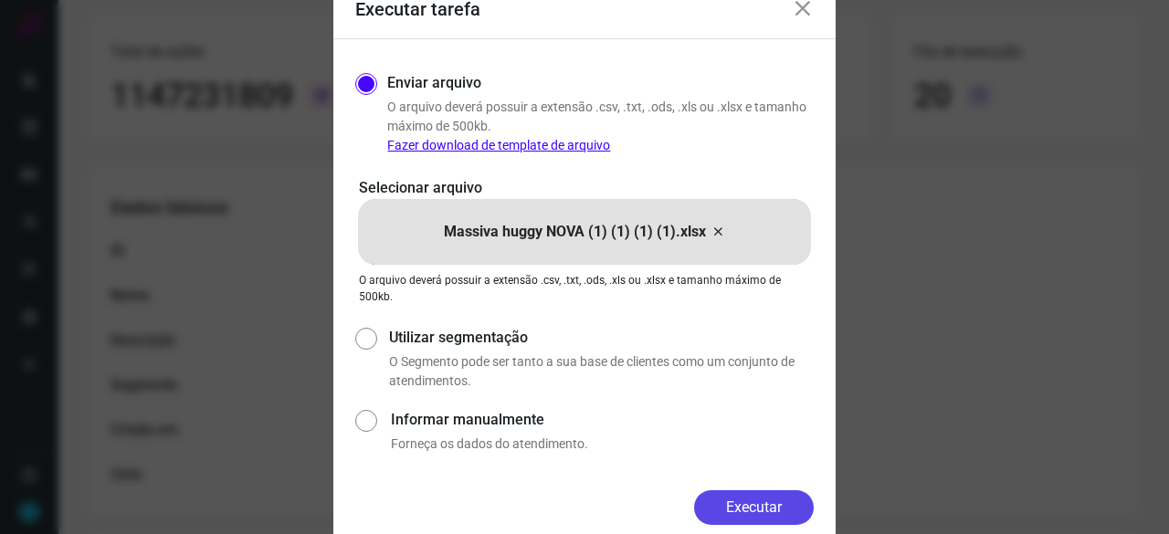
click at [784, 511] on button "Executar" at bounding box center [754, 507] width 120 height 35
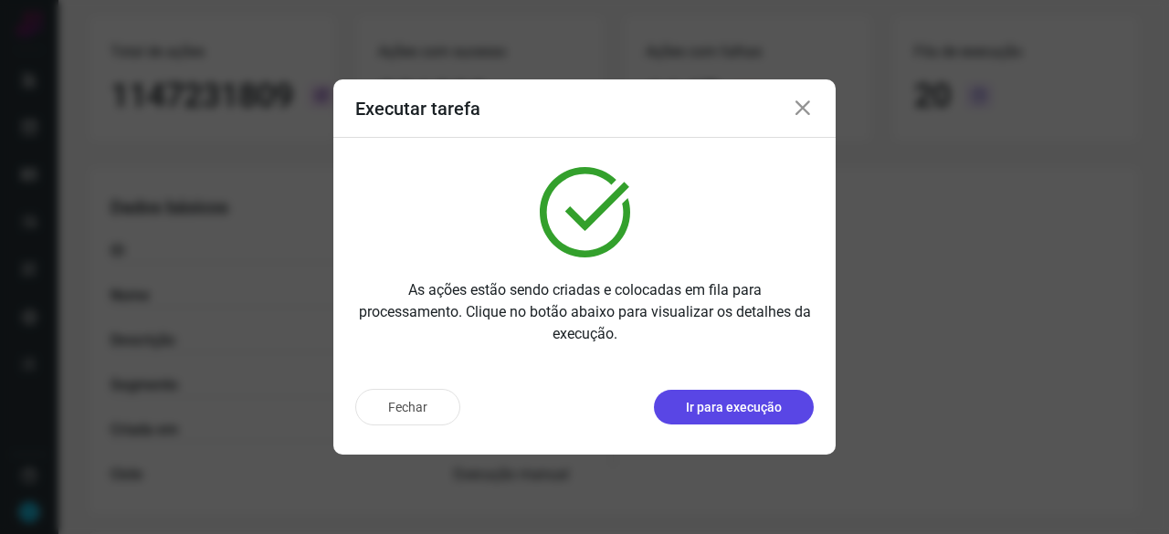
click at [756, 407] on p "Ir para execução" at bounding box center [734, 407] width 96 height 19
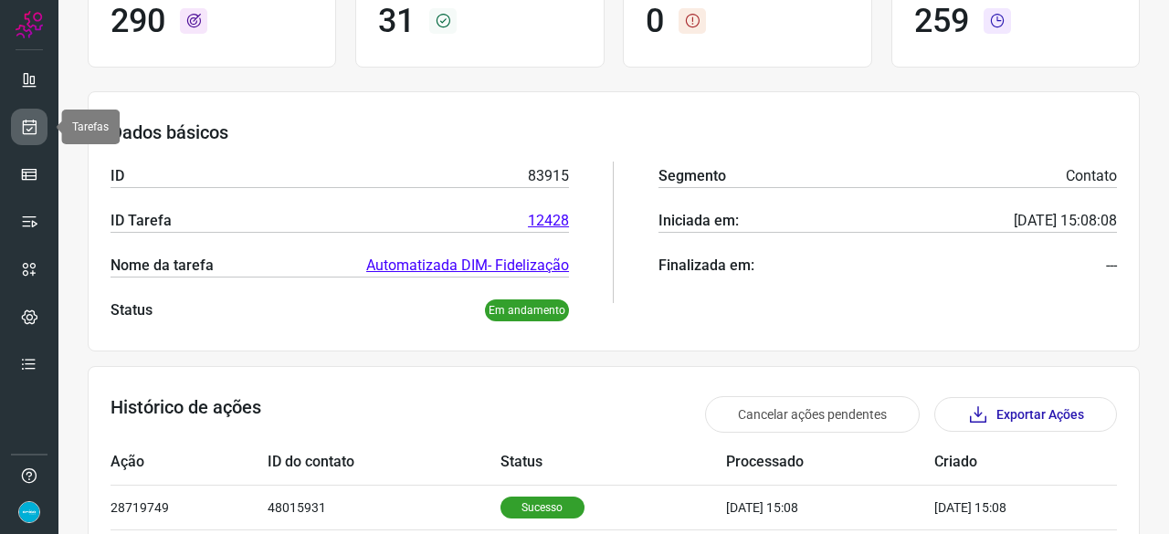
click at [26, 129] on icon at bounding box center [29, 127] width 19 height 18
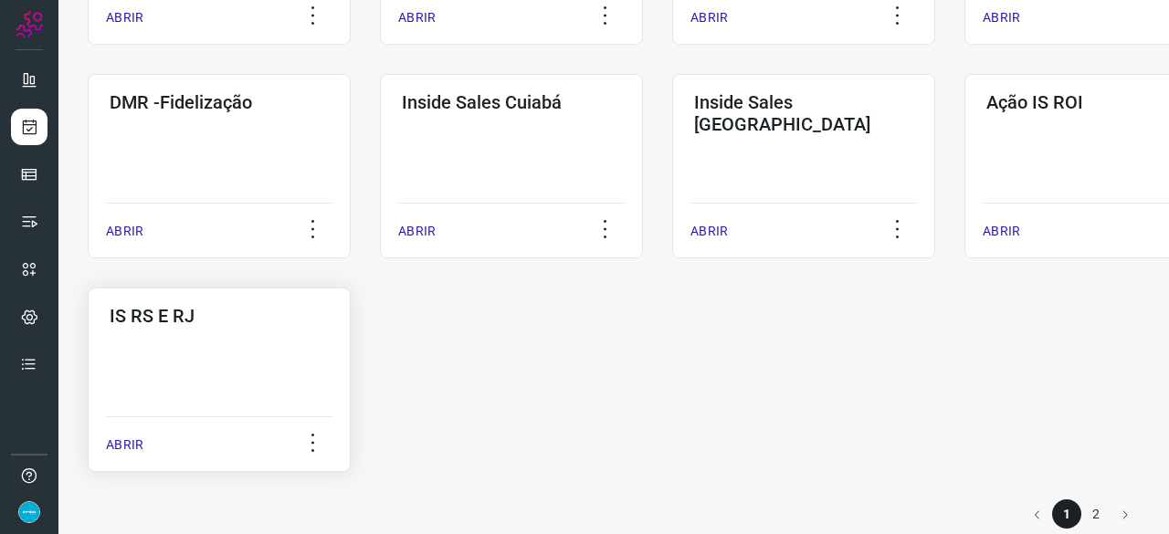
scroll to position [953, 0]
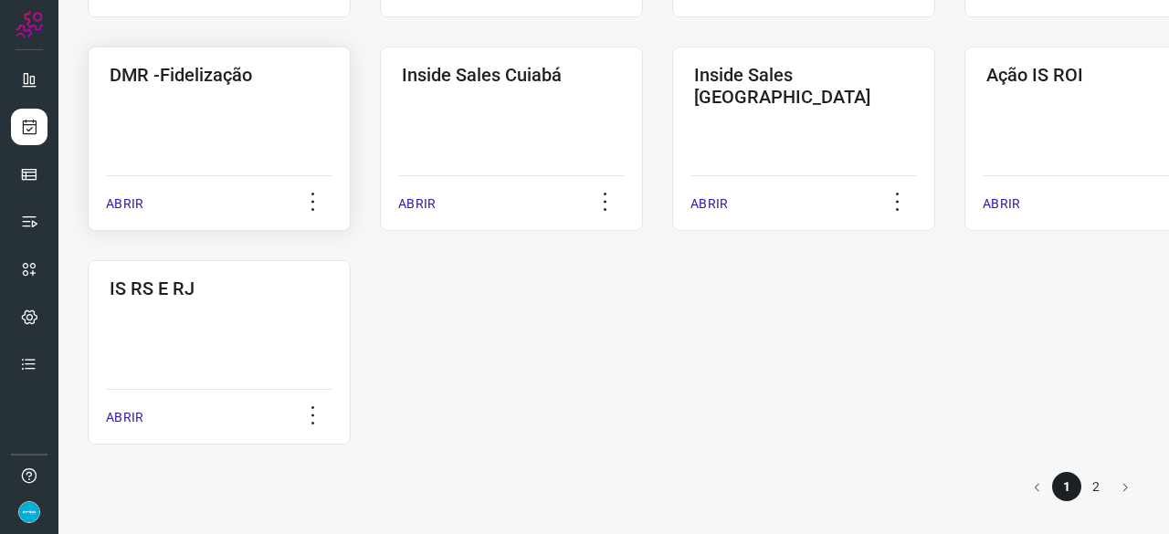
click at [132, 196] on p "ABRIR" at bounding box center [124, 204] width 37 height 19
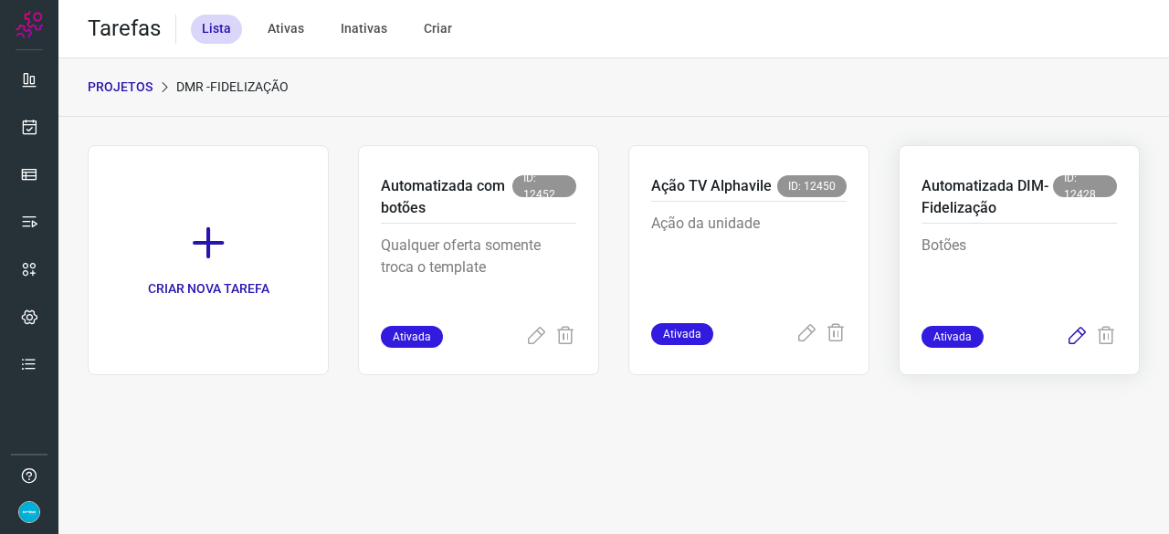
click at [1082, 333] on icon at bounding box center [1077, 337] width 22 height 22
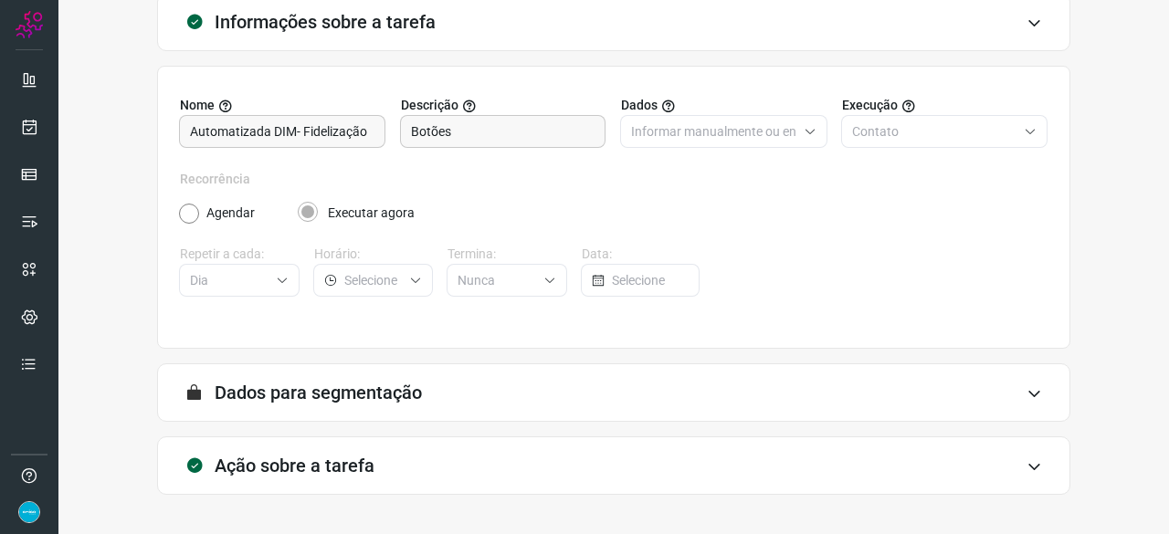
scroll to position [178, 0]
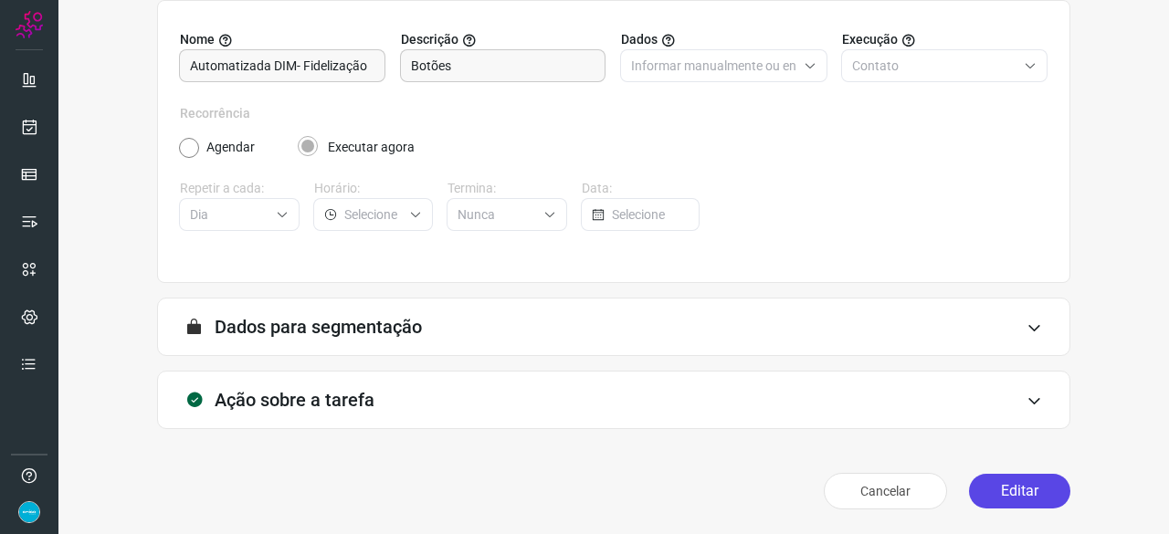
click at [1014, 481] on button "Editar" at bounding box center [1019, 491] width 101 height 35
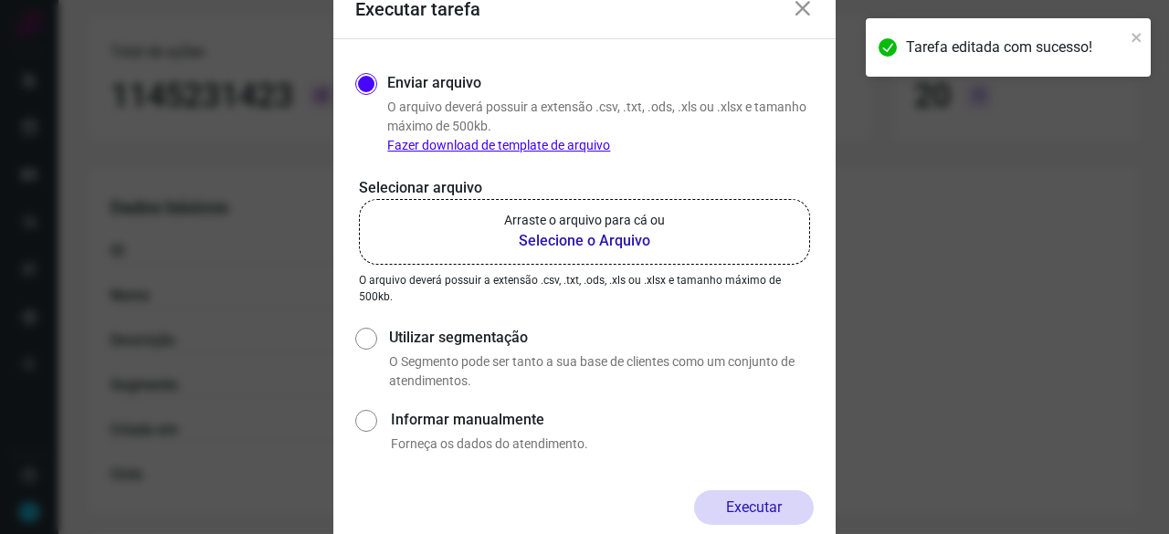
click at [533, 238] on b "Selecione o Arquivo" at bounding box center [584, 241] width 161 height 22
click at [0, 0] on input "Arraste o arquivo para cá ou Selecione o Arquivo" at bounding box center [0, 0] width 0 height 0
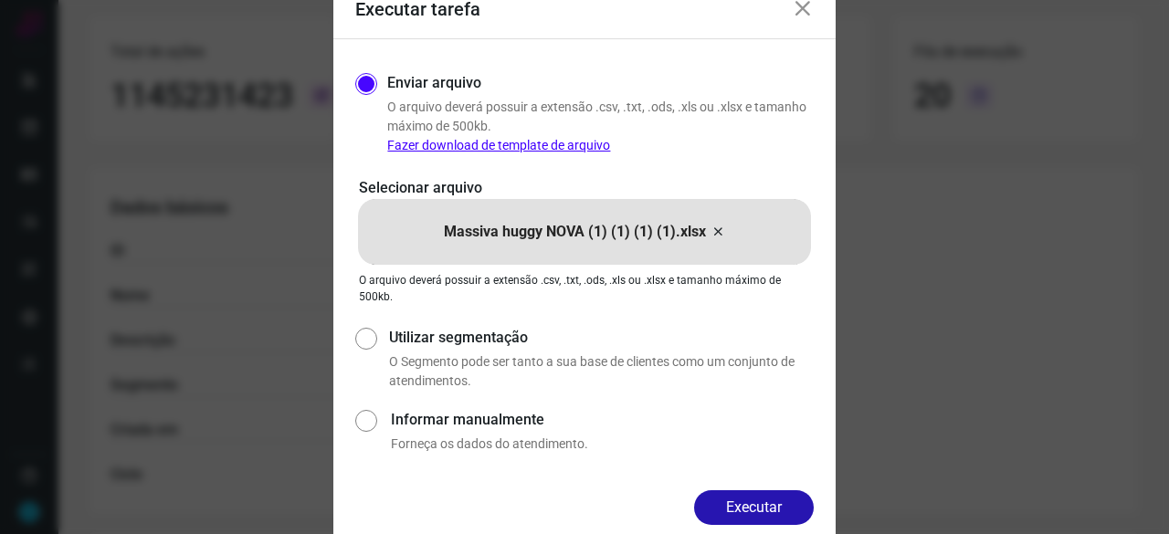
drag, startPoint x: 745, startPoint y: 503, endPoint x: 745, endPoint y: 485, distance: 18.3
click at [745, 501] on button "Executar" at bounding box center [754, 507] width 120 height 35
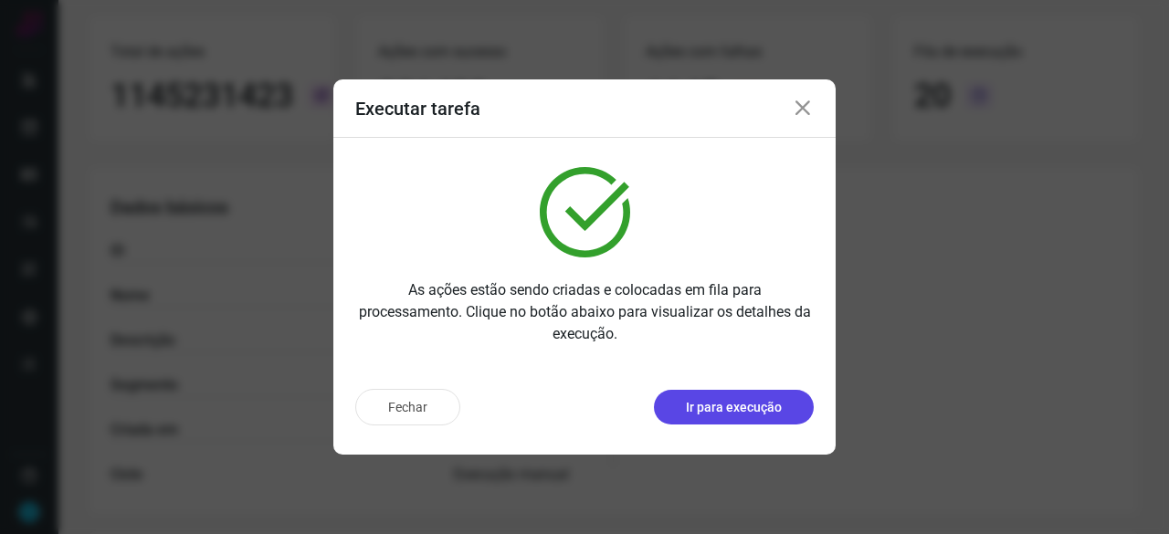
click at [731, 416] on p "Ir para execução" at bounding box center [734, 407] width 96 height 19
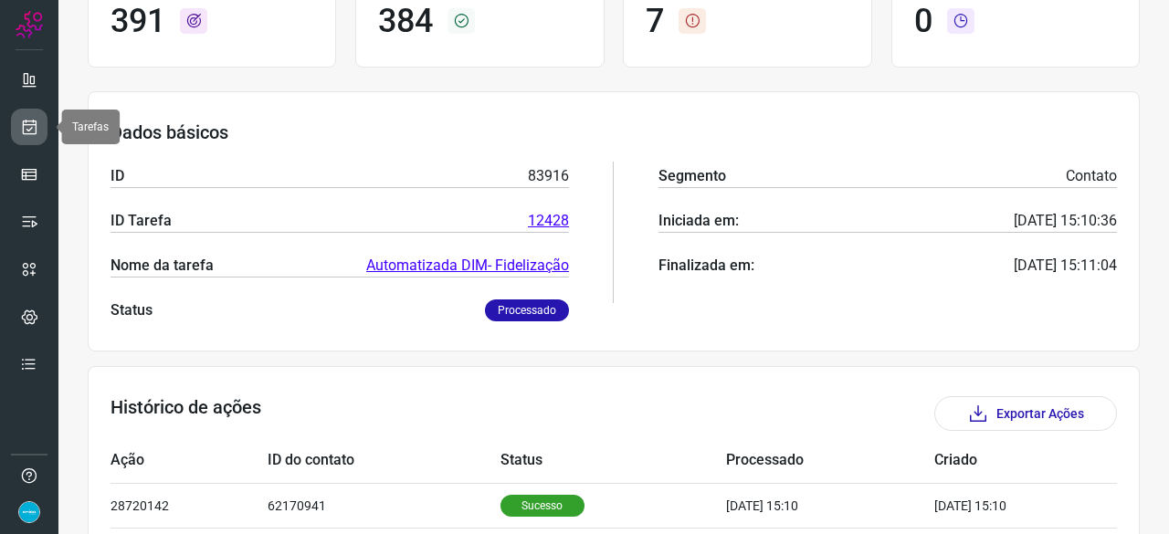
click at [24, 125] on icon at bounding box center [29, 127] width 19 height 18
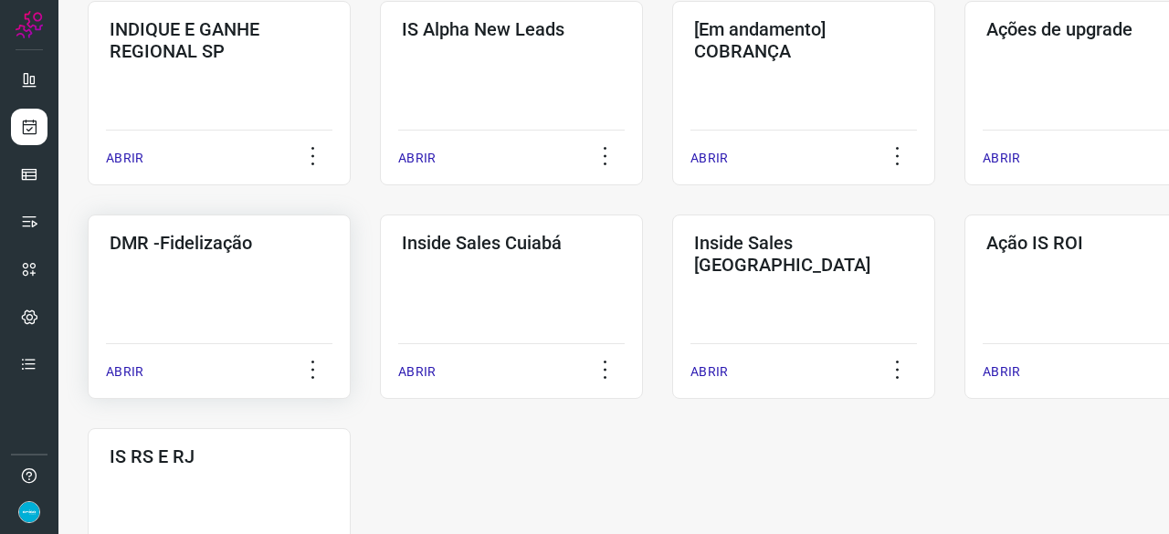
click at [139, 375] on p "ABRIR" at bounding box center [124, 372] width 37 height 19
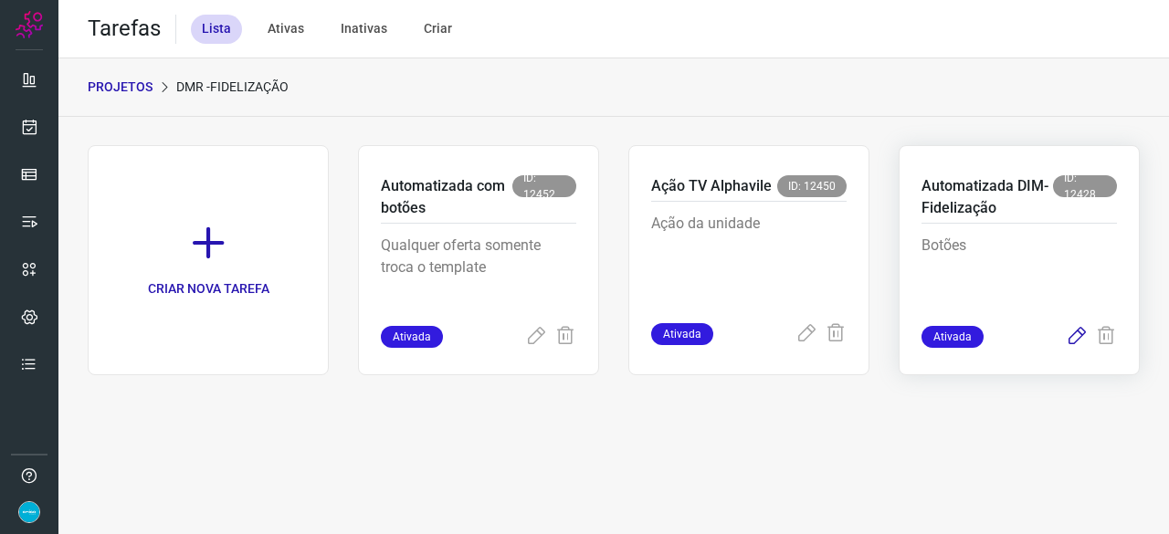
click at [1072, 338] on icon at bounding box center [1077, 337] width 22 height 22
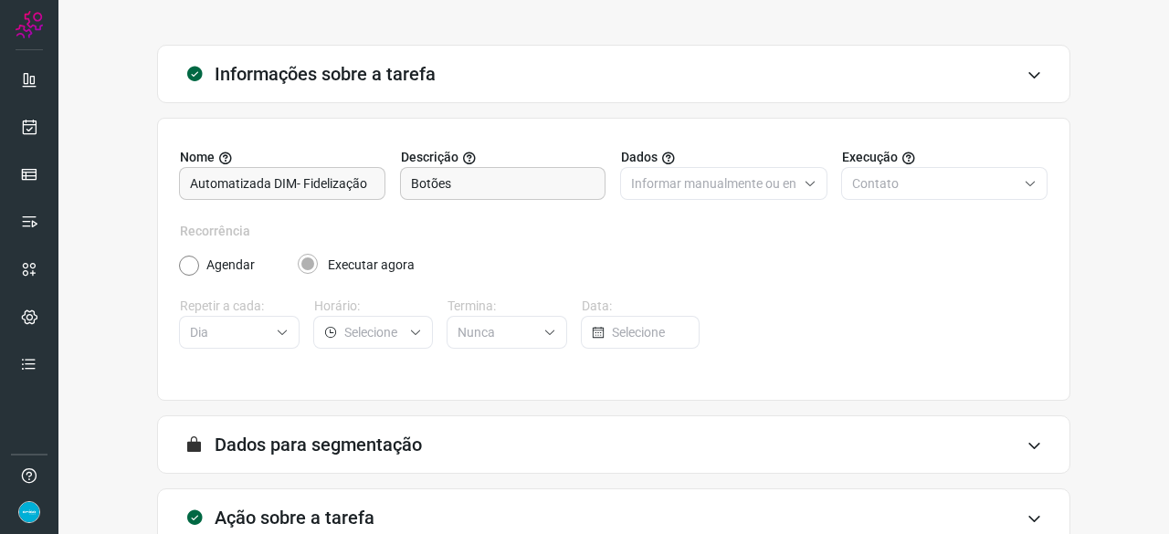
scroll to position [178, 0]
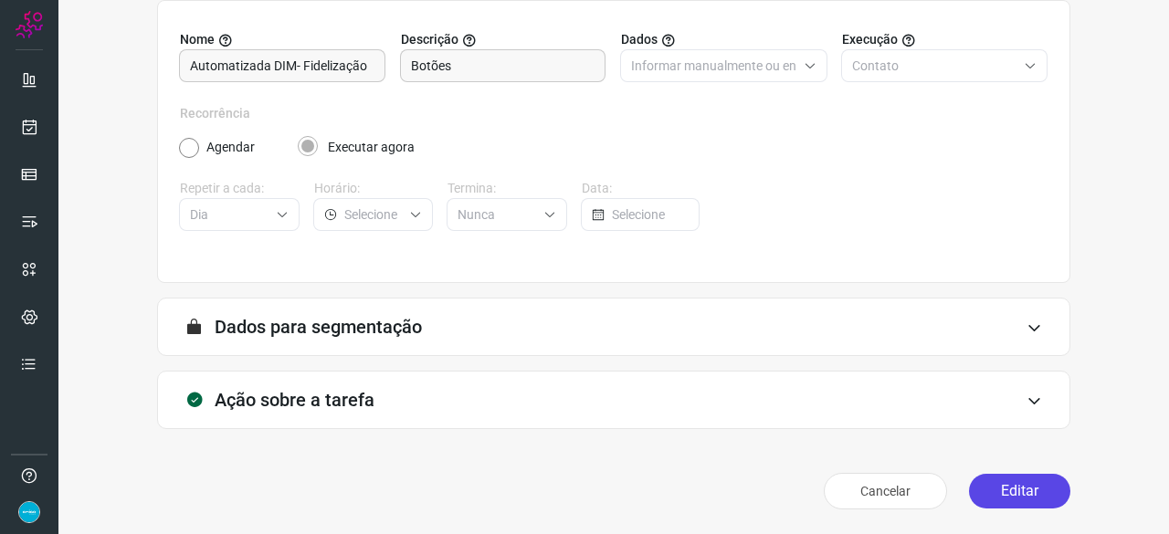
click at [1027, 500] on button "Editar" at bounding box center [1019, 491] width 101 height 35
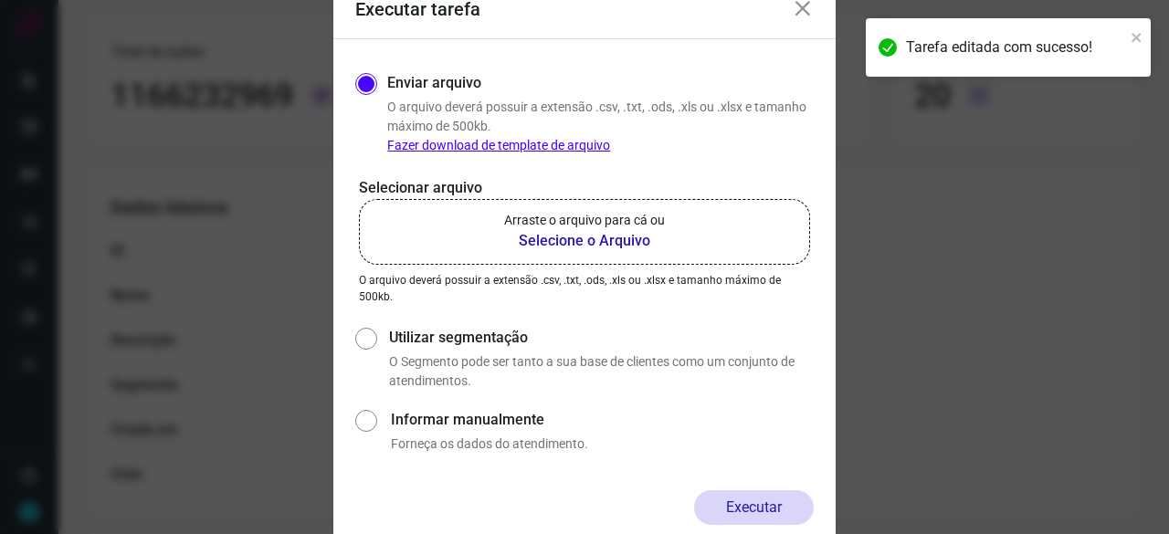
click at [592, 242] on b "Selecione o Arquivo" at bounding box center [584, 241] width 161 height 22
click at [0, 0] on input "Arraste o arquivo para cá ou Selecione o Arquivo" at bounding box center [0, 0] width 0 height 0
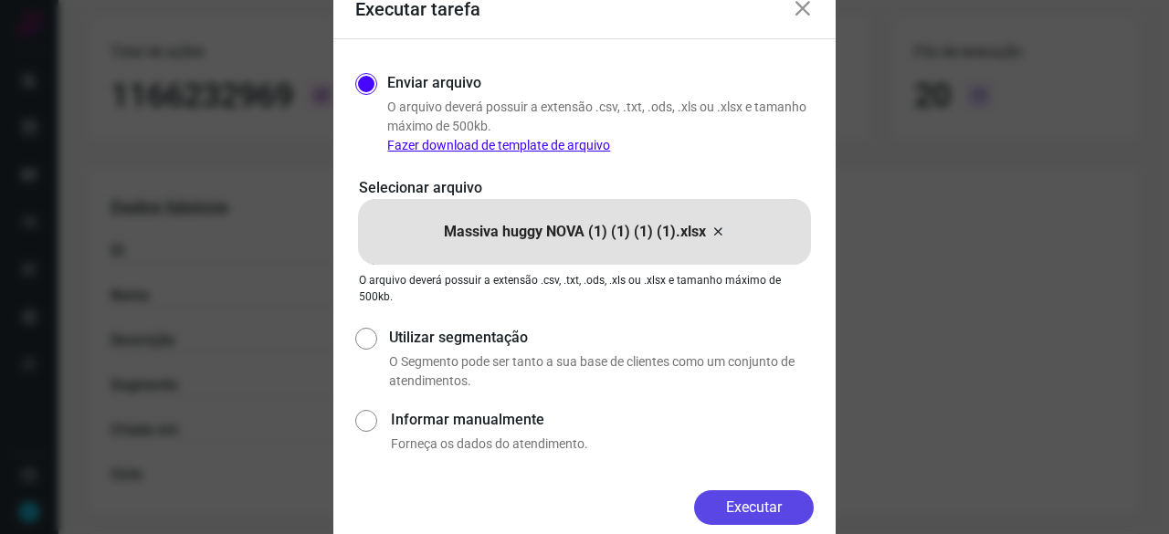
click at [759, 501] on button "Executar" at bounding box center [754, 507] width 120 height 35
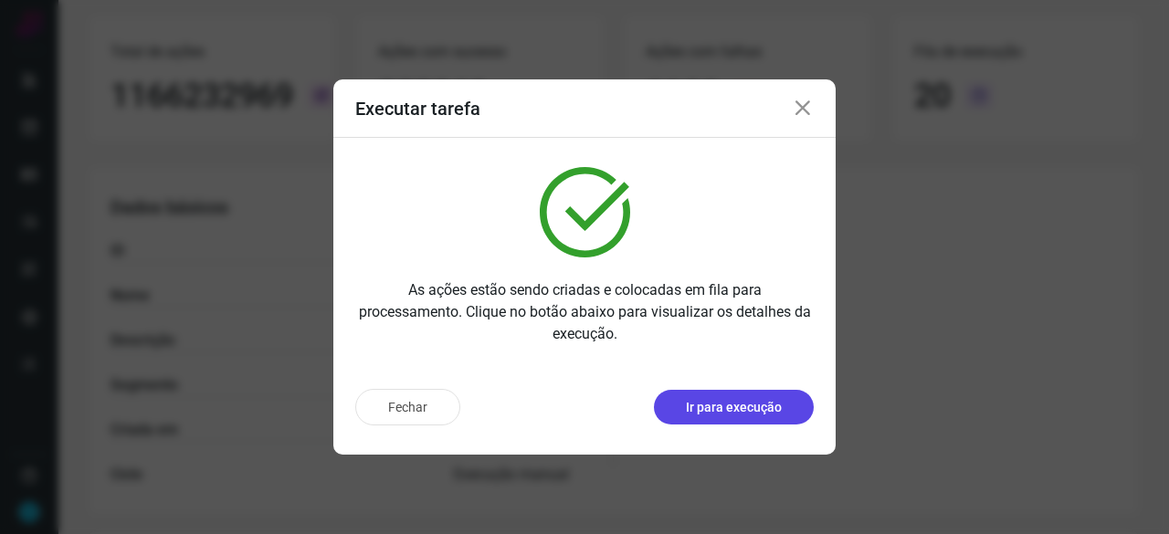
click at [725, 413] on p "Ir para execução" at bounding box center [734, 407] width 96 height 19
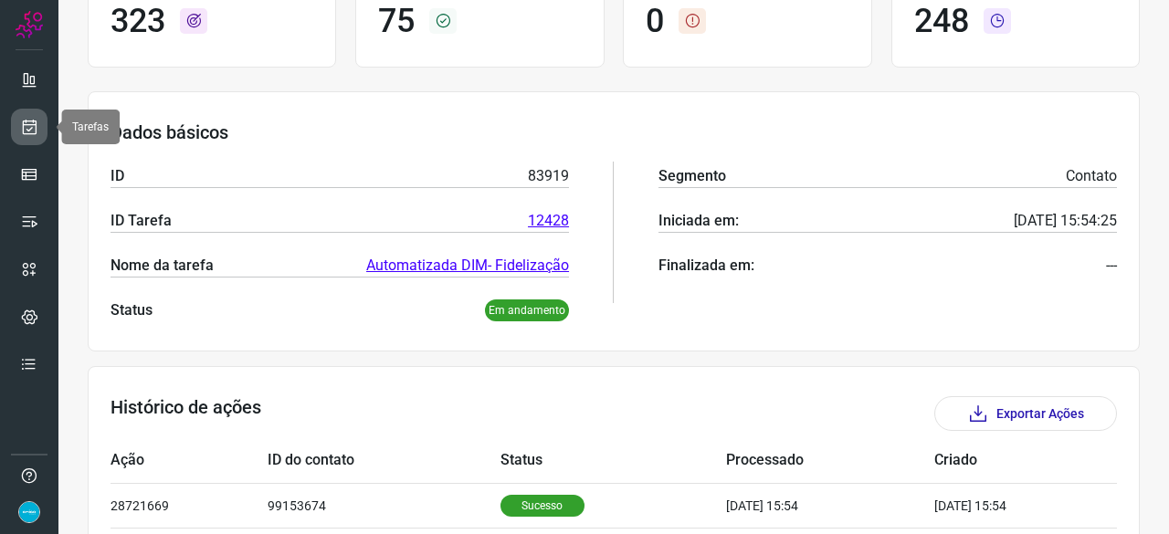
click at [31, 121] on icon at bounding box center [29, 127] width 19 height 18
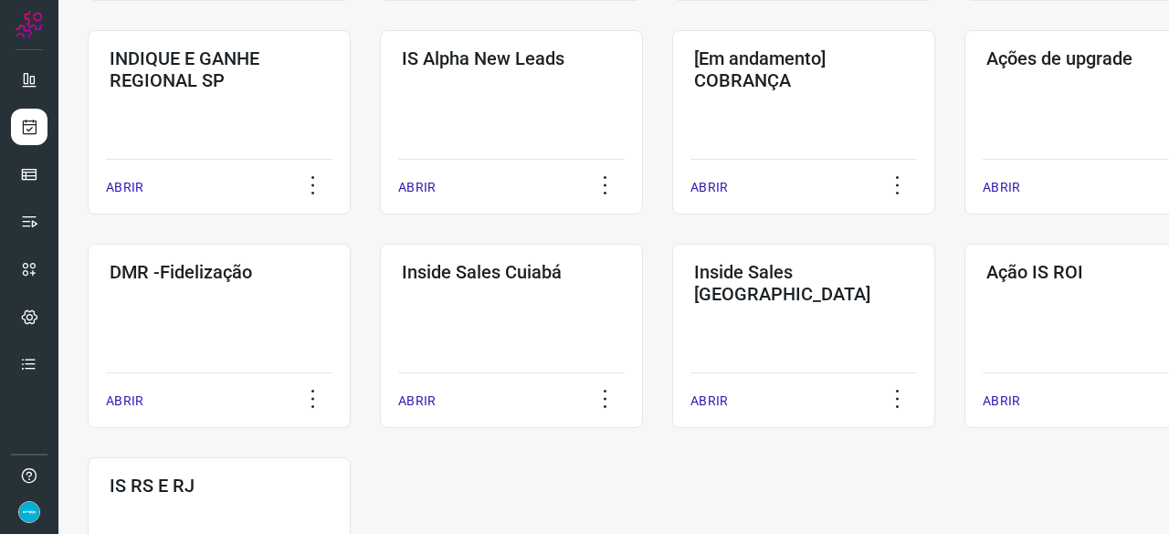
scroll to position [877, 0]
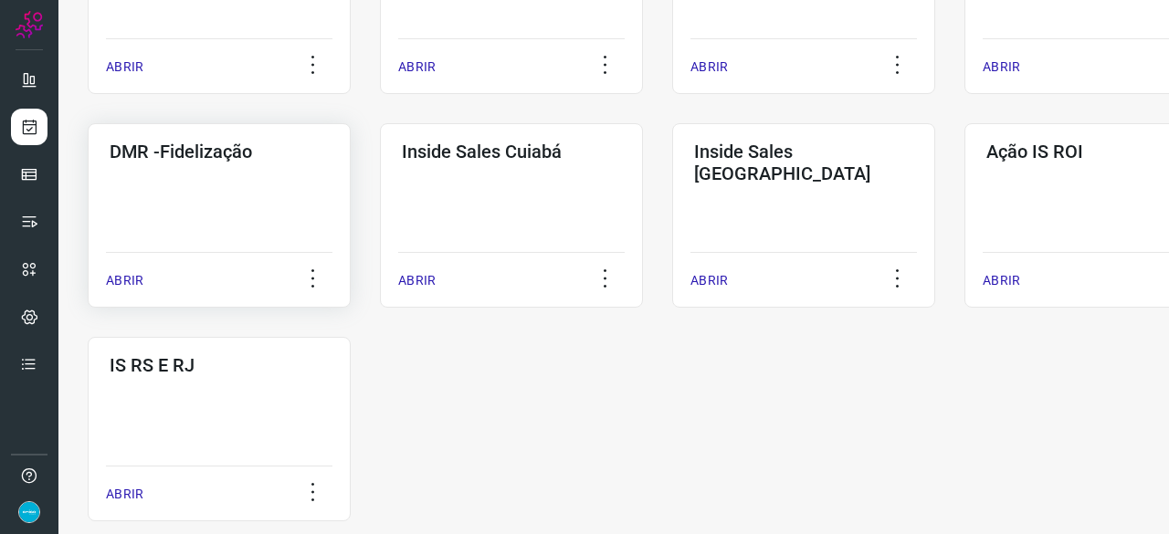
click at [122, 279] on p "ABRIR" at bounding box center [124, 280] width 37 height 19
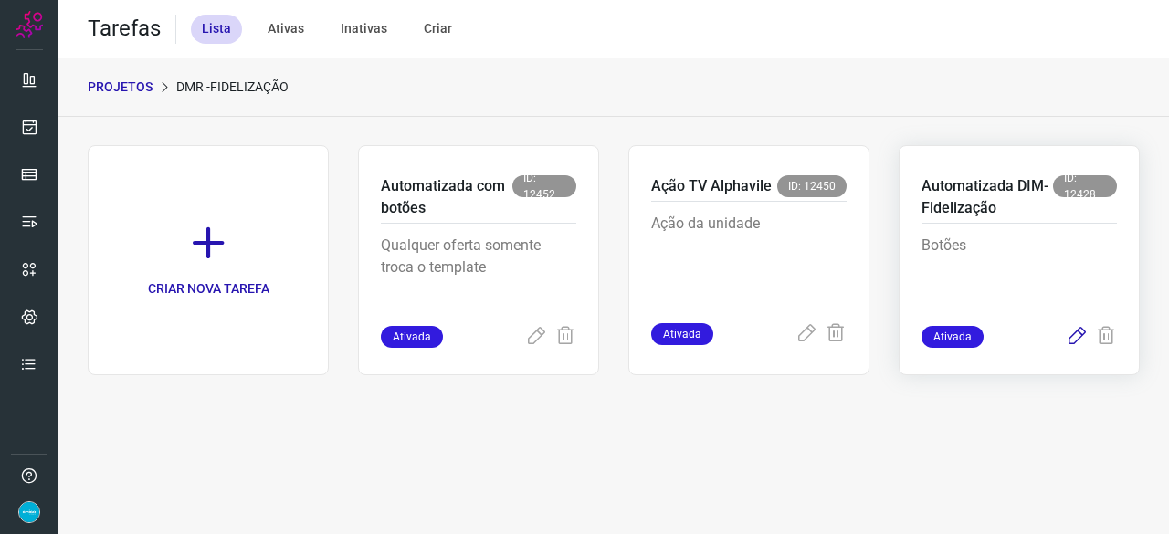
click at [1075, 333] on icon at bounding box center [1077, 337] width 22 height 22
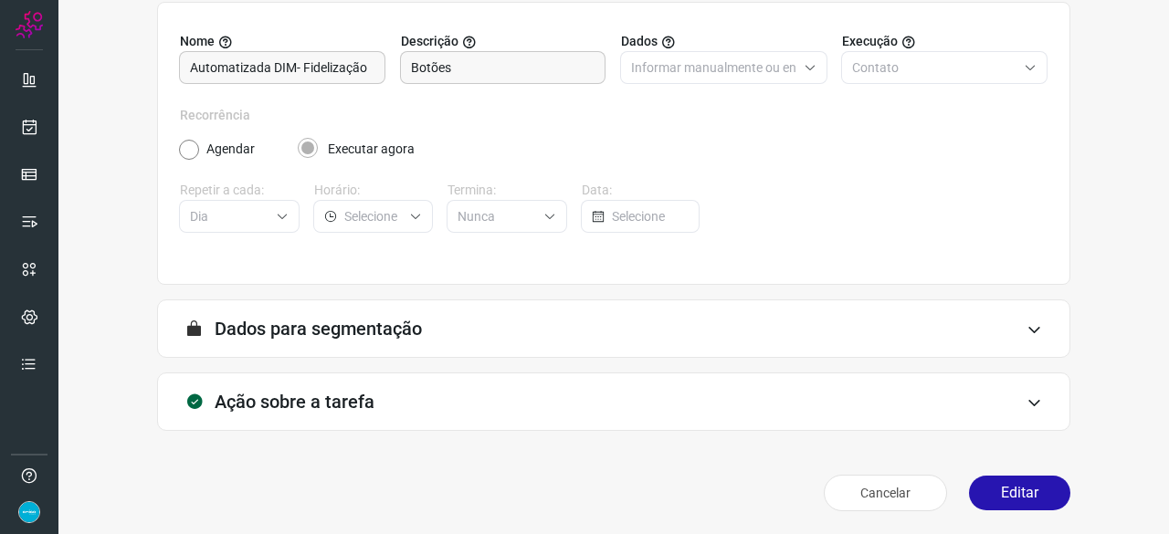
scroll to position [178, 0]
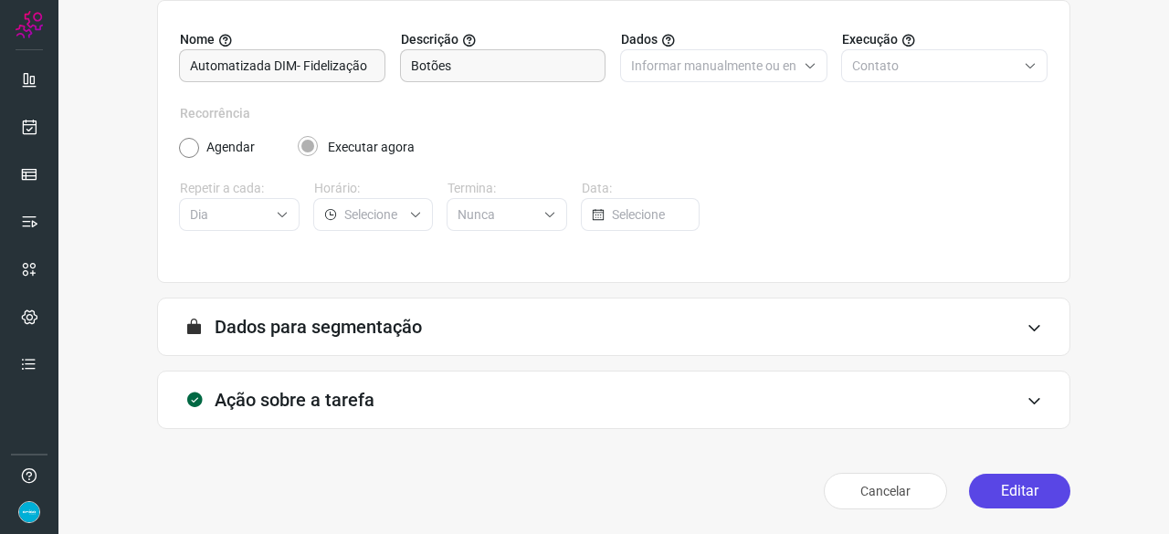
click at [1006, 494] on button "Editar" at bounding box center [1019, 491] width 101 height 35
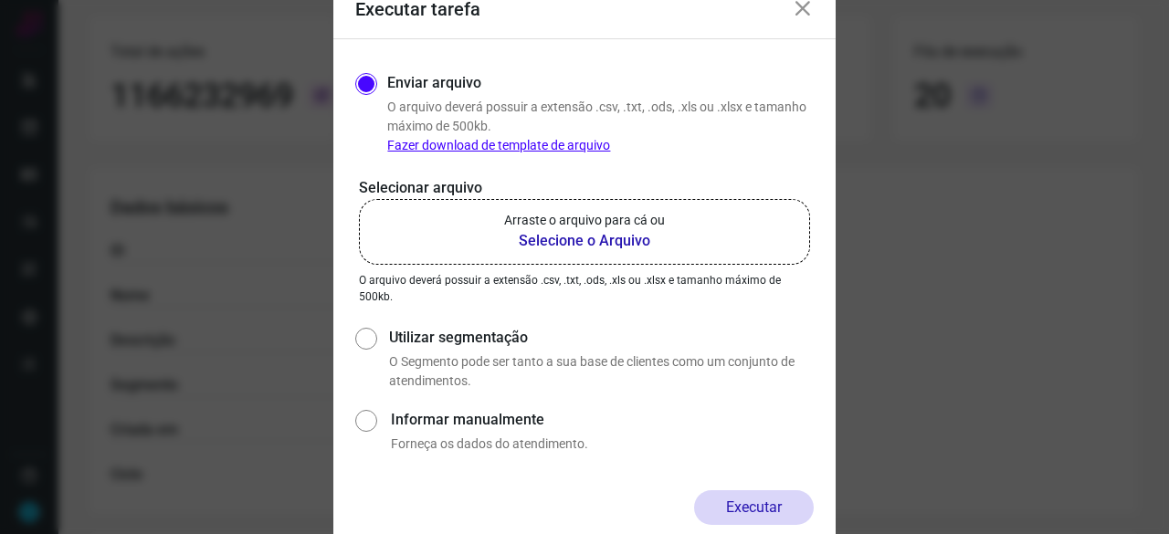
click at [570, 242] on b "Selecione o Arquivo" at bounding box center [584, 241] width 161 height 22
click at [0, 0] on input "Arraste o arquivo para cá ou Selecione o Arquivo" at bounding box center [0, 0] width 0 height 0
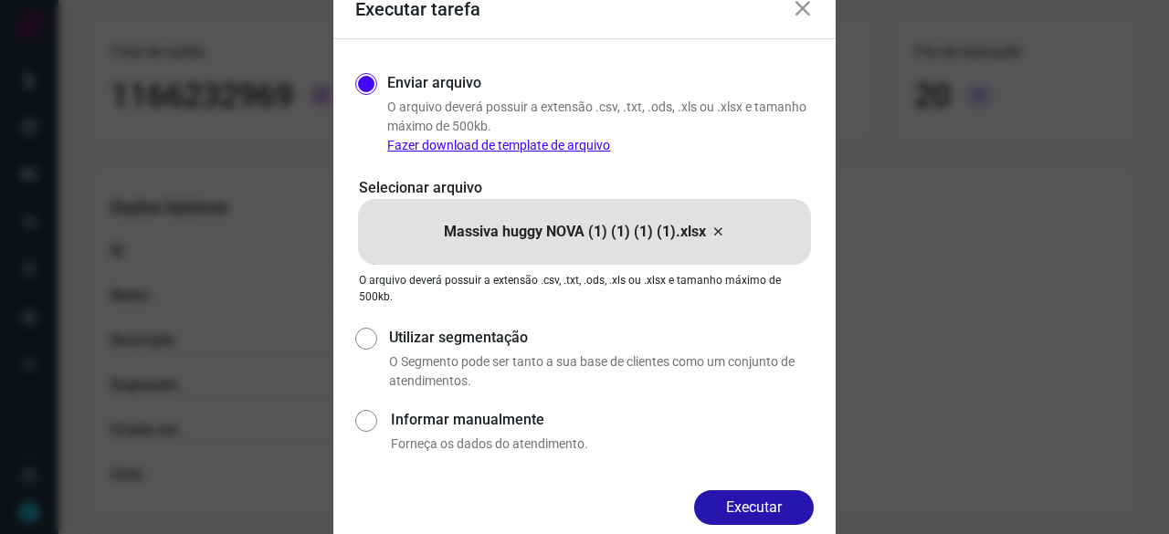
click at [748, 501] on button "Executar" at bounding box center [754, 507] width 120 height 35
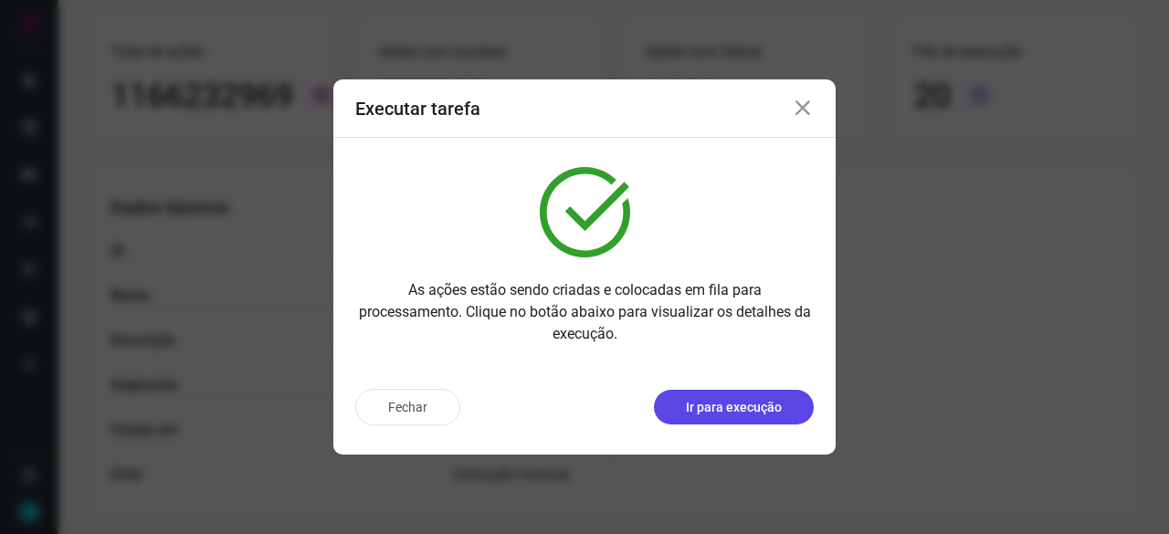
click at [768, 414] on p "Ir para execução" at bounding box center [734, 407] width 96 height 19
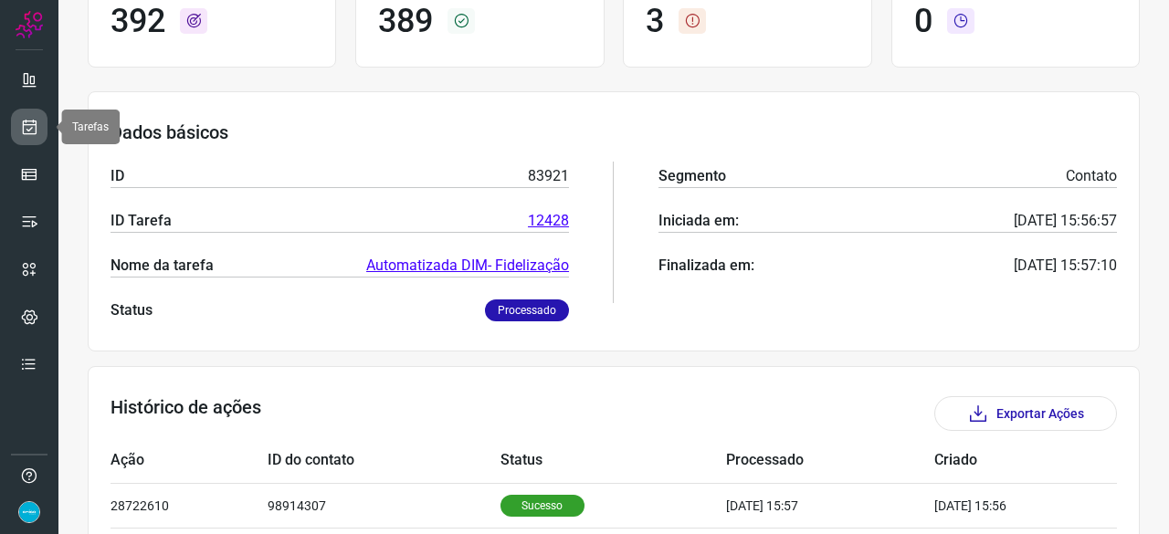
click at [27, 124] on icon at bounding box center [29, 127] width 19 height 18
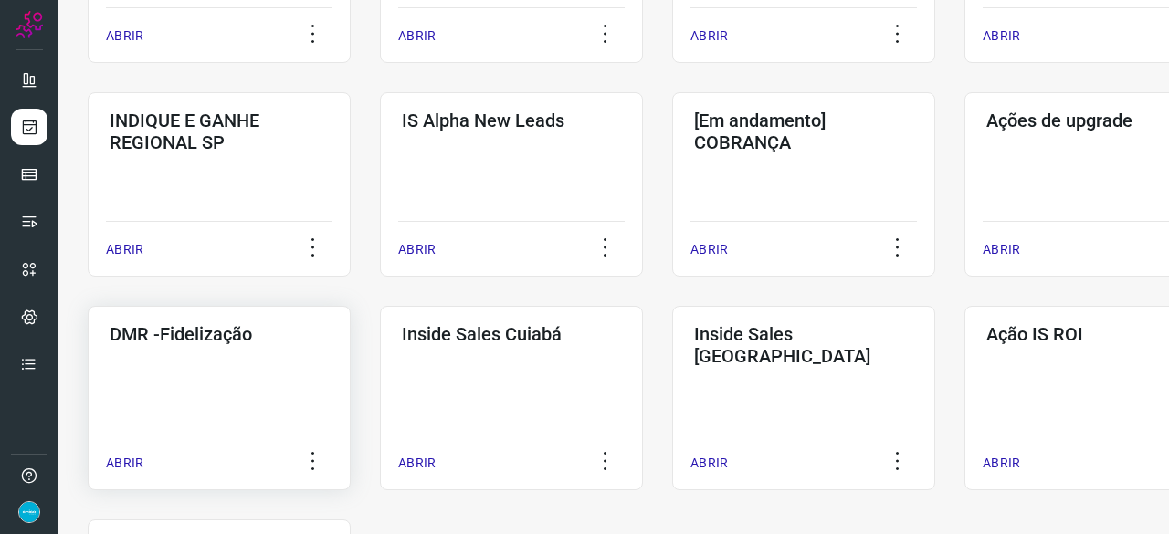
click at [134, 461] on p "ABRIR" at bounding box center [124, 463] width 37 height 19
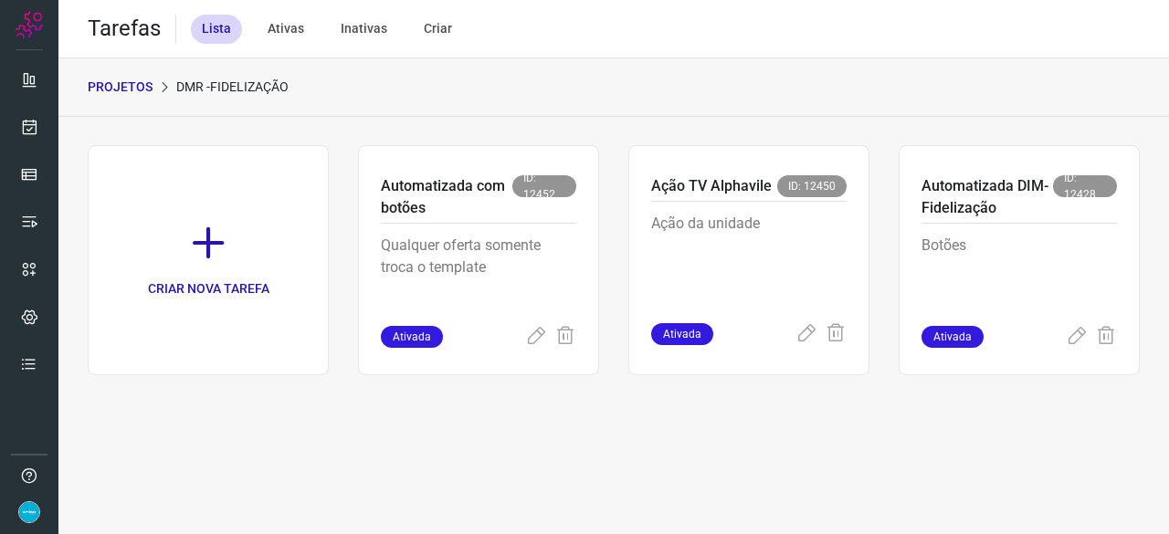
click at [712, 9] on div "Tarefas Lista Ativas Inativas Criar" at bounding box center [613, 29] width 1111 height 58
click at [1074, 335] on icon at bounding box center [1077, 337] width 22 height 22
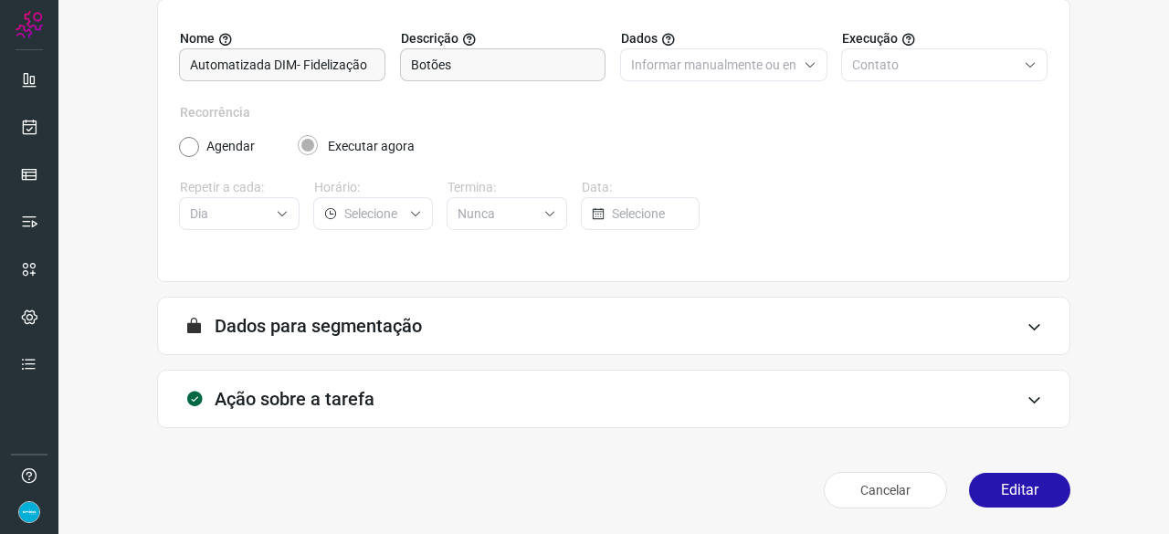
scroll to position [178, 0]
click at [994, 487] on button "Editar" at bounding box center [1019, 491] width 101 height 35
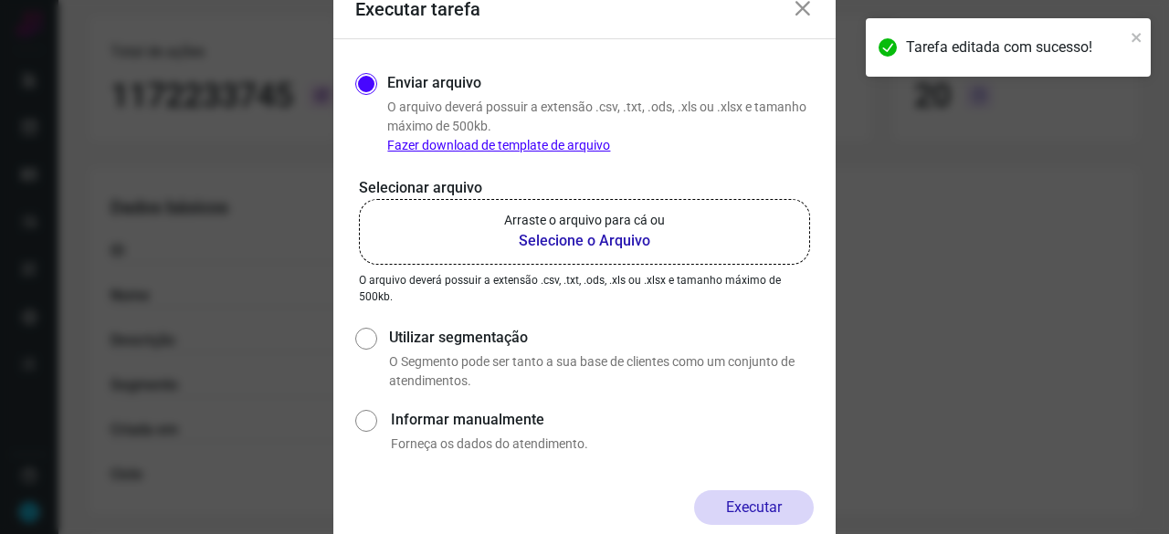
click at [555, 244] on b "Selecione o Arquivo" at bounding box center [584, 241] width 161 height 22
click at [0, 0] on input "Arraste o arquivo para cá ou Selecione o Arquivo" at bounding box center [0, 0] width 0 height 0
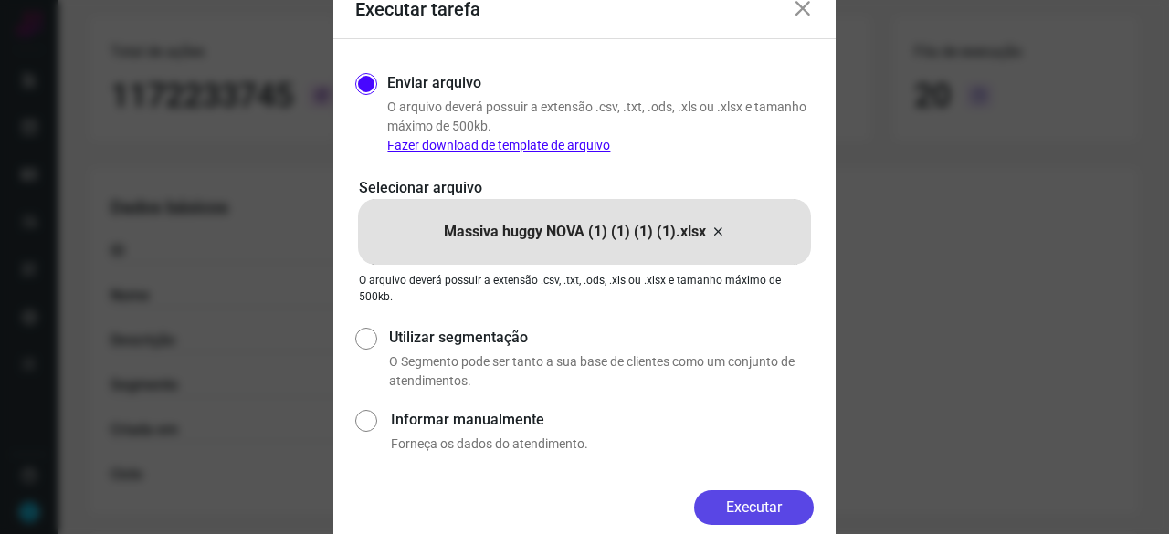
click at [763, 500] on button "Executar" at bounding box center [754, 507] width 120 height 35
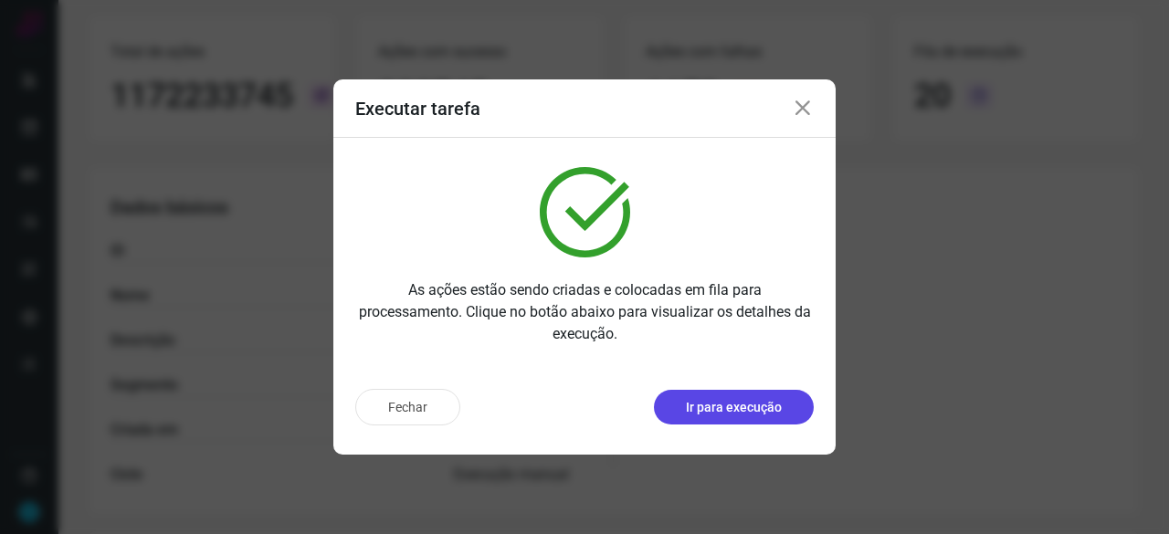
click at [728, 403] on p "Ir para execução" at bounding box center [734, 407] width 96 height 19
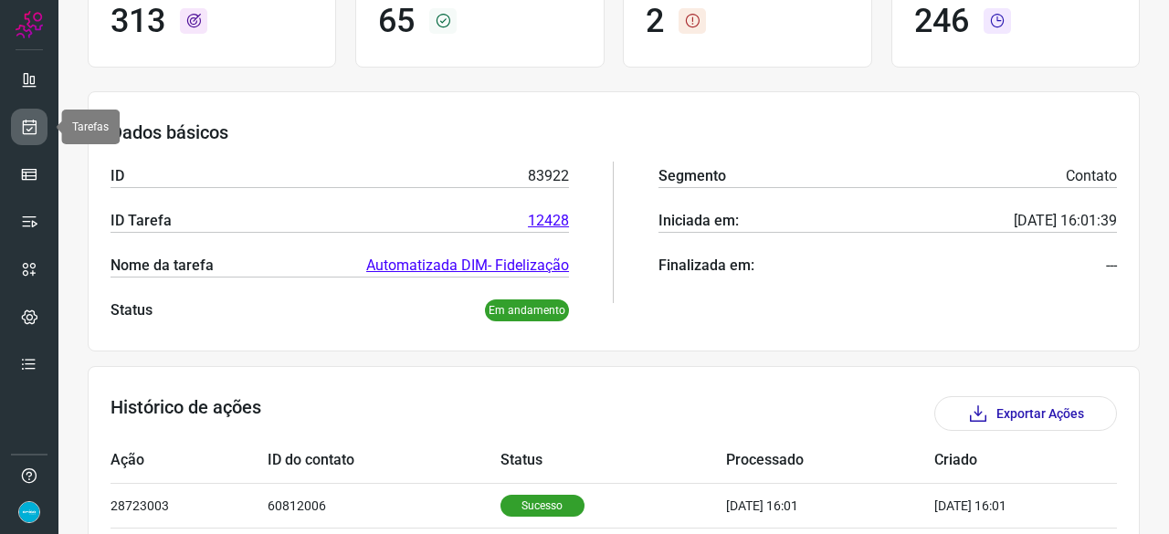
click at [29, 121] on icon at bounding box center [29, 127] width 19 height 18
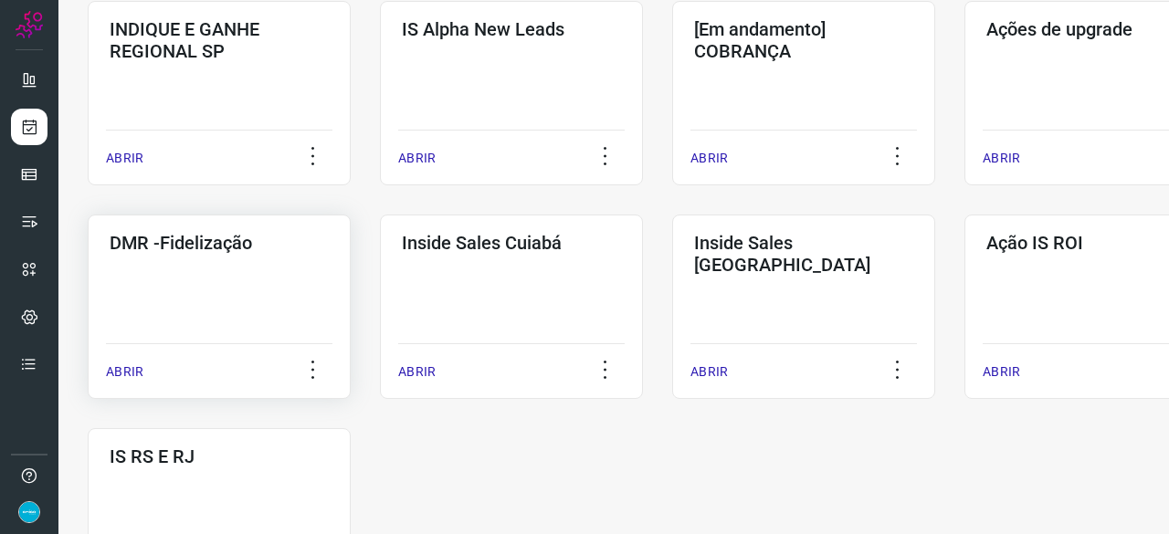
click at [131, 372] on p "ABRIR" at bounding box center [124, 372] width 37 height 19
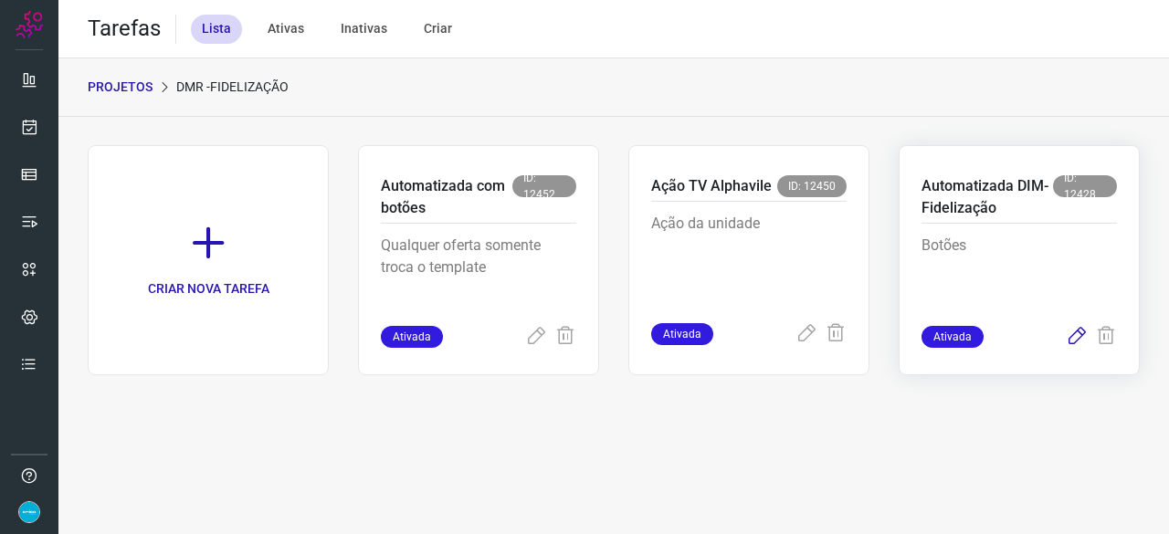
click at [1077, 332] on icon at bounding box center [1077, 337] width 22 height 22
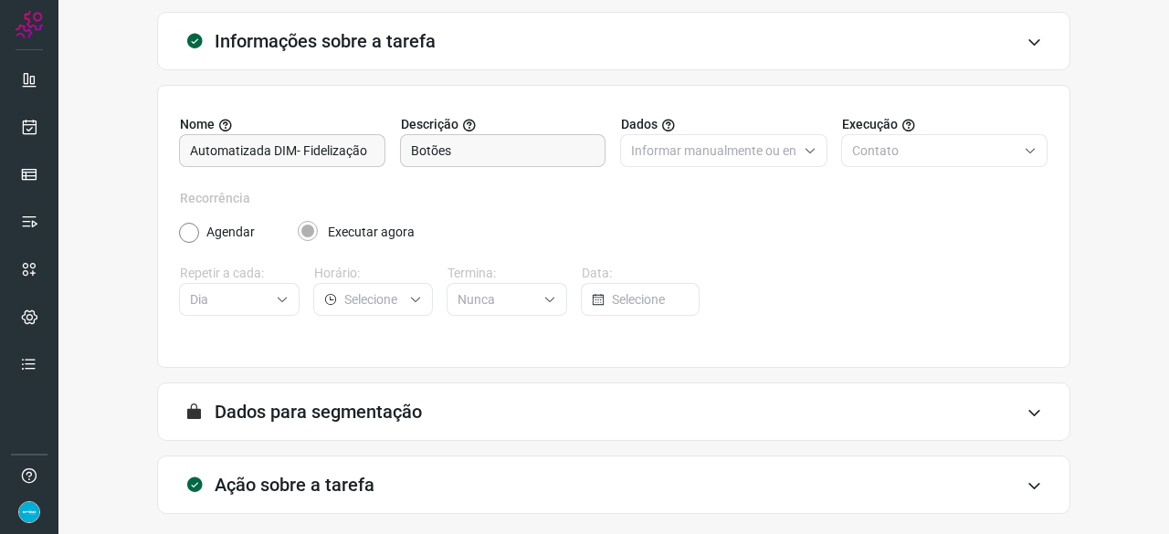
scroll to position [178, 0]
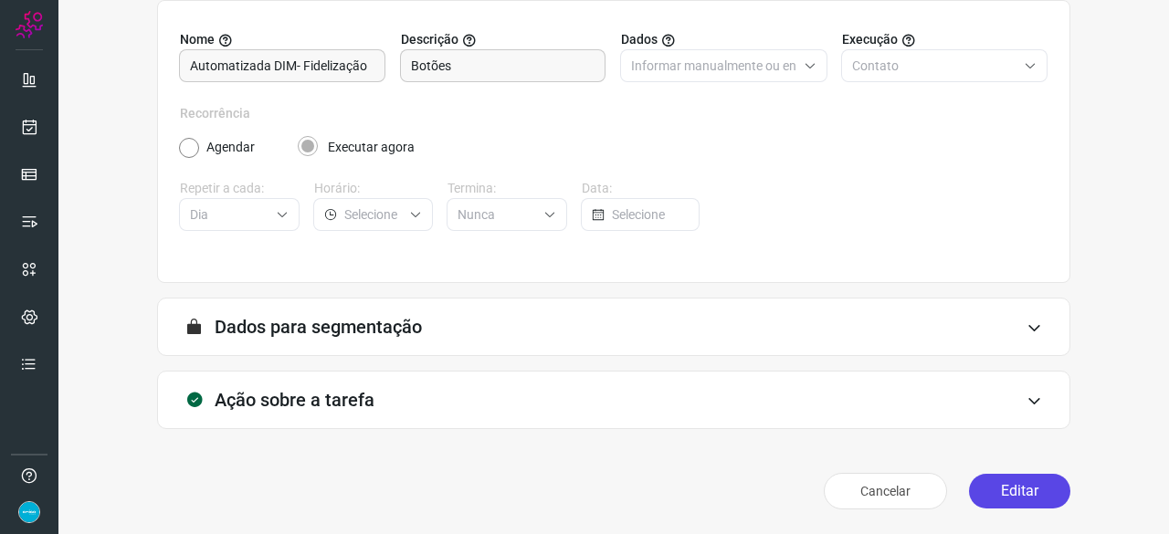
click at [1019, 497] on button "Editar" at bounding box center [1019, 491] width 101 height 35
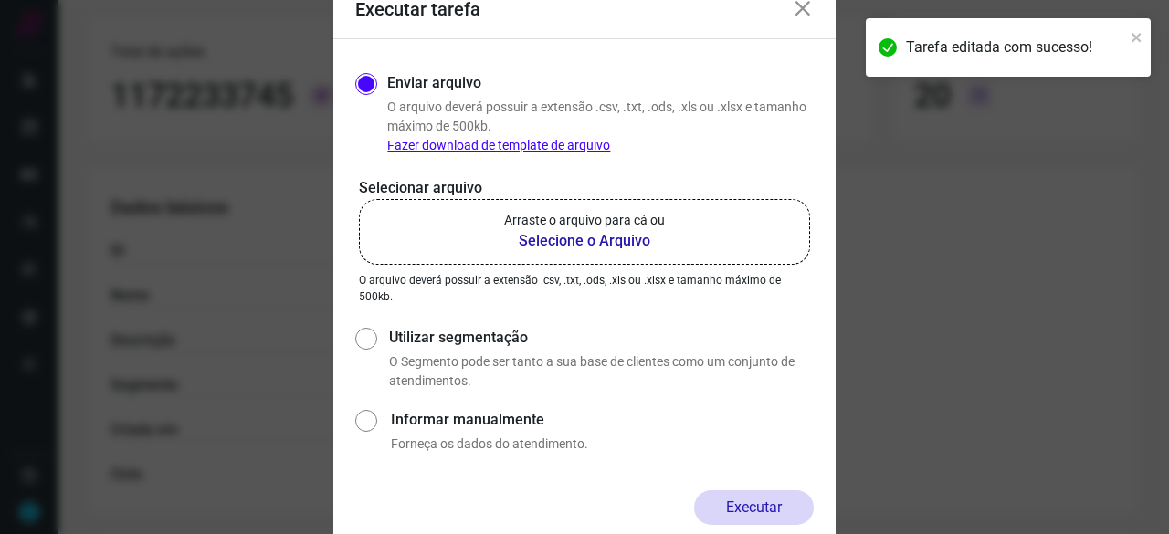
click at [541, 241] on b "Selecione o Arquivo" at bounding box center [584, 241] width 161 height 22
click at [0, 0] on input "Arraste o arquivo para cá ou Selecione o Arquivo" at bounding box center [0, 0] width 0 height 0
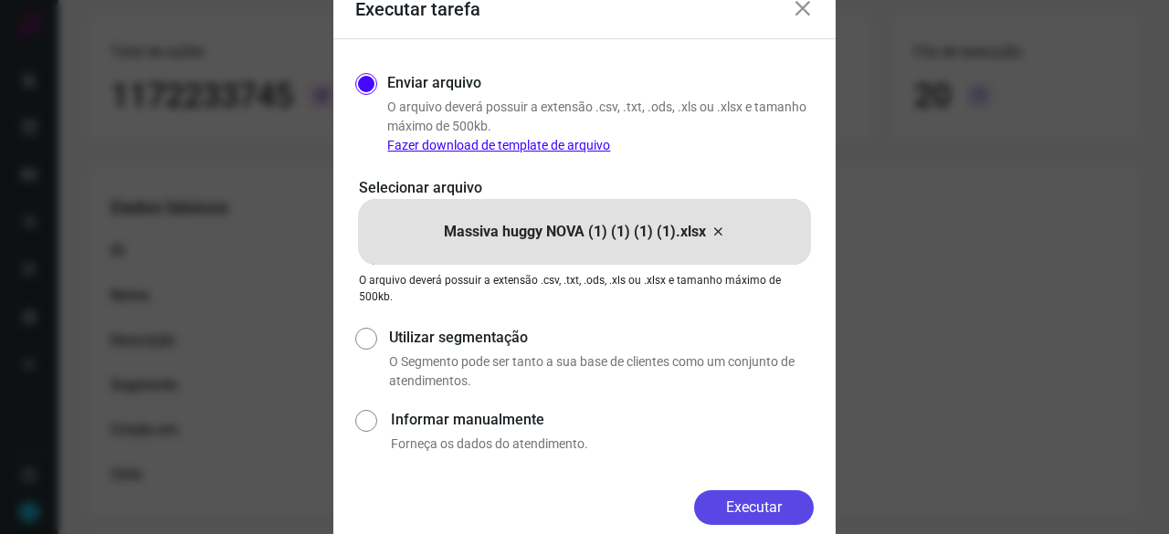
click at [757, 507] on button "Executar" at bounding box center [754, 507] width 120 height 35
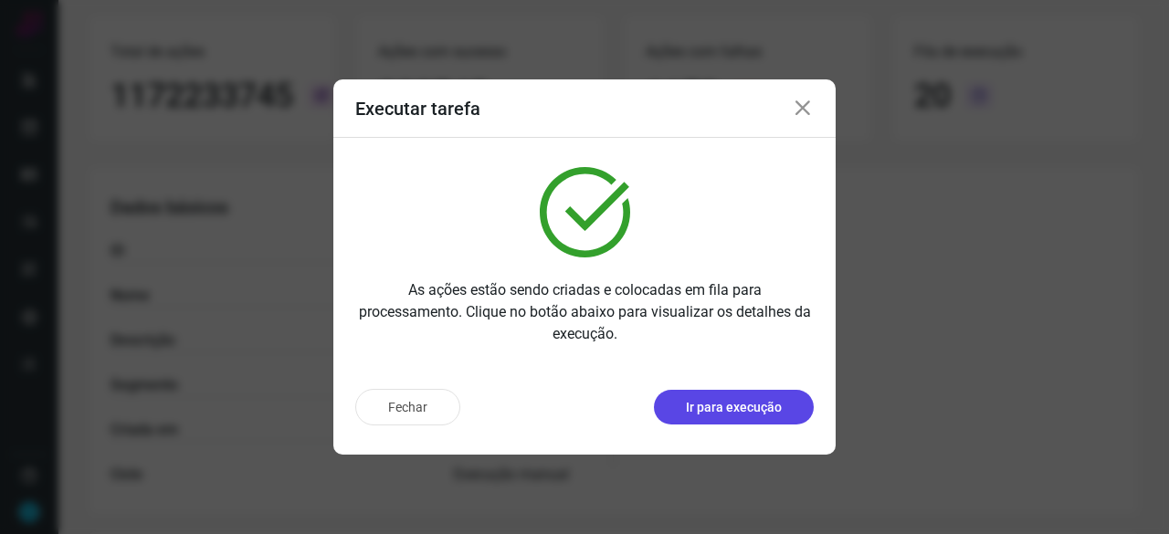
click at [755, 417] on button "Ir para execução" at bounding box center [734, 407] width 160 height 35
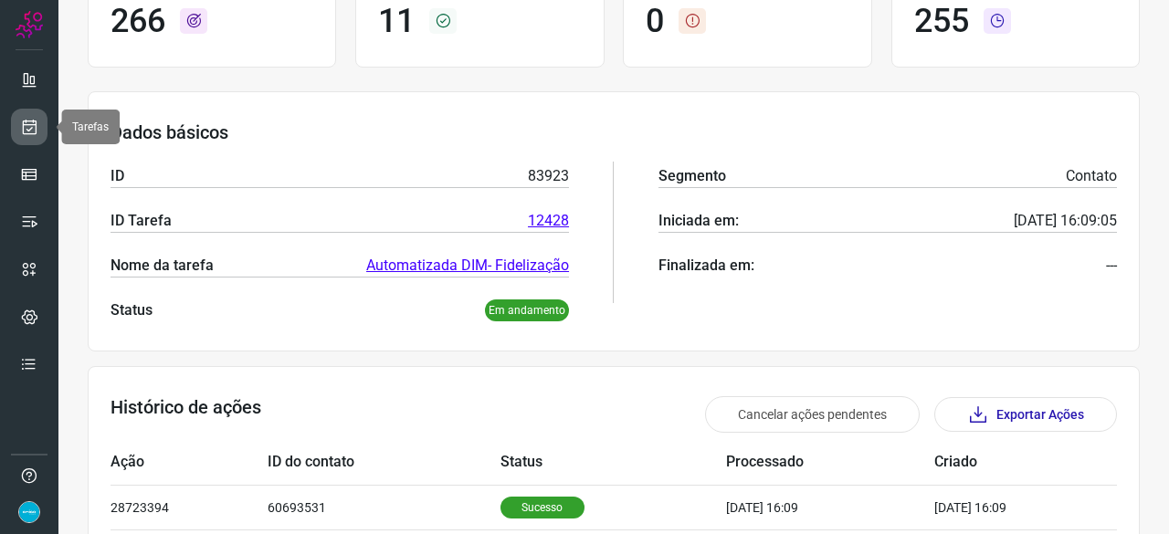
click at [26, 120] on icon at bounding box center [29, 127] width 19 height 18
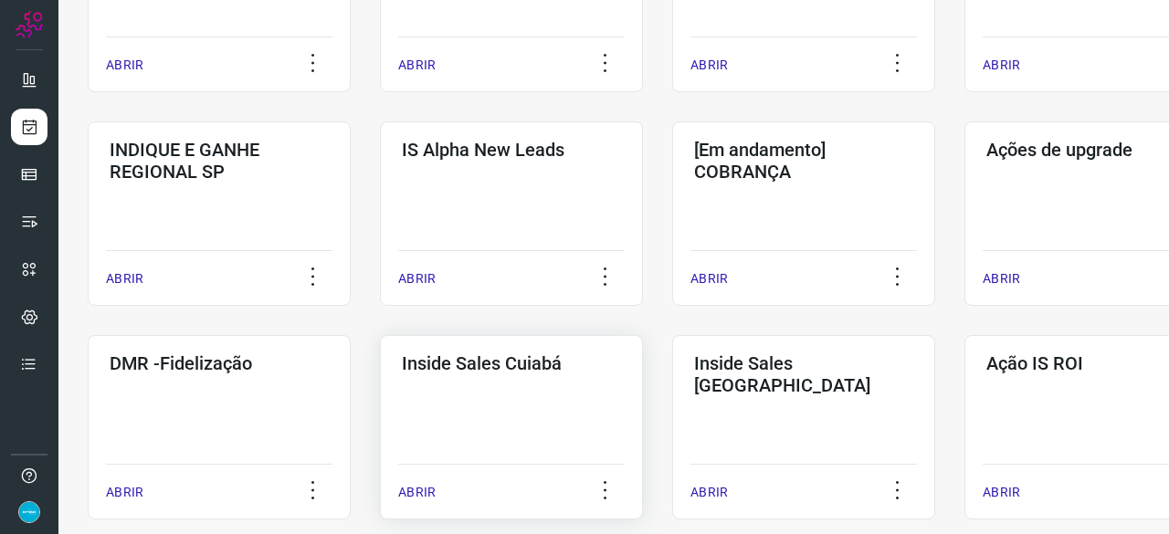
scroll to position [694, 0]
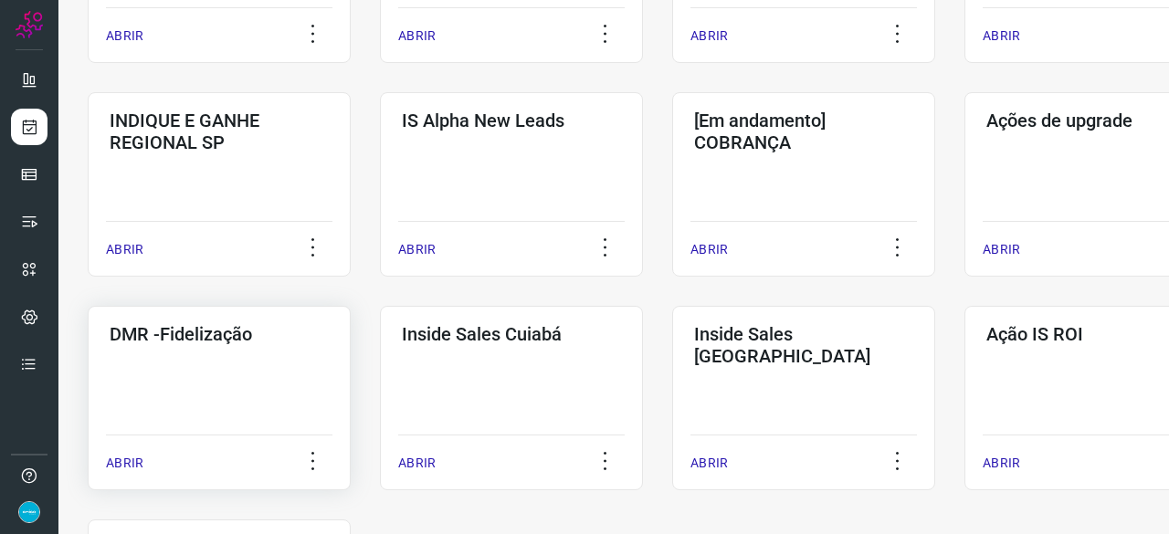
click at [108, 458] on p "ABRIR" at bounding box center [124, 463] width 37 height 19
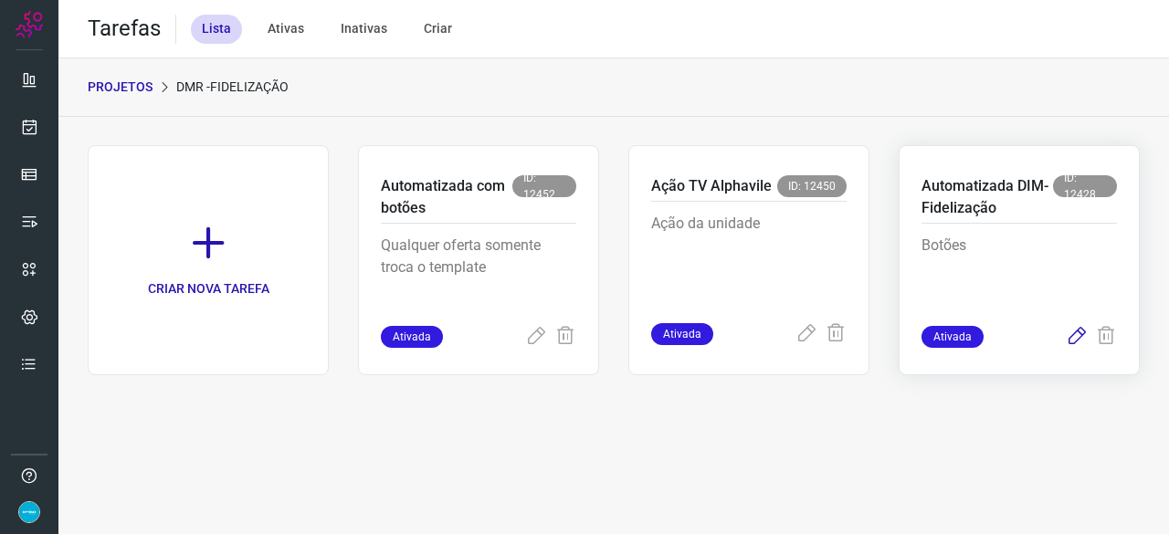
click at [1074, 337] on icon at bounding box center [1077, 337] width 22 height 22
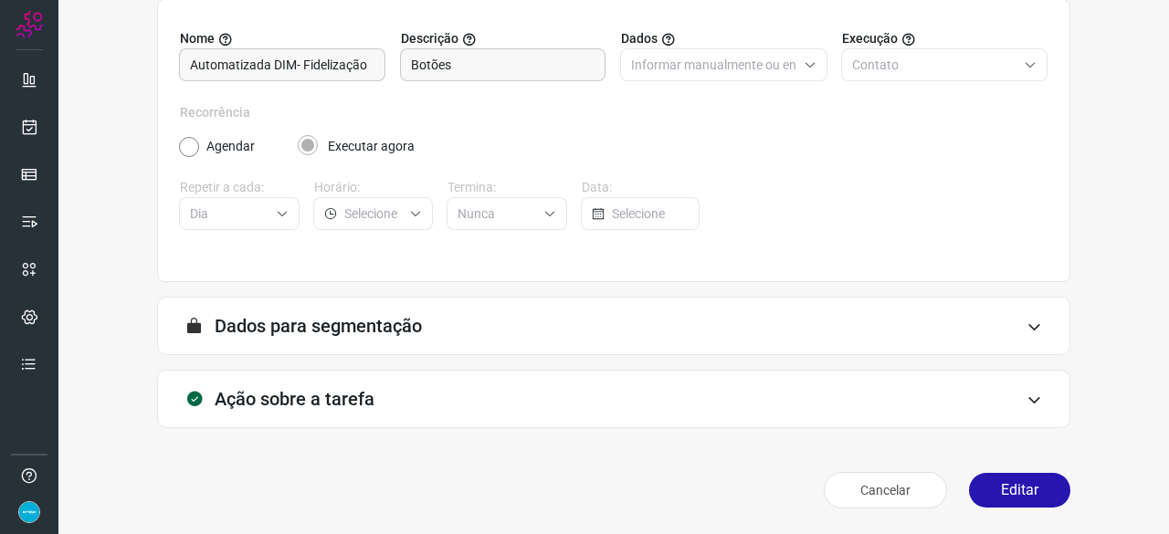
scroll to position [178, 0]
click at [1016, 493] on button "Editar" at bounding box center [1019, 491] width 101 height 35
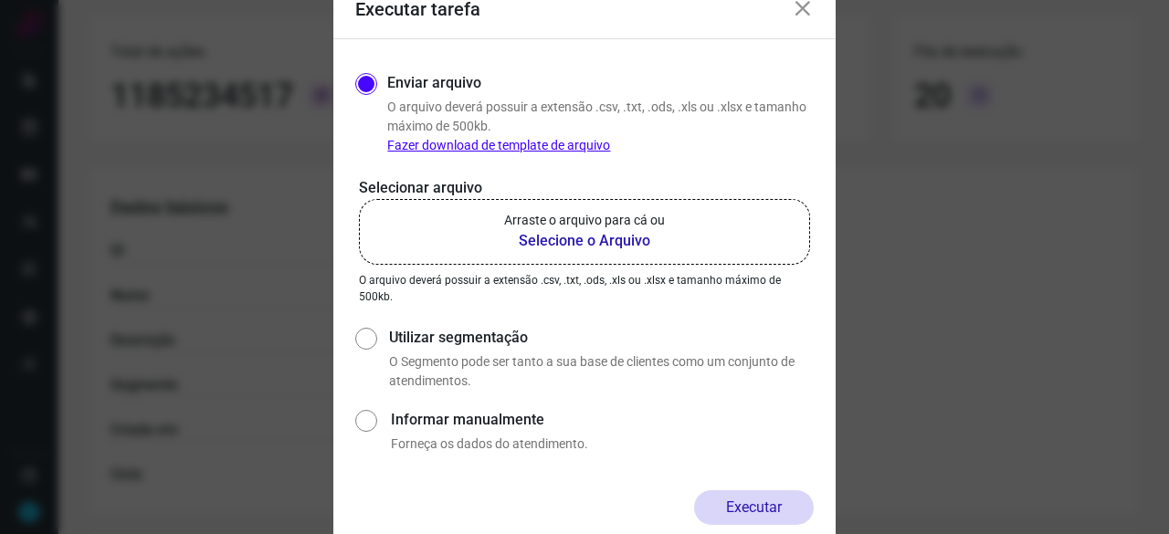
click at [560, 242] on b "Selecione o Arquivo" at bounding box center [584, 241] width 161 height 22
click at [0, 0] on input "Arraste o arquivo para cá ou Selecione o Arquivo" at bounding box center [0, 0] width 0 height 0
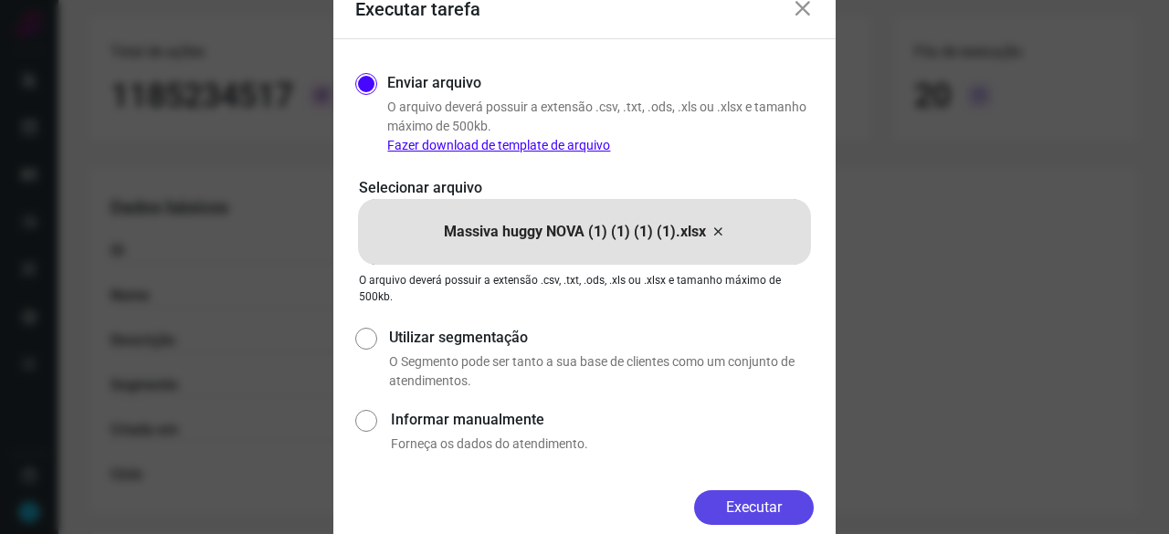
click at [776, 501] on button "Executar" at bounding box center [754, 507] width 120 height 35
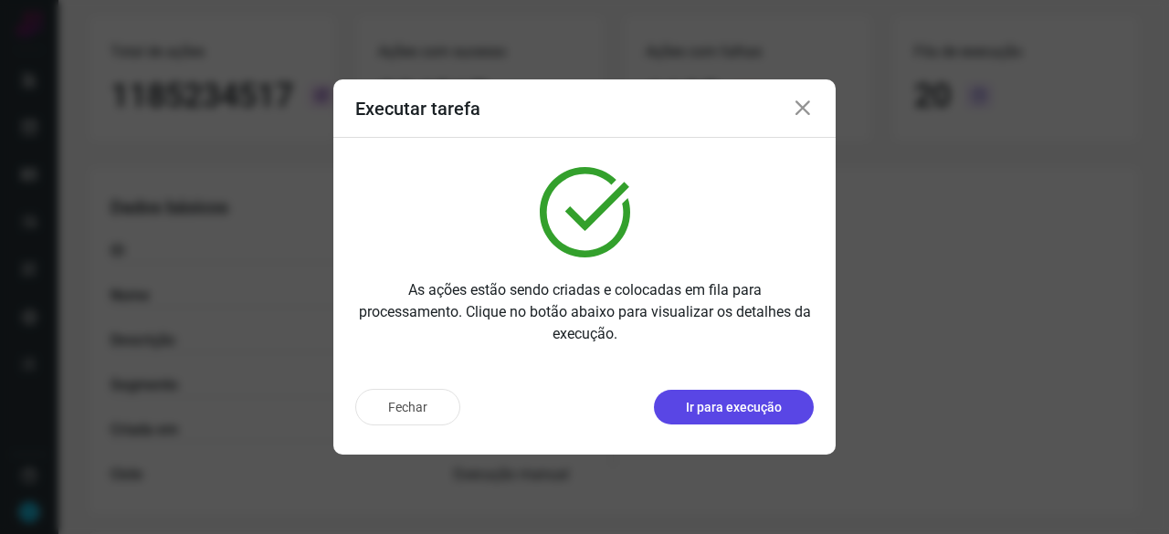
click at [699, 406] on p "Ir para execução" at bounding box center [734, 407] width 96 height 19
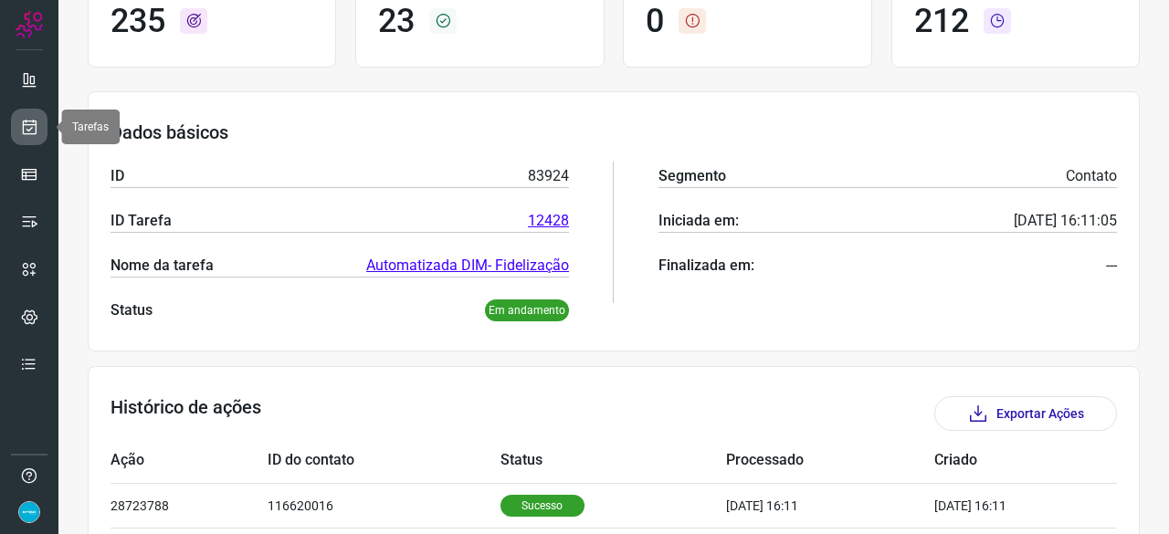
click at [37, 123] on icon at bounding box center [29, 127] width 19 height 18
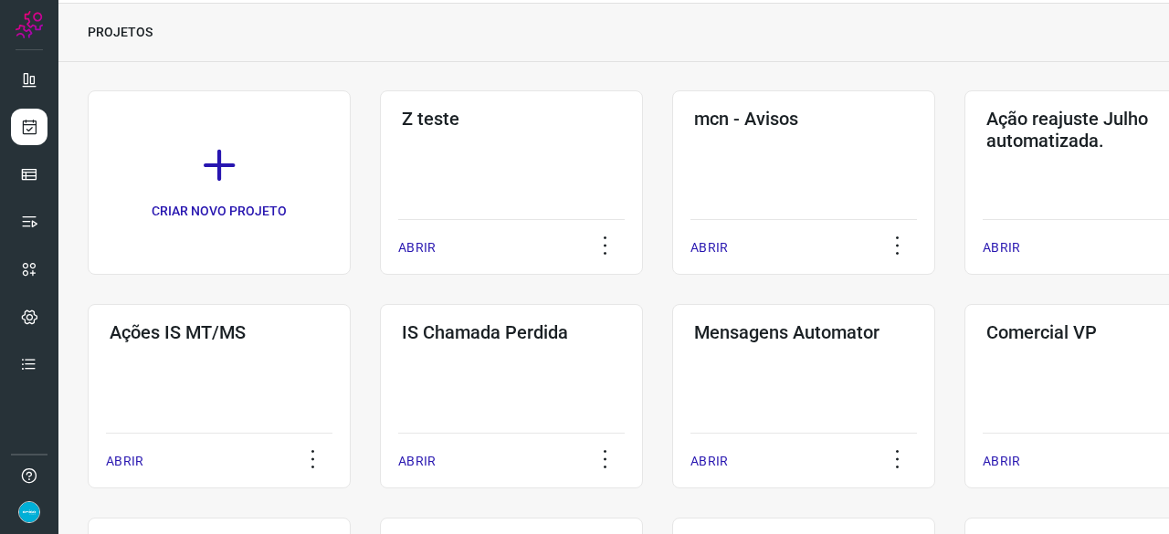
scroll to position [146, 0]
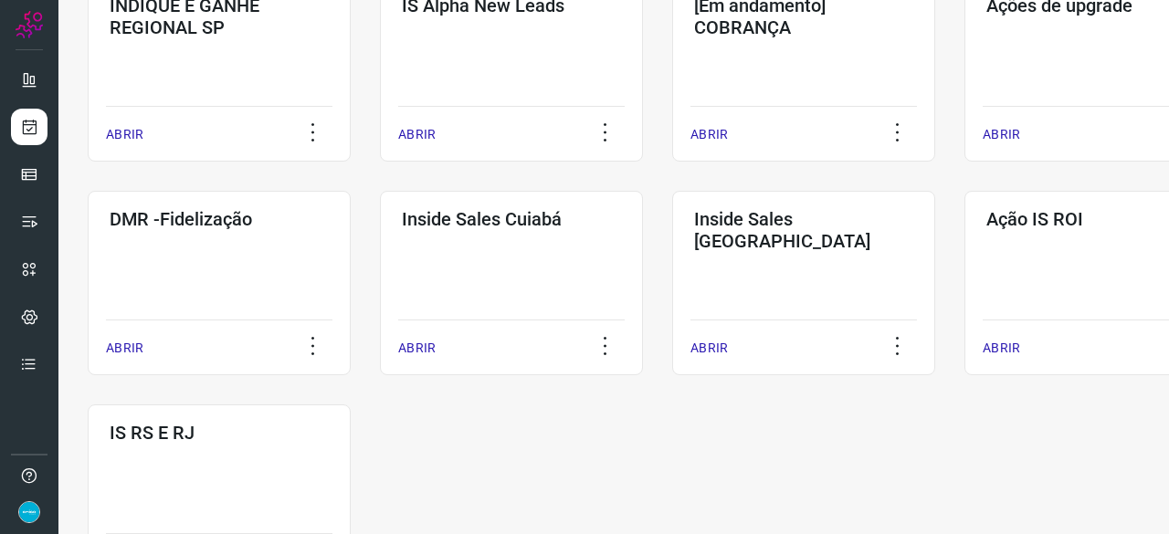
scroll to position [822, 0]
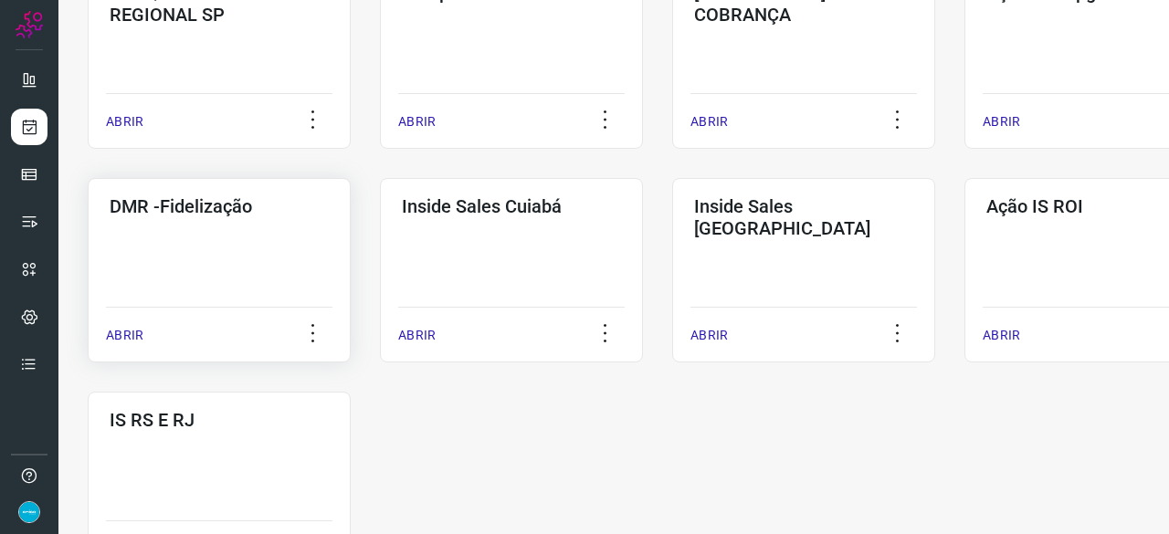
click at [126, 335] on p "ABRIR" at bounding box center [124, 335] width 37 height 19
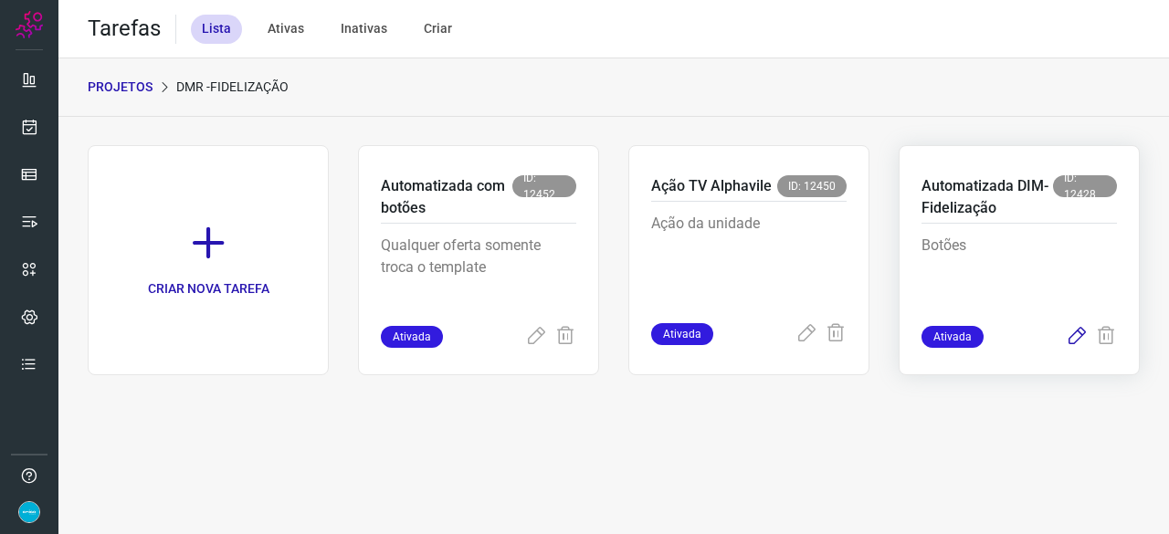
click at [1075, 336] on icon at bounding box center [1077, 337] width 22 height 22
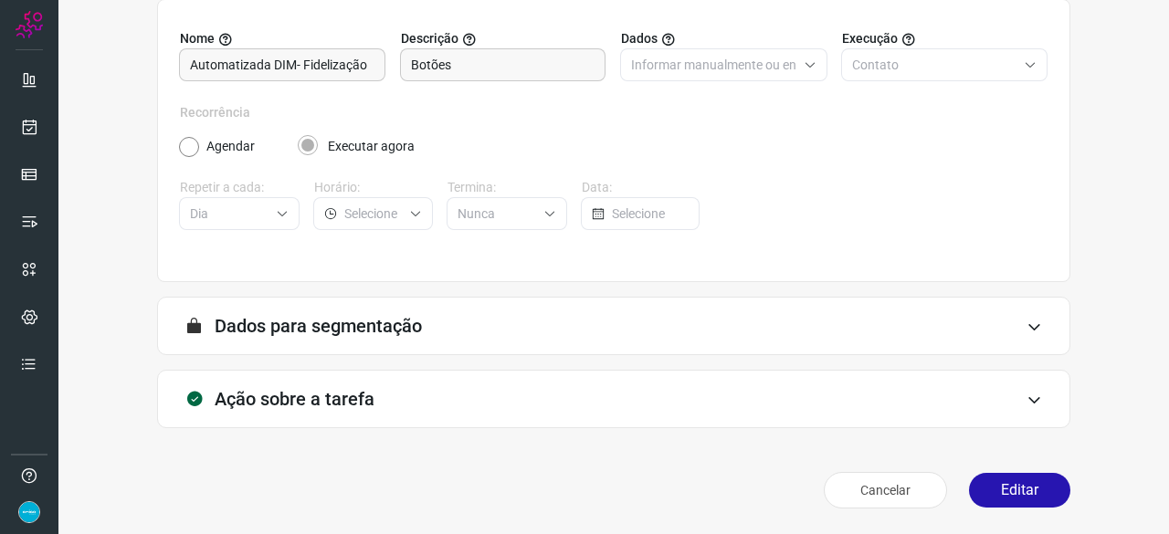
scroll to position [178, 0]
click at [995, 494] on button "Editar" at bounding box center [1019, 491] width 101 height 35
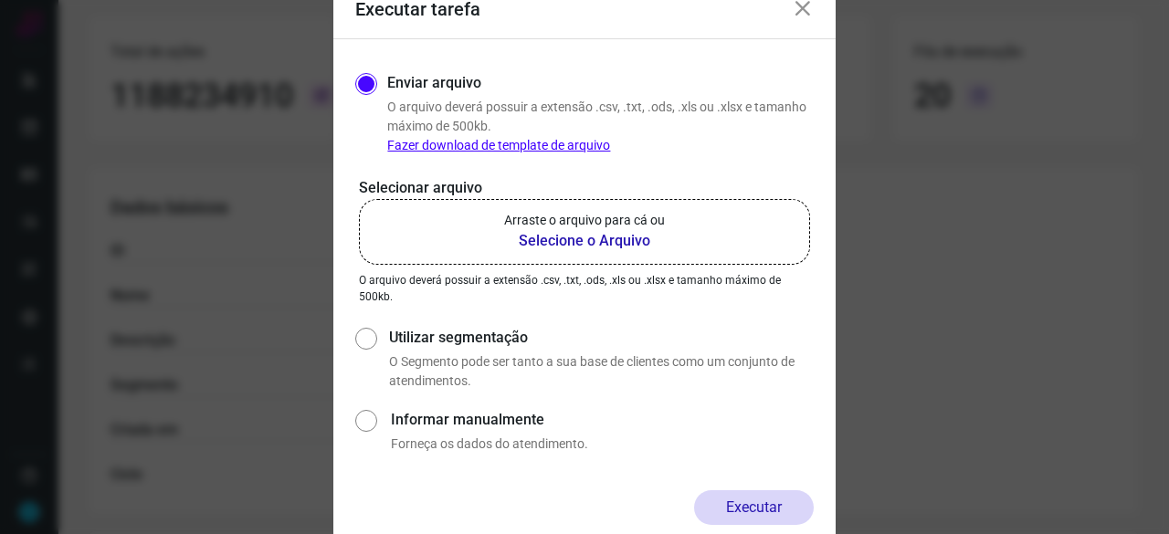
click at [553, 245] on b "Selecione o Arquivo" at bounding box center [584, 241] width 161 height 22
click at [0, 0] on input "Arraste o arquivo para cá ou Selecione o Arquivo" at bounding box center [0, 0] width 0 height 0
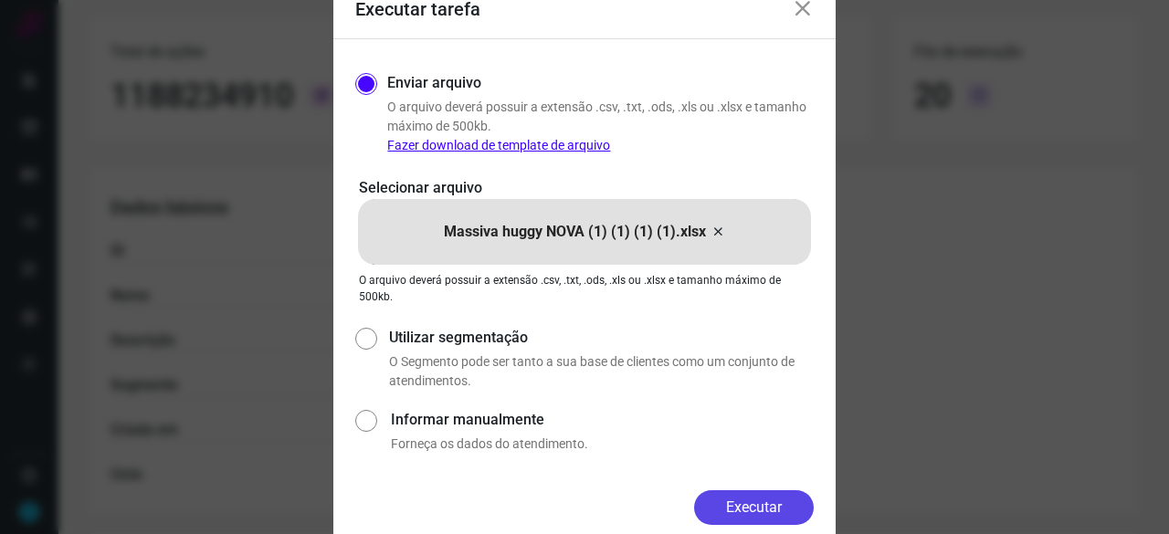
click at [760, 507] on button "Executar" at bounding box center [754, 507] width 120 height 35
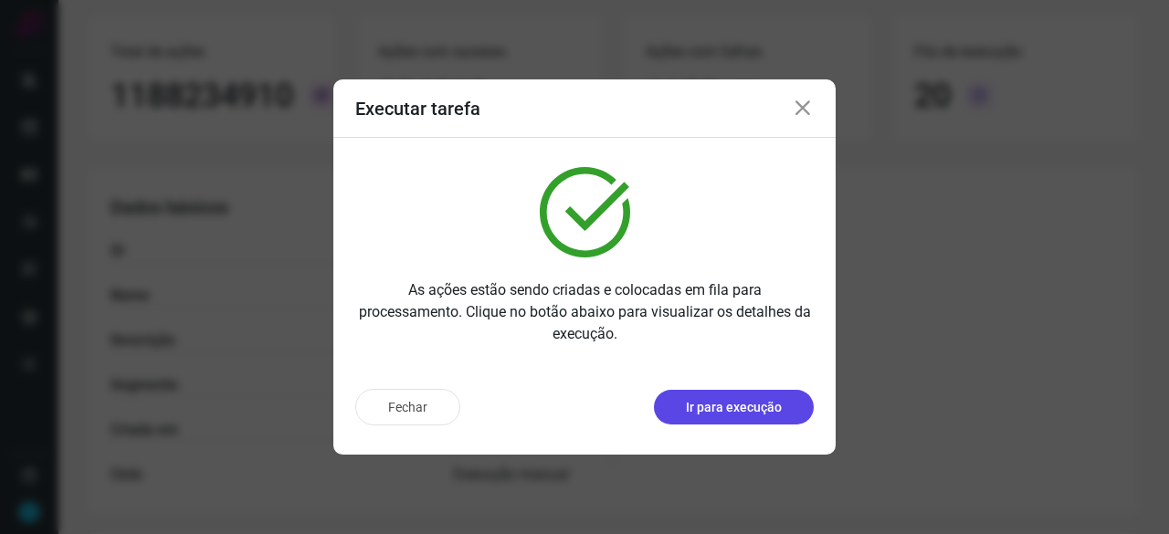
click at [765, 412] on p "Ir para execução" at bounding box center [734, 407] width 96 height 19
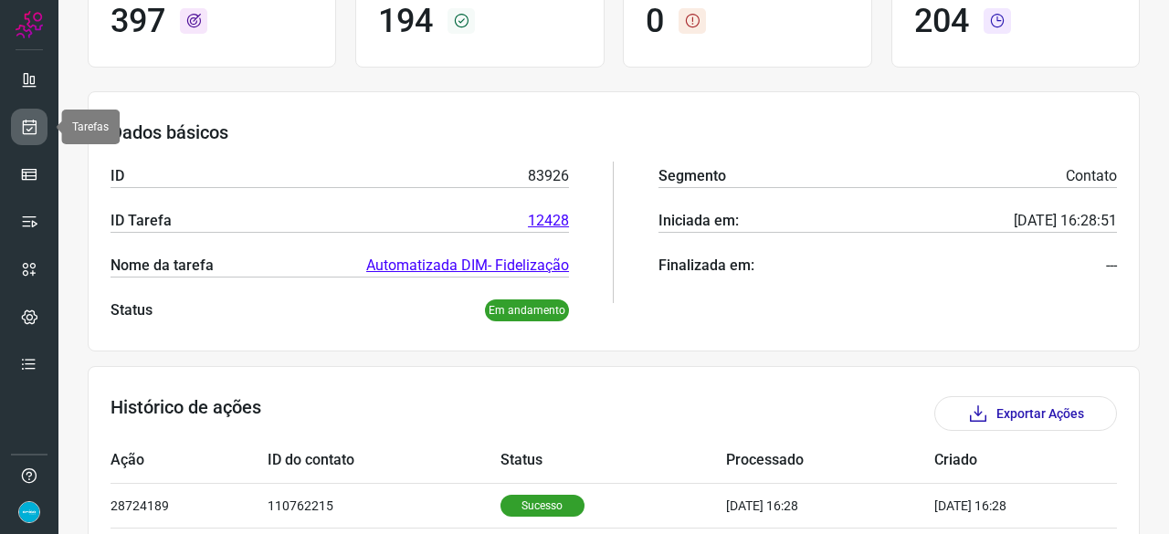
click at [37, 123] on icon at bounding box center [29, 127] width 19 height 18
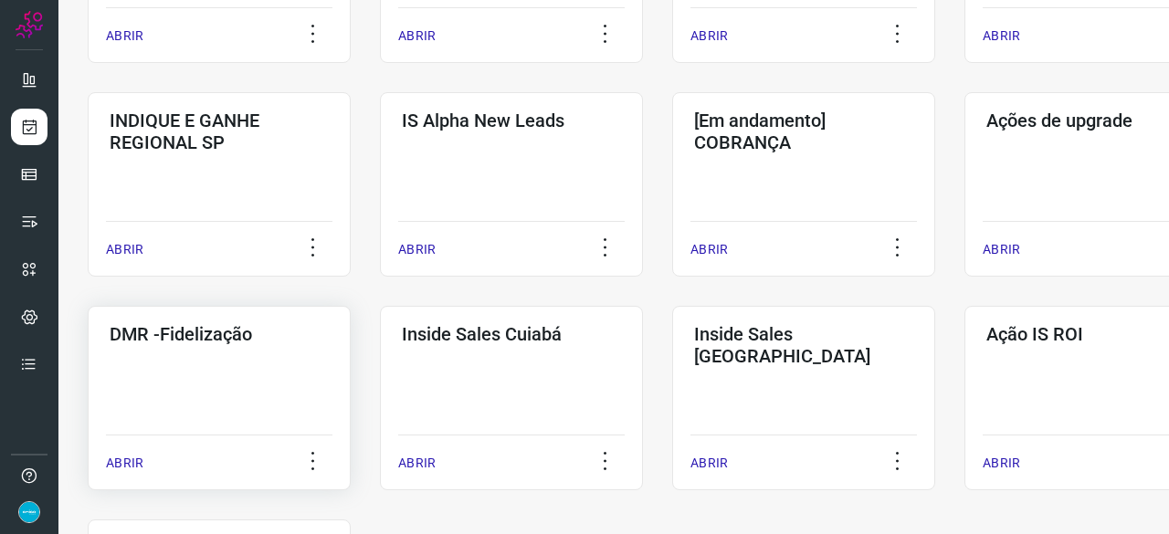
scroll to position [785, 0]
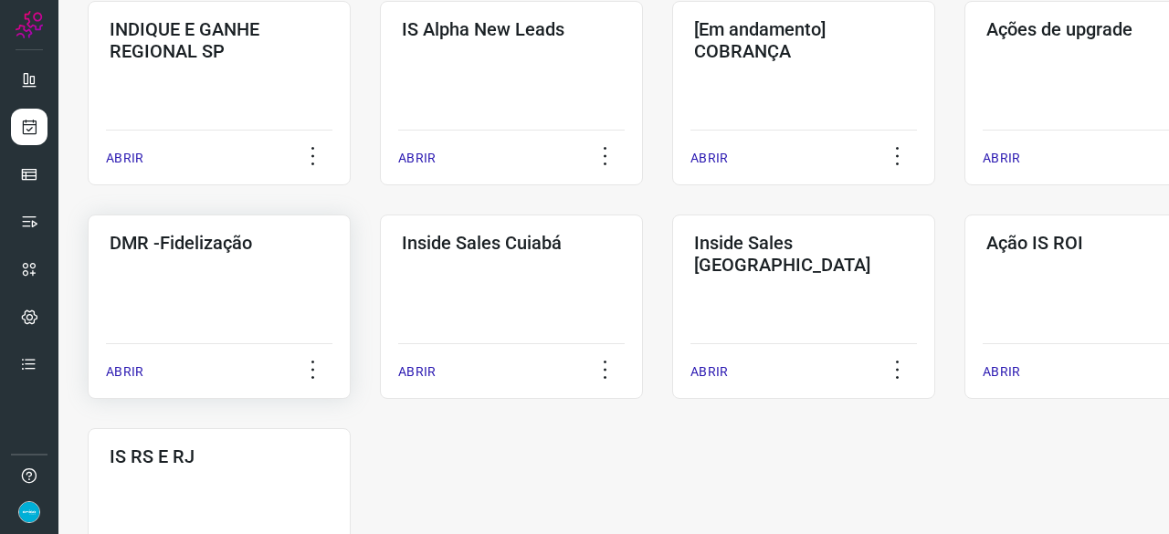
click at [122, 366] on p "ABRIR" at bounding box center [124, 372] width 37 height 19
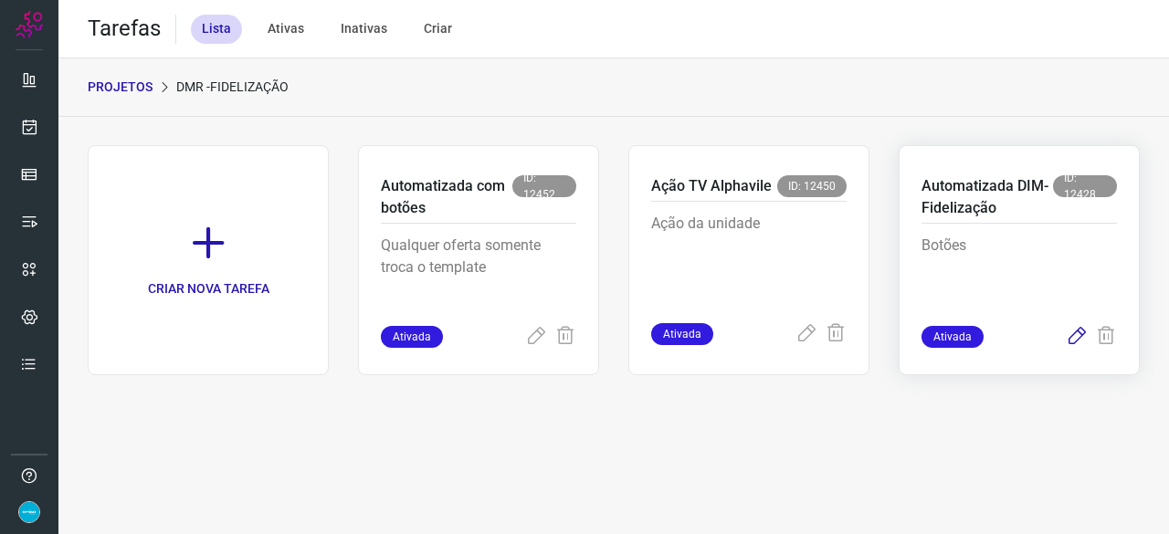
click at [1083, 332] on icon at bounding box center [1077, 337] width 22 height 22
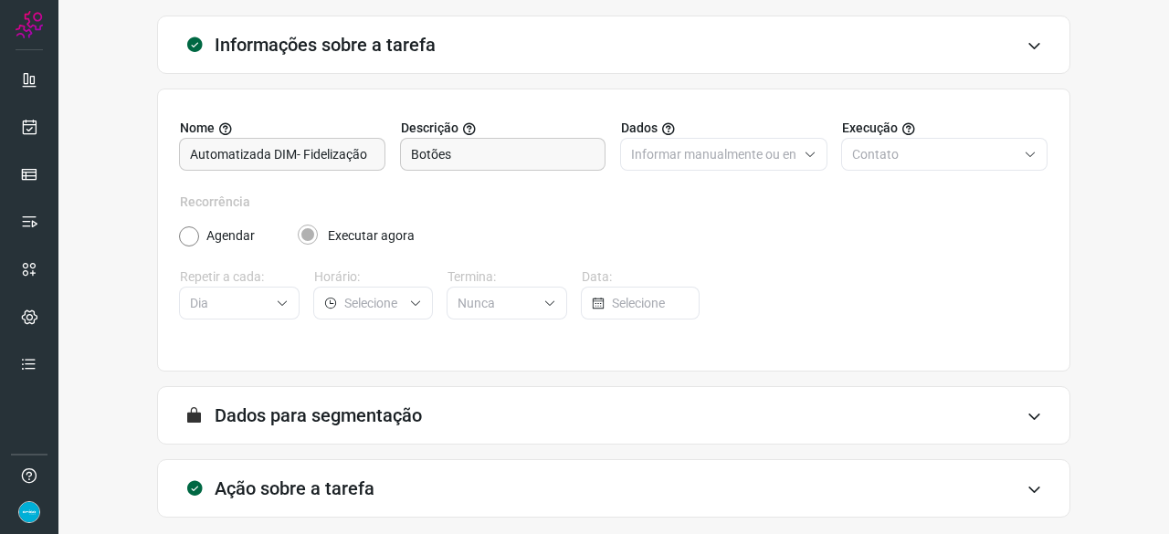
scroll to position [178, 0]
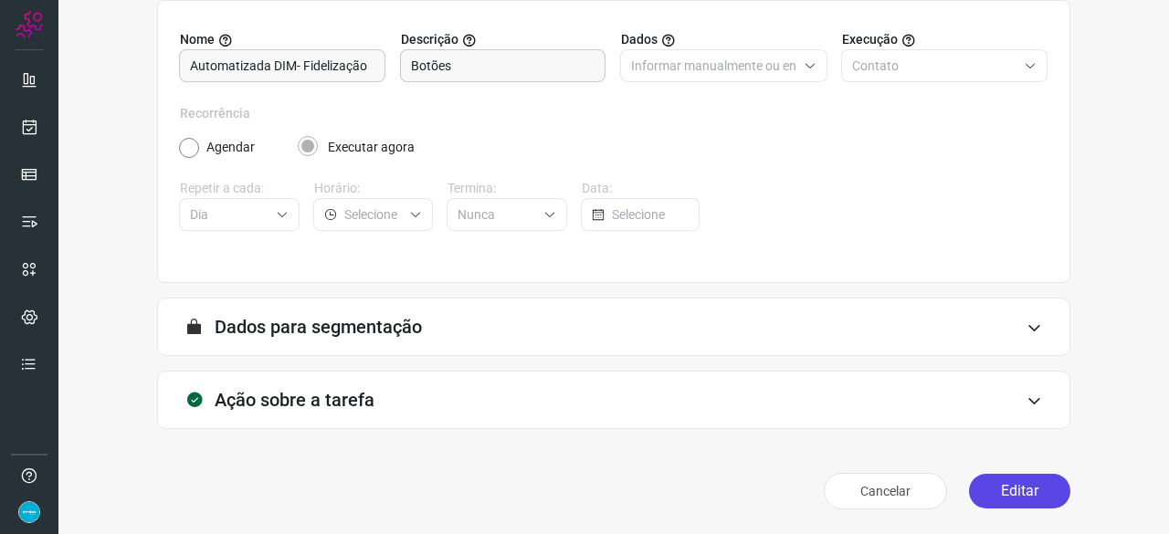
click at [995, 490] on button "Editar" at bounding box center [1019, 491] width 101 height 35
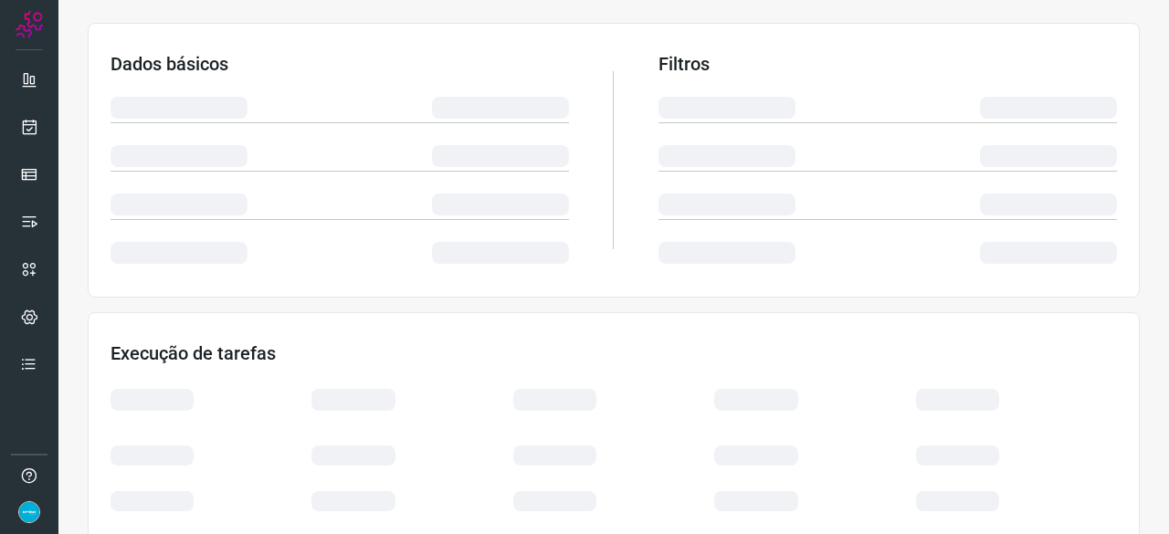
scroll to position [361, 0]
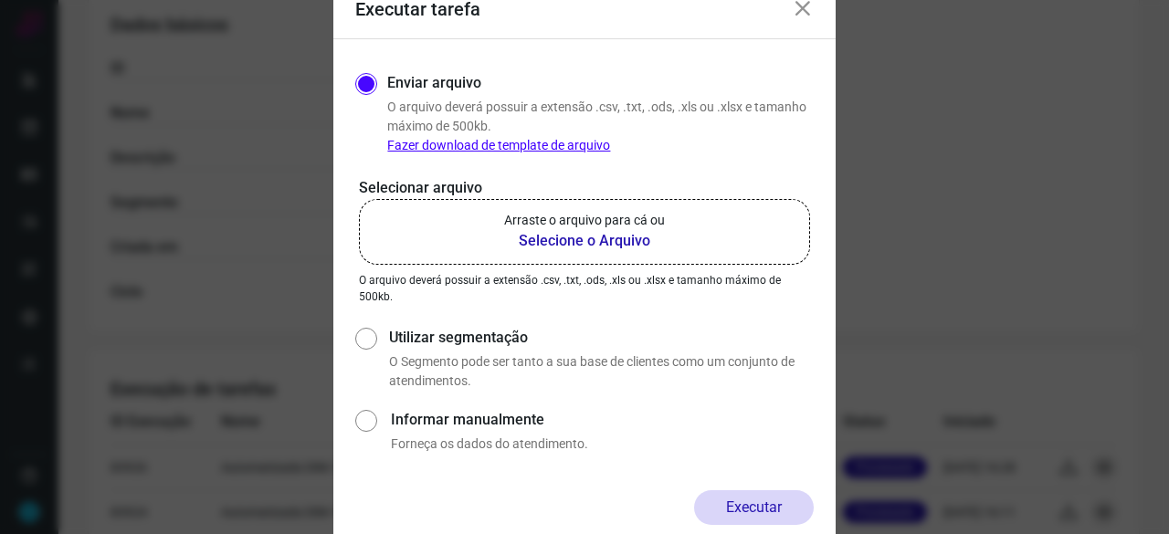
click at [614, 242] on b "Selecione o Arquivo" at bounding box center [584, 241] width 161 height 22
click at [0, 0] on input "Arraste o arquivo para cá ou Selecione o Arquivo" at bounding box center [0, 0] width 0 height 0
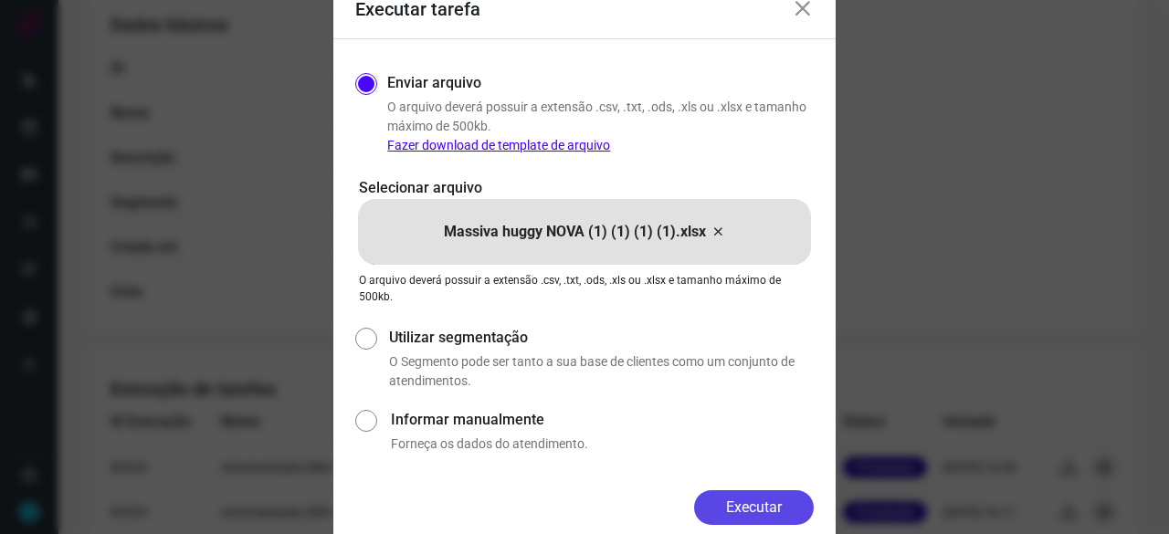
click at [771, 501] on button "Executar" at bounding box center [754, 507] width 120 height 35
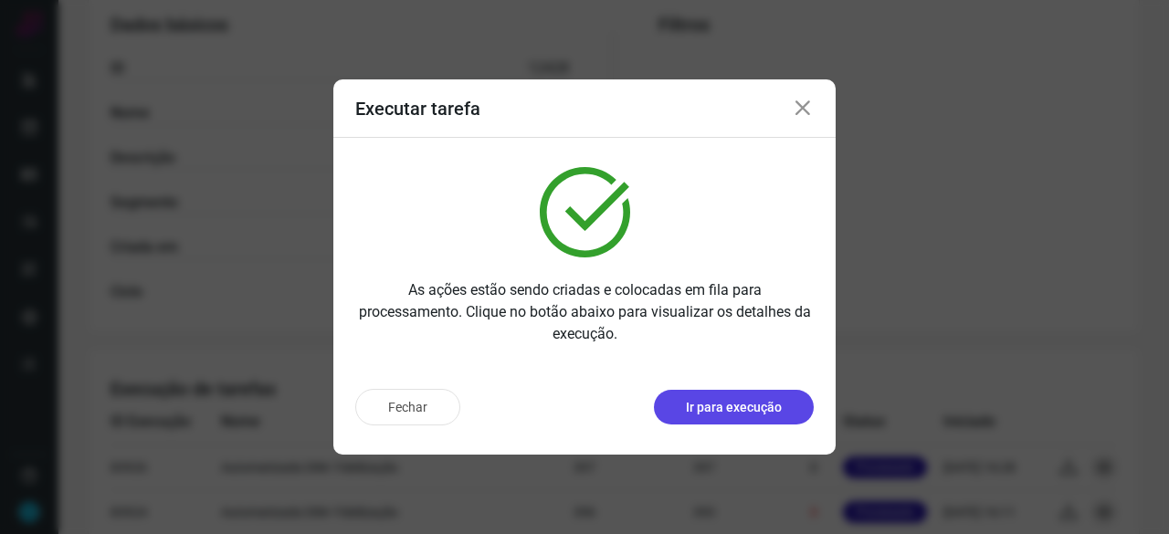
click at [725, 401] on p "Ir para execução" at bounding box center [734, 407] width 96 height 19
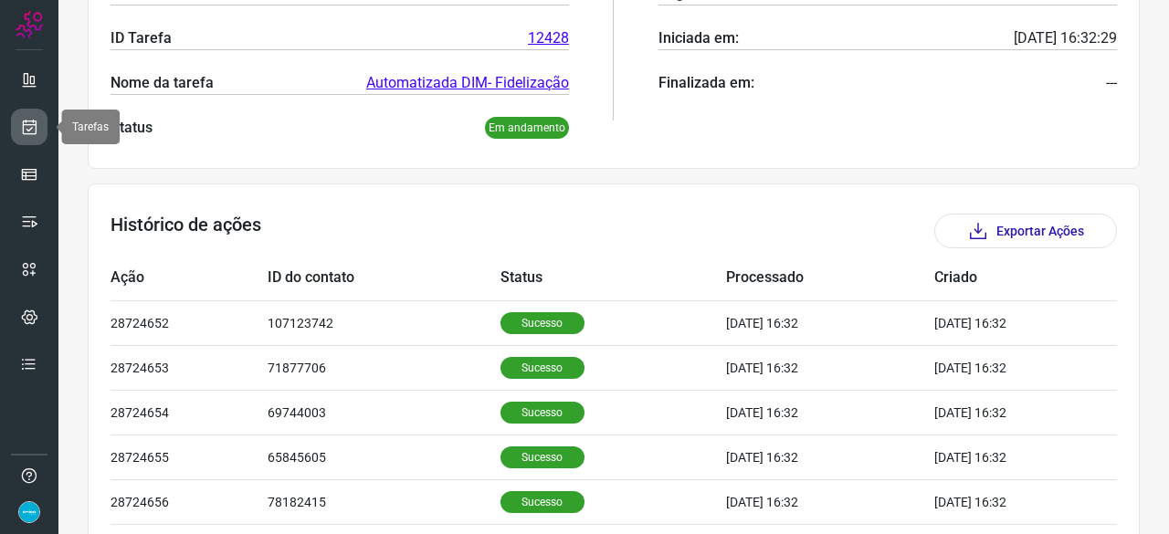
click at [36, 125] on icon at bounding box center [29, 127] width 19 height 18
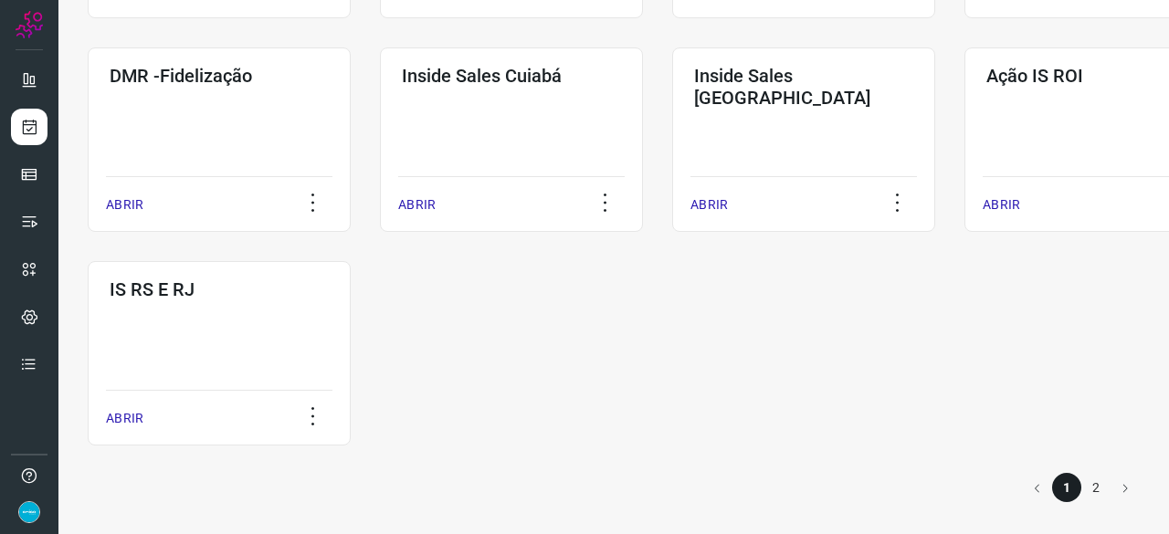
scroll to position [953, 0]
click at [135, 195] on p "ABRIR" at bounding box center [124, 204] width 37 height 19
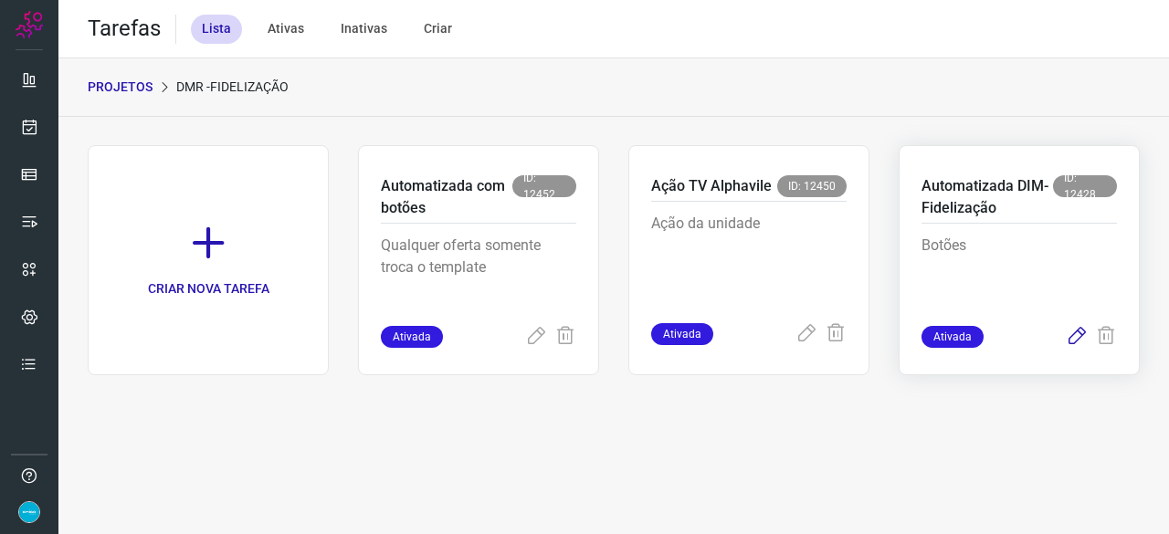
click at [1079, 330] on icon at bounding box center [1077, 337] width 22 height 22
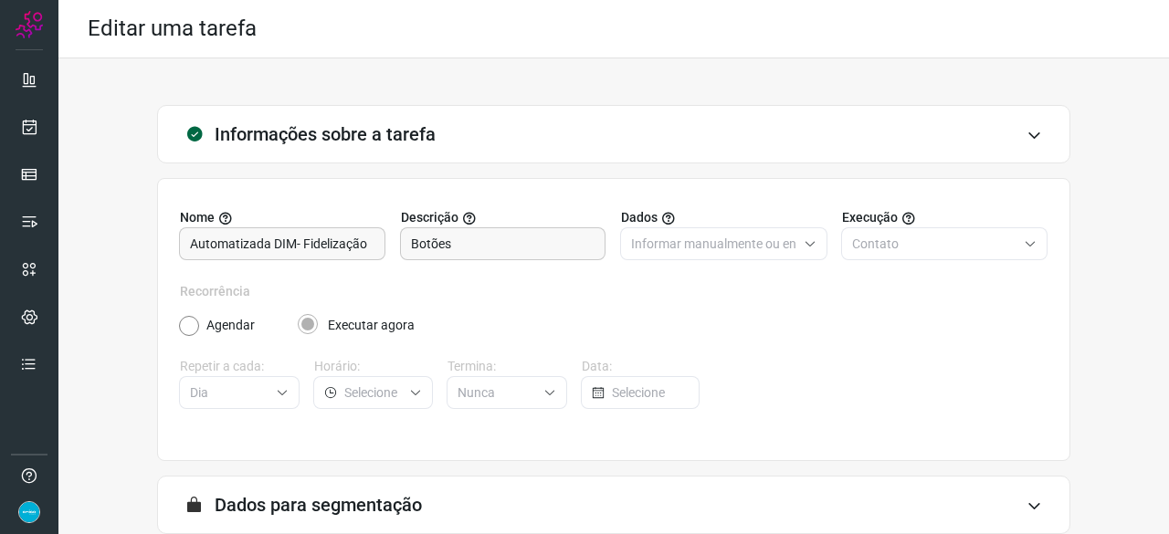
scroll to position [178, 0]
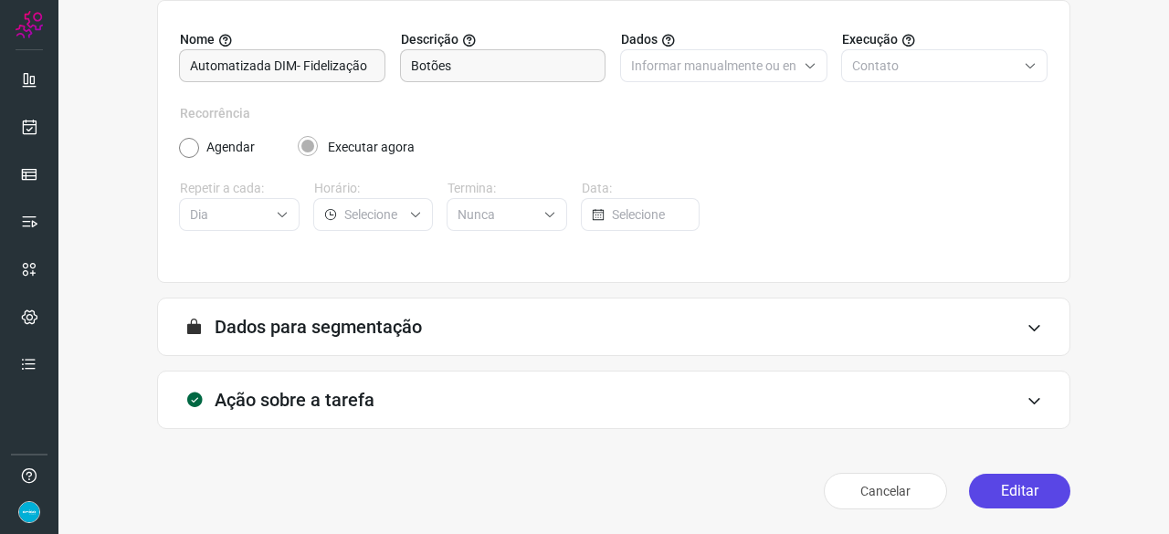
click at [1010, 490] on button "Editar" at bounding box center [1019, 491] width 101 height 35
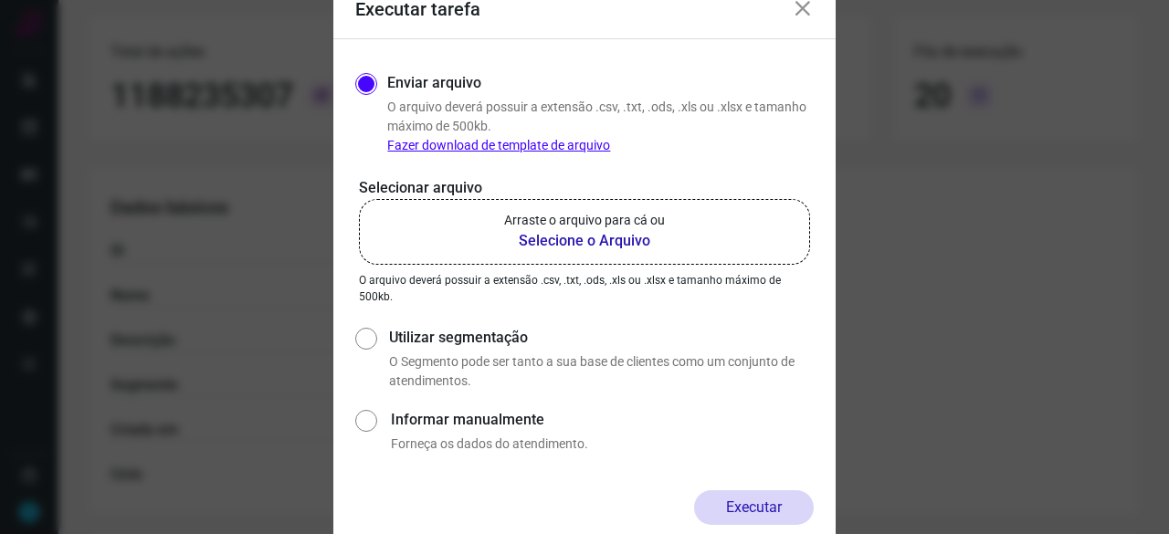
click at [661, 12] on div "Executar tarefa" at bounding box center [584, 10] width 502 height 58
click at [598, 240] on b "Selecione o Arquivo" at bounding box center [584, 241] width 161 height 22
click at [0, 0] on input "Arraste o arquivo para cá ou Selecione o Arquivo" at bounding box center [0, 0] width 0 height 0
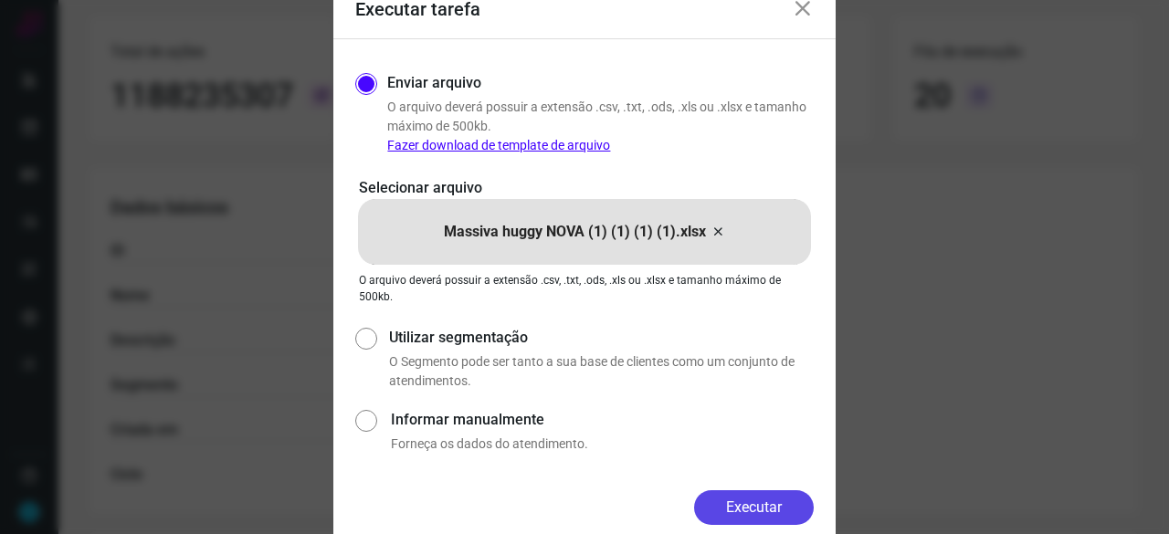
click at [773, 503] on button "Executar" at bounding box center [754, 507] width 120 height 35
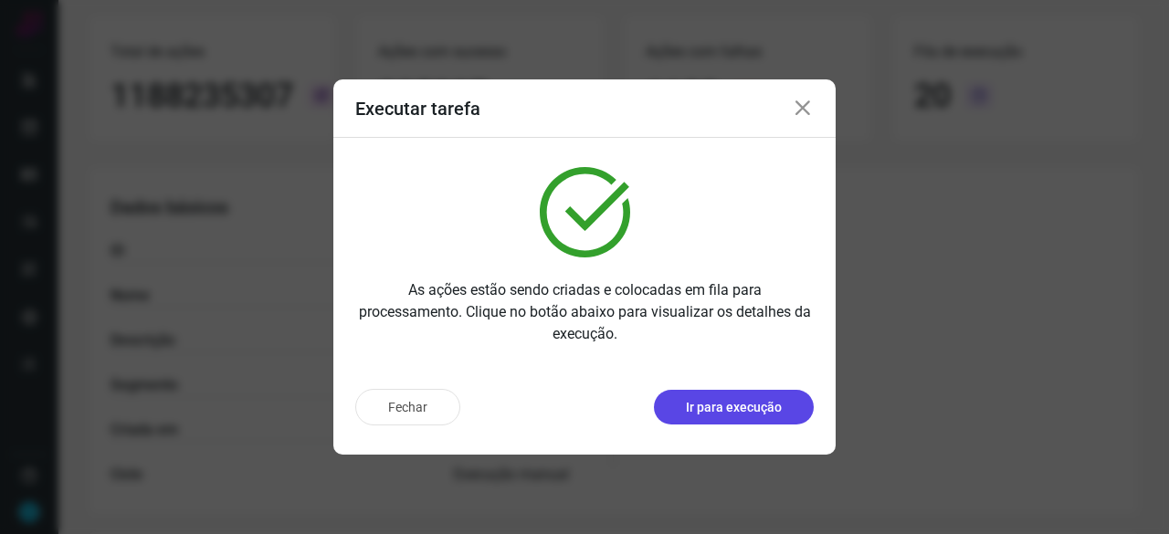
click at [732, 416] on p "Ir para execução" at bounding box center [734, 407] width 96 height 19
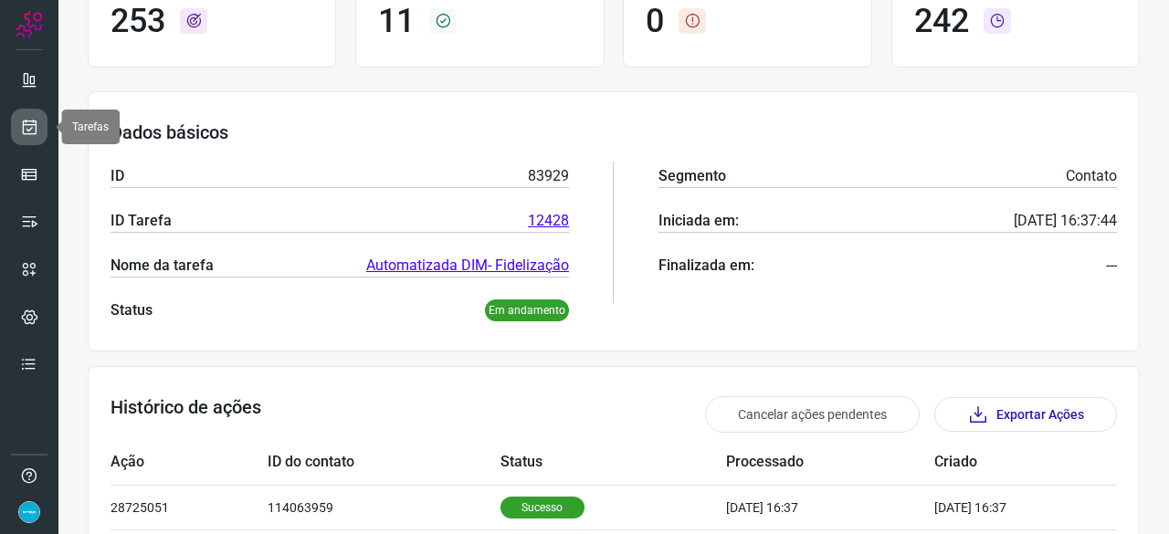
click at [38, 121] on link at bounding box center [29, 127] width 37 height 37
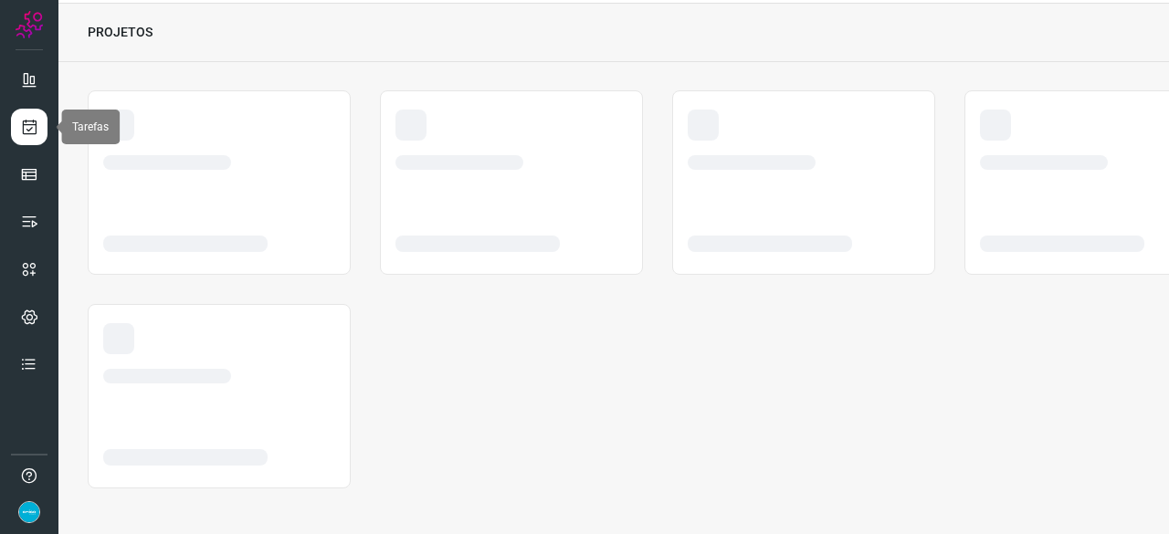
scroll to position [55, 0]
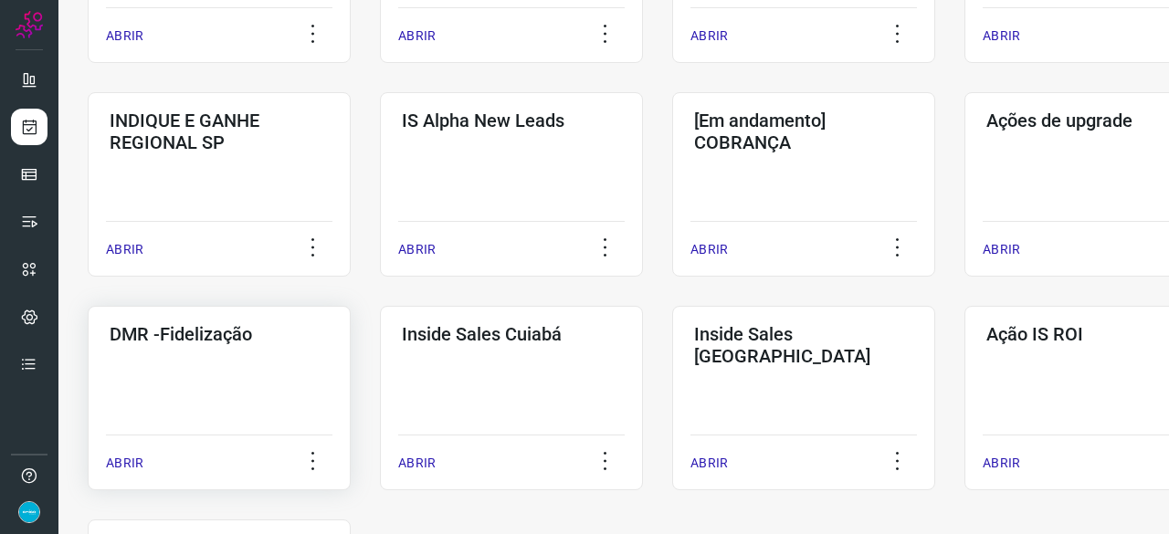
click at [132, 465] on p "ABRIR" at bounding box center [124, 463] width 37 height 19
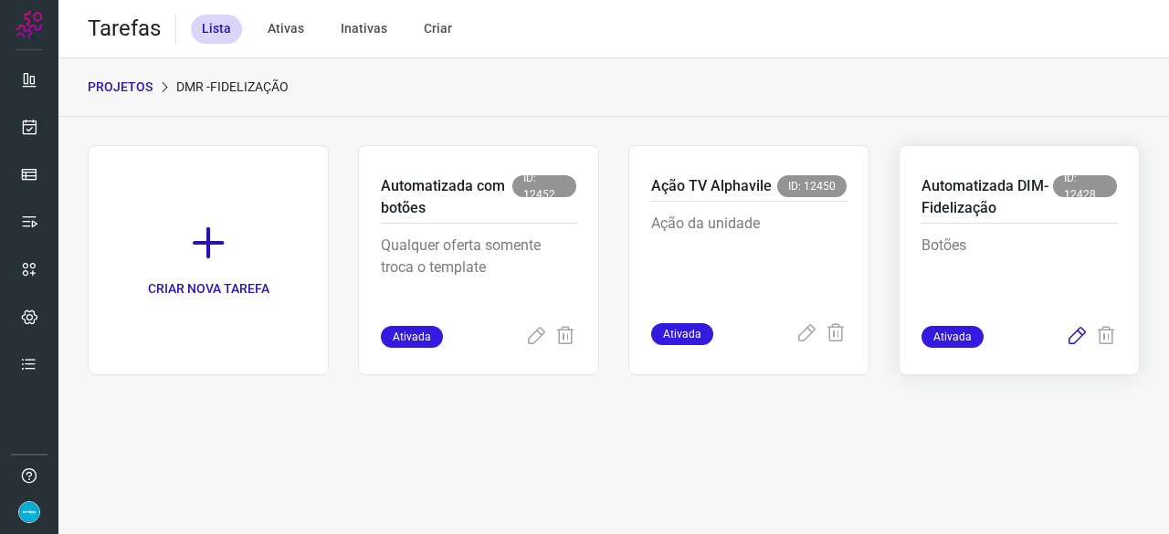
click at [1076, 339] on icon at bounding box center [1077, 337] width 22 height 22
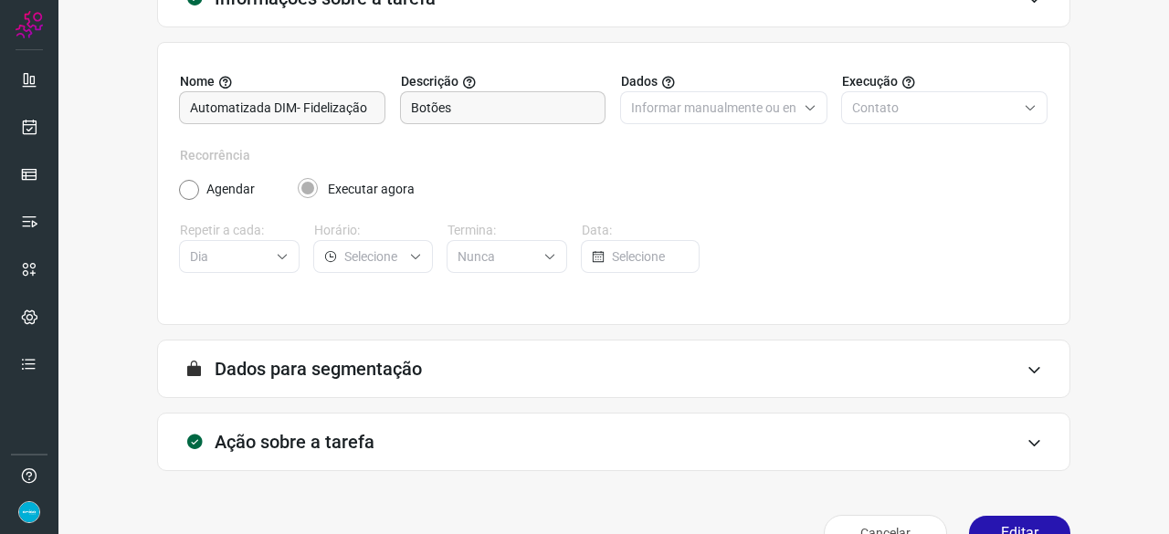
scroll to position [178, 0]
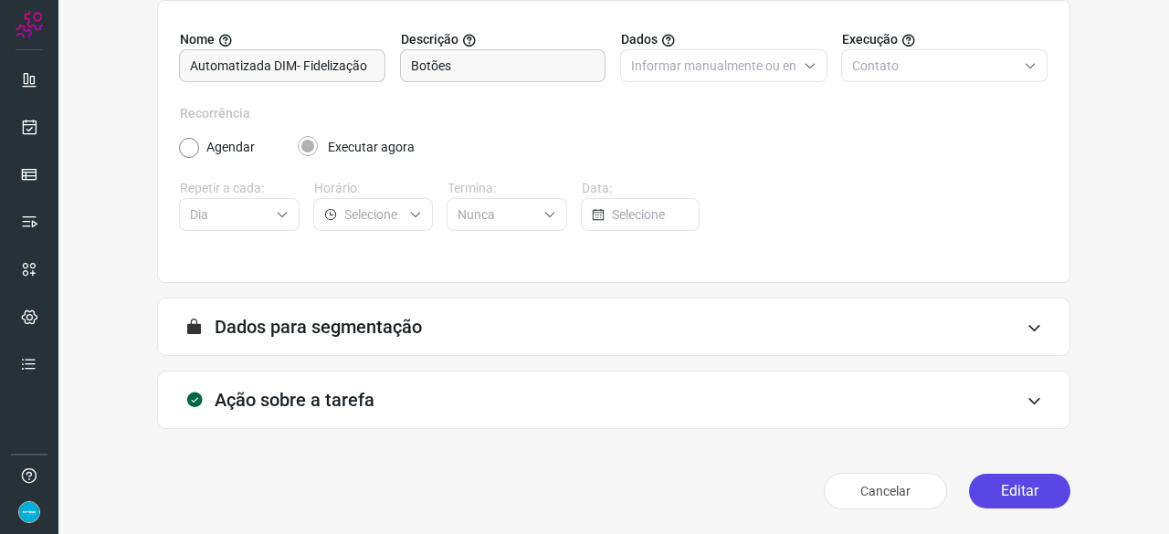
click at [1019, 485] on button "Editar" at bounding box center [1019, 491] width 101 height 35
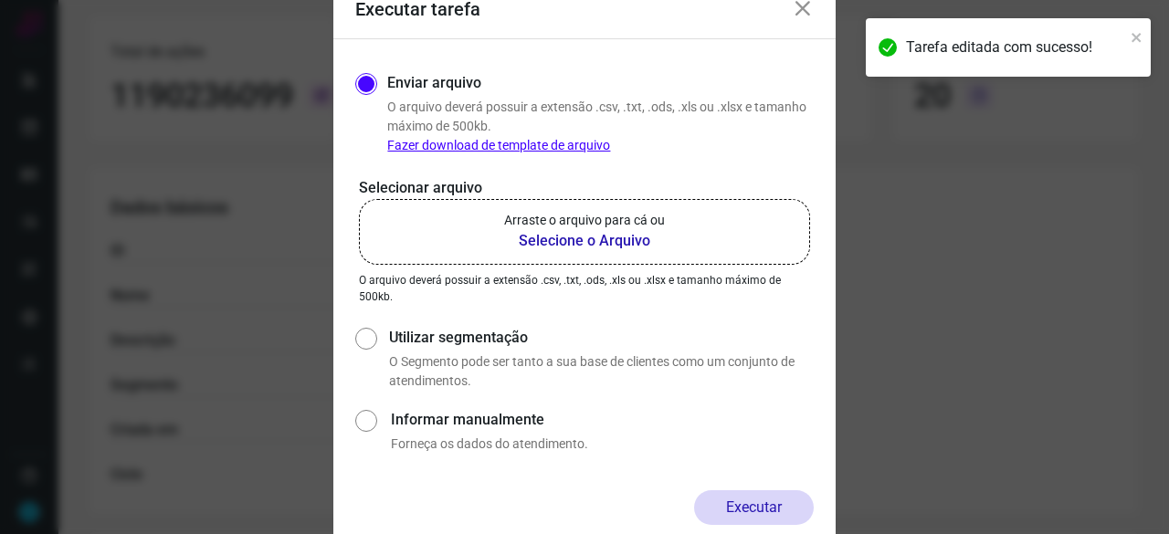
click at [562, 236] on b "Selecione o Arquivo" at bounding box center [584, 241] width 161 height 22
click at [0, 0] on input "Arraste o arquivo para cá ou Selecione o Arquivo" at bounding box center [0, 0] width 0 height 0
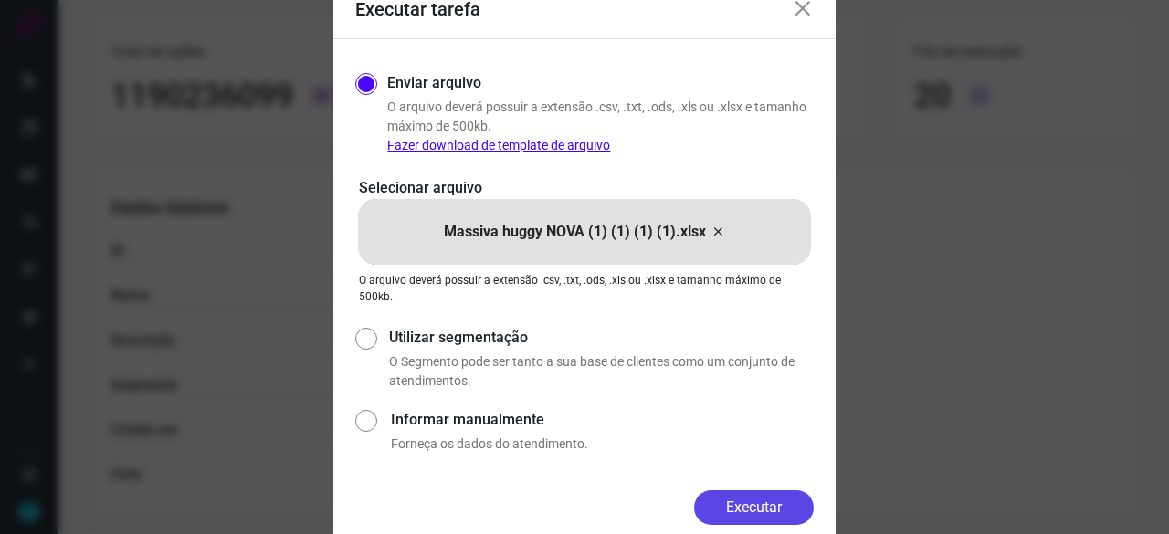
drag, startPoint x: 769, startPoint y: 505, endPoint x: 789, endPoint y: 502, distance: 20.3
click at [769, 503] on button "Executar" at bounding box center [754, 507] width 120 height 35
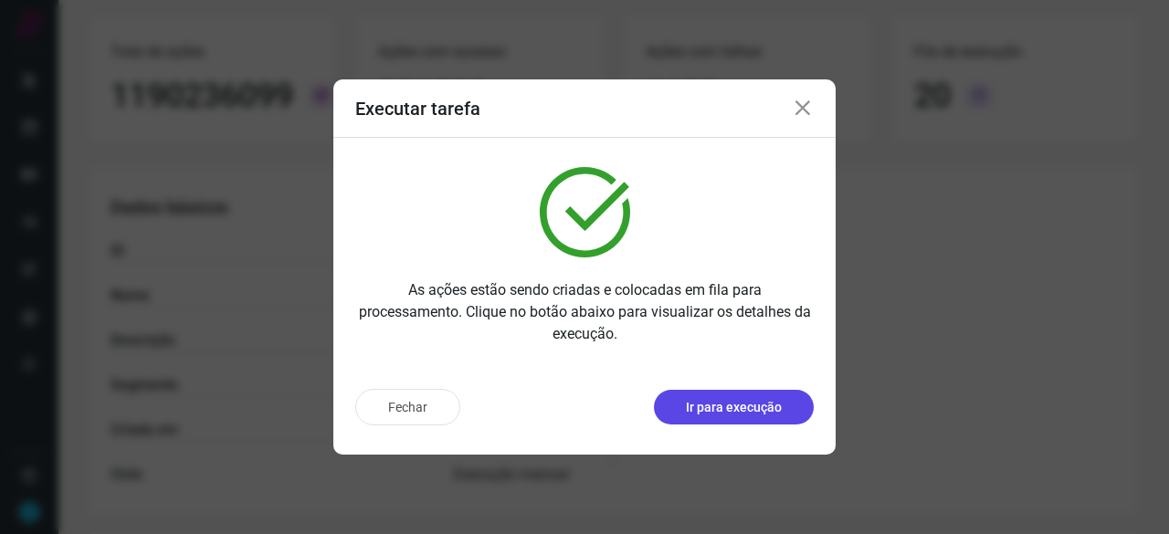
click at [721, 405] on p "Ir para execução" at bounding box center [734, 407] width 96 height 19
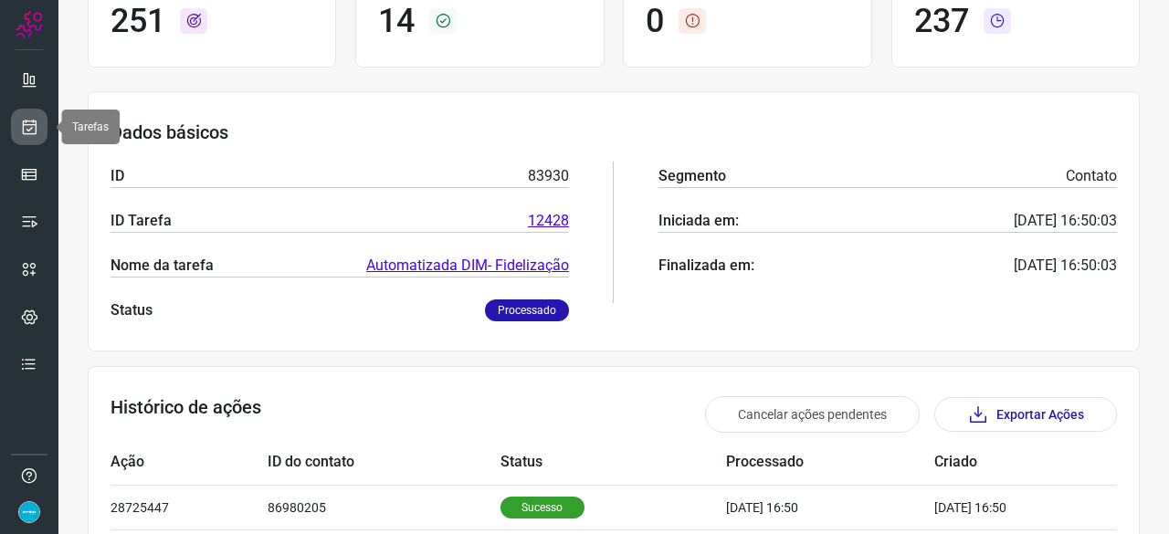
click at [27, 131] on icon at bounding box center [29, 127] width 19 height 18
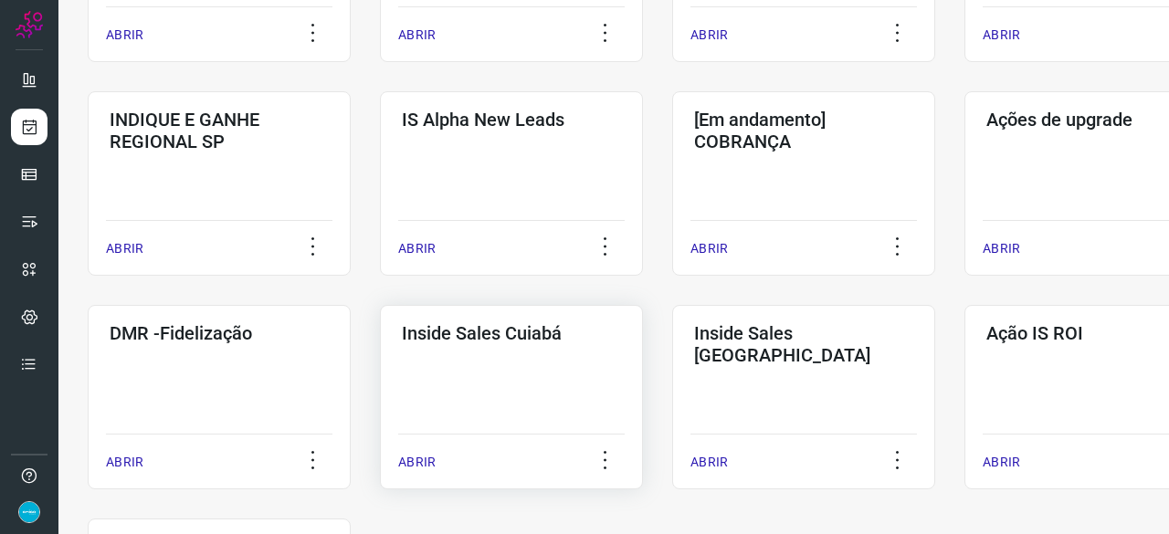
scroll to position [785, 0]
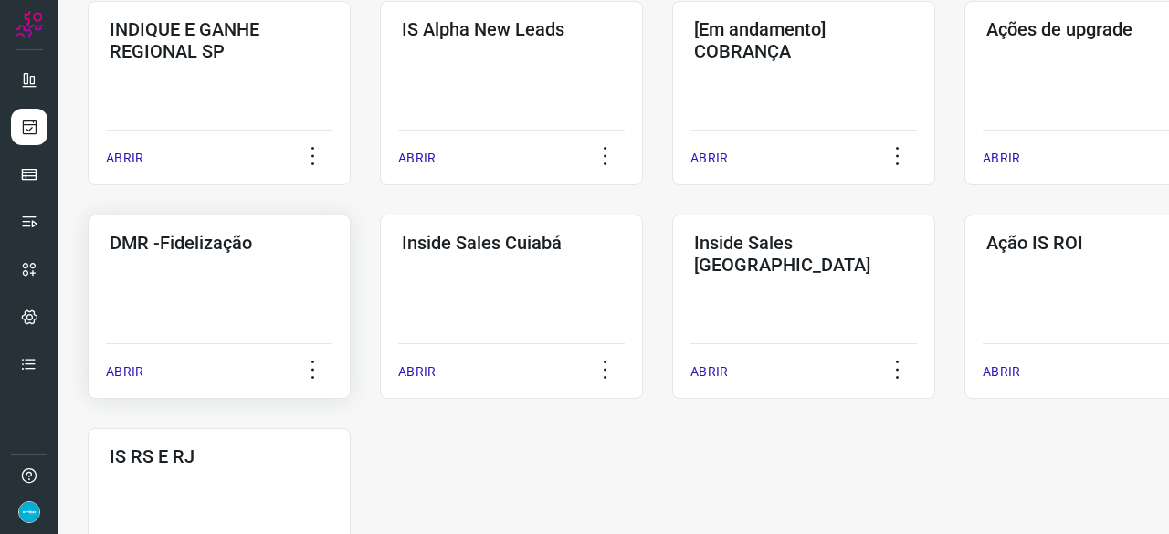
click at [123, 374] on p "ABRIR" at bounding box center [124, 372] width 37 height 19
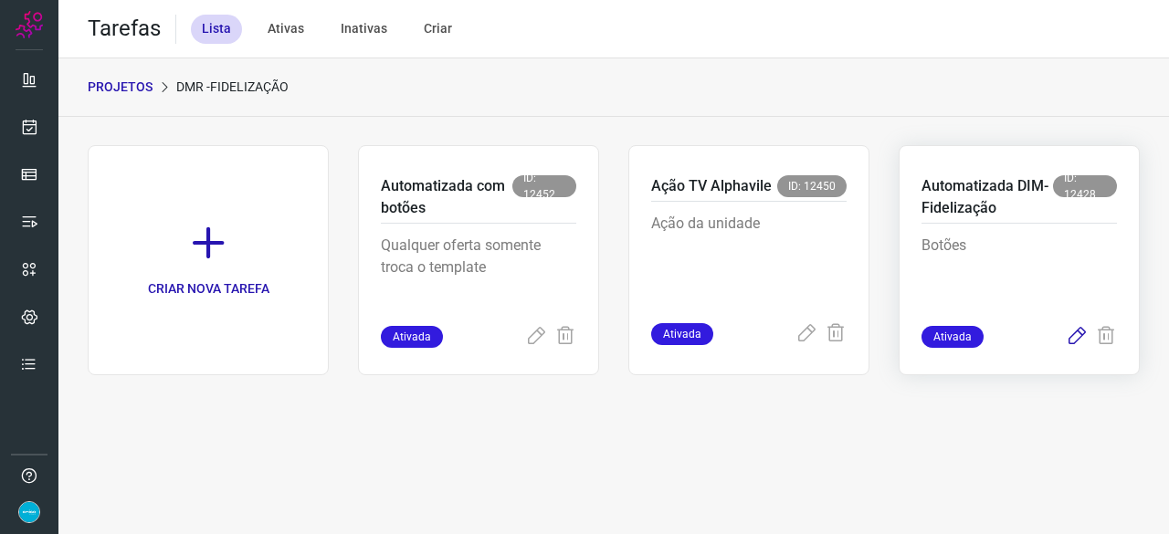
click at [1079, 333] on icon at bounding box center [1077, 337] width 22 height 22
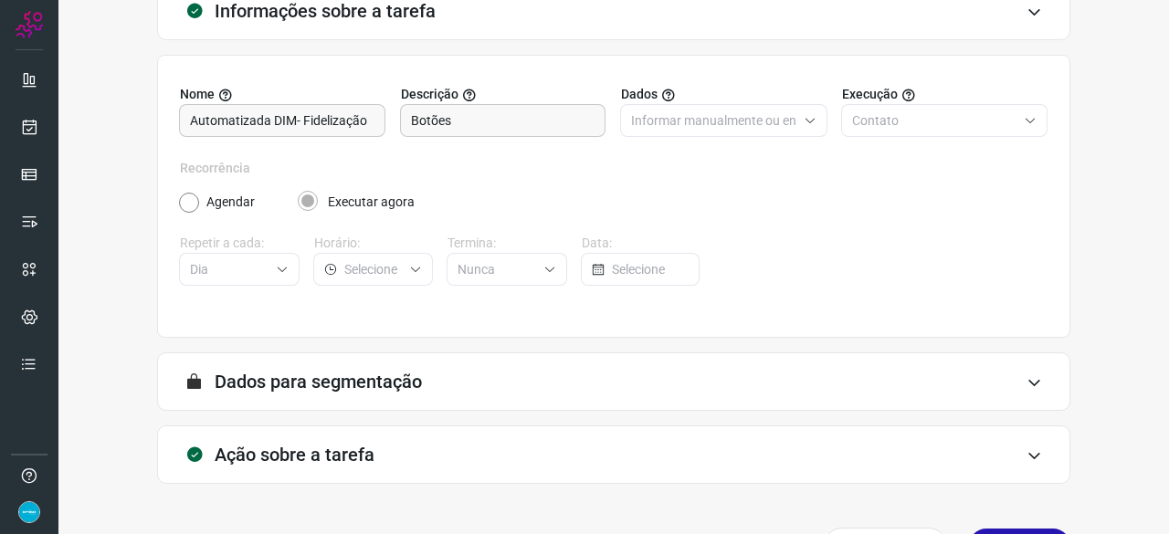
scroll to position [178, 0]
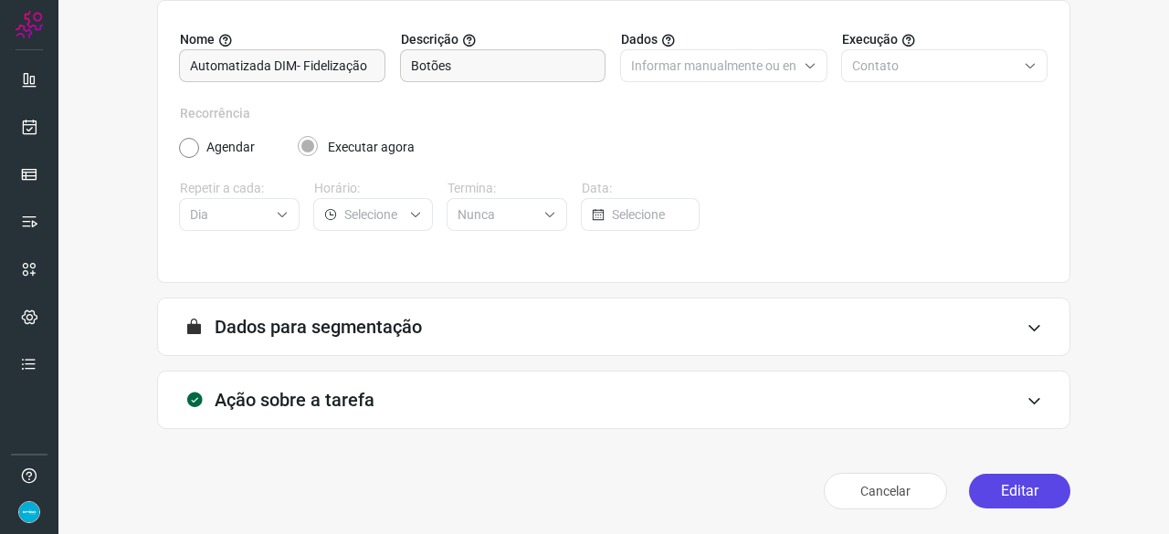
click at [1000, 494] on button "Editar" at bounding box center [1019, 491] width 101 height 35
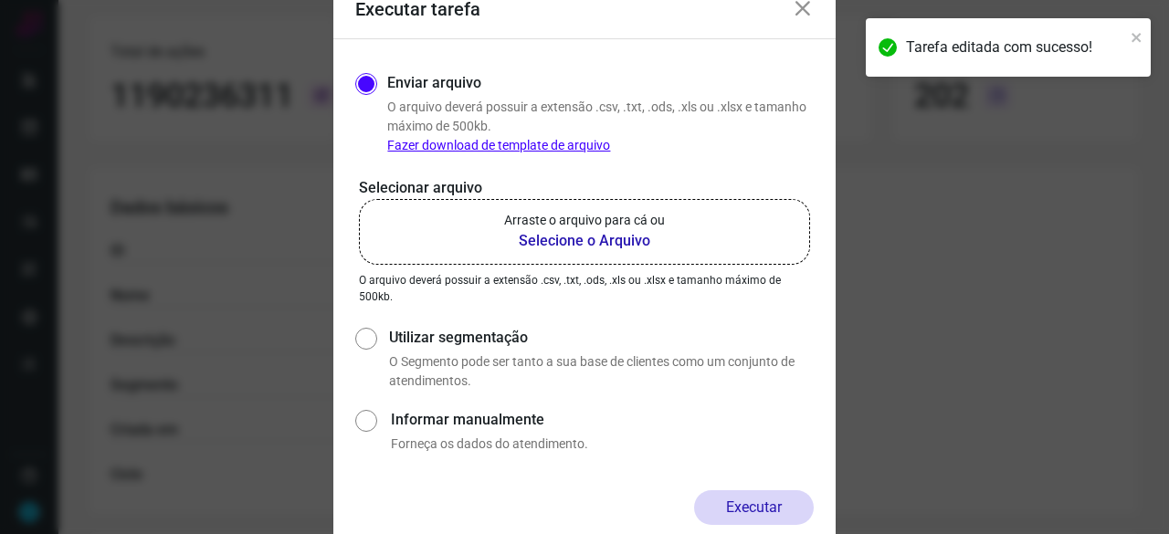
click at [594, 243] on b "Selecione o Arquivo" at bounding box center [584, 241] width 161 height 22
click at [0, 0] on input "Arraste o arquivo para cá ou Selecione o Arquivo" at bounding box center [0, 0] width 0 height 0
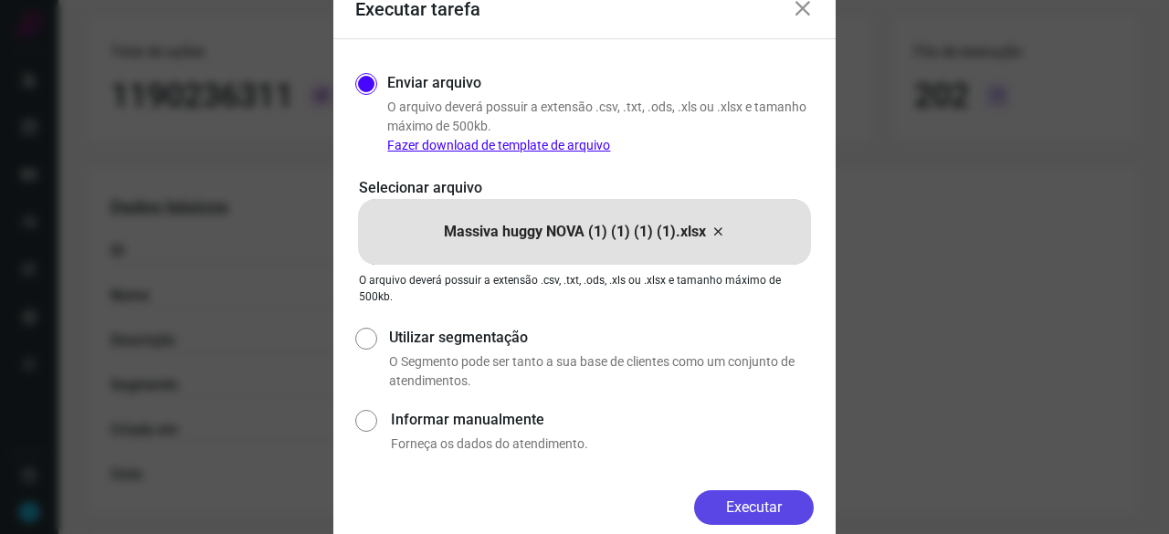
click at [778, 499] on button "Executar" at bounding box center [754, 507] width 120 height 35
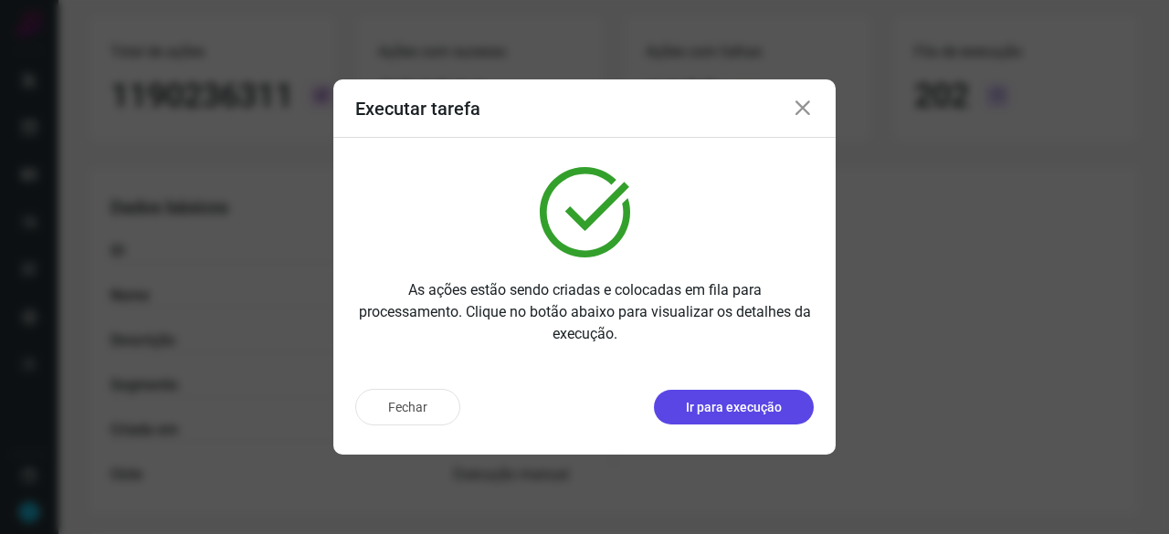
click at [754, 411] on p "Ir para execução" at bounding box center [734, 407] width 96 height 19
